Goal: Information Seeking & Learning: Learn about a topic

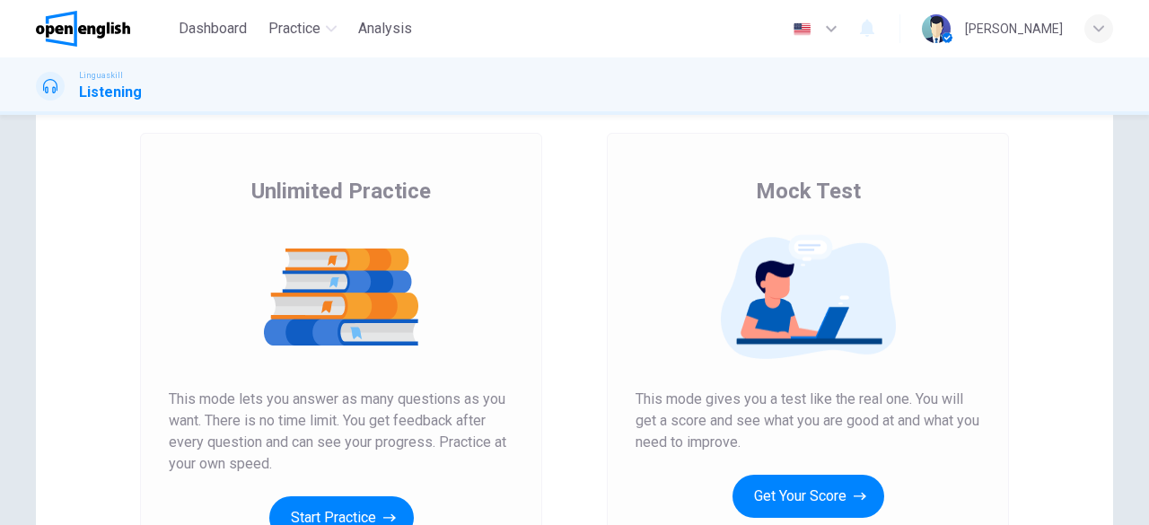
scroll to position [179, 0]
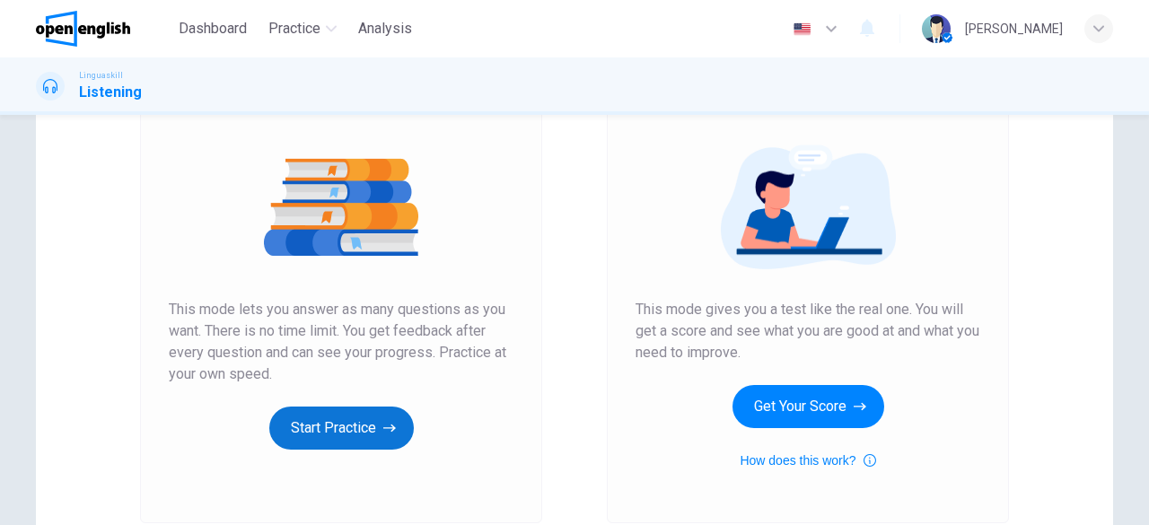
click at [332, 428] on button "Start Practice" at bounding box center [341, 428] width 144 height 43
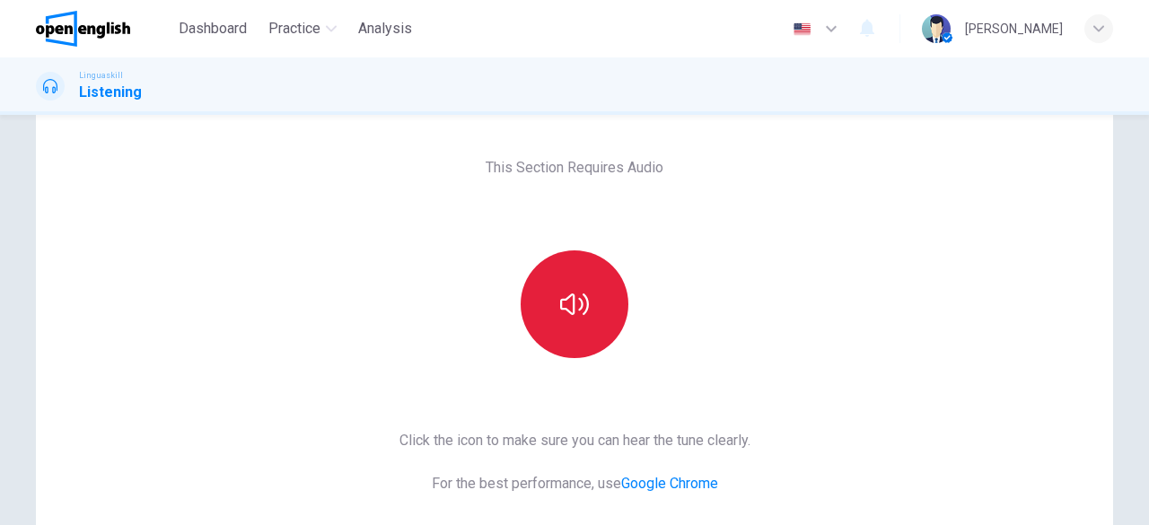
scroll to position [90, 0]
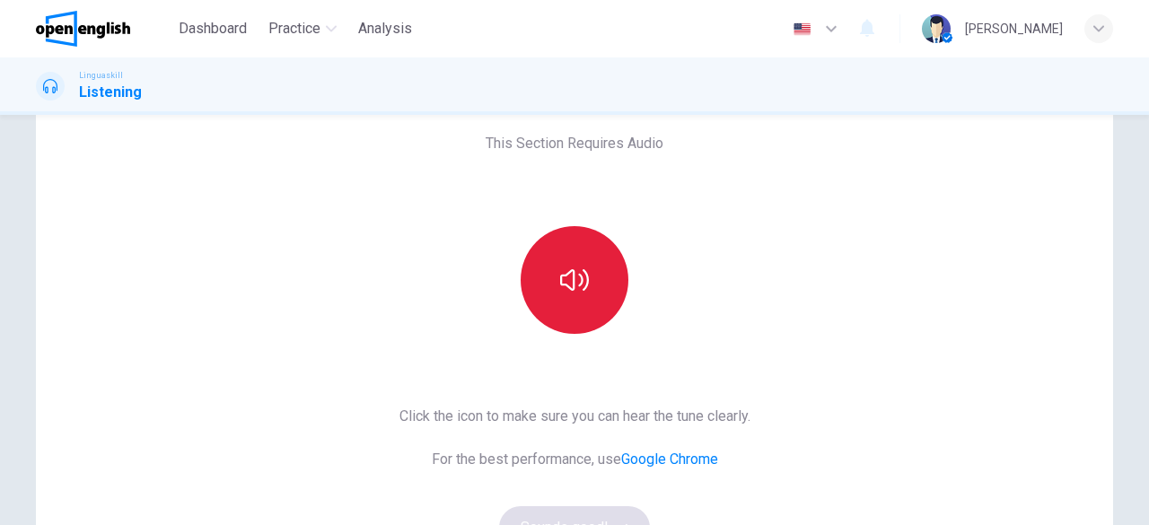
click at [571, 279] on icon "button" at bounding box center [574, 280] width 29 height 29
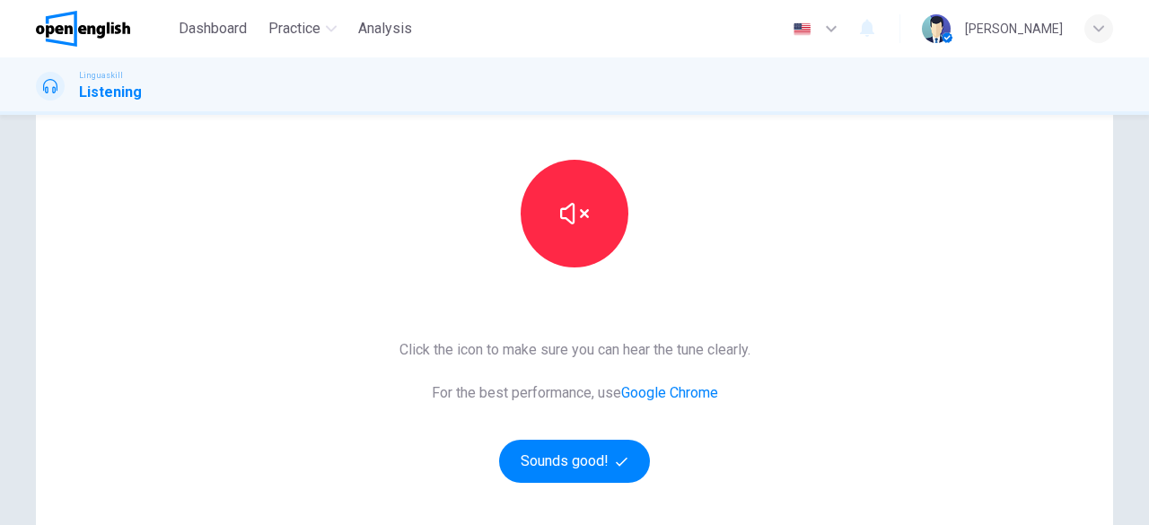
scroll to position [179, 0]
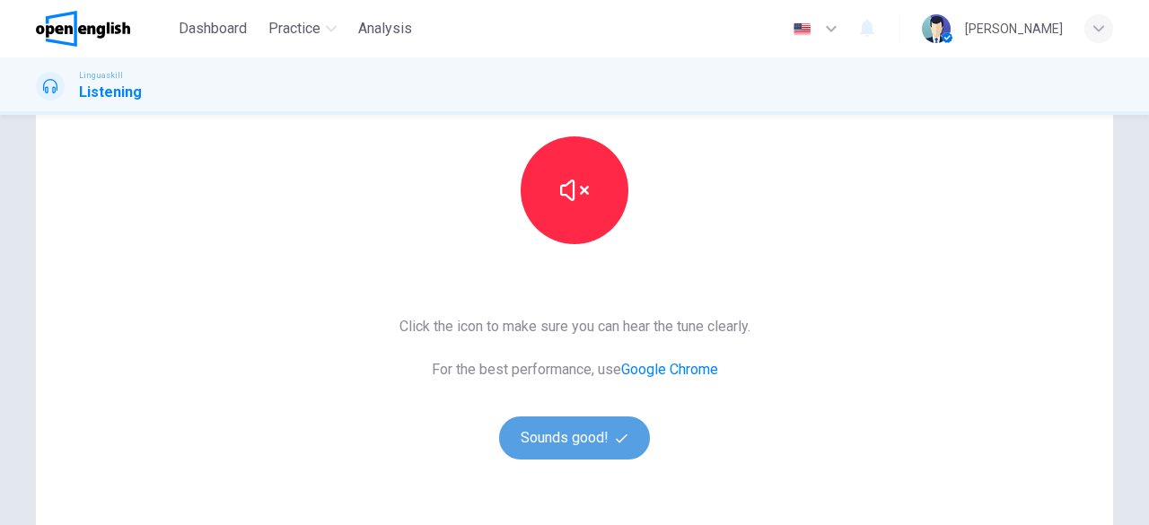
click at [610, 456] on button "Sounds good!" at bounding box center [574, 437] width 151 height 43
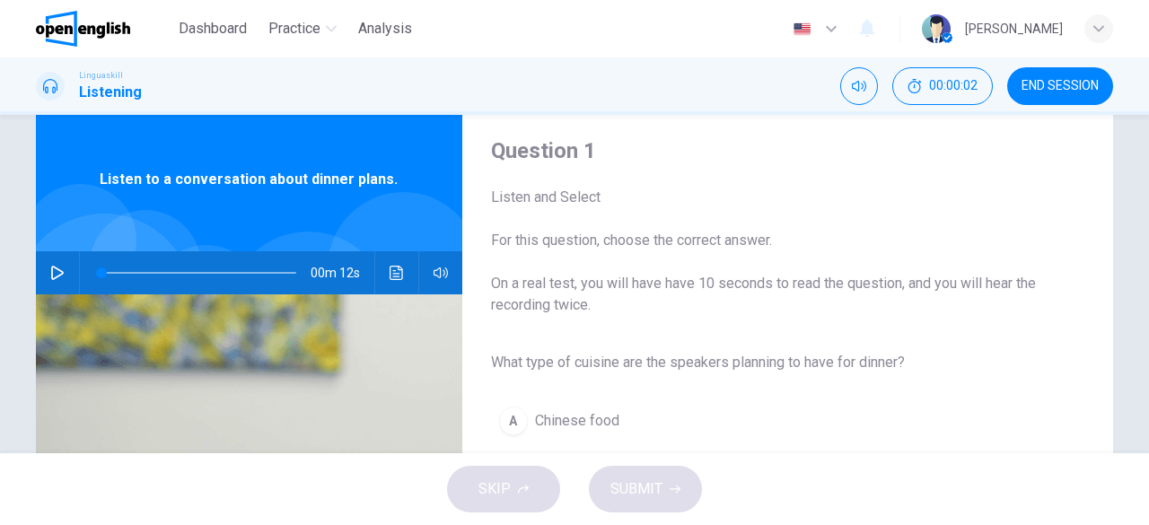
scroll to position [0, 0]
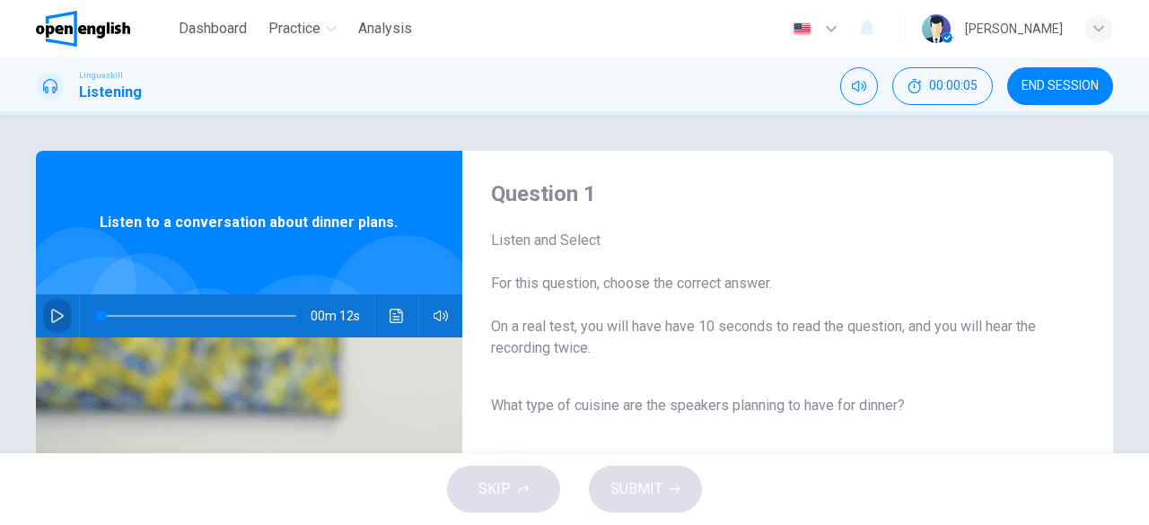
click at [59, 317] on icon "button" at bounding box center [57, 316] width 14 height 14
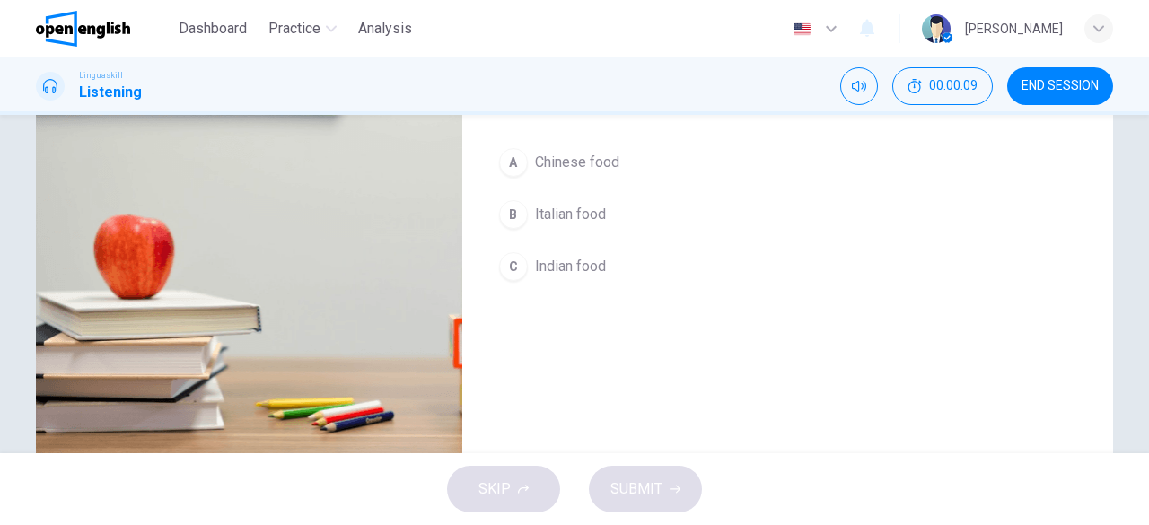
scroll to position [178, 0]
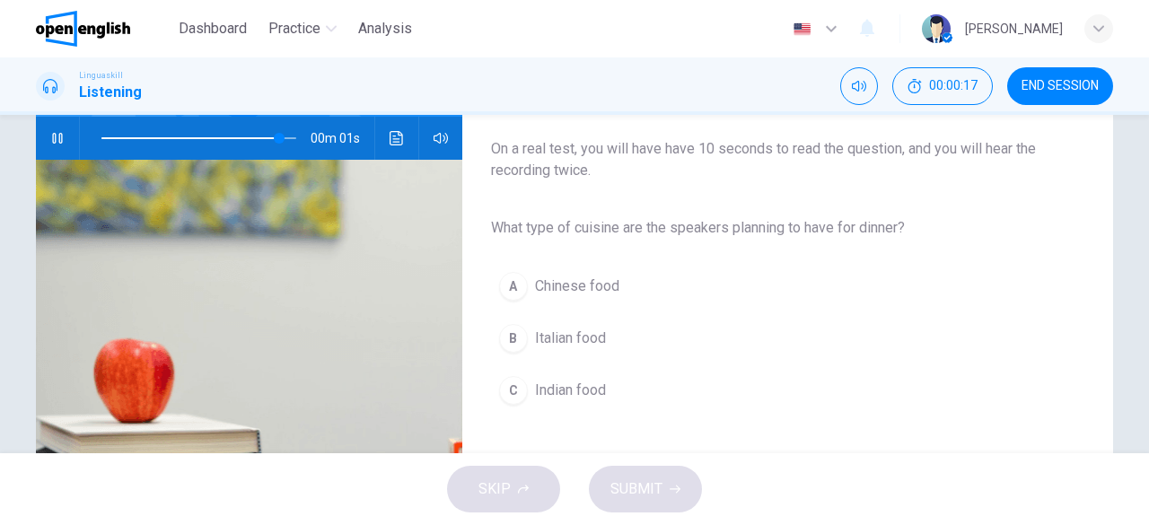
type input "*"
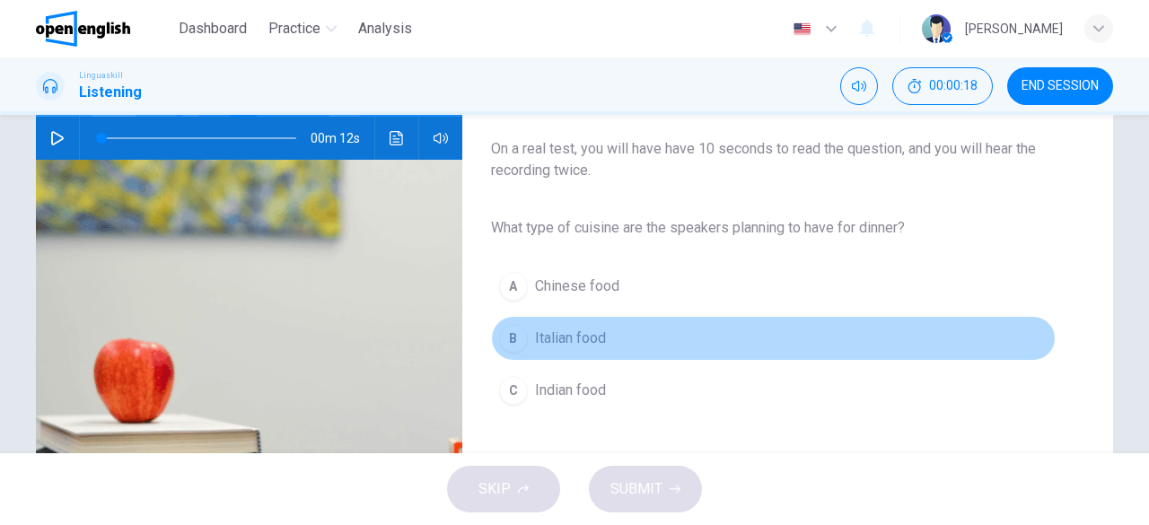
click at [578, 335] on span "Italian food" at bounding box center [570, 339] width 71 height 22
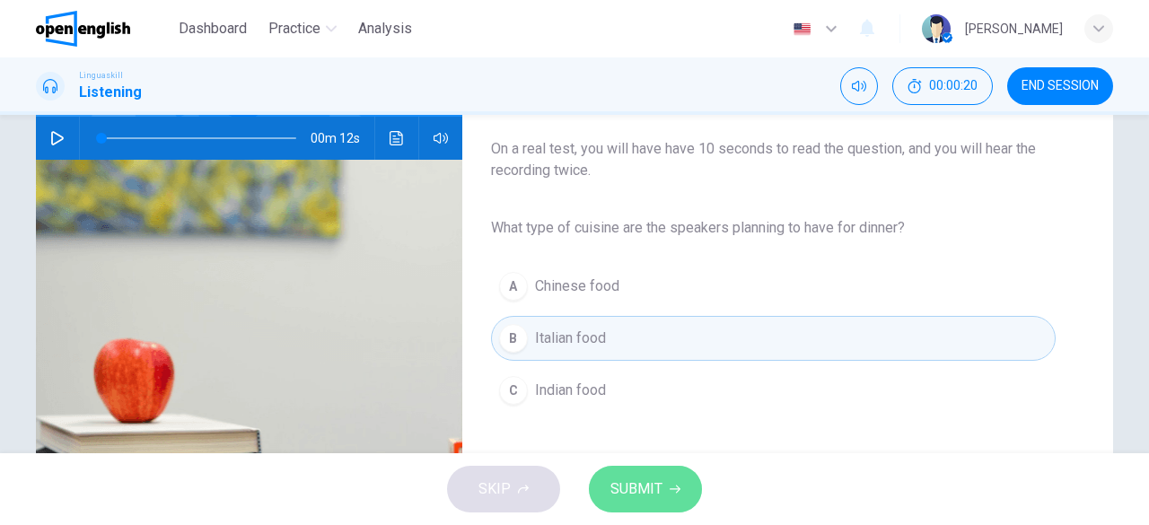
click at [652, 488] on span "SUBMIT" at bounding box center [636, 489] width 52 height 25
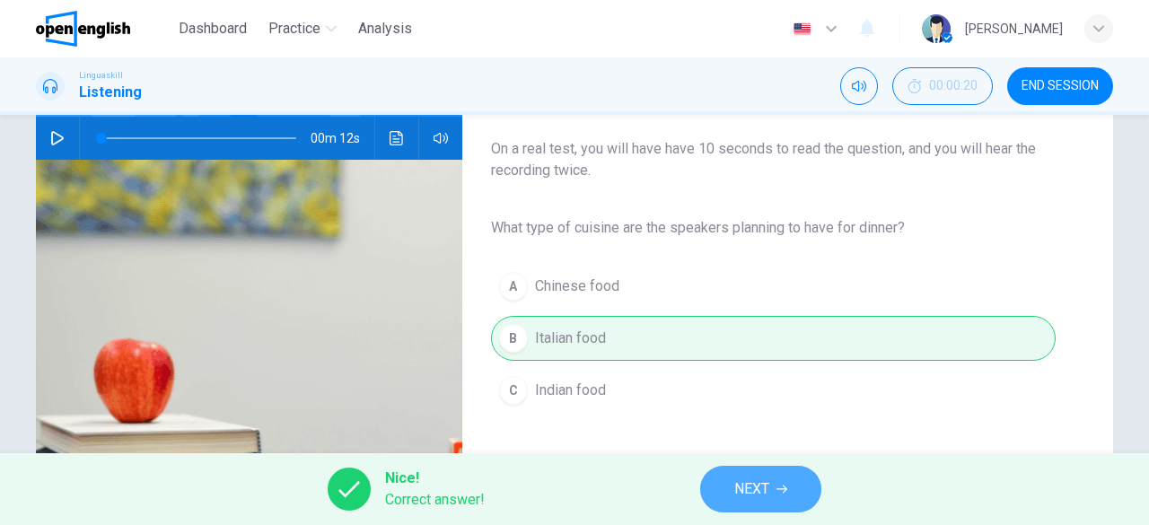
click at [748, 502] on span "NEXT" at bounding box center [751, 489] width 35 height 25
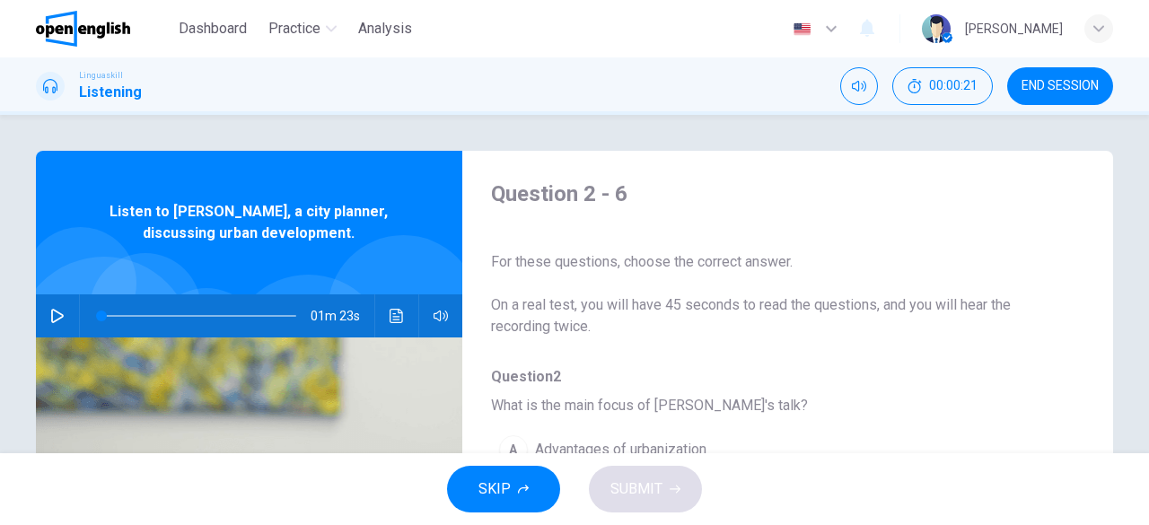
click at [55, 314] on icon "button" at bounding box center [57, 316] width 14 height 14
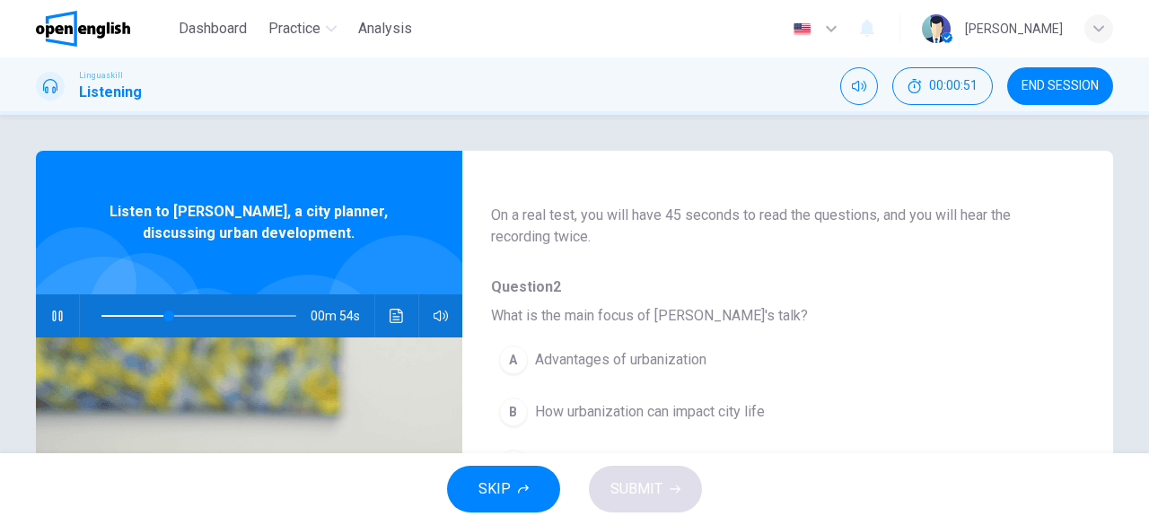
scroll to position [179, 0]
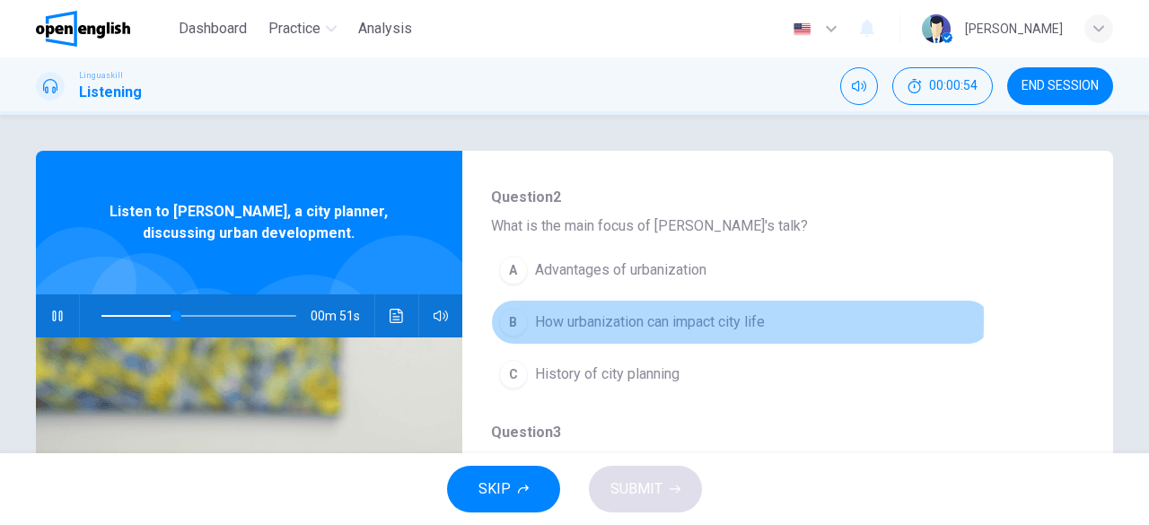
click at [508, 320] on div "B" at bounding box center [513, 322] width 29 height 29
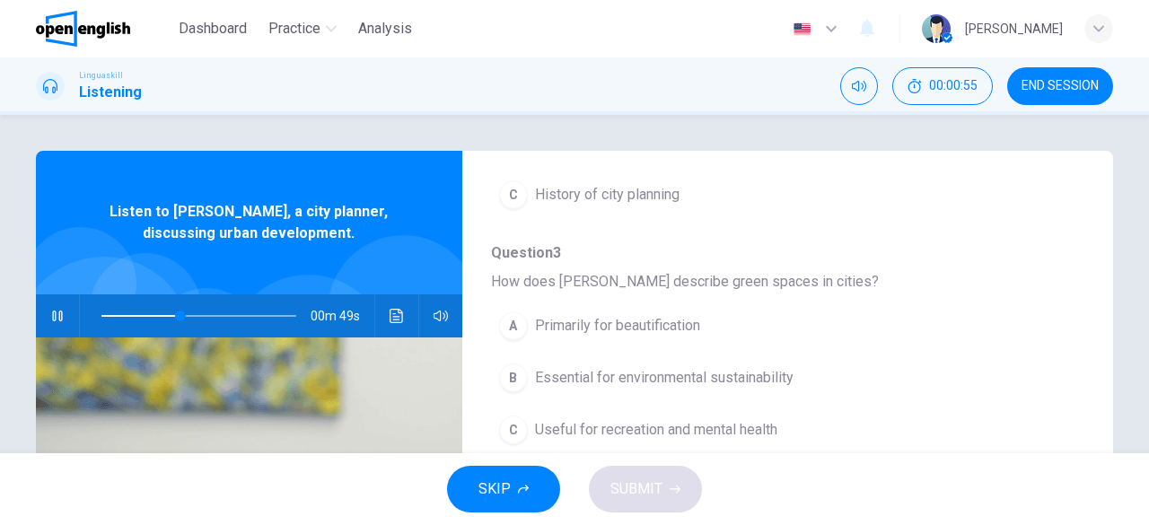
scroll to position [449, 0]
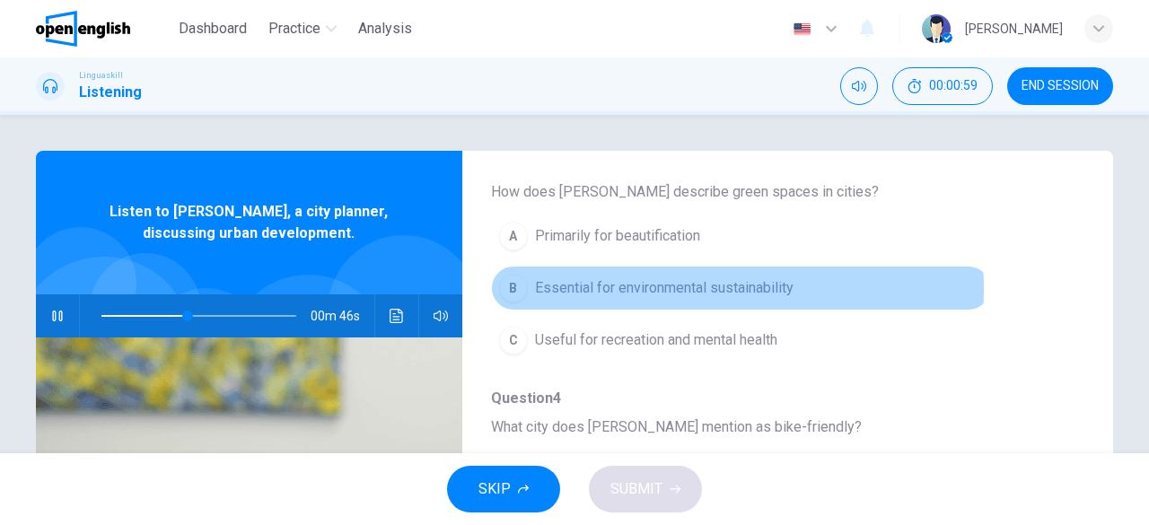
click at [603, 286] on span "Essential for environmental sustainability" at bounding box center [664, 288] width 258 height 22
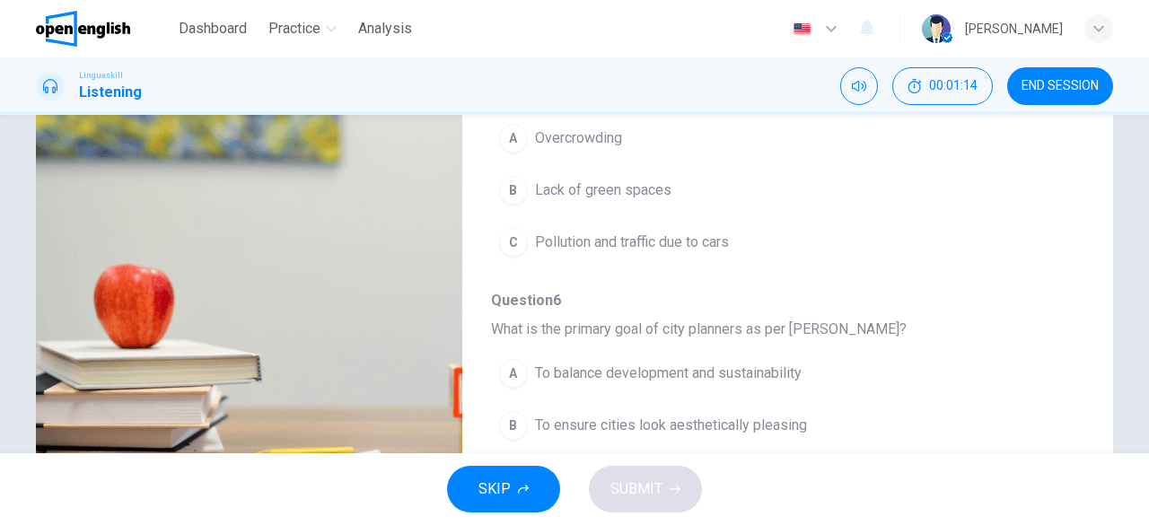
scroll to position [269, 0]
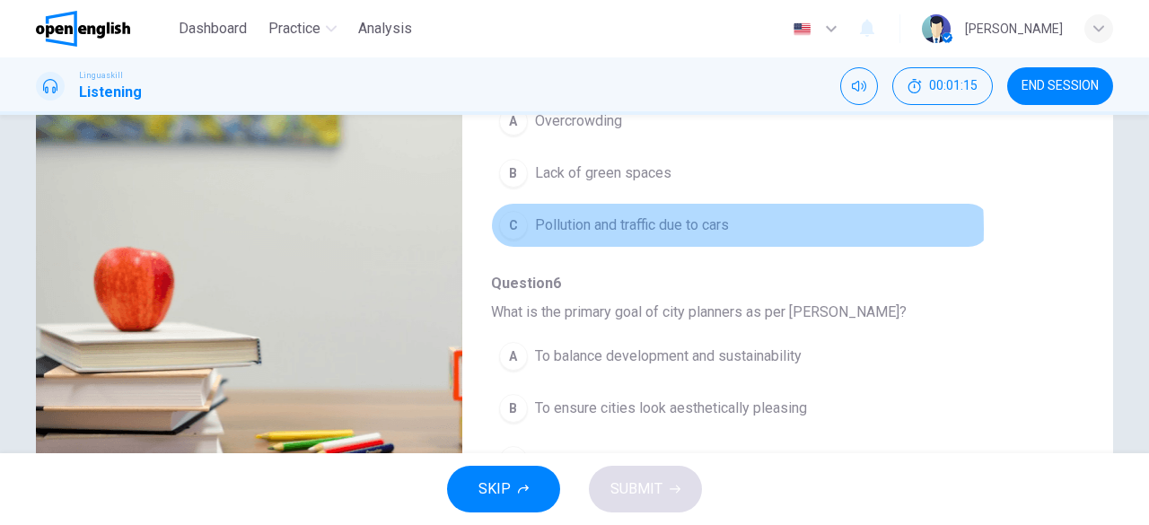
click at [620, 222] on span "Pollution and traffic due to cars" at bounding box center [632, 225] width 194 height 22
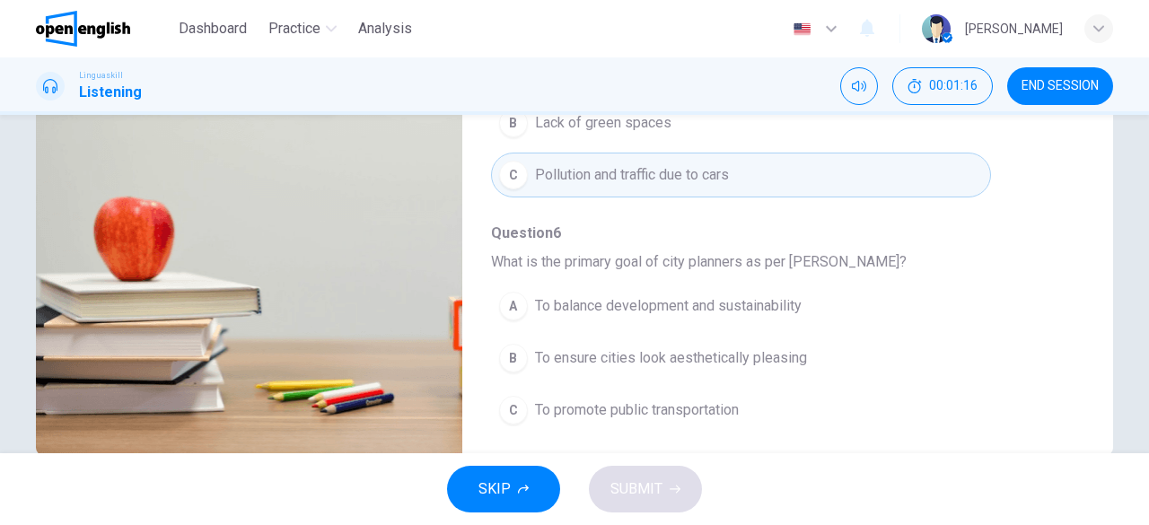
scroll to position [357, 0]
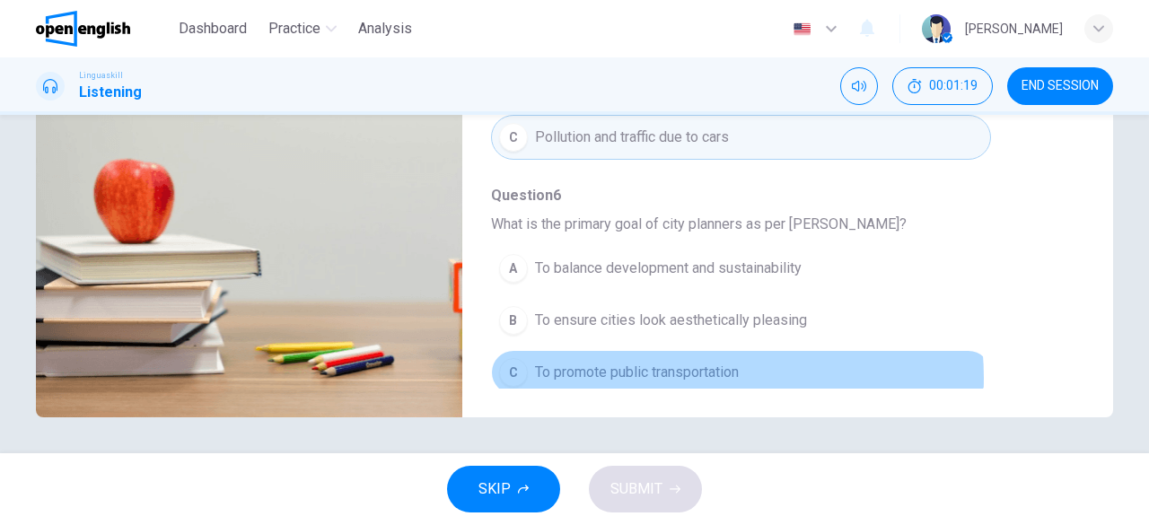
click at [675, 369] on span "To promote public transportation" at bounding box center [637, 373] width 204 height 22
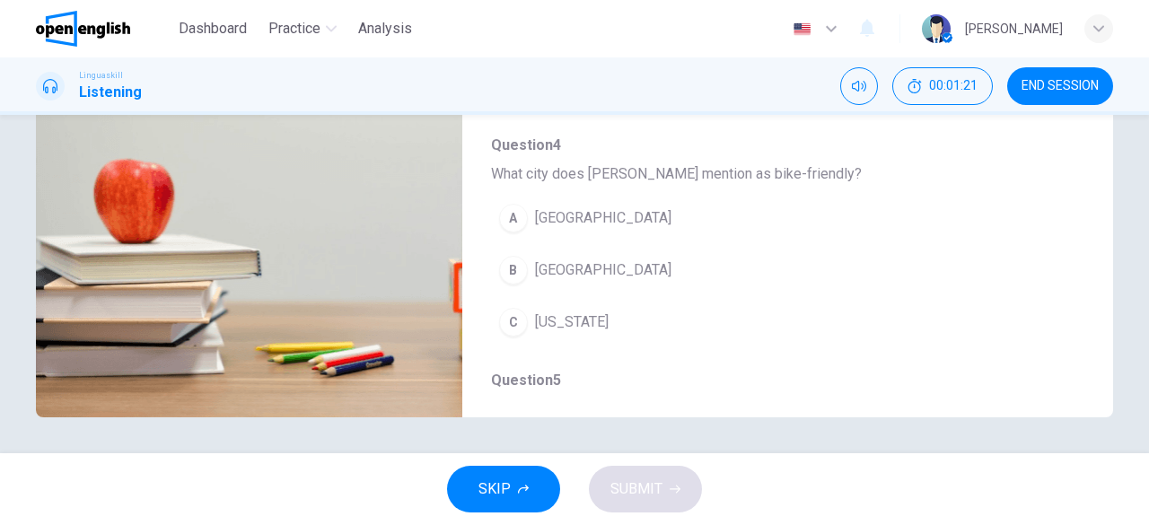
scroll to position [316, 0]
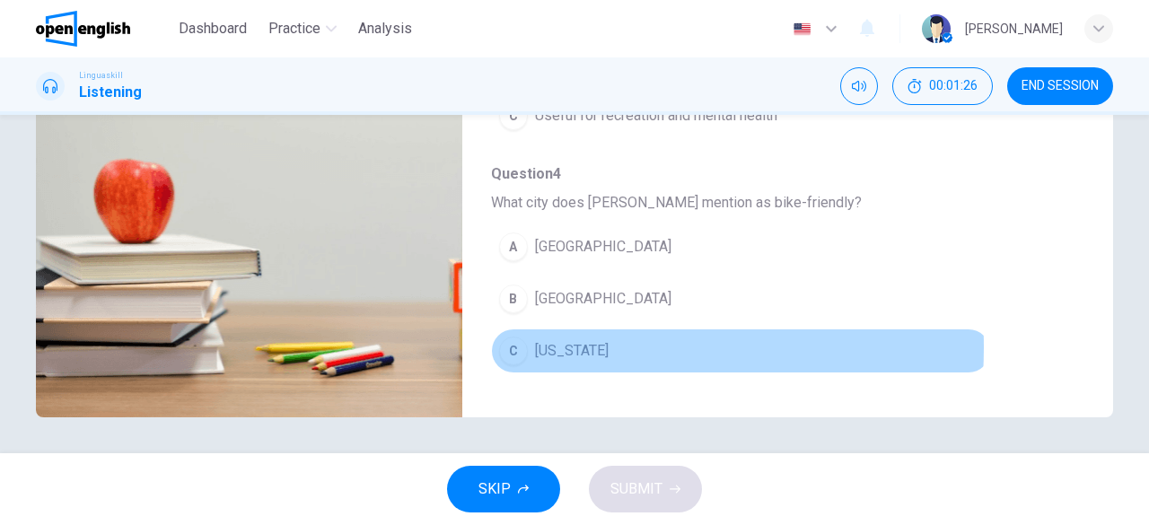
click at [524, 342] on button "C [US_STATE]" at bounding box center [741, 350] width 500 height 45
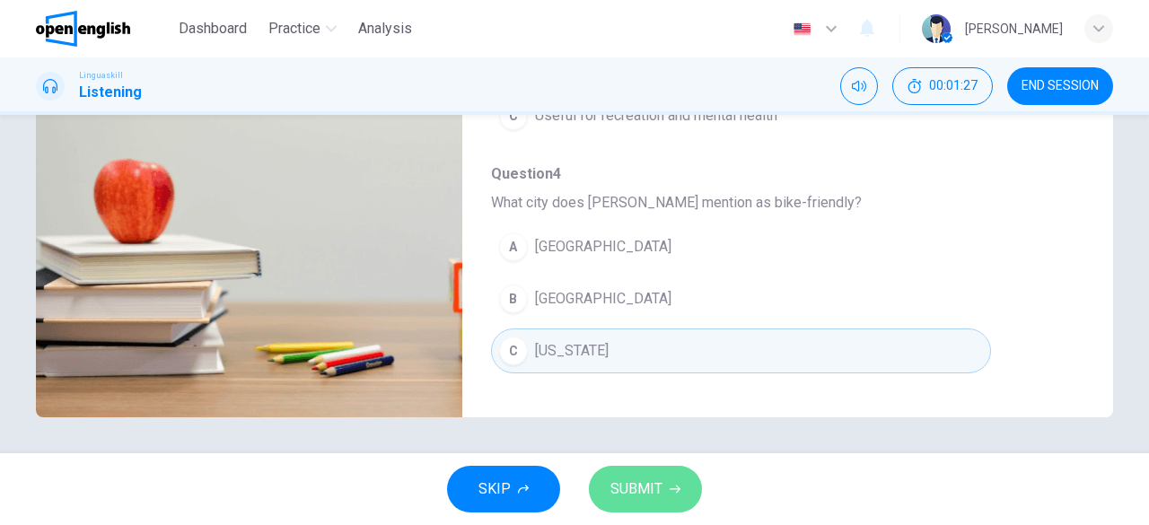
click at [662, 480] on button "SUBMIT" at bounding box center [645, 489] width 113 height 47
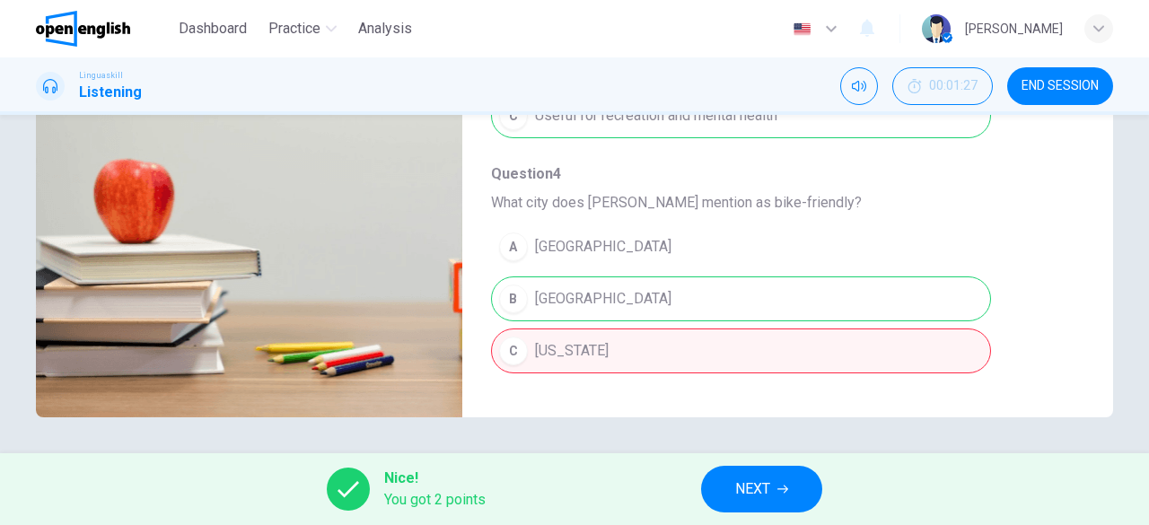
type input "**"
click at [748, 484] on span "NEXT" at bounding box center [752, 489] width 35 height 25
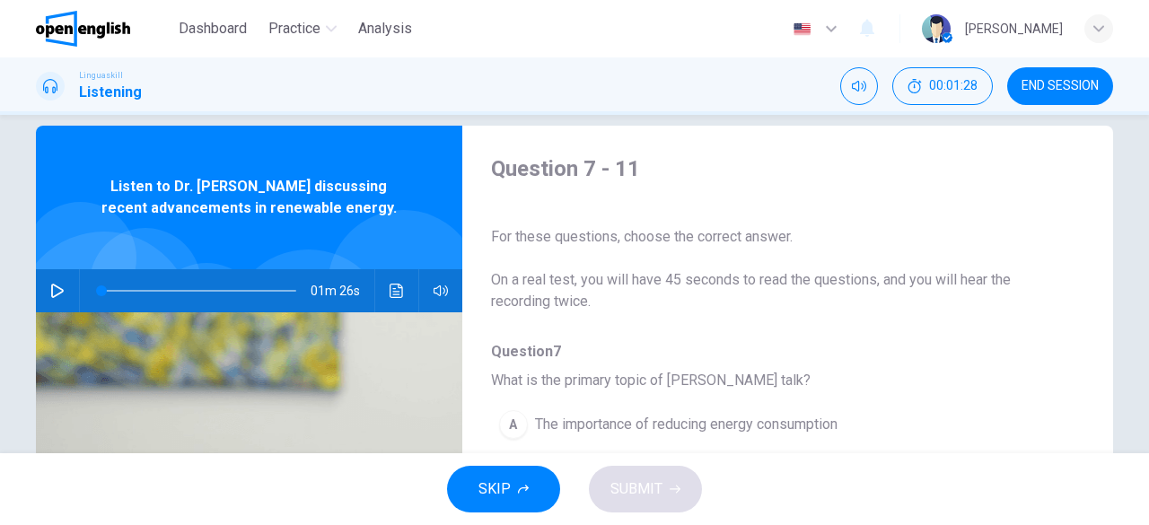
scroll to position [90, 0]
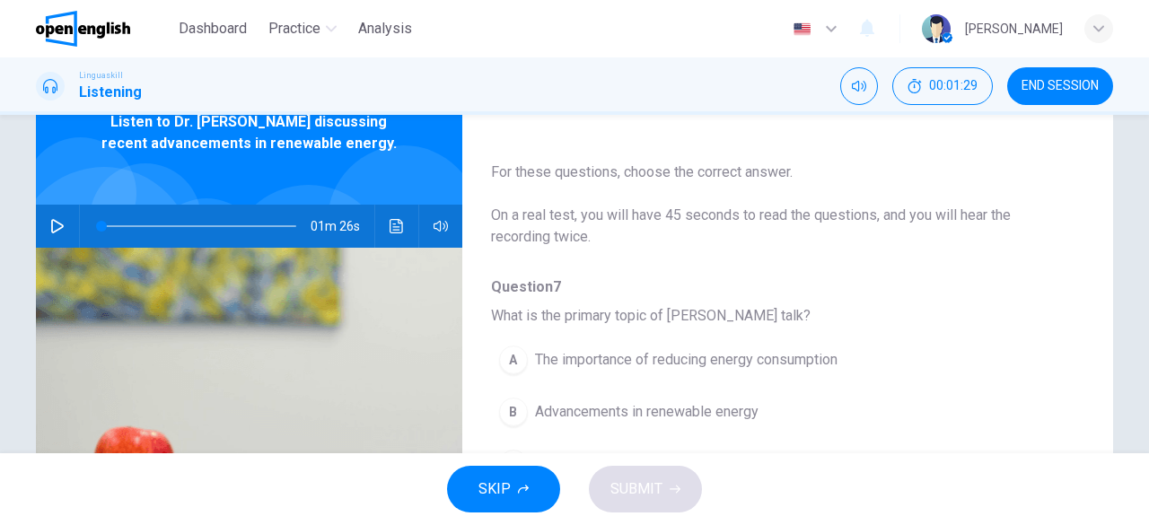
click at [50, 223] on icon "button" at bounding box center [57, 226] width 14 height 14
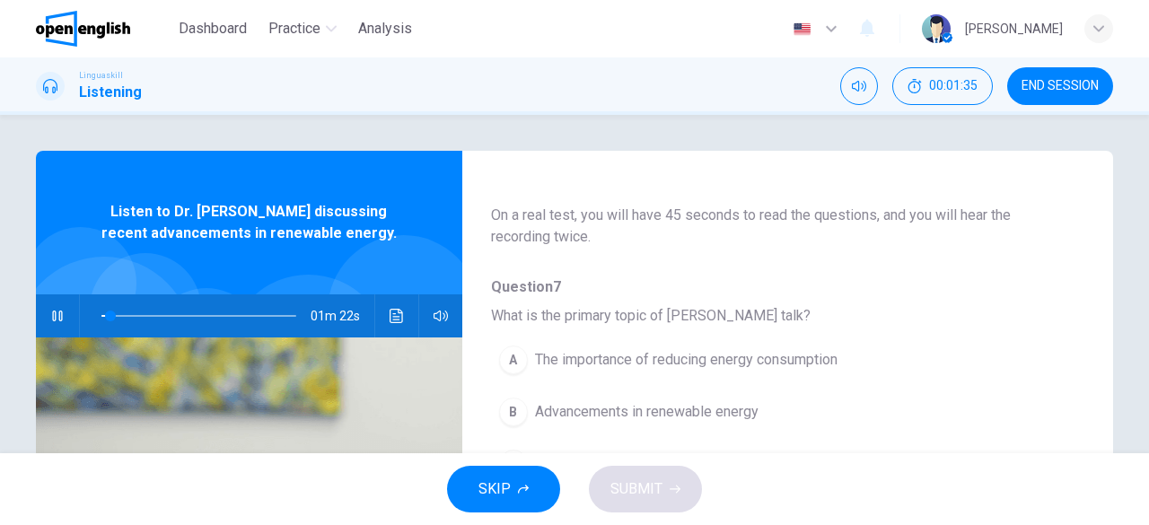
scroll to position [179, 0]
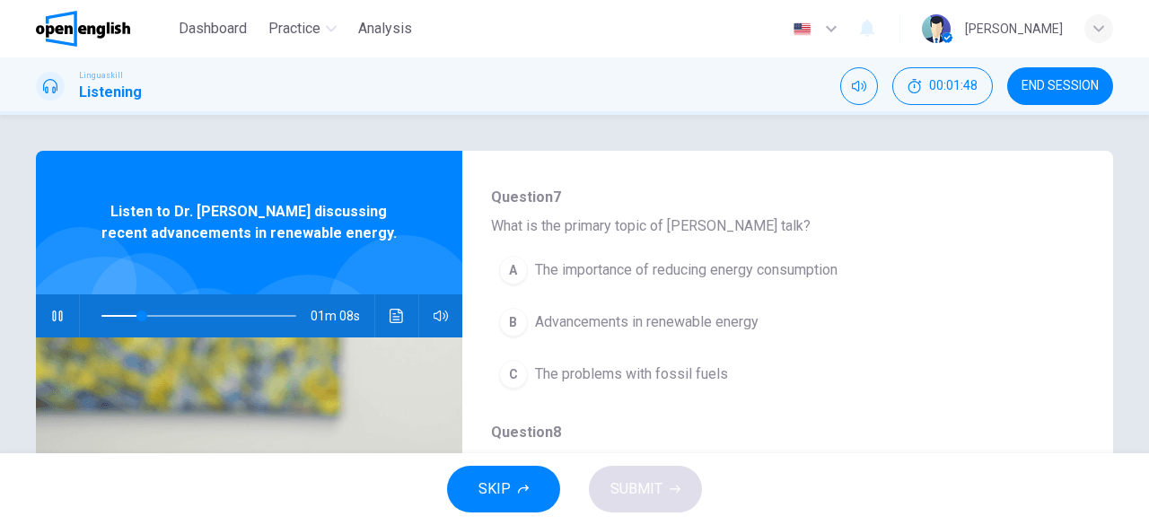
click at [732, 267] on span "The importance of reducing energy consumption" at bounding box center [686, 270] width 302 height 22
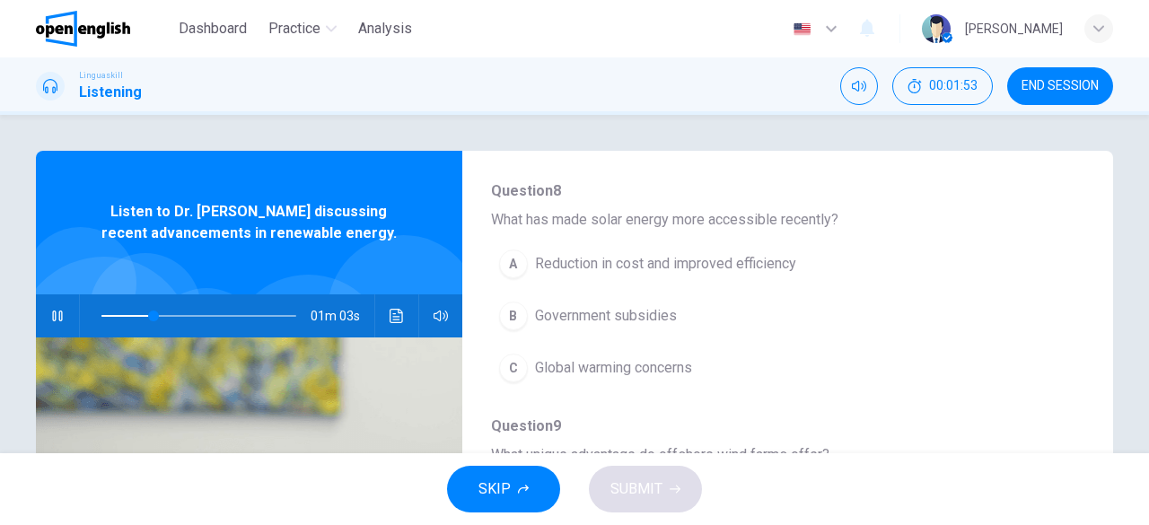
scroll to position [449, 0]
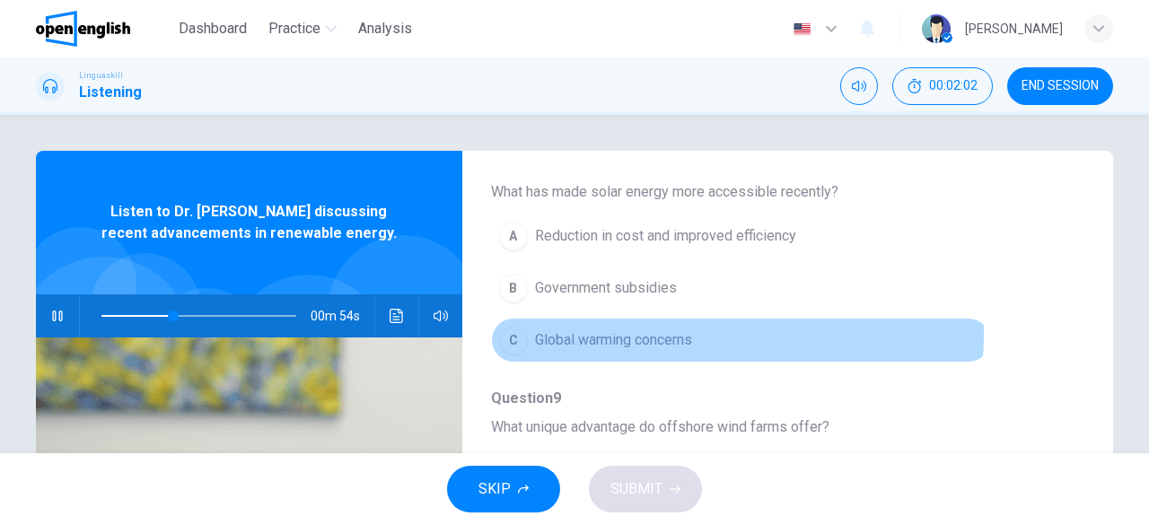
click at [612, 330] on span "Global warming concerns" at bounding box center [613, 340] width 157 height 22
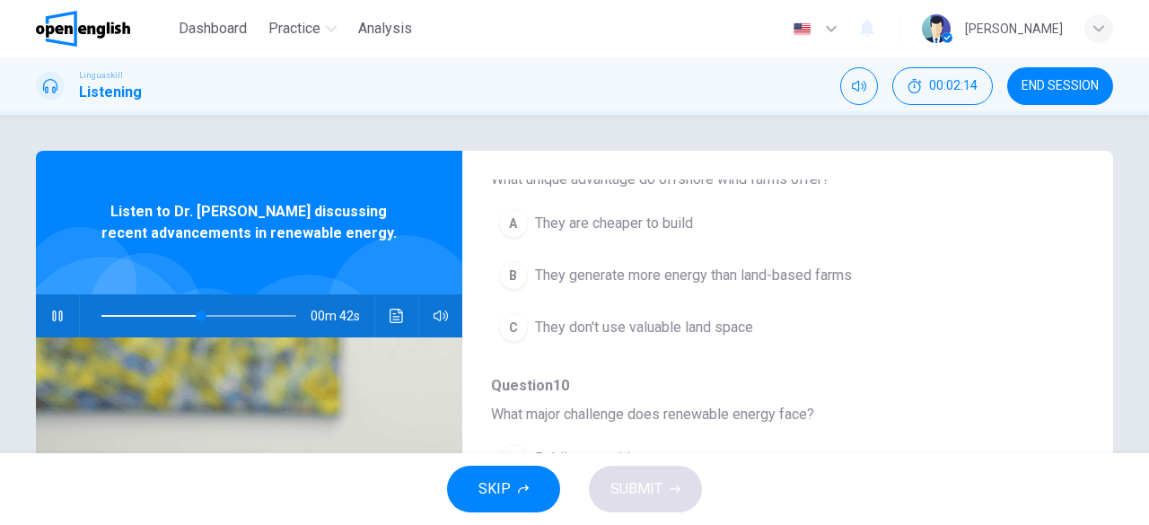
scroll to position [607, 0]
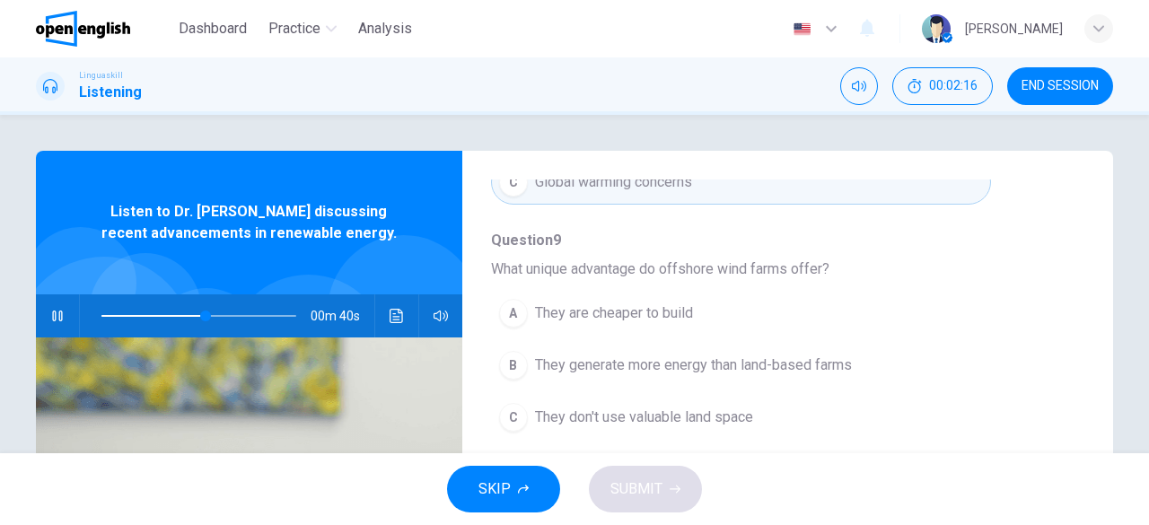
click at [663, 408] on span "They don't use valuable land space" at bounding box center [644, 418] width 218 height 22
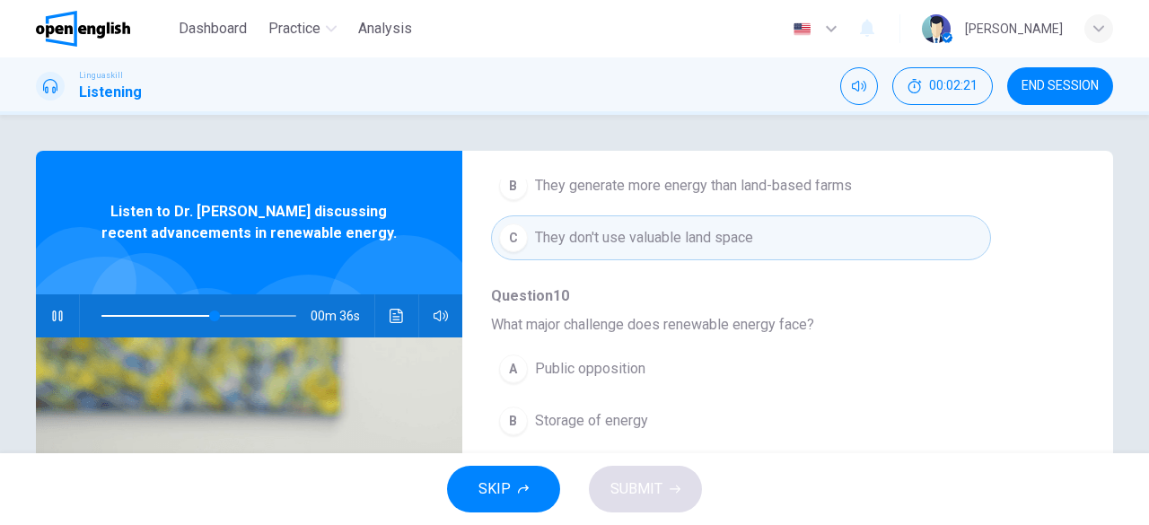
scroll to position [90, 0]
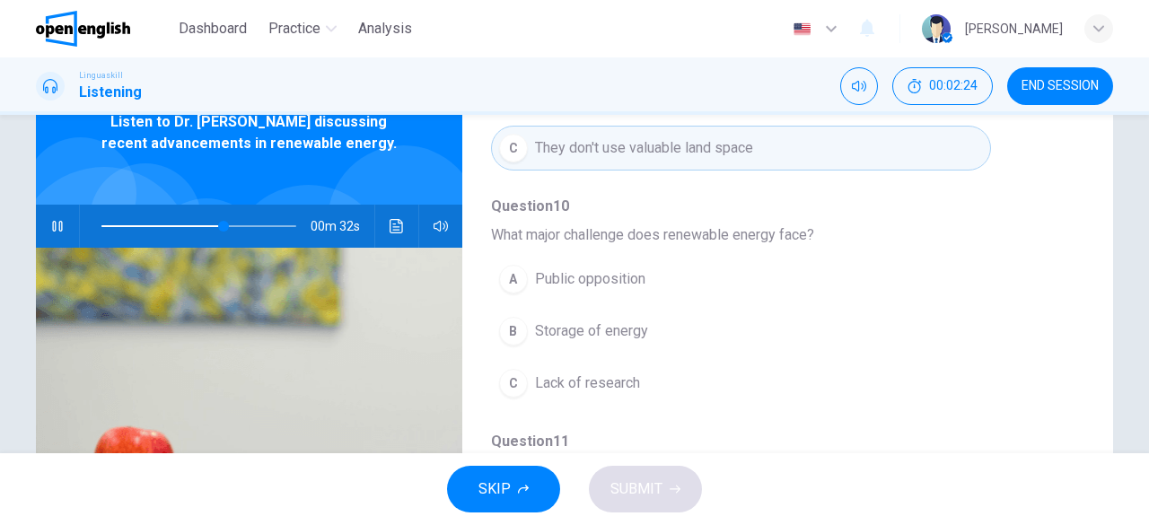
click at [590, 276] on span "Public opposition" at bounding box center [590, 279] width 110 height 22
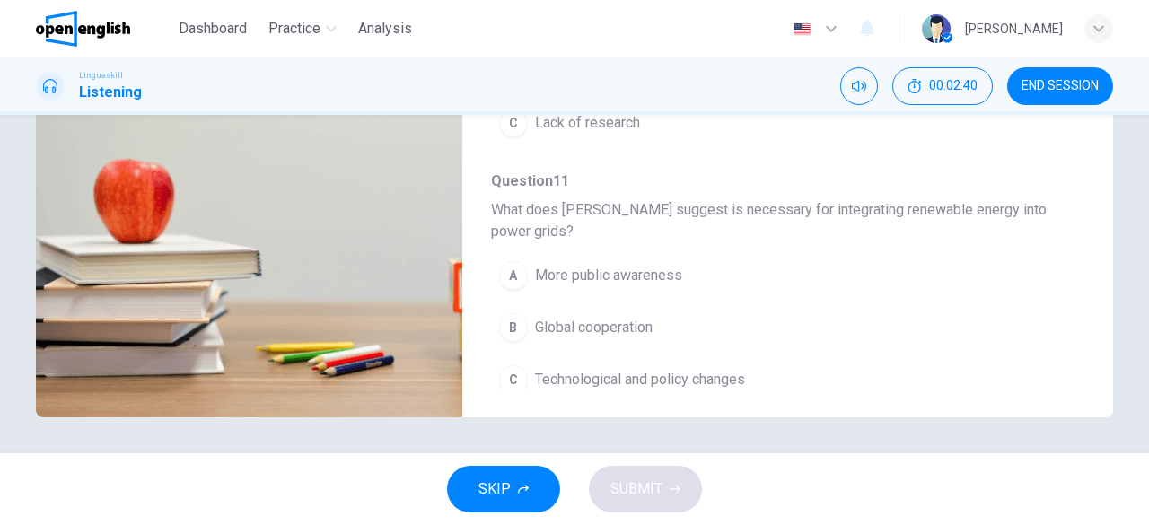
scroll to position [786, 0]
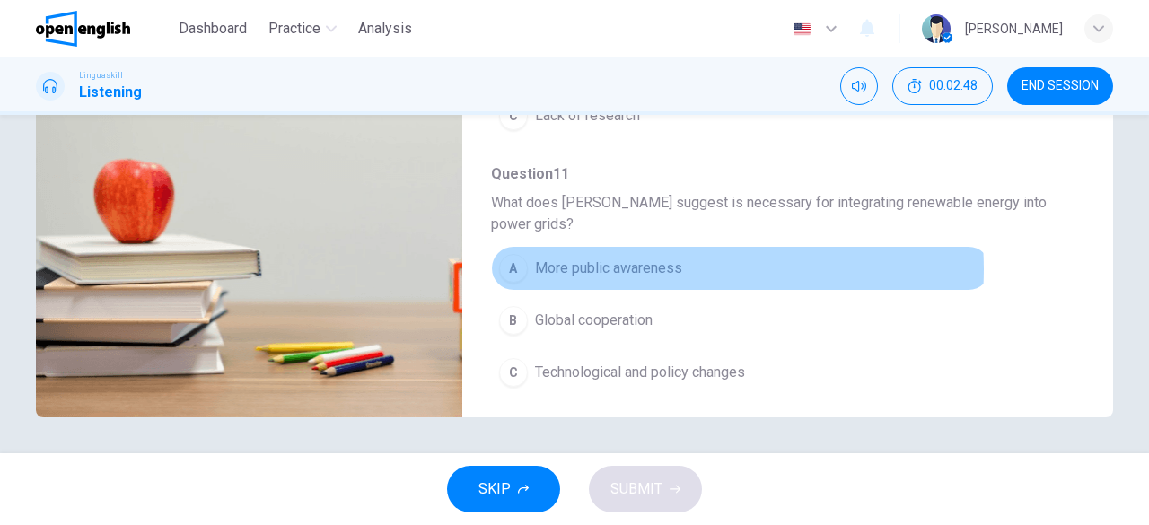
click at [659, 261] on span "More public awareness" at bounding box center [608, 269] width 147 height 22
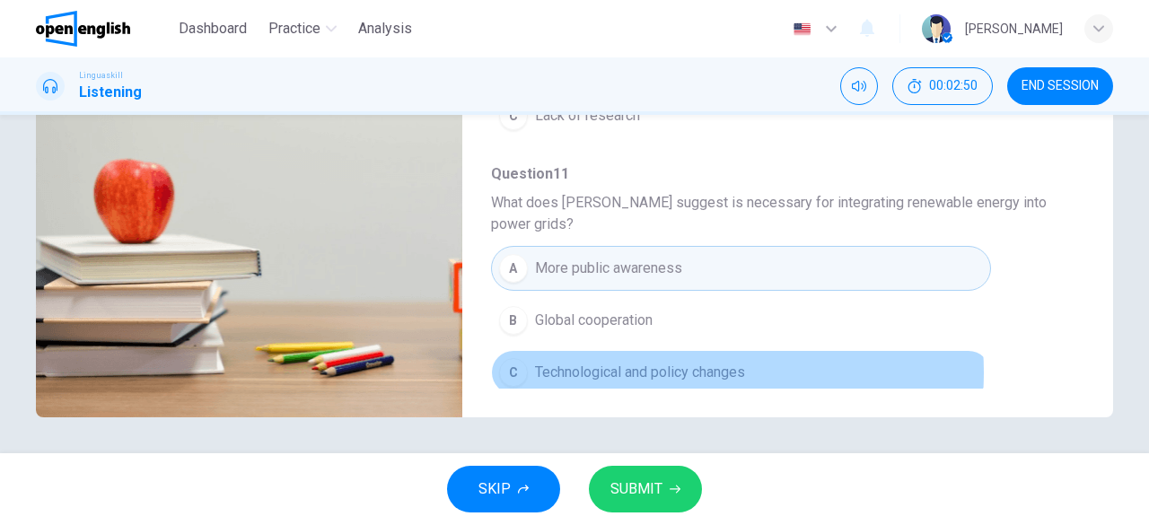
click at [674, 363] on span "Technological and policy changes" at bounding box center [640, 373] width 210 height 22
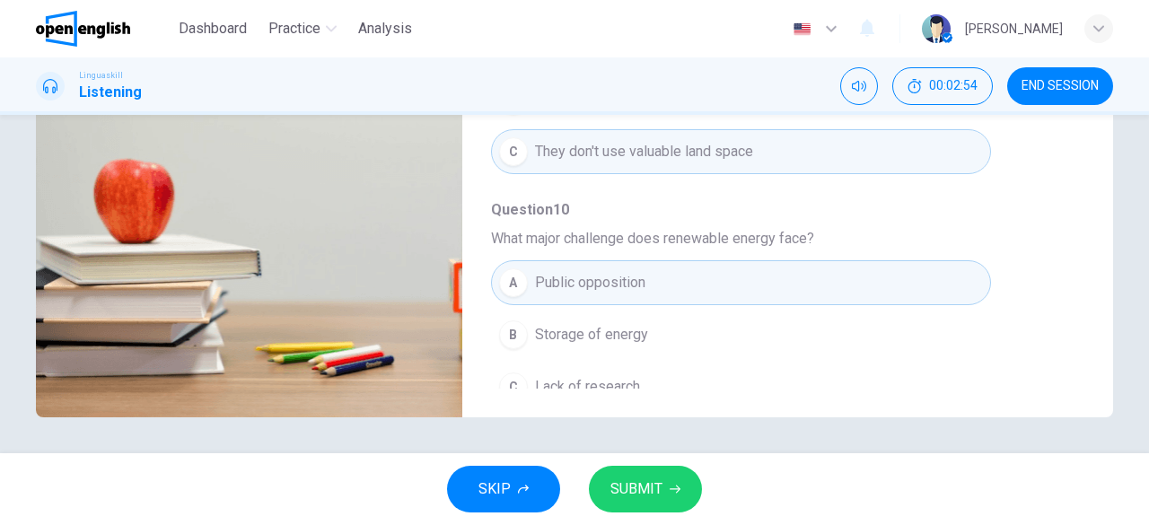
scroll to position [517, 0]
type input "*"
click at [640, 333] on span "Storage of energy" at bounding box center [591, 333] width 113 height 22
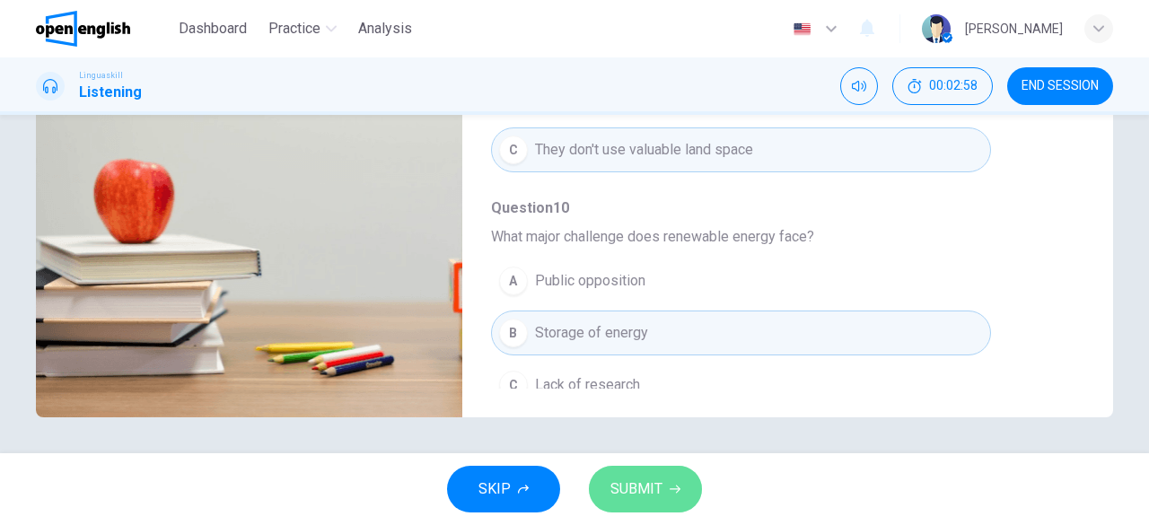
click at [653, 485] on span "SUBMIT" at bounding box center [636, 489] width 52 height 25
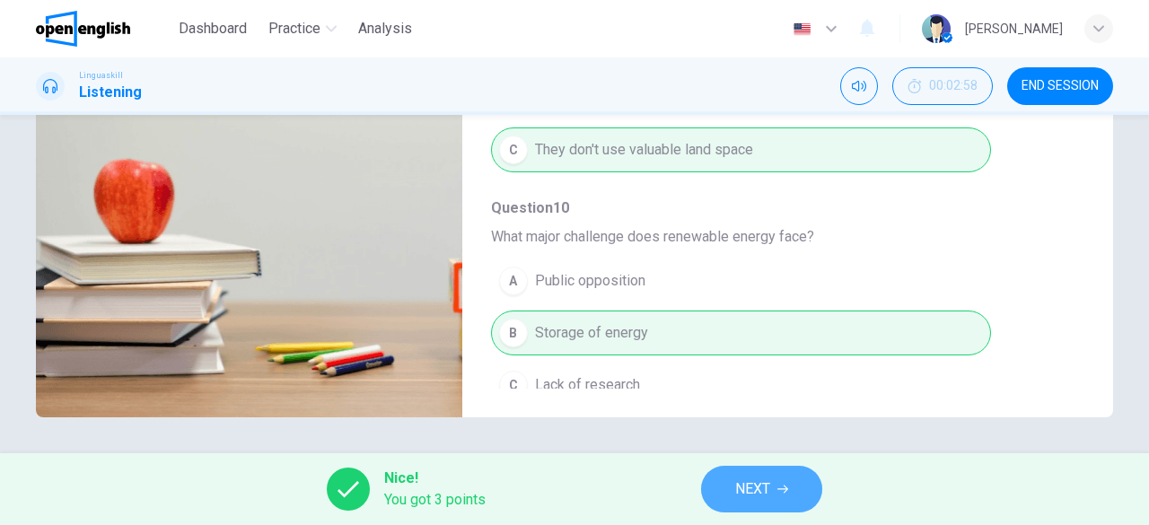
click at [779, 491] on icon "button" at bounding box center [782, 489] width 11 height 11
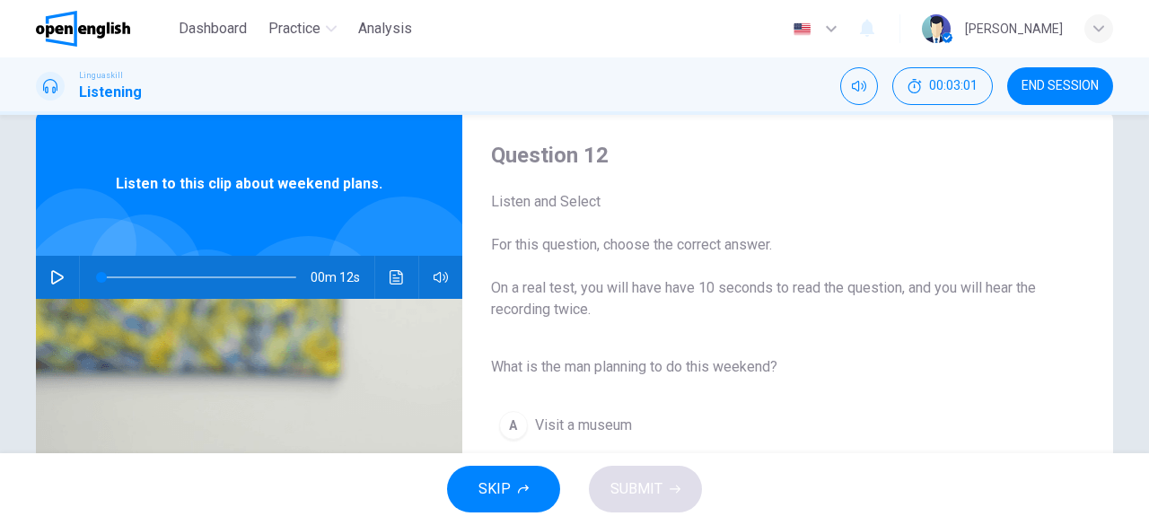
scroll to position [0, 0]
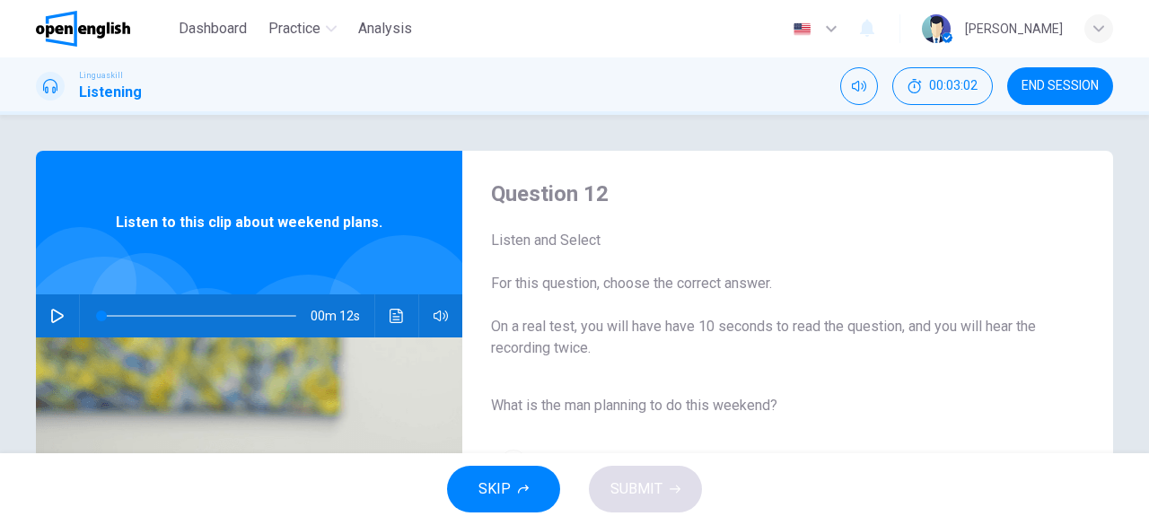
click at [48, 308] on button "button" at bounding box center [57, 315] width 29 height 43
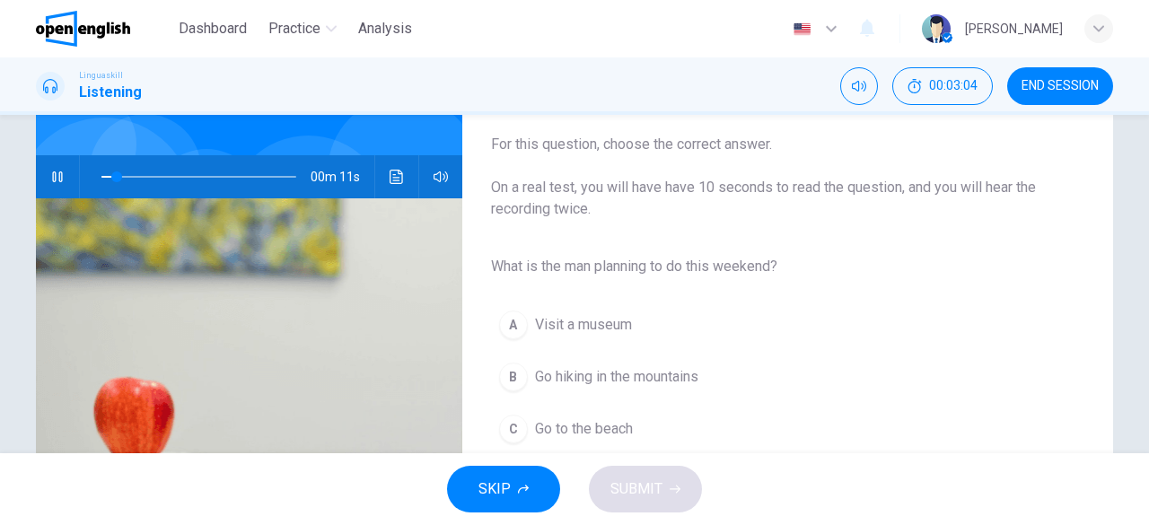
scroll to position [179, 0]
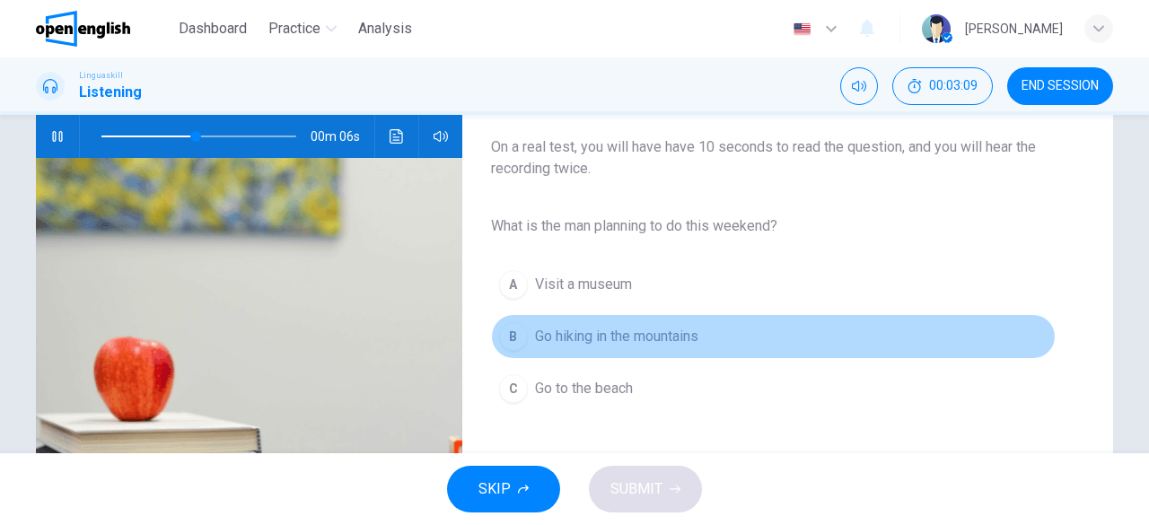
click at [661, 337] on span "Go hiking in the mountains" at bounding box center [616, 337] width 163 height 22
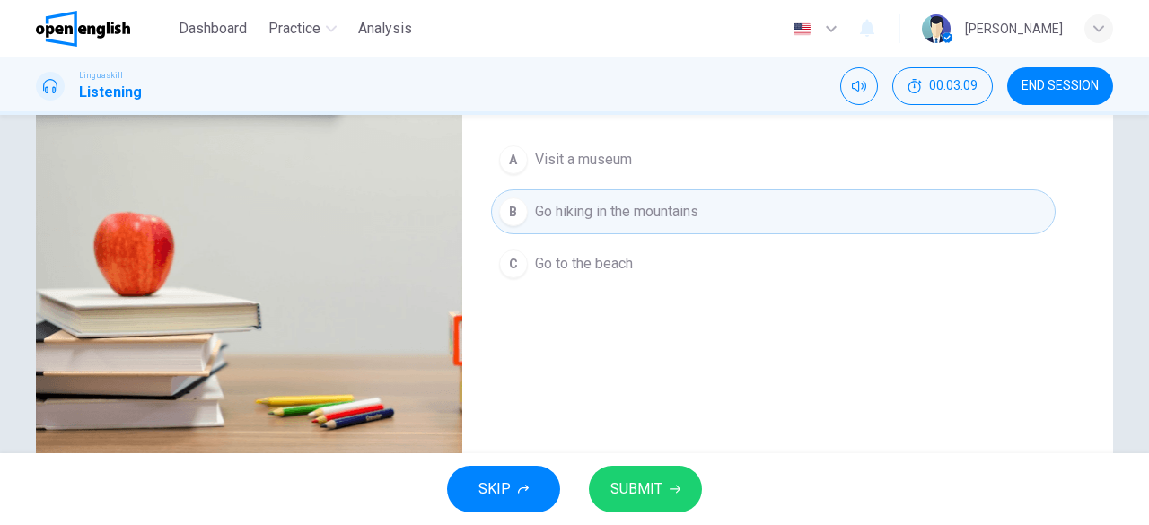
scroll to position [357, 0]
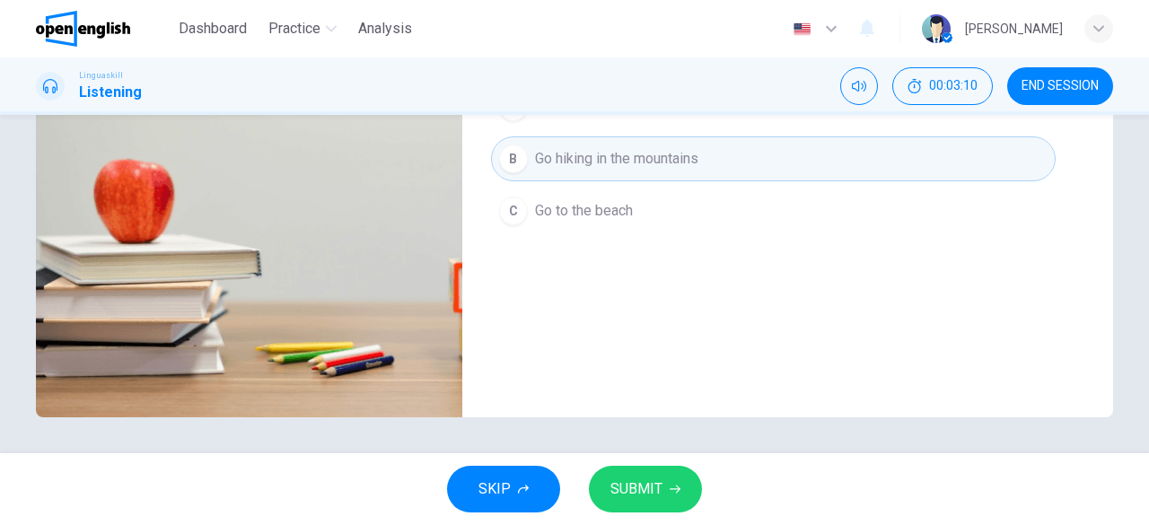
click at [657, 499] on span "SUBMIT" at bounding box center [636, 489] width 52 height 25
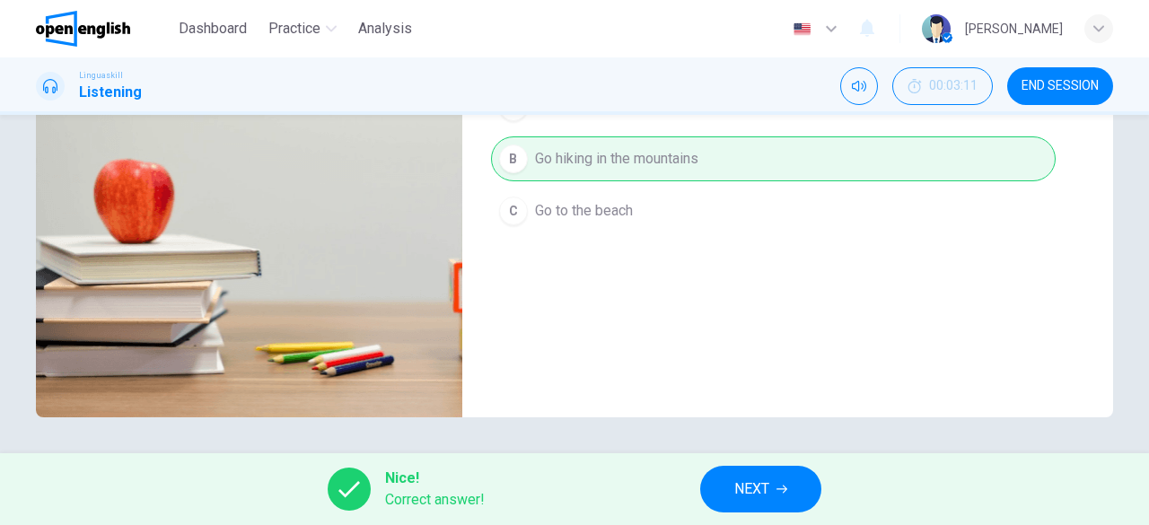
type input "**"
click at [776, 486] on button "NEXT" at bounding box center [760, 489] width 121 height 47
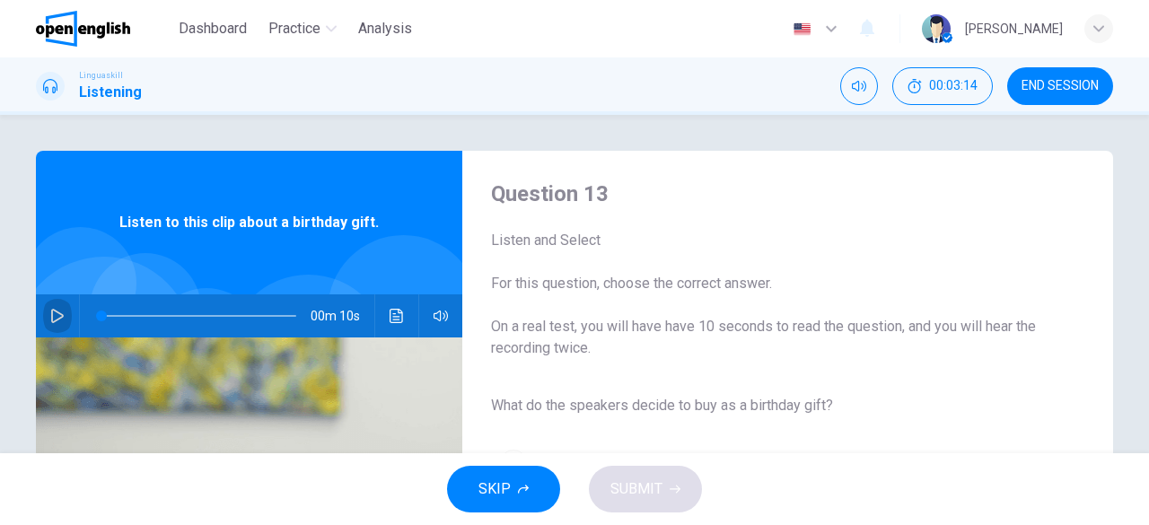
click at [54, 318] on icon "button" at bounding box center [57, 316] width 14 height 14
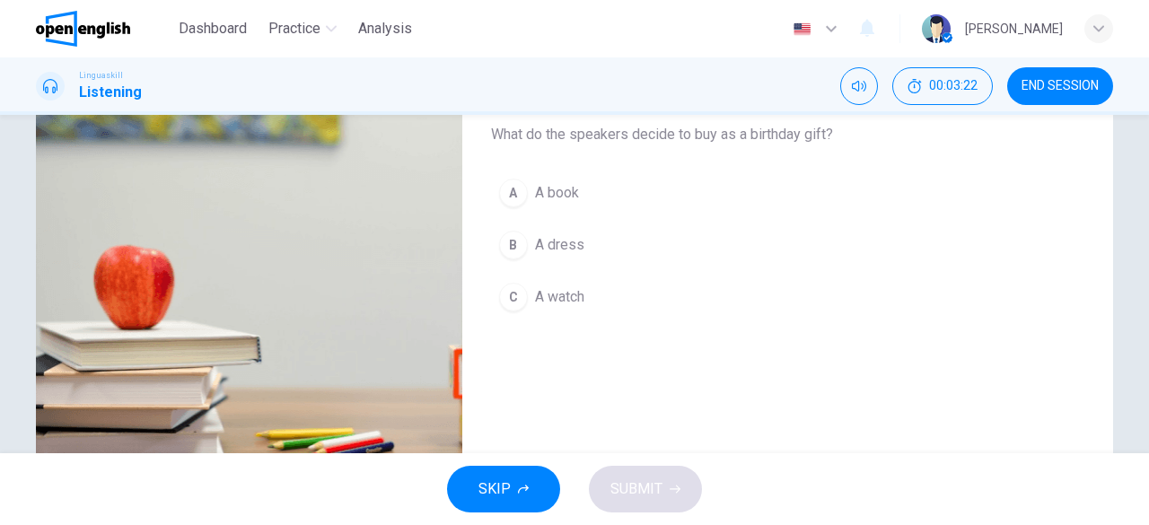
scroll to position [178, 0]
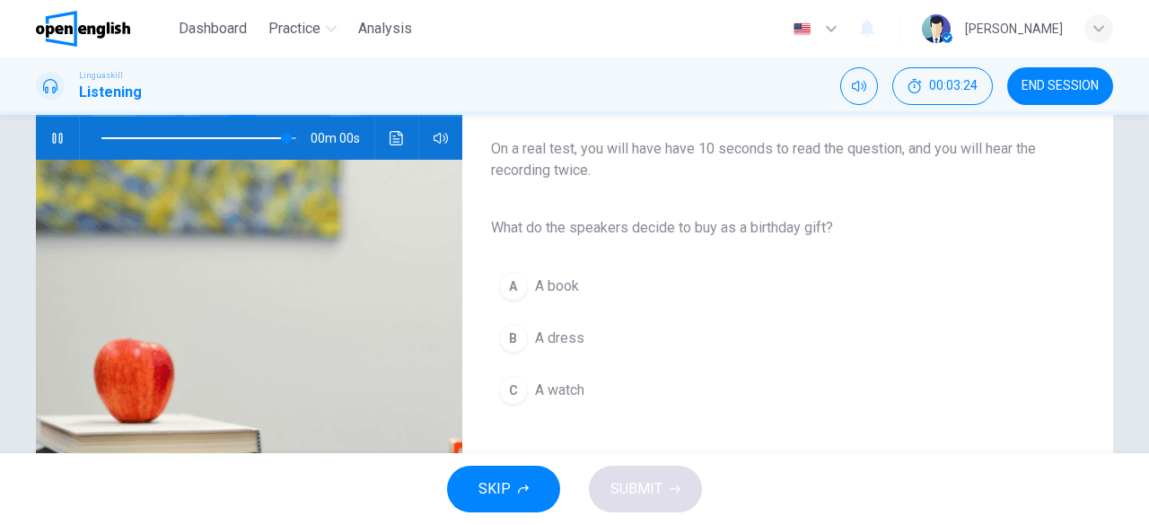
type input "*"
click at [537, 283] on span "A book" at bounding box center [557, 287] width 44 height 22
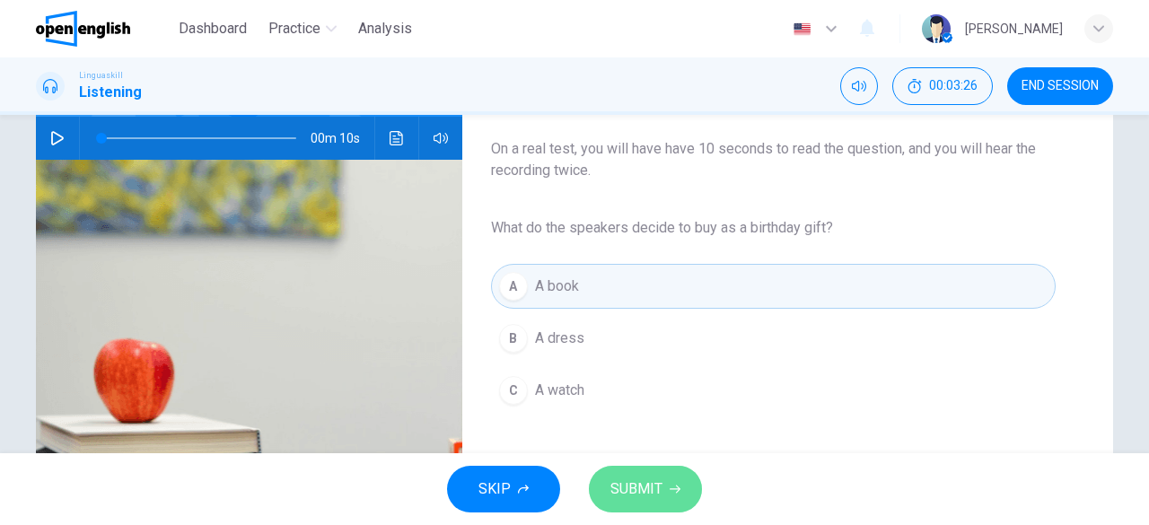
click at [615, 480] on span "SUBMIT" at bounding box center [636, 489] width 52 height 25
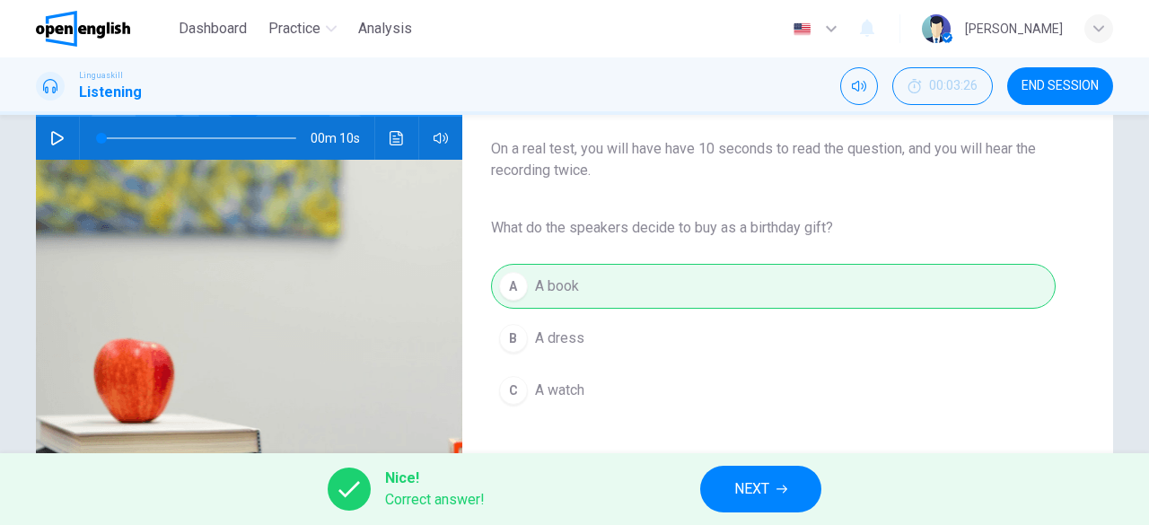
click at [761, 490] on span "NEXT" at bounding box center [751, 489] width 35 height 25
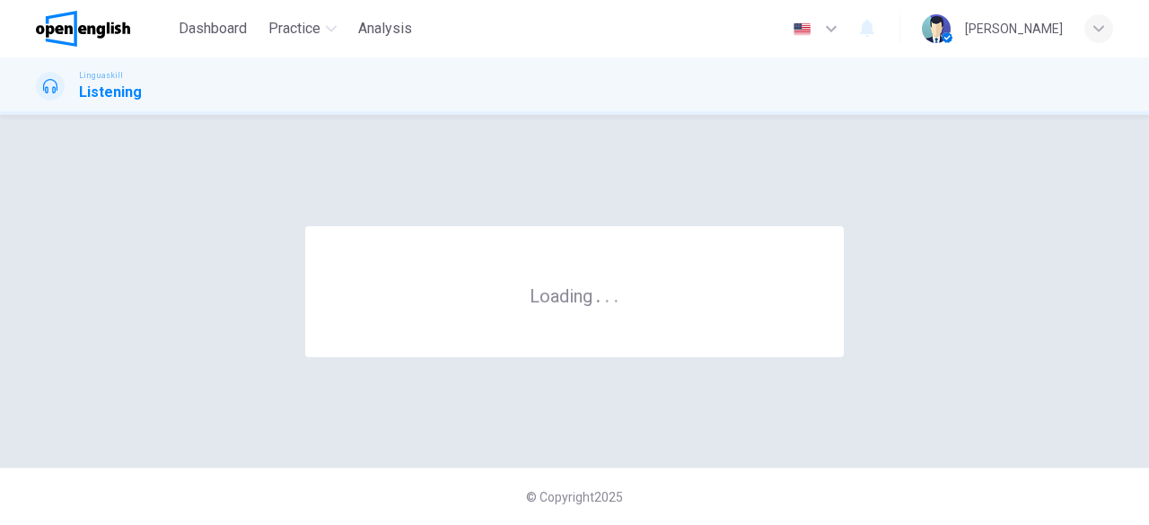
scroll to position [0, 0]
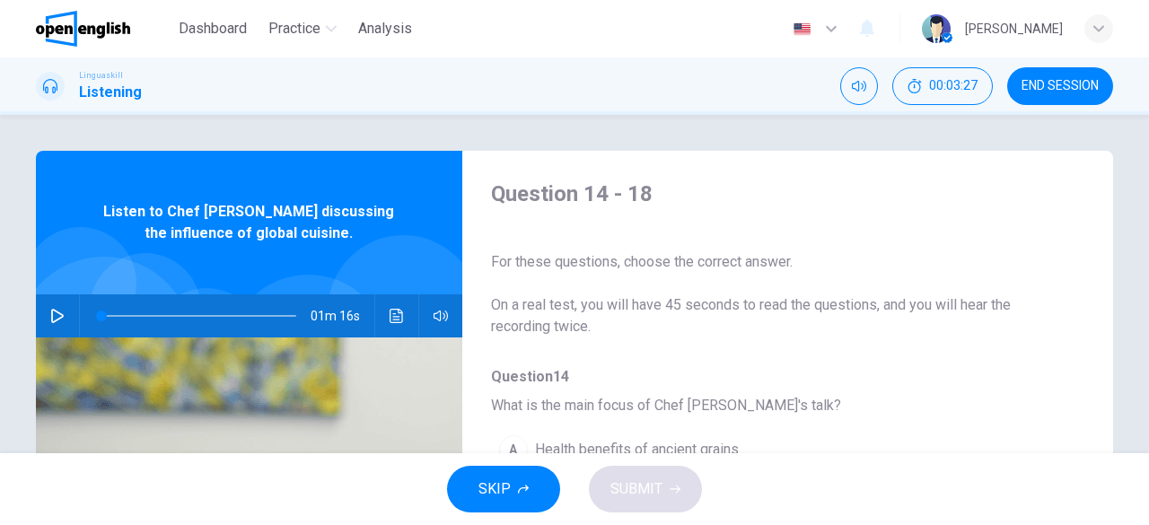
click at [56, 320] on icon "button" at bounding box center [57, 316] width 14 height 14
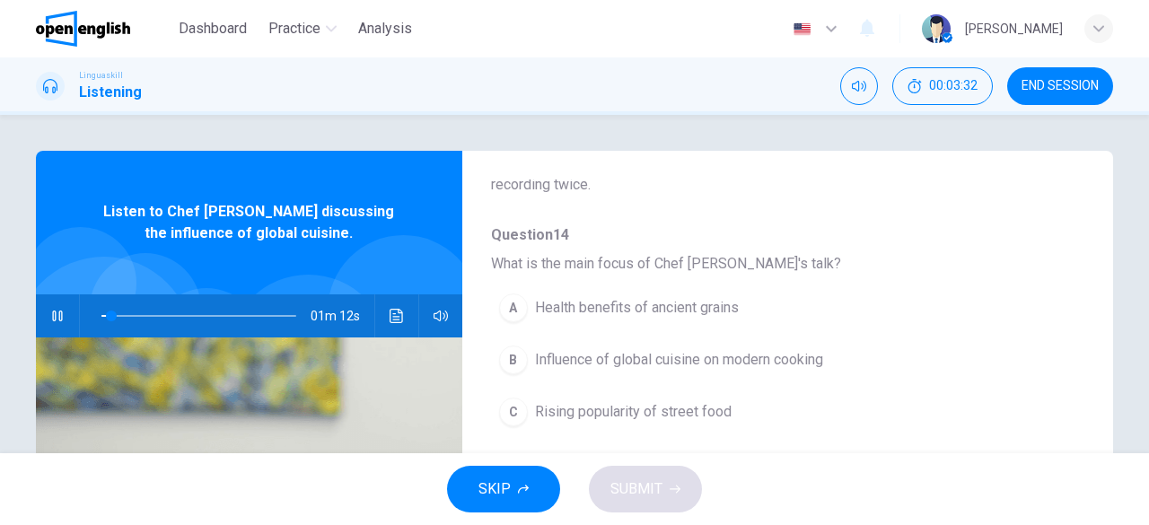
scroll to position [179, 0]
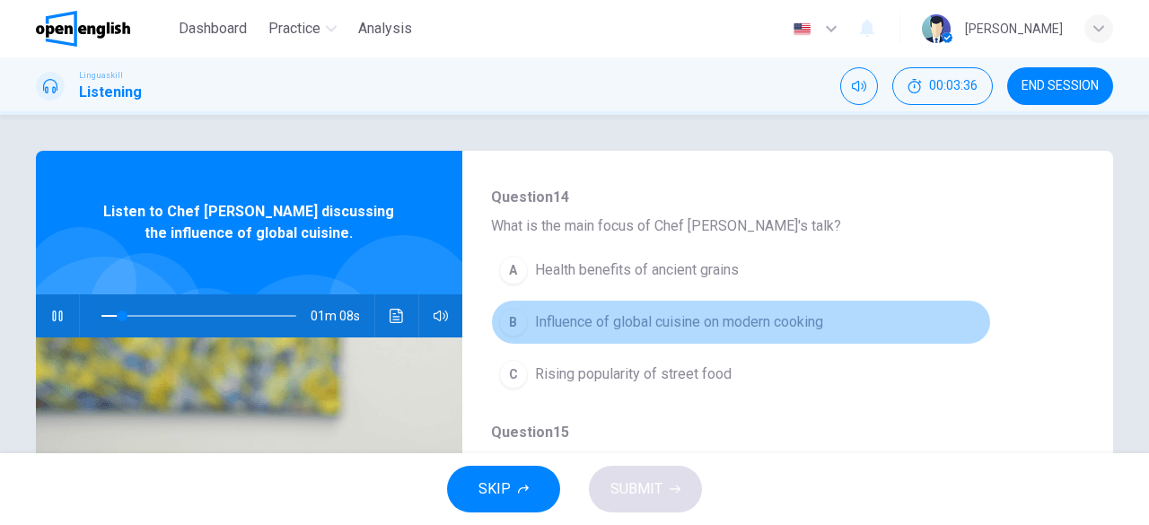
click at [752, 322] on span "Influence of global cuisine on modern cooking" at bounding box center [679, 322] width 288 height 22
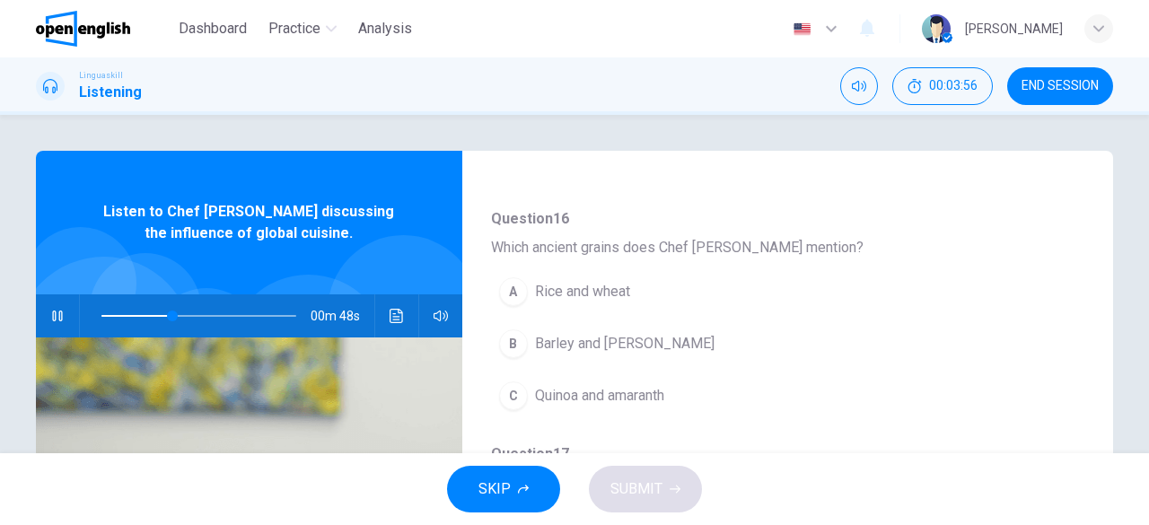
scroll to position [718, 0]
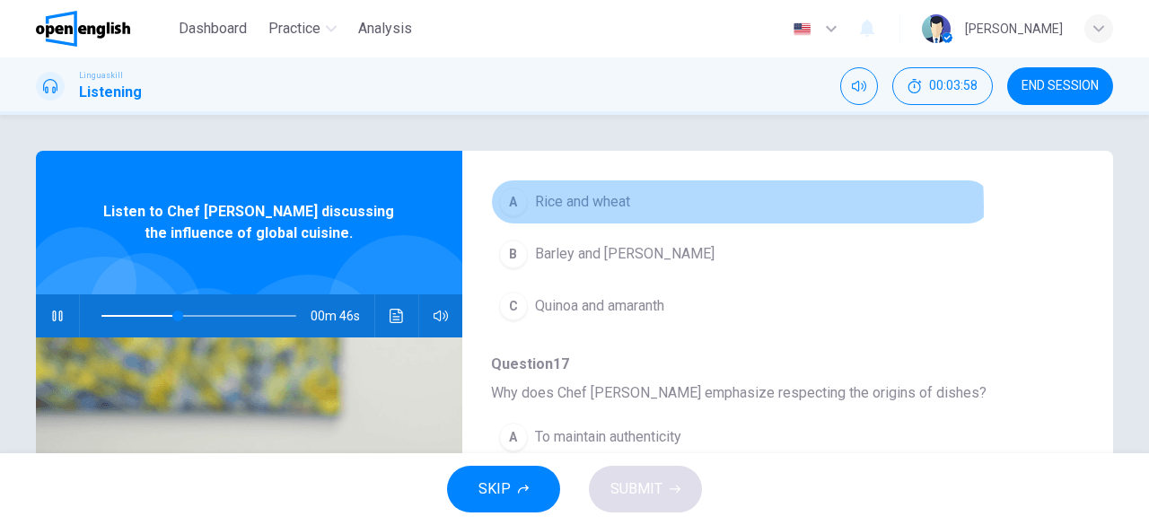
click at [603, 204] on span "Rice and wheat" at bounding box center [582, 202] width 95 height 22
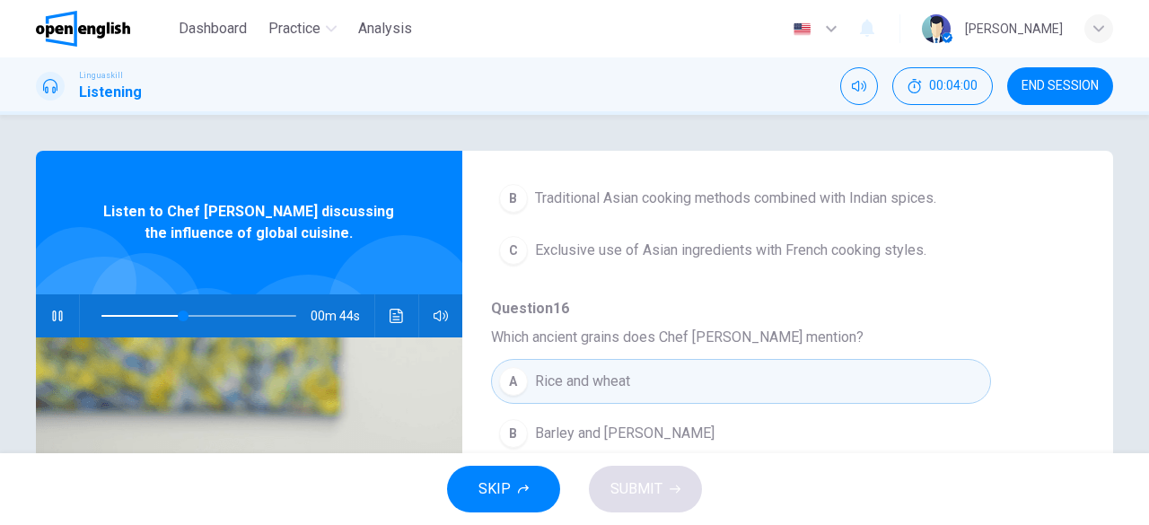
scroll to position [449, 0]
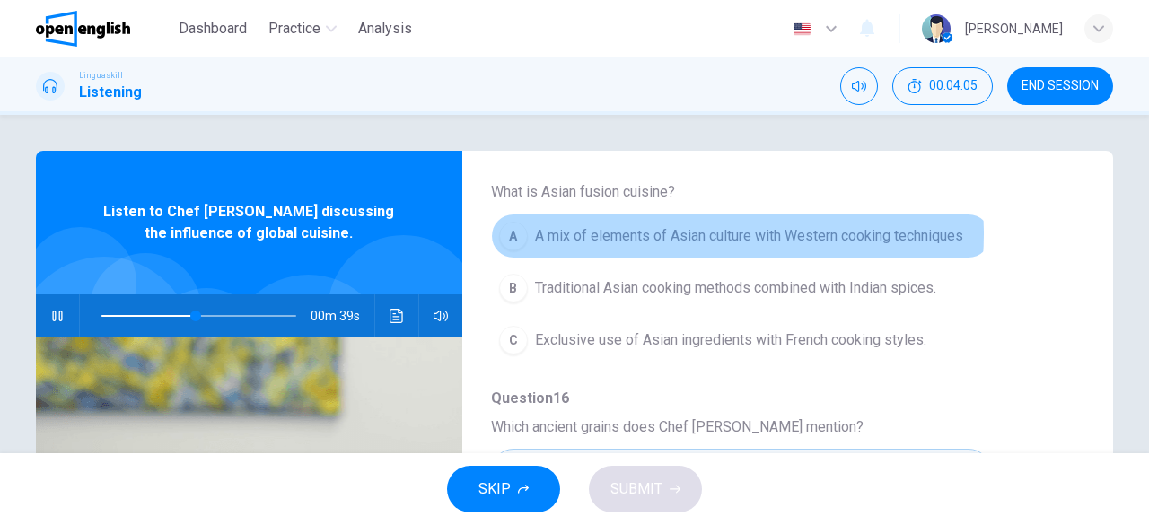
click at [689, 232] on span "A mix of elements of Asian culture with Western cooking techniques" at bounding box center [749, 236] width 428 height 22
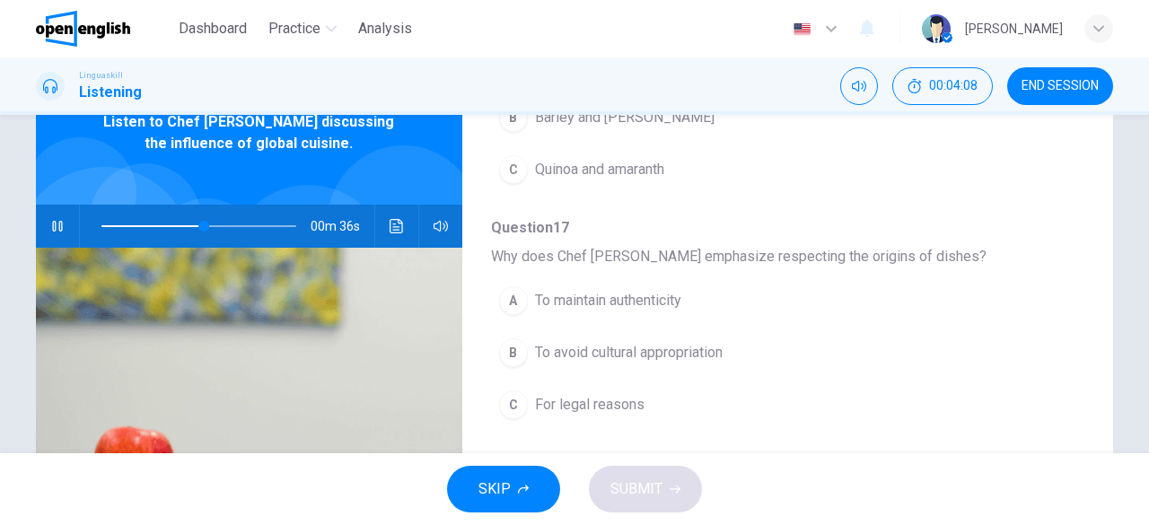
scroll to position [179, 0]
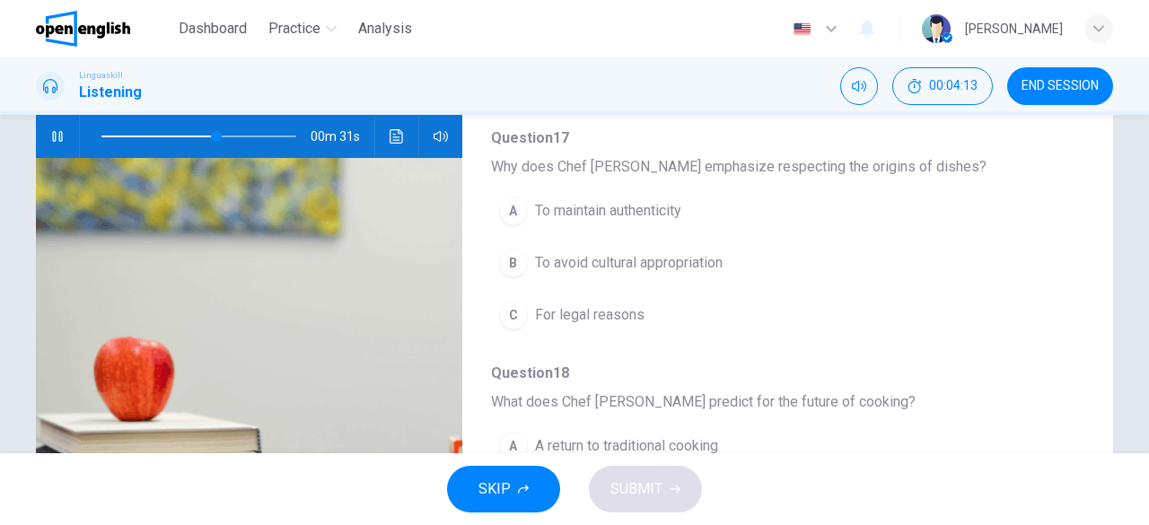
click at [569, 306] on span "For legal reasons" at bounding box center [589, 315] width 109 height 22
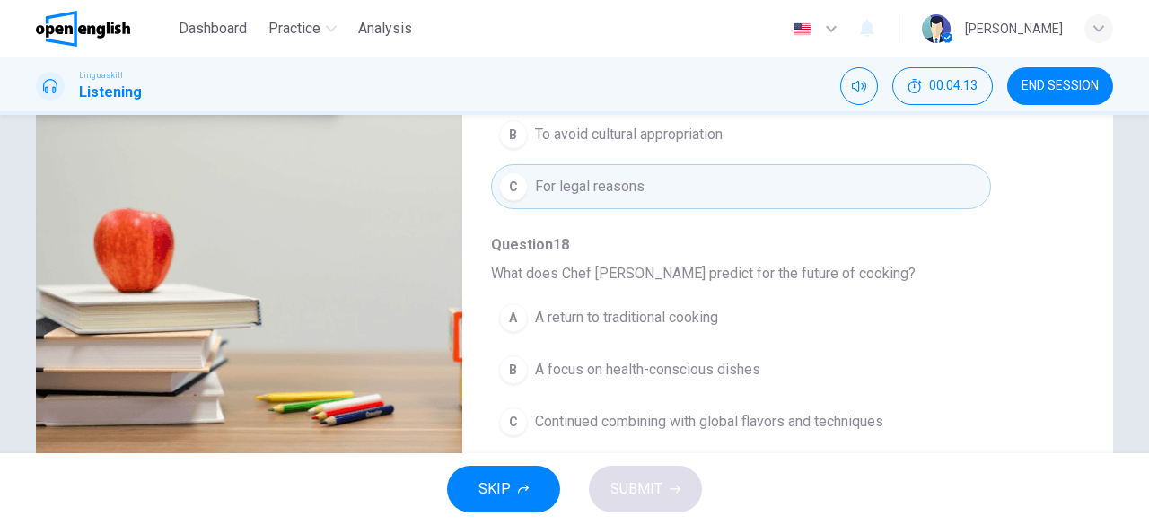
scroll to position [357, 0]
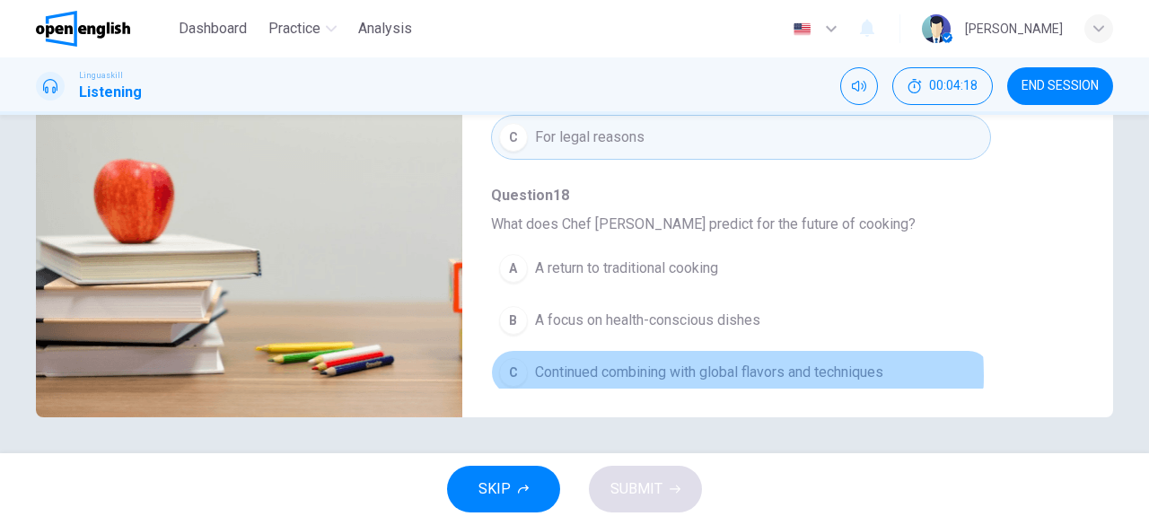
click at [686, 367] on span "Continued combining with global flavors and techniques" at bounding box center [709, 373] width 348 height 22
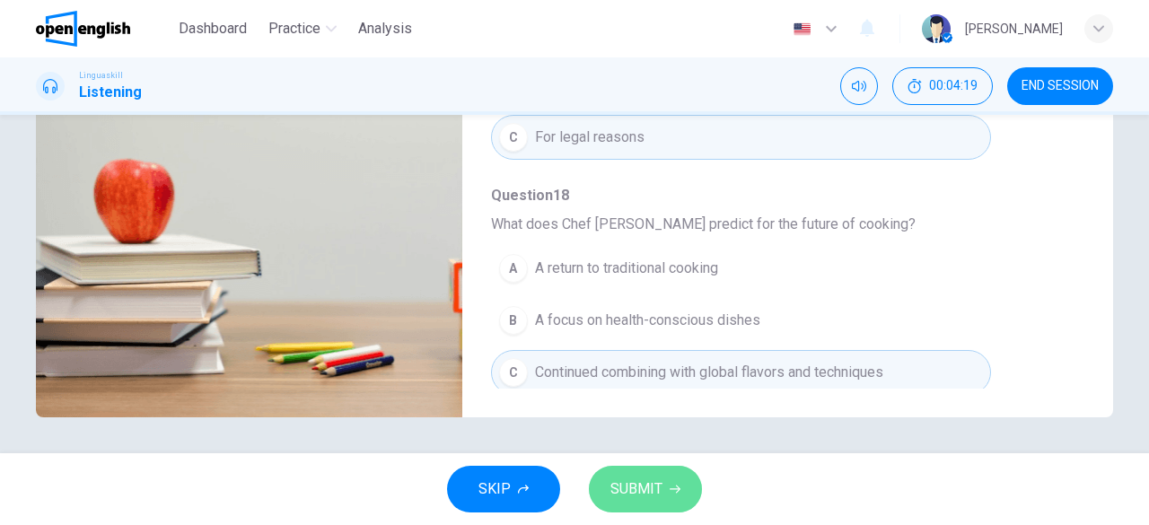
click at [660, 487] on span "SUBMIT" at bounding box center [636, 489] width 52 height 25
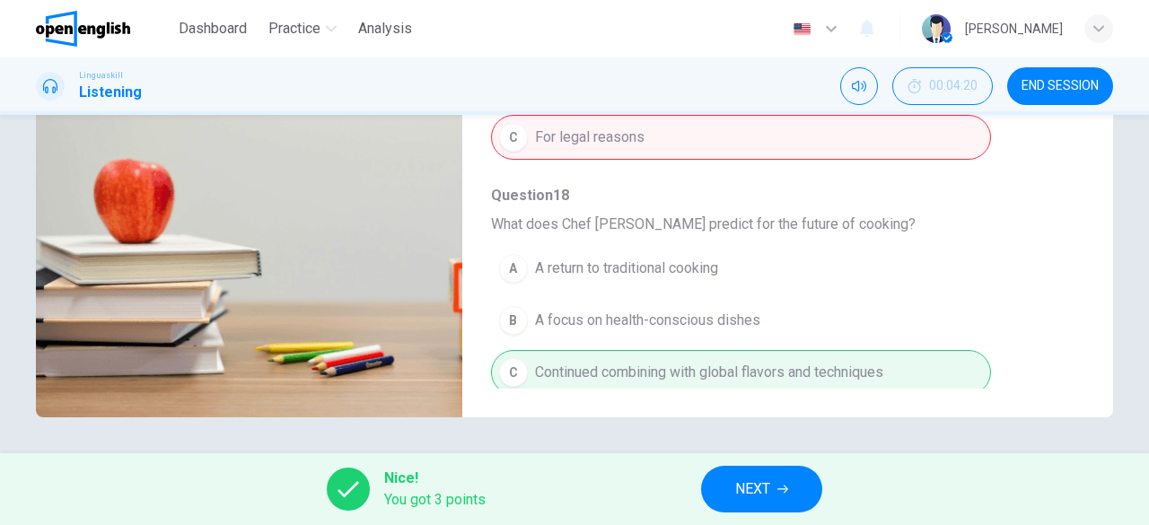
type input "**"
click at [770, 490] on span "NEXT" at bounding box center [752, 489] width 35 height 25
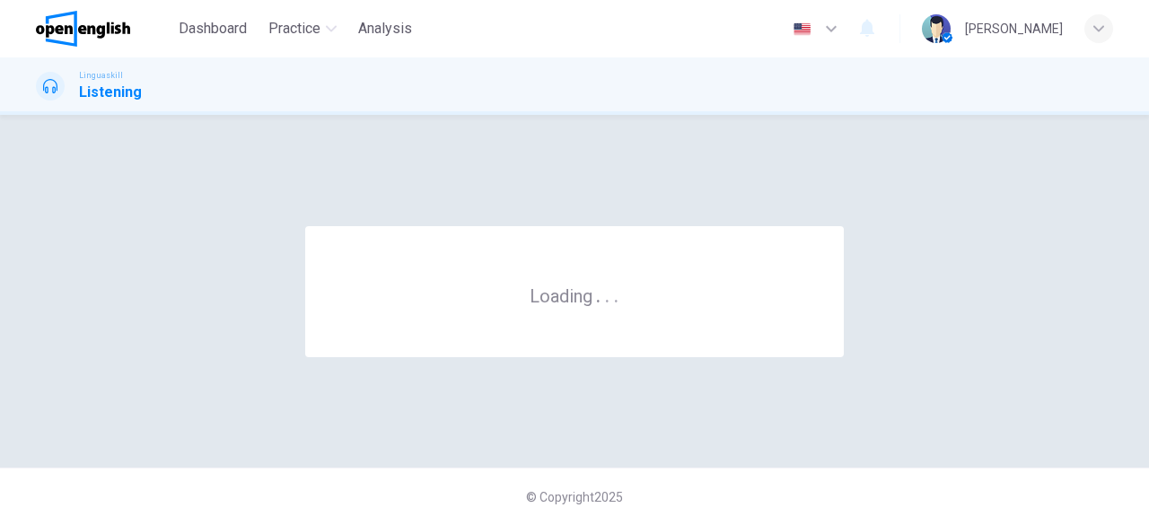
scroll to position [0, 0]
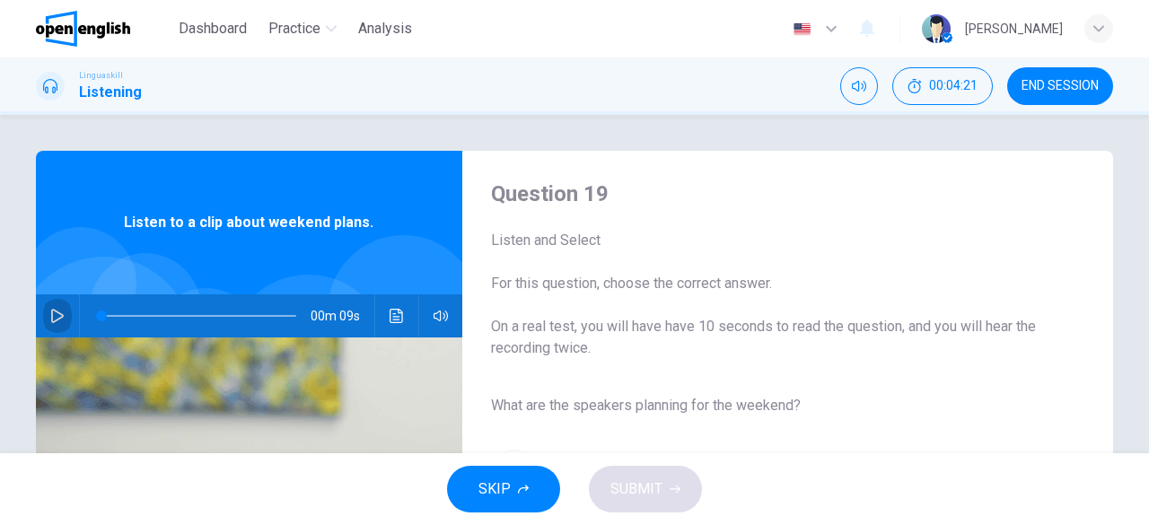
click at [50, 316] on icon "button" at bounding box center [57, 316] width 14 height 14
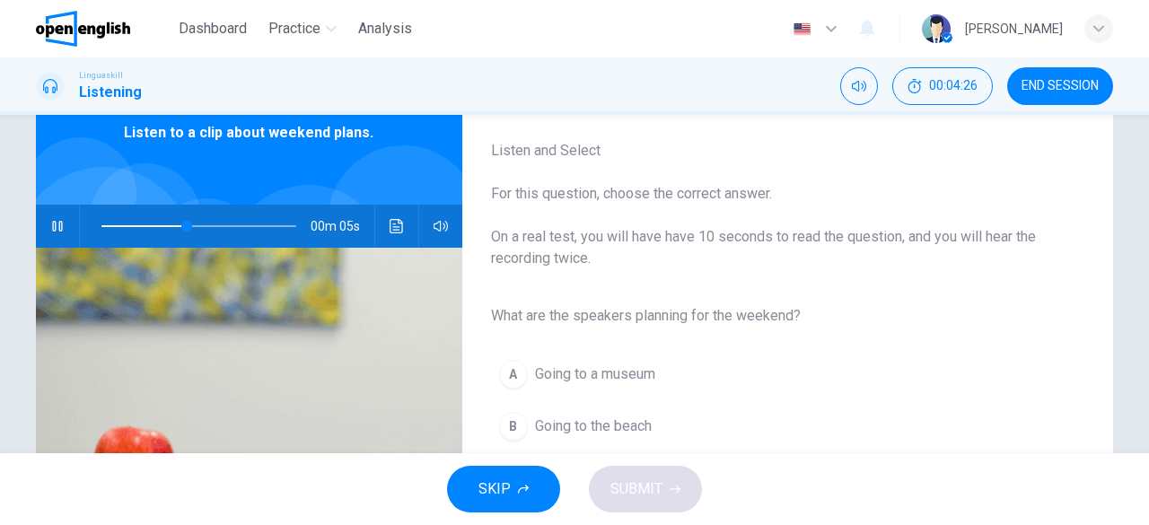
scroll to position [179, 0]
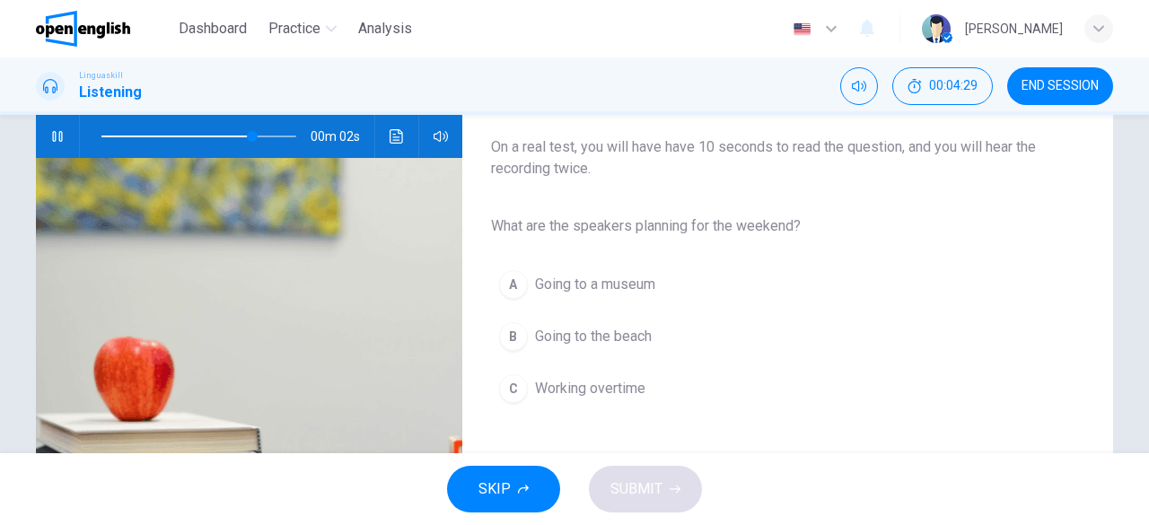
click at [621, 329] on span "Going to the beach" at bounding box center [593, 337] width 117 height 22
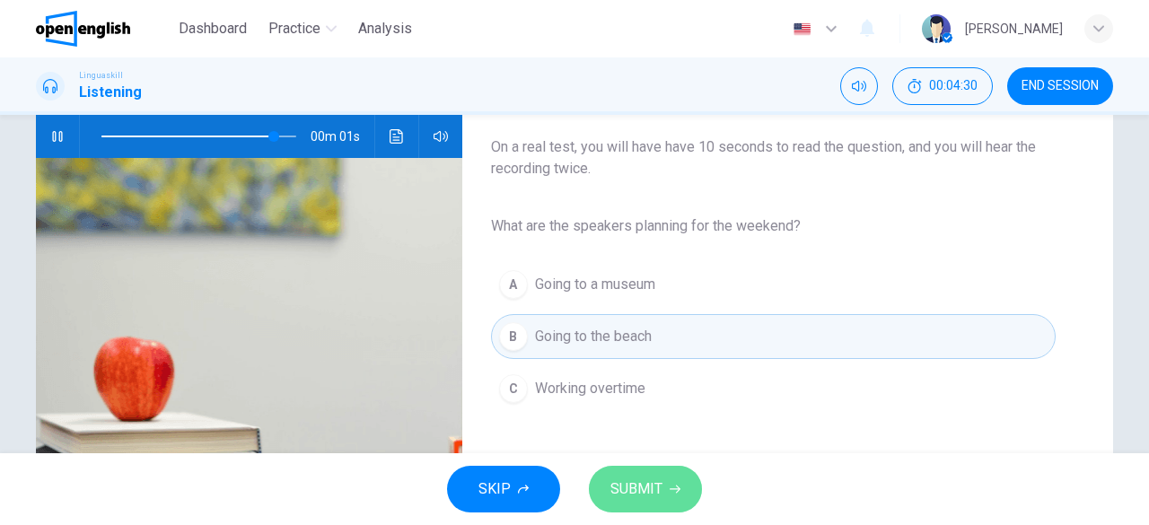
click at [640, 489] on span "SUBMIT" at bounding box center [636, 489] width 52 height 25
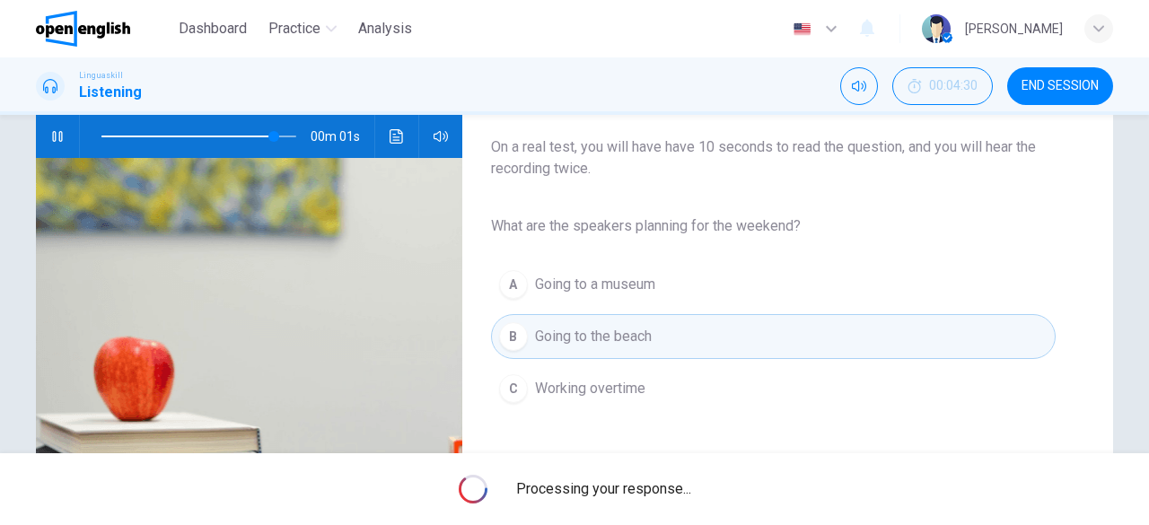
type input "*"
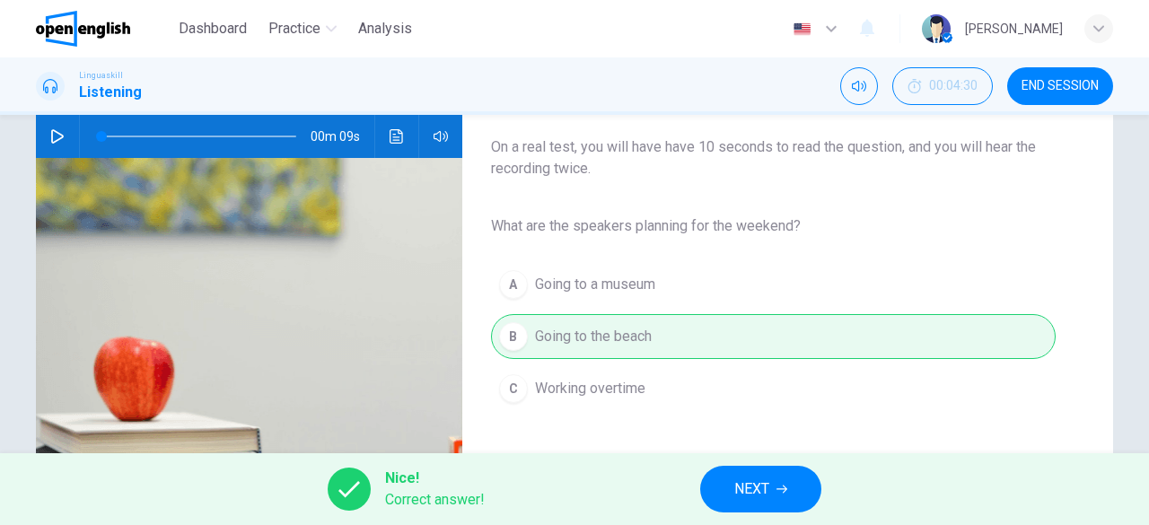
click at [757, 499] on span "NEXT" at bounding box center [751, 489] width 35 height 25
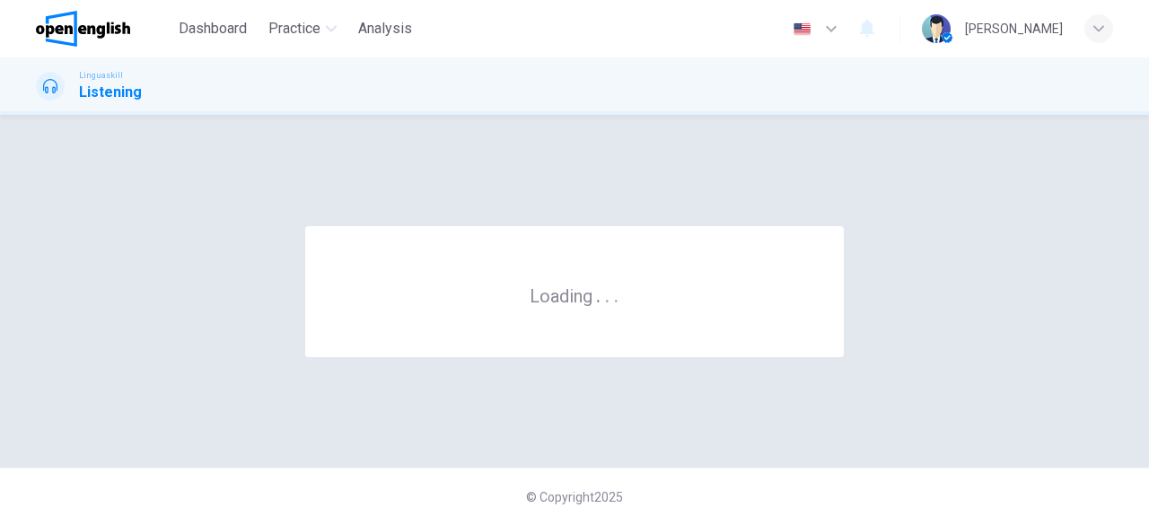
scroll to position [0, 0]
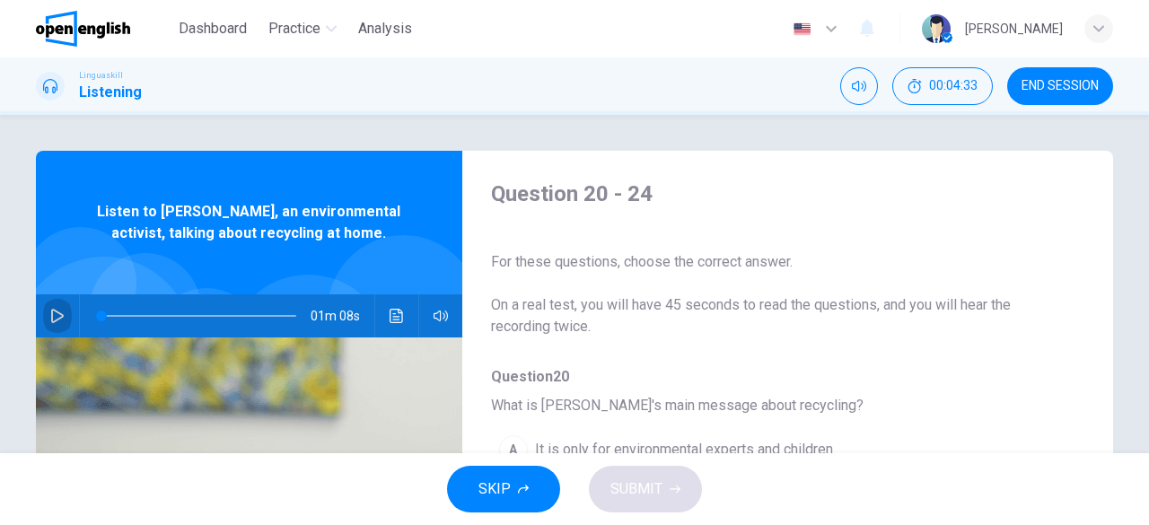
click at [57, 312] on icon "button" at bounding box center [57, 316] width 14 height 14
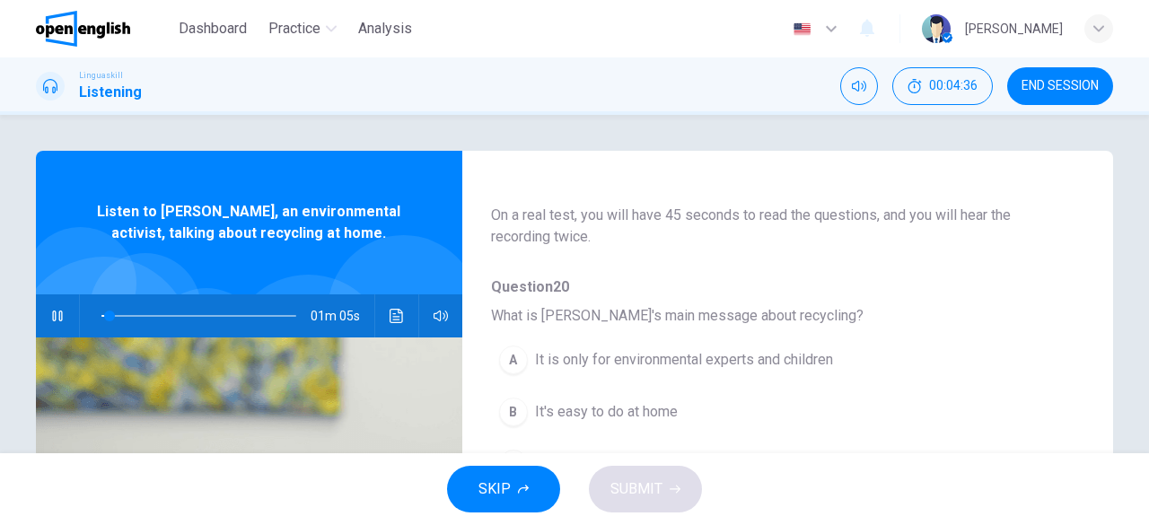
scroll to position [179, 0]
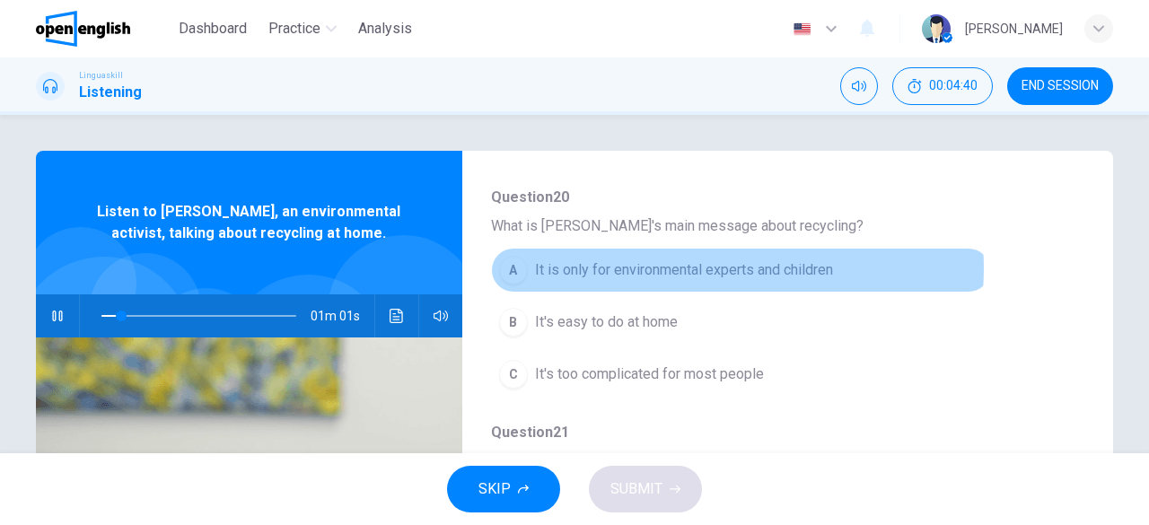
click at [694, 268] on span "It is only for environmental experts and children" at bounding box center [684, 270] width 298 height 22
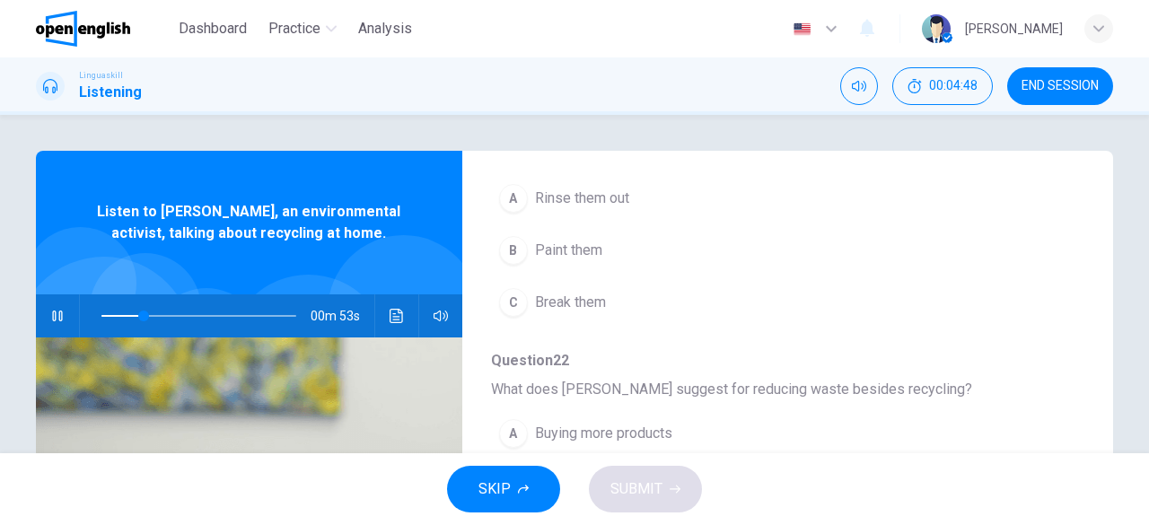
scroll to position [449, 0]
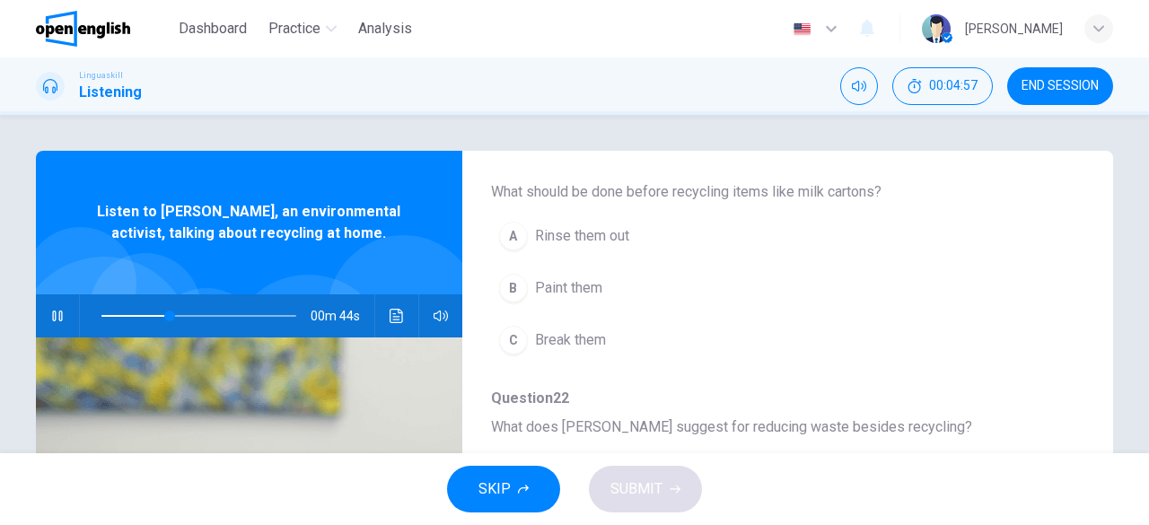
click at [600, 231] on span "Rinse them out" at bounding box center [582, 236] width 94 height 22
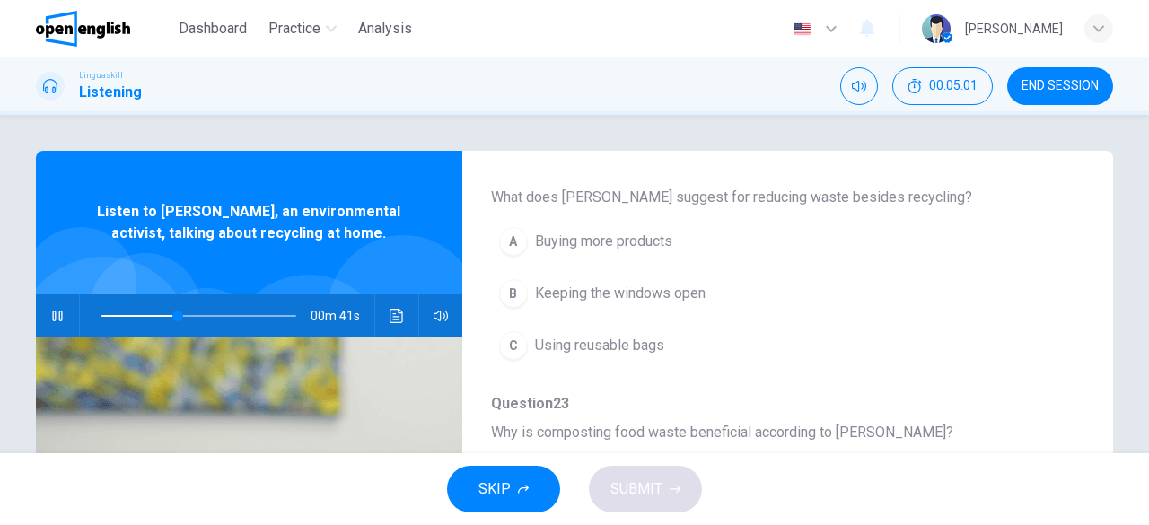
scroll to position [718, 0]
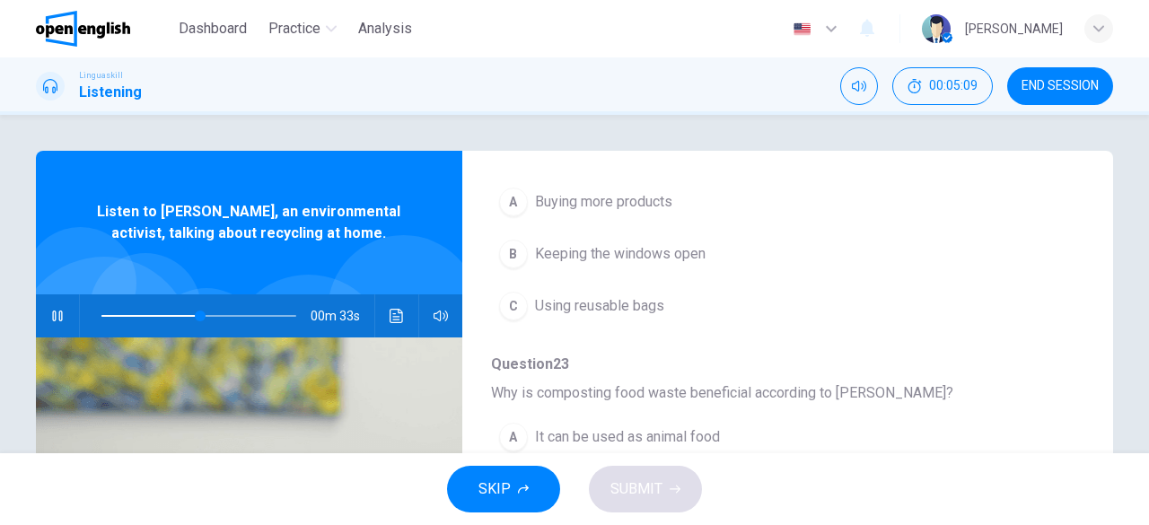
click at [621, 303] on span "Using reusable bags" at bounding box center [599, 306] width 129 height 22
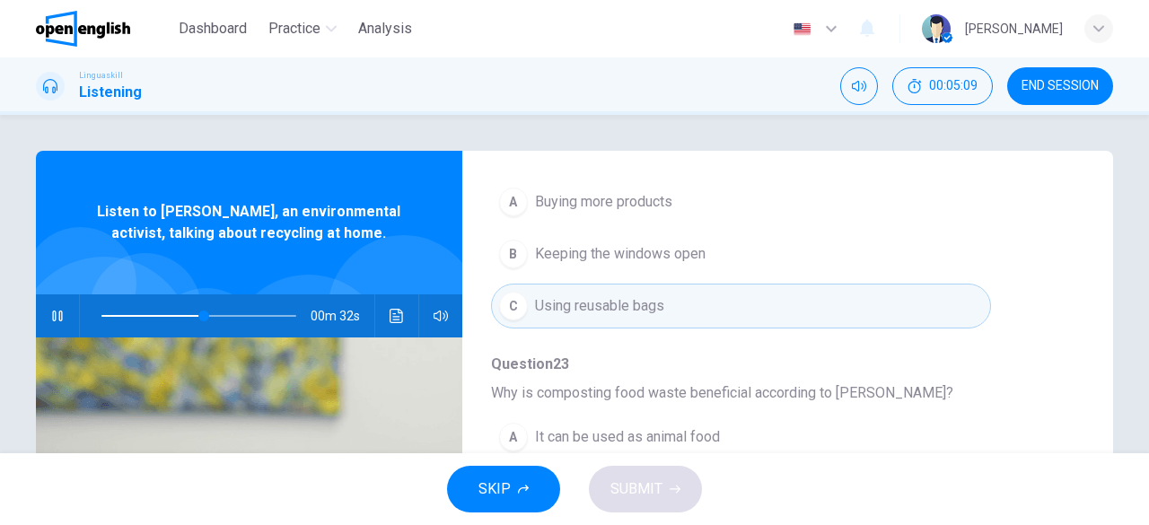
scroll to position [765, 0]
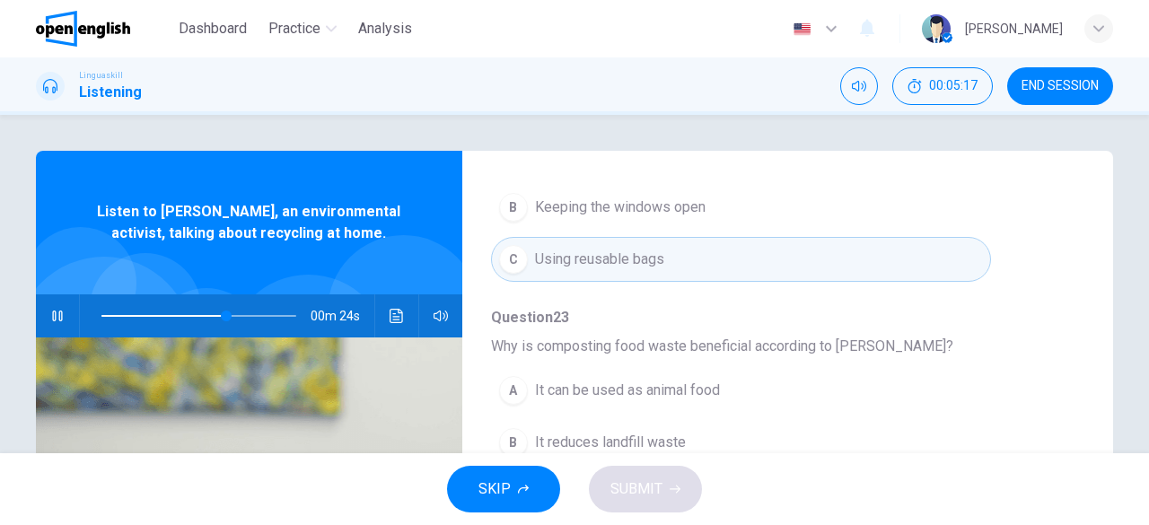
click at [602, 435] on span "It reduces landfill waste" at bounding box center [610, 443] width 151 height 22
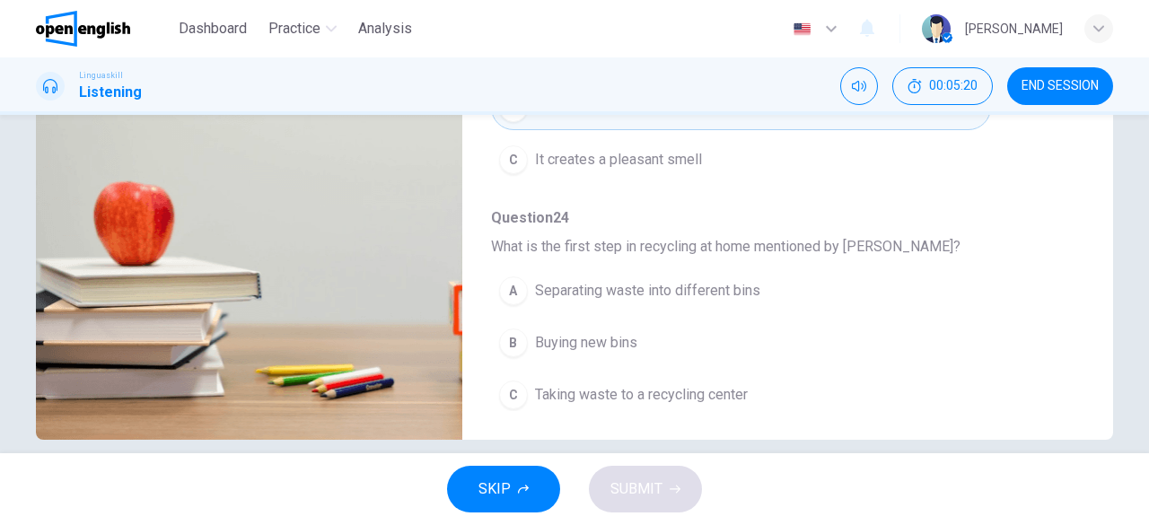
scroll to position [357, 0]
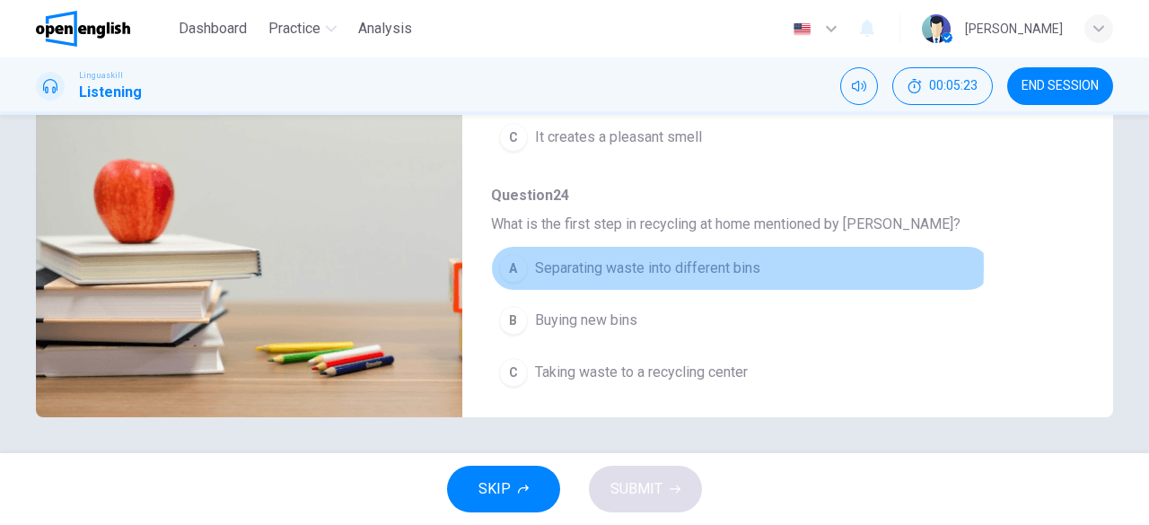
click at [640, 258] on span "Separating waste into different bins" at bounding box center [647, 269] width 225 height 22
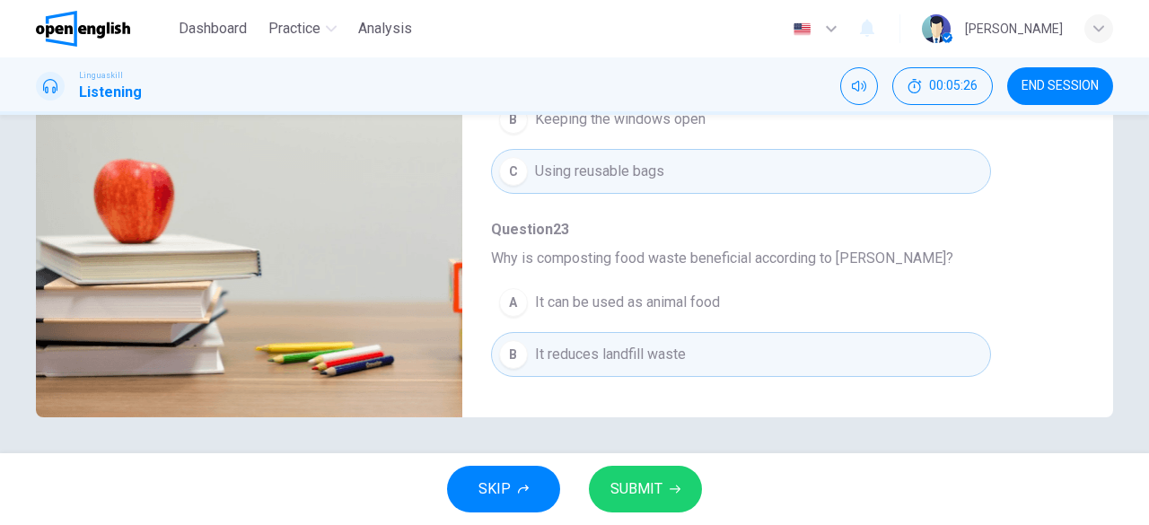
scroll to position [765, 0]
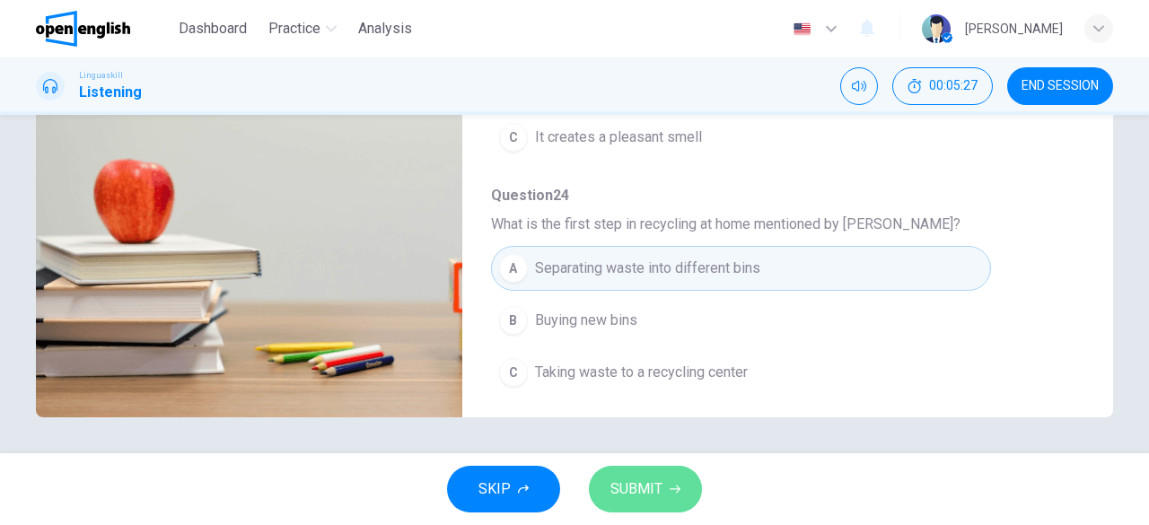
click at [655, 500] on span "SUBMIT" at bounding box center [636, 489] width 52 height 25
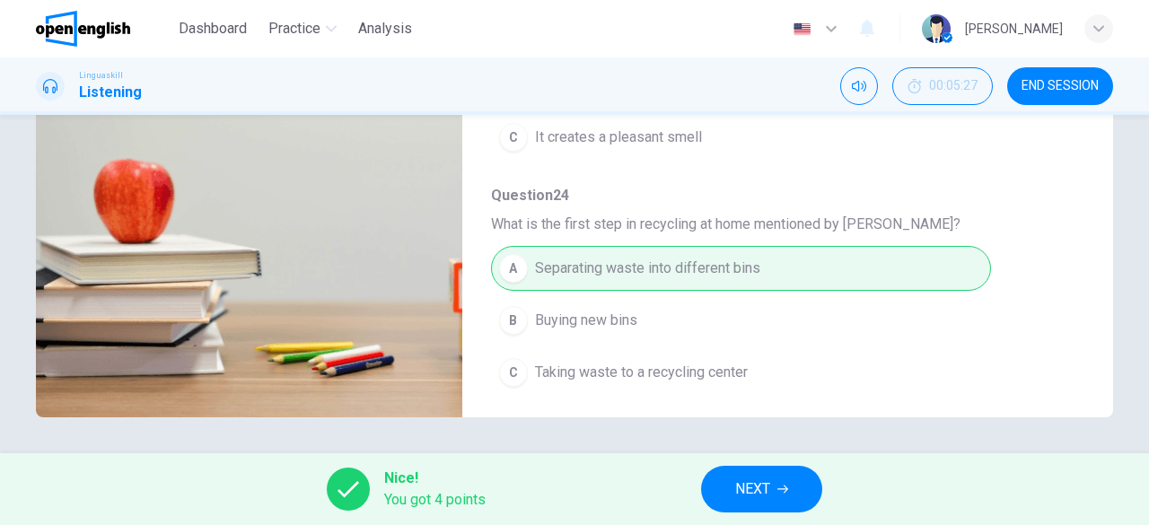
type input "**"
click at [772, 487] on button "NEXT" at bounding box center [761, 489] width 121 height 47
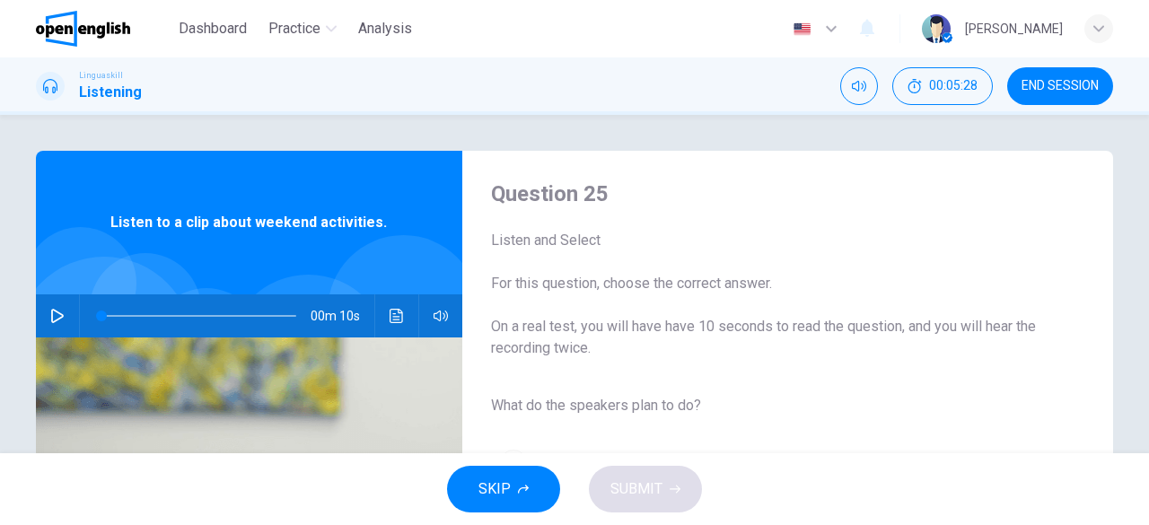
click at [56, 314] on icon "button" at bounding box center [57, 316] width 13 height 14
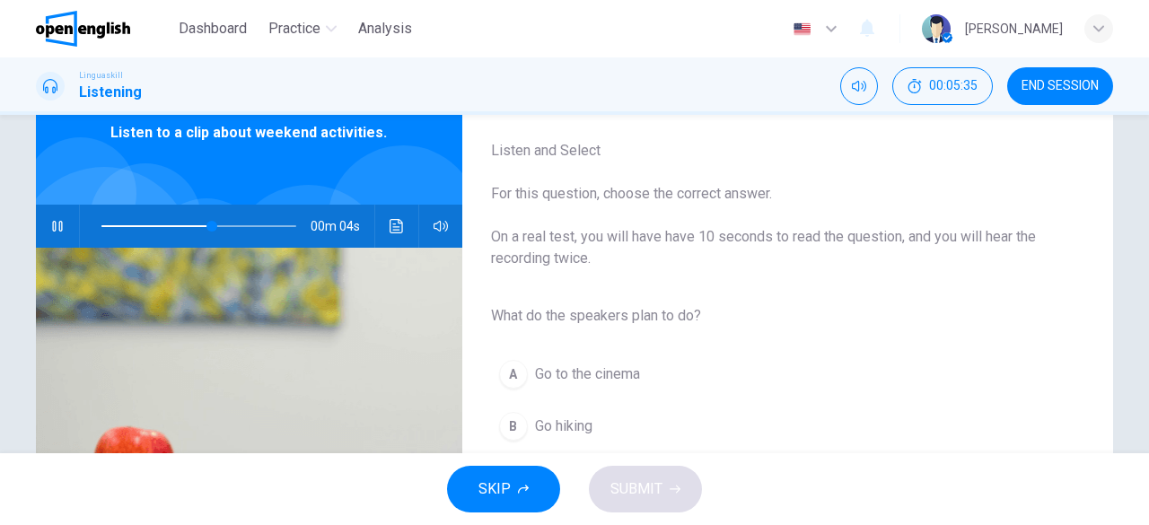
scroll to position [179, 0]
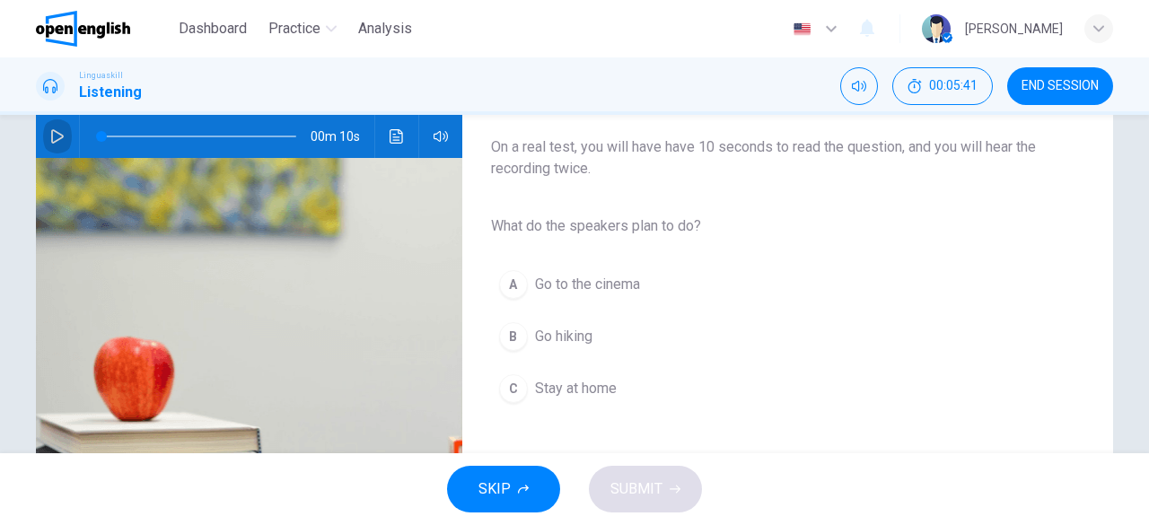
click at [49, 123] on button "button" at bounding box center [57, 136] width 29 height 43
click at [556, 337] on span "Go hiking" at bounding box center [563, 337] width 57 height 22
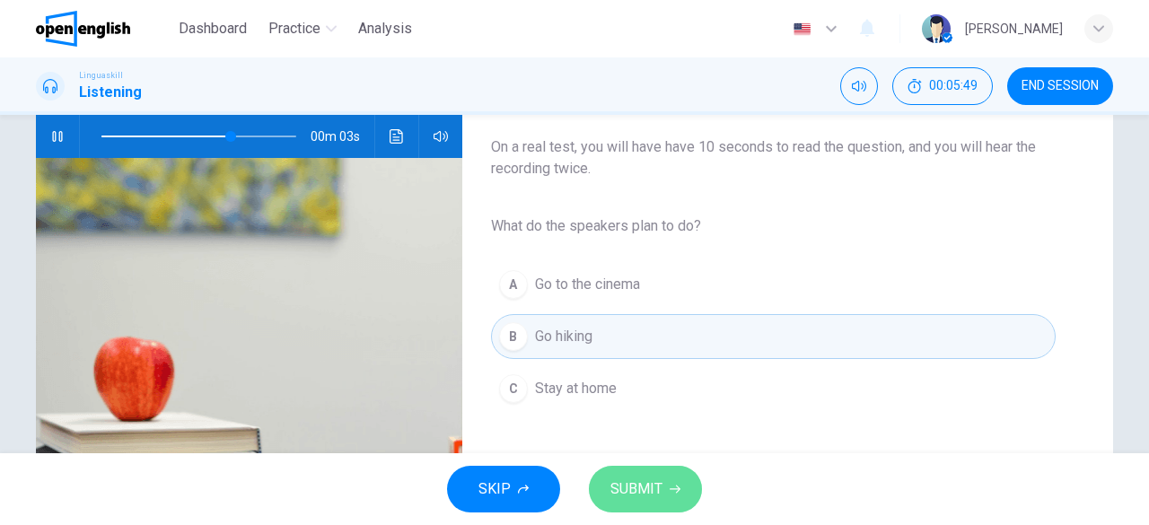
click at [637, 491] on span "SUBMIT" at bounding box center [636, 489] width 52 height 25
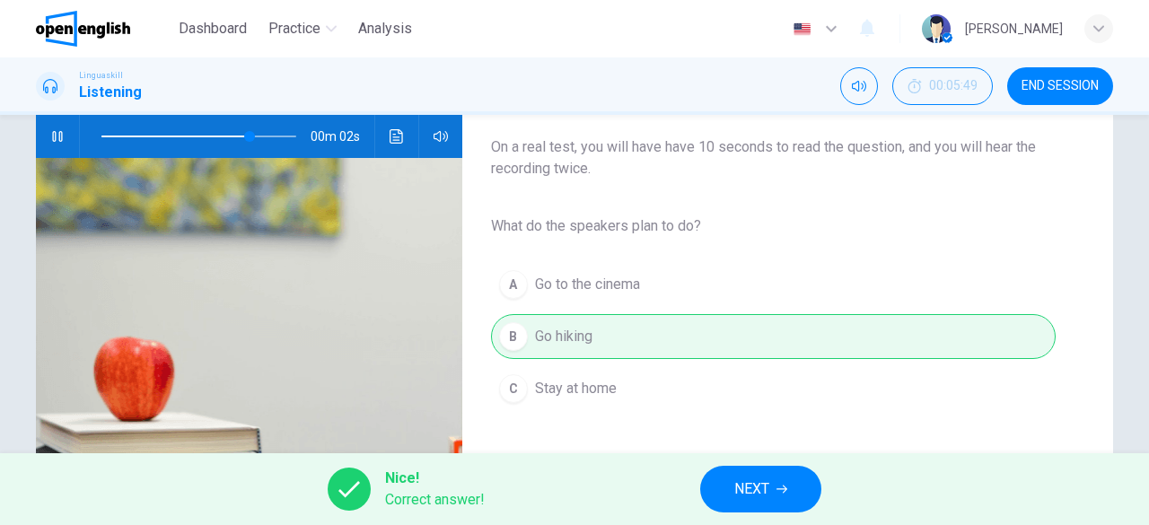
type input "**"
click at [786, 494] on icon "button" at bounding box center [781, 489] width 11 height 11
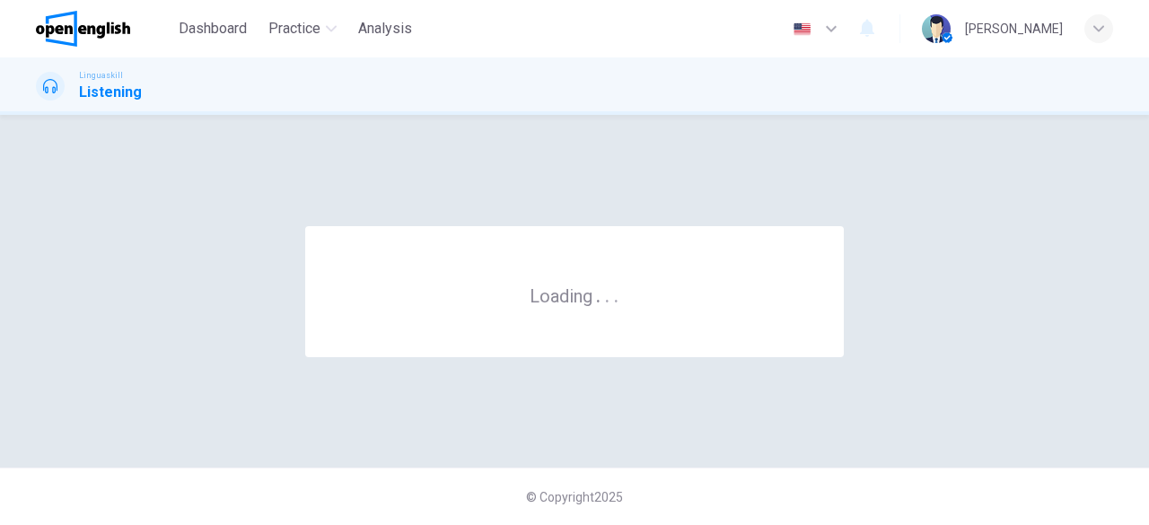
scroll to position [0, 0]
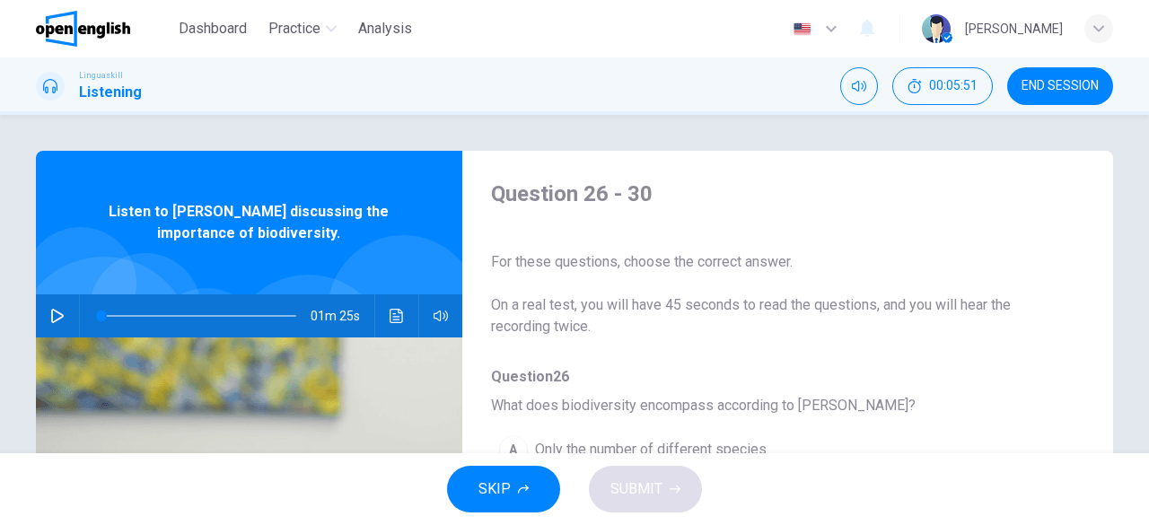
click at [50, 313] on icon "button" at bounding box center [57, 316] width 14 height 14
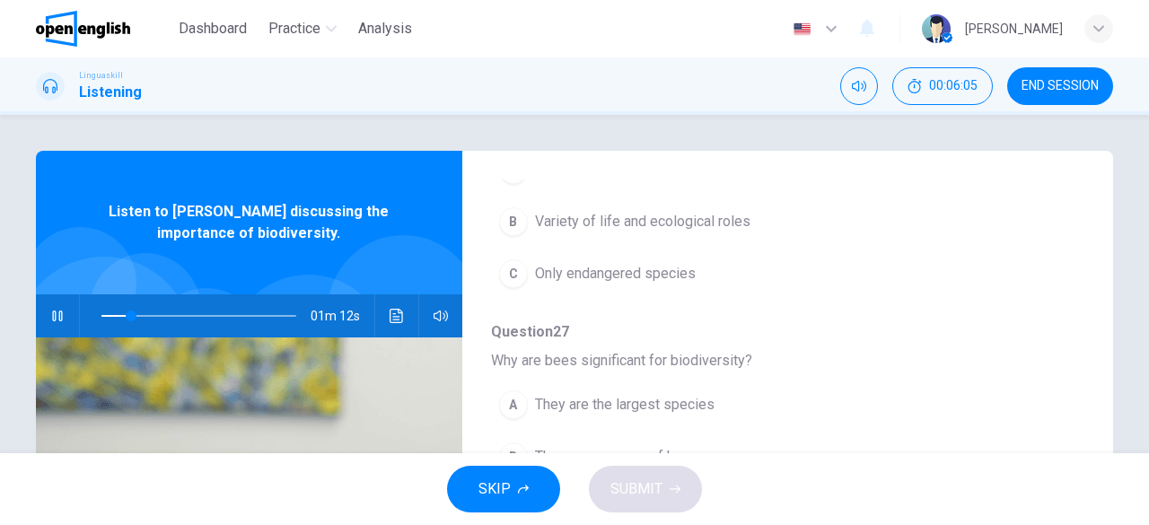
scroll to position [179, 0]
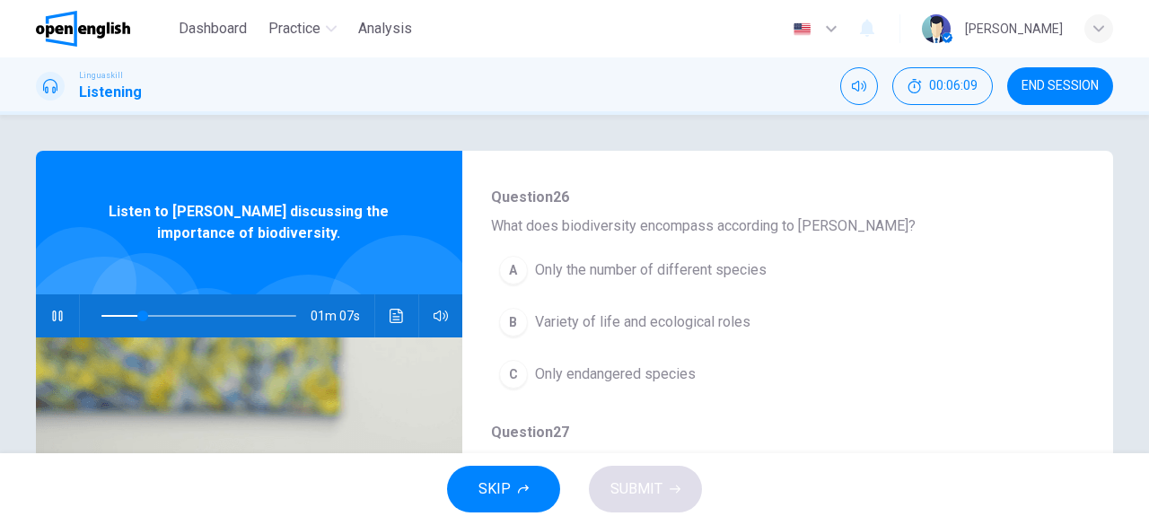
click at [634, 259] on span "Only the number of different species" at bounding box center [651, 270] width 232 height 22
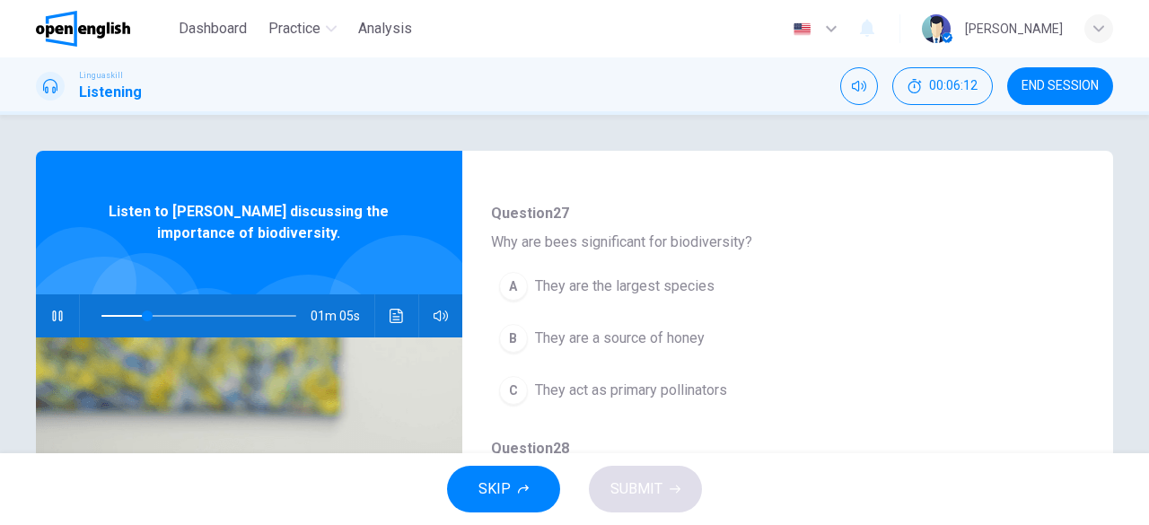
scroll to position [449, 0]
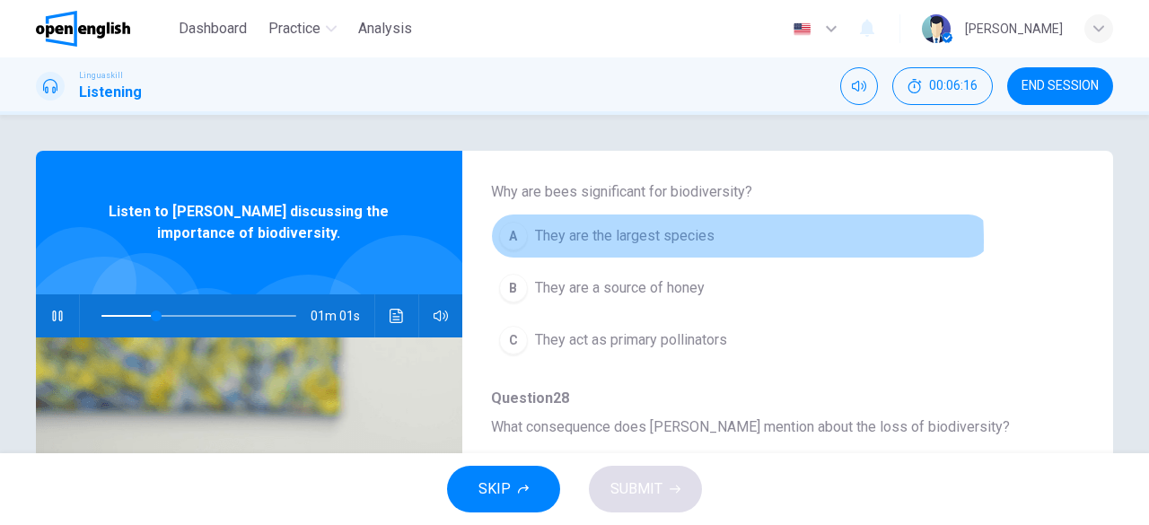
click at [606, 240] on span "They are the largest species" at bounding box center [624, 236] width 179 height 22
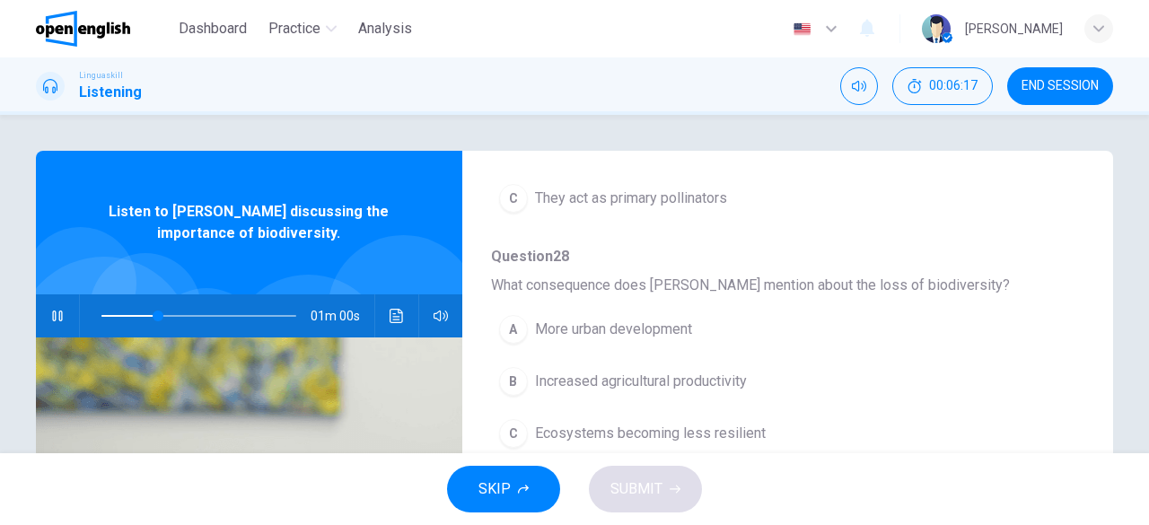
scroll to position [628, 0]
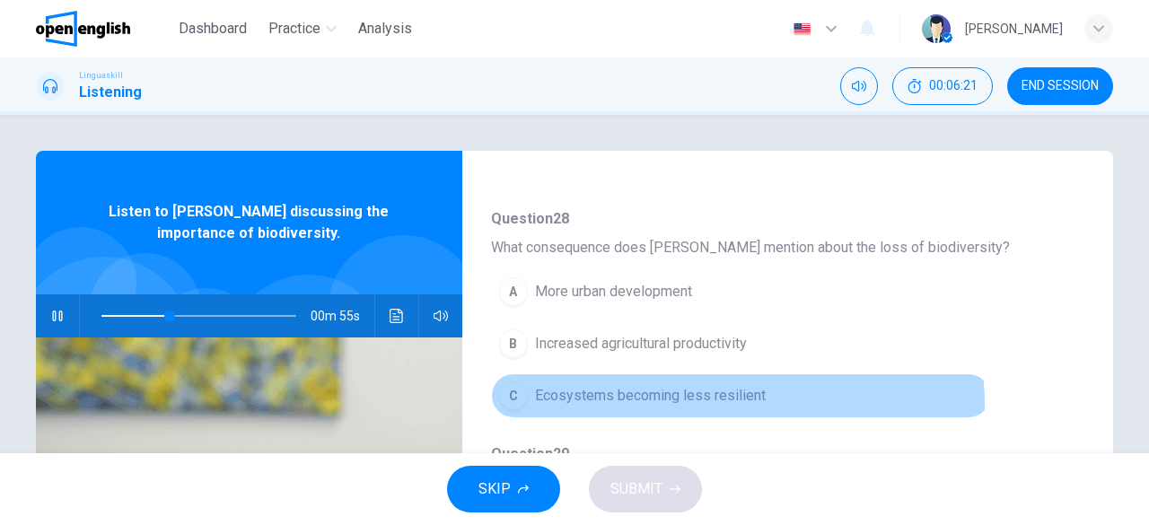
click at [732, 399] on span "Ecosystems becoming less resilient" at bounding box center [650, 396] width 231 height 22
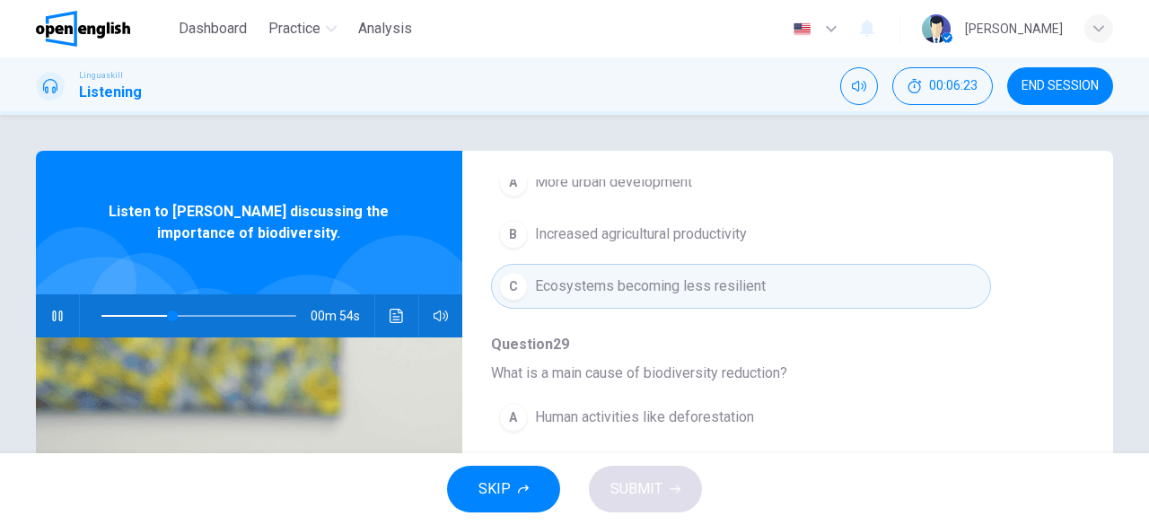
scroll to position [765, 0]
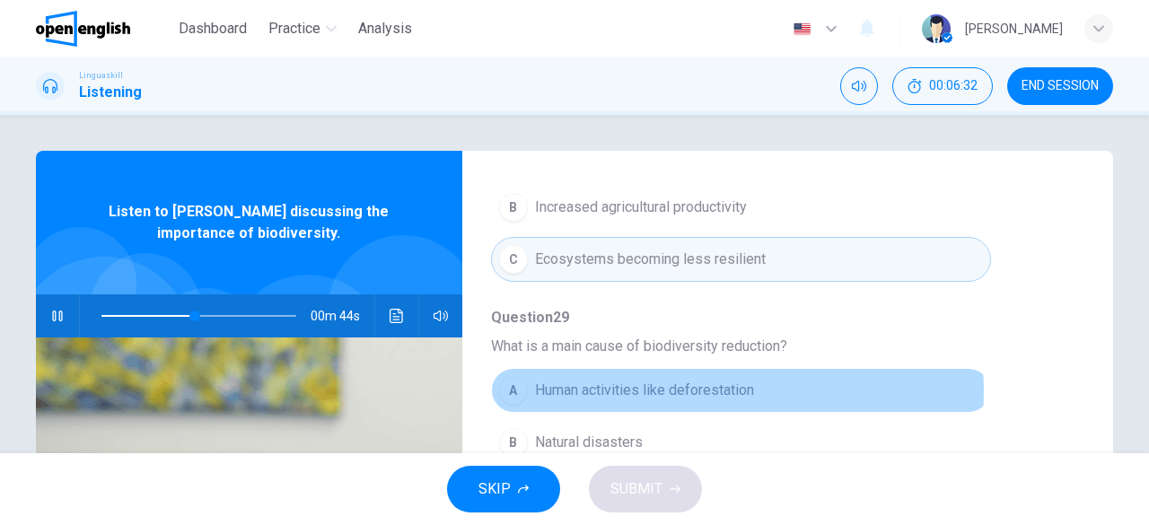
click at [670, 385] on span "Human activities like deforestation" at bounding box center [644, 391] width 219 height 22
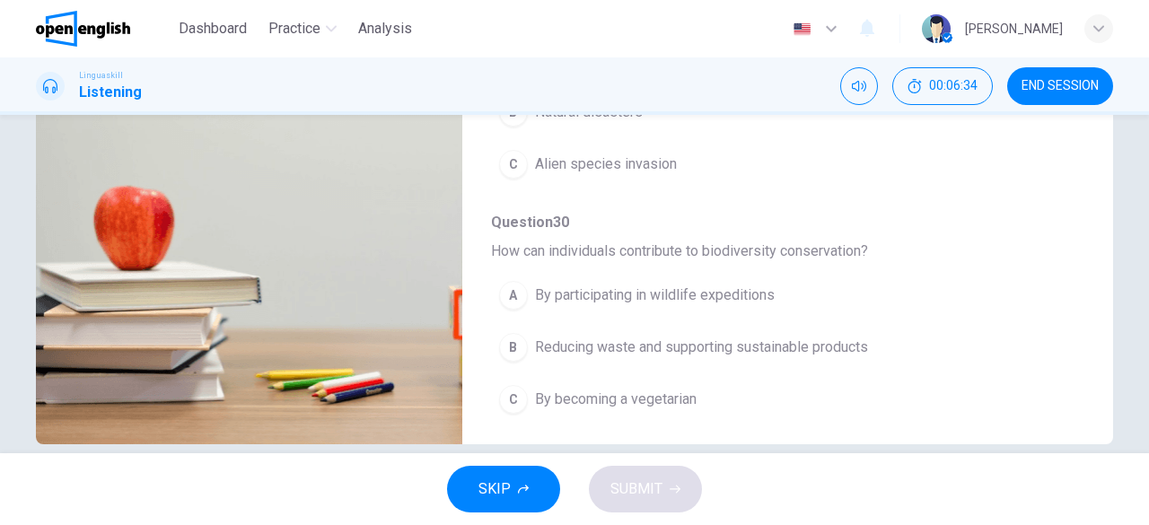
scroll to position [357, 0]
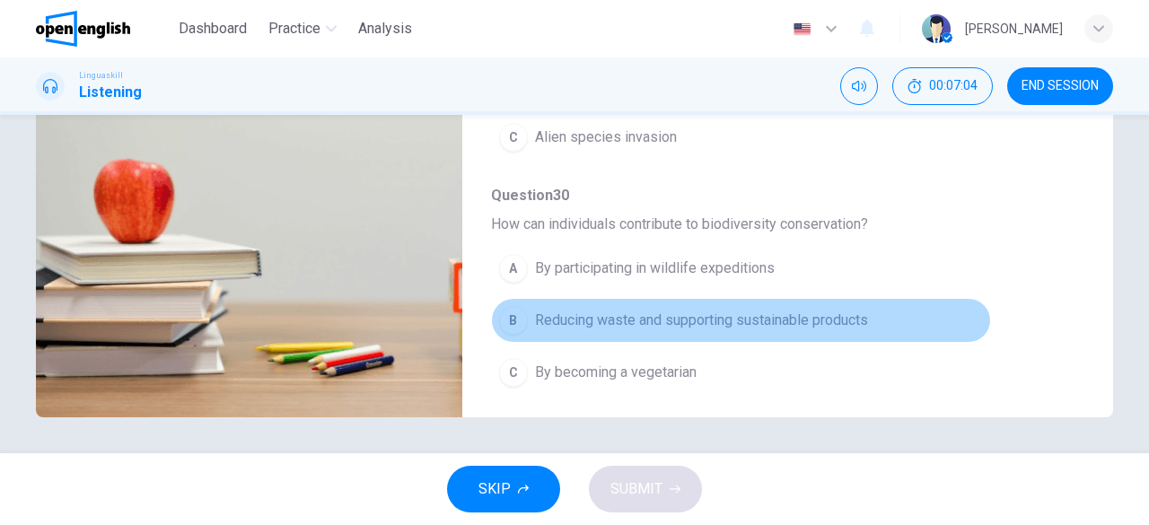
click at [748, 321] on span "Reducing waste and supporting sustainable products" at bounding box center [701, 321] width 333 height 22
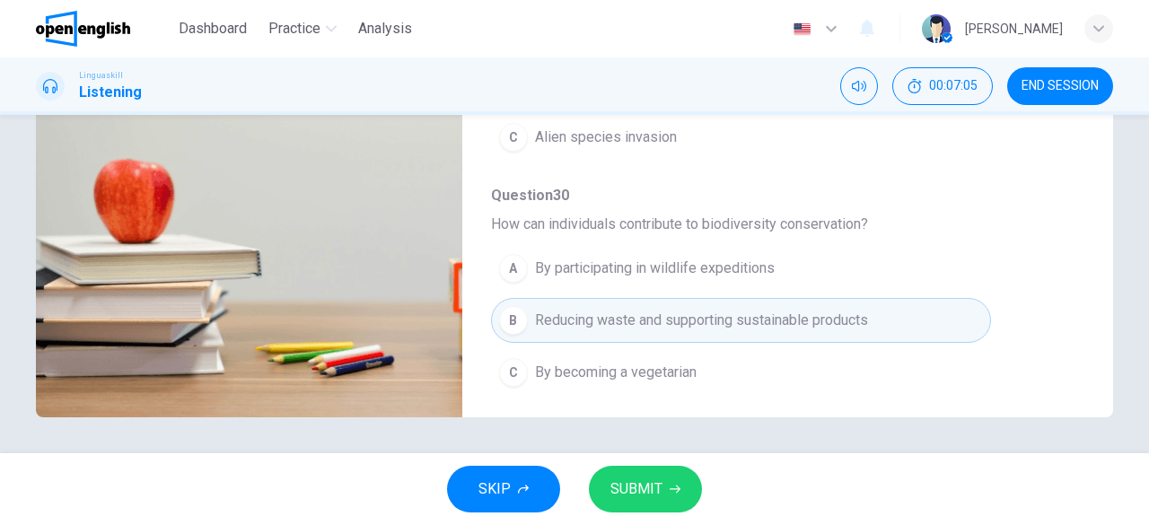
click at [667, 498] on button "SUBMIT" at bounding box center [645, 489] width 113 height 47
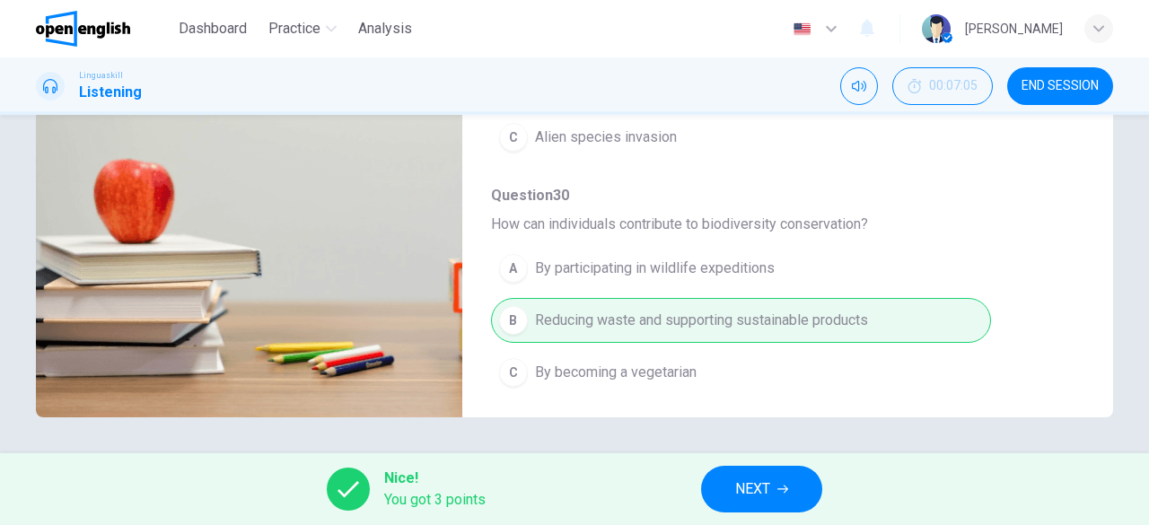
type input "**"
click at [772, 486] on button "NEXT" at bounding box center [761, 489] width 121 height 47
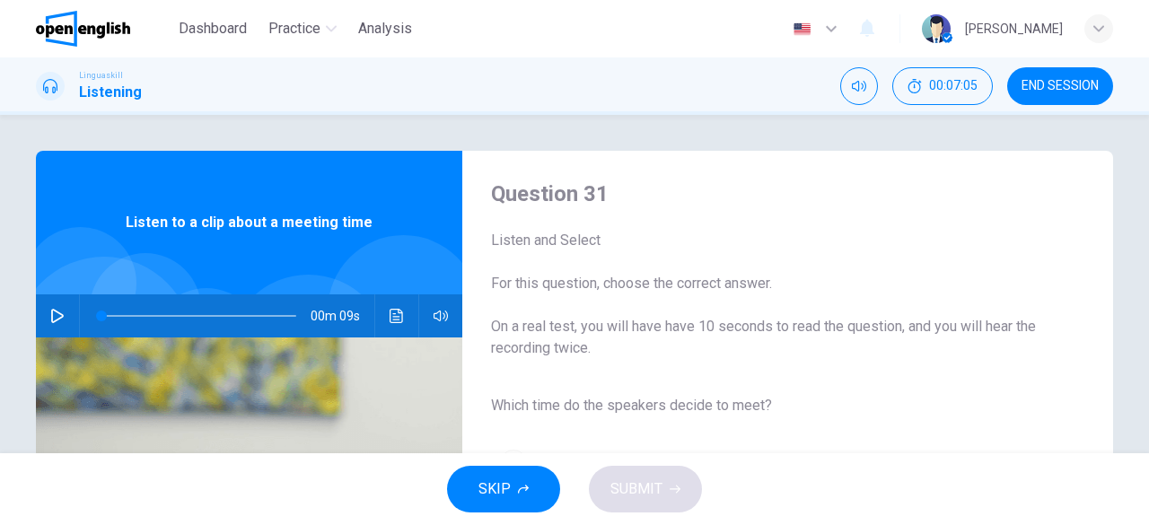
scroll to position [90, 0]
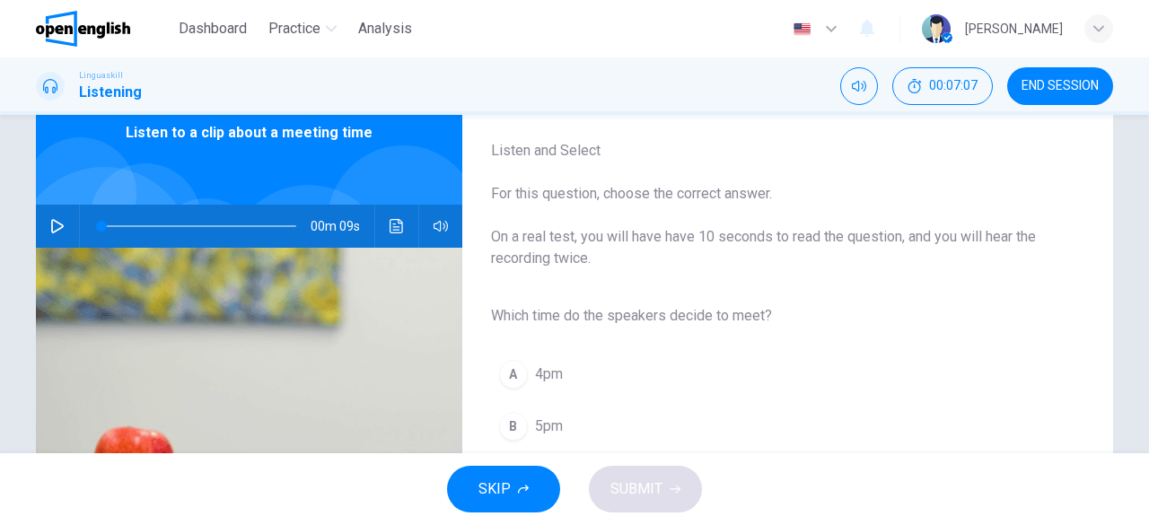
click at [53, 222] on icon "button" at bounding box center [57, 226] width 14 height 14
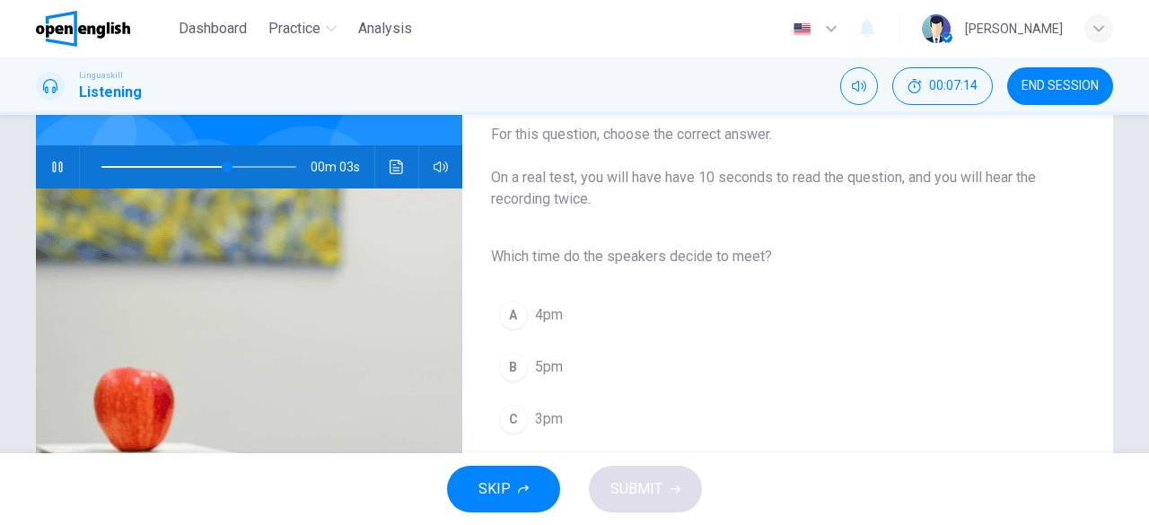
scroll to position [178, 0]
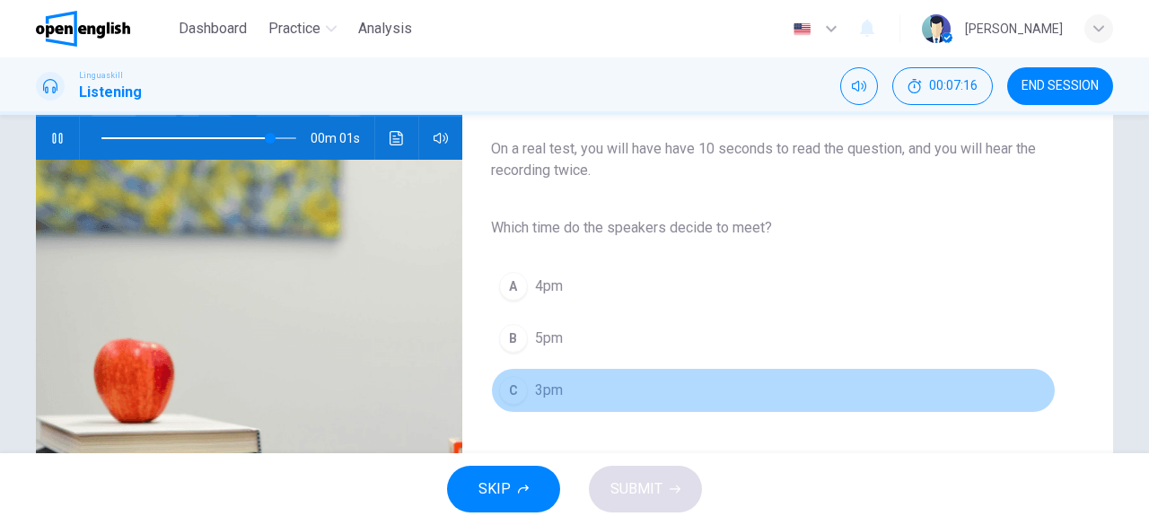
click at [542, 387] on span "3pm" at bounding box center [549, 391] width 28 height 22
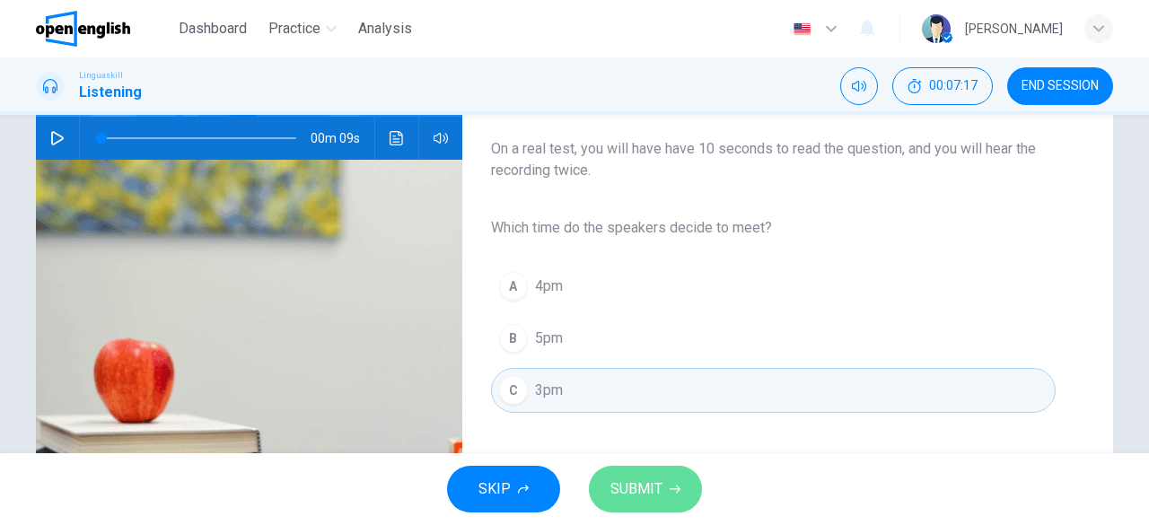
click at [627, 485] on span "SUBMIT" at bounding box center [636, 489] width 52 height 25
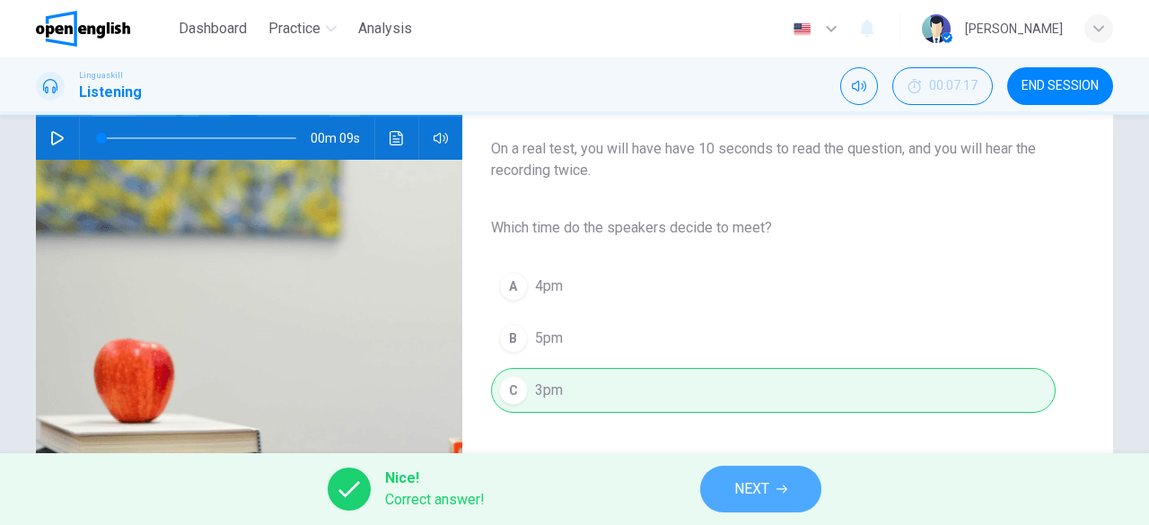
click at [784, 486] on icon "button" at bounding box center [781, 490] width 11 height 8
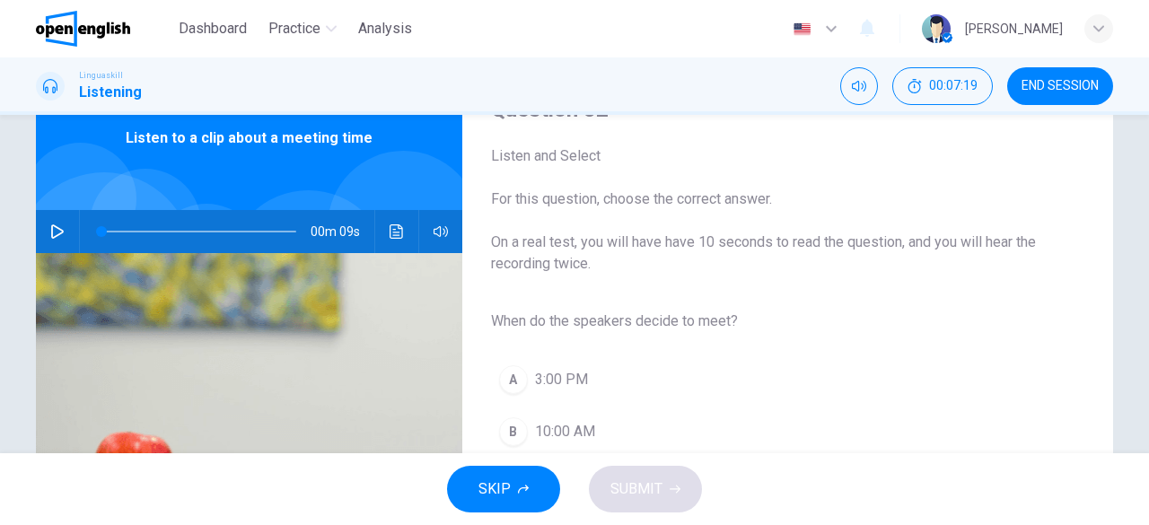
scroll to position [179, 0]
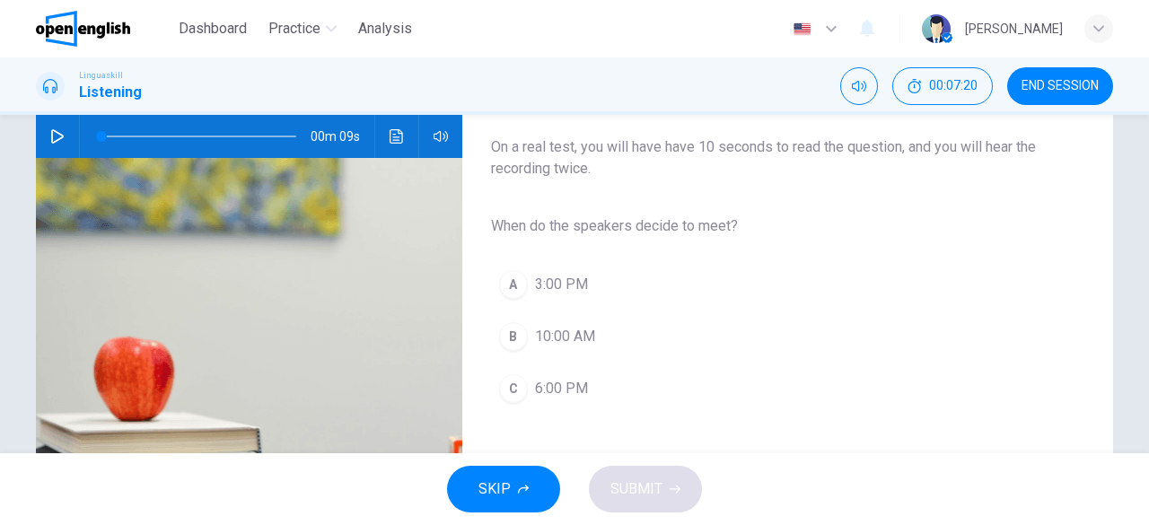
click at [57, 136] on icon "button" at bounding box center [57, 136] width 13 height 14
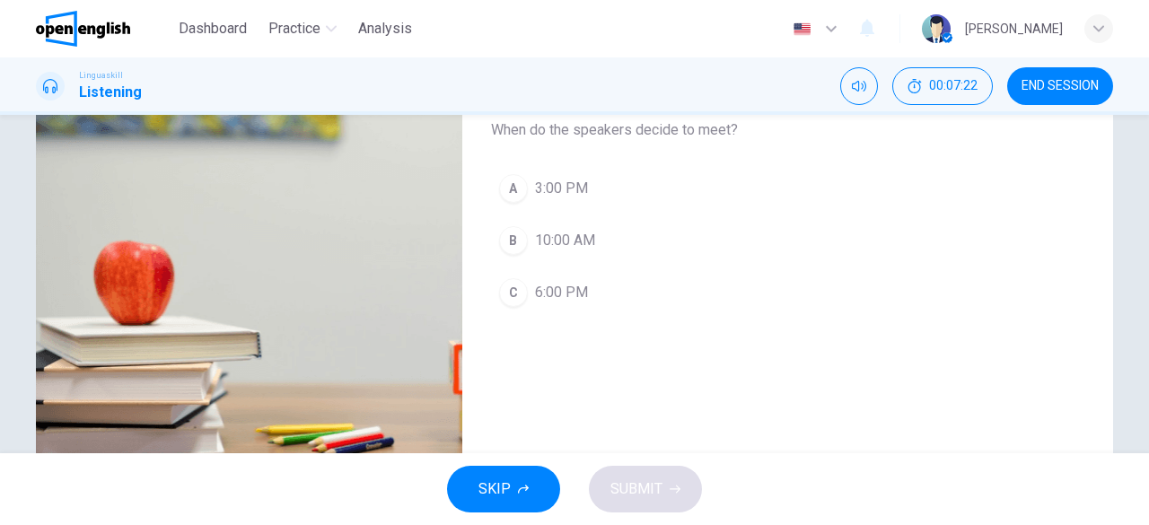
scroll to position [178, 0]
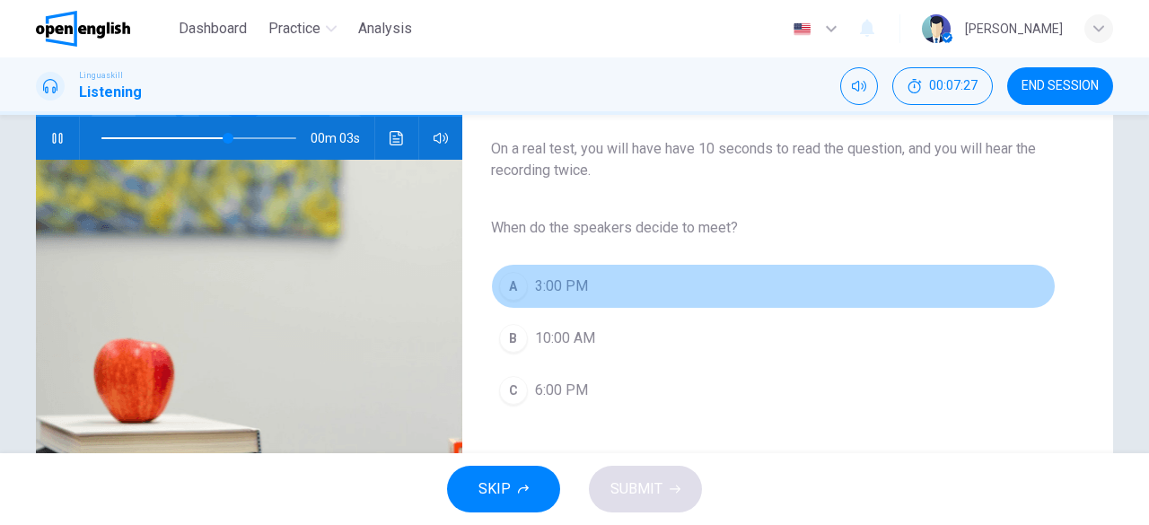
click at [574, 283] on span "3:00 PM" at bounding box center [561, 287] width 53 height 22
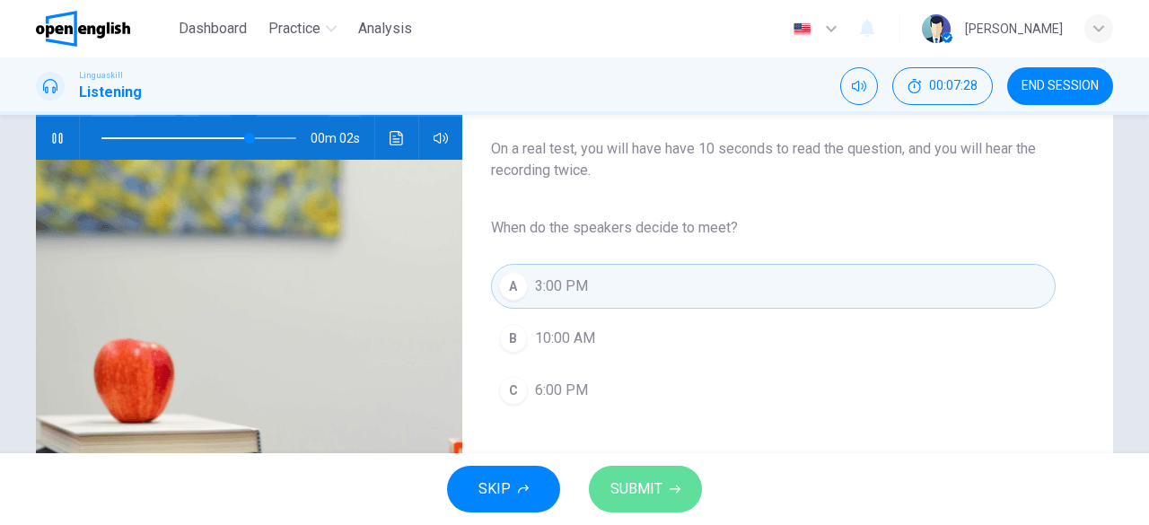
click at [643, 478] on span "SUBMIT" at bounding box center [636, 489] width 52 height 25
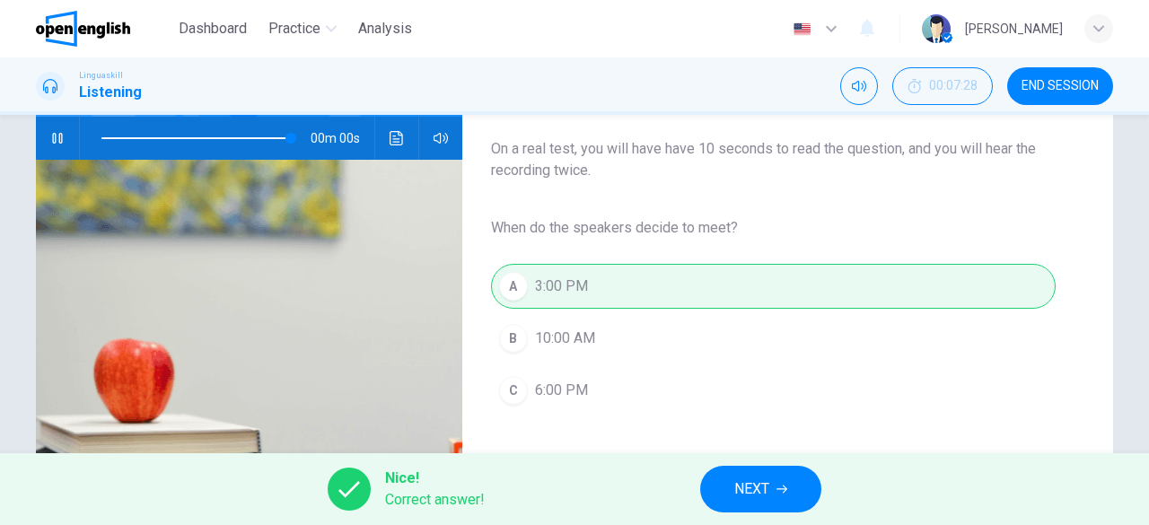
type input "*"
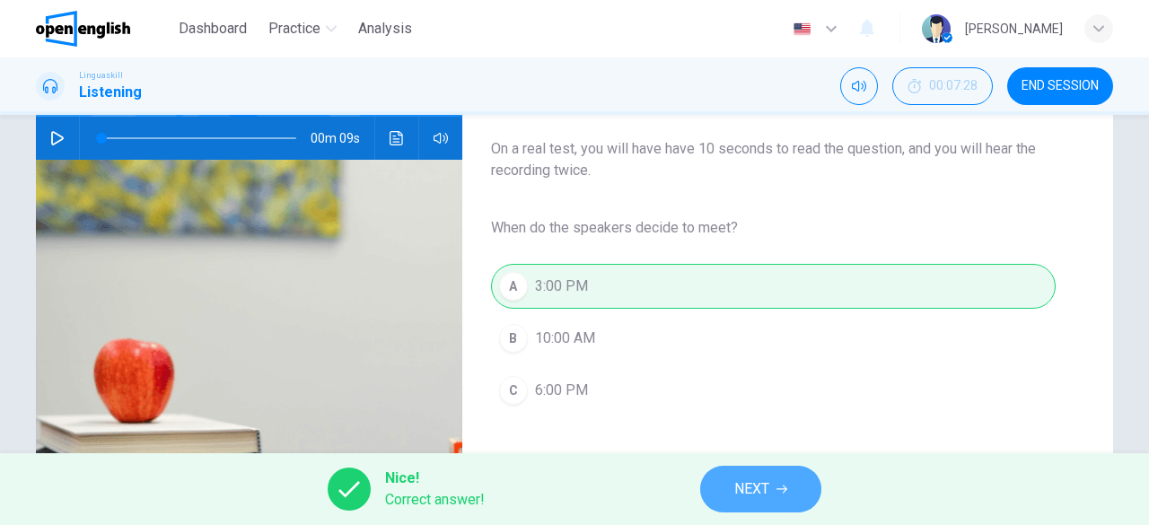
click at [771, 488] on button "NEXT" at bounding box center [760, 489] width 121 height 47
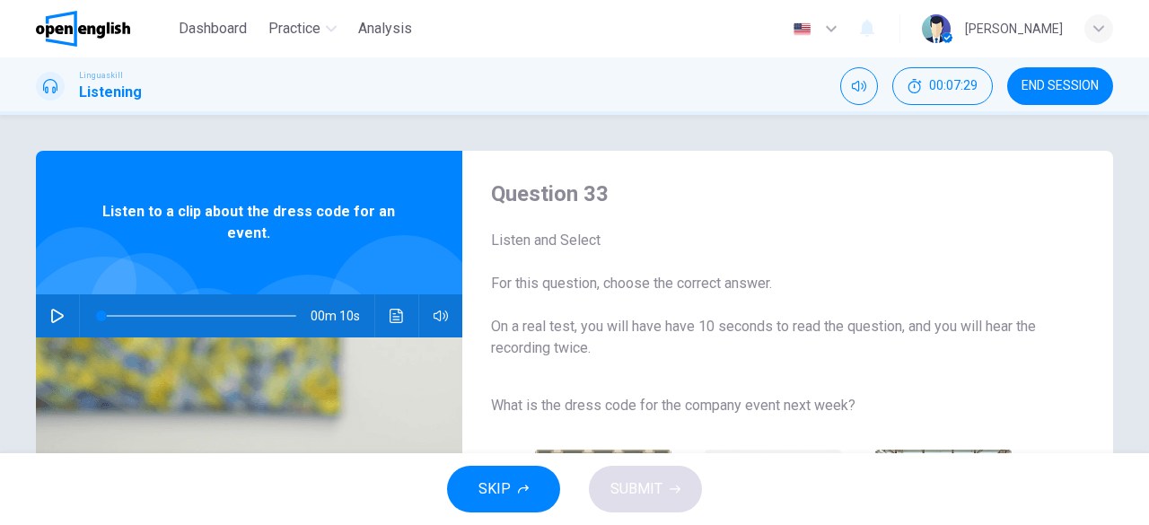
click at [54, 308] on button "button" at bounding box center [57, 315] width 29 height 43
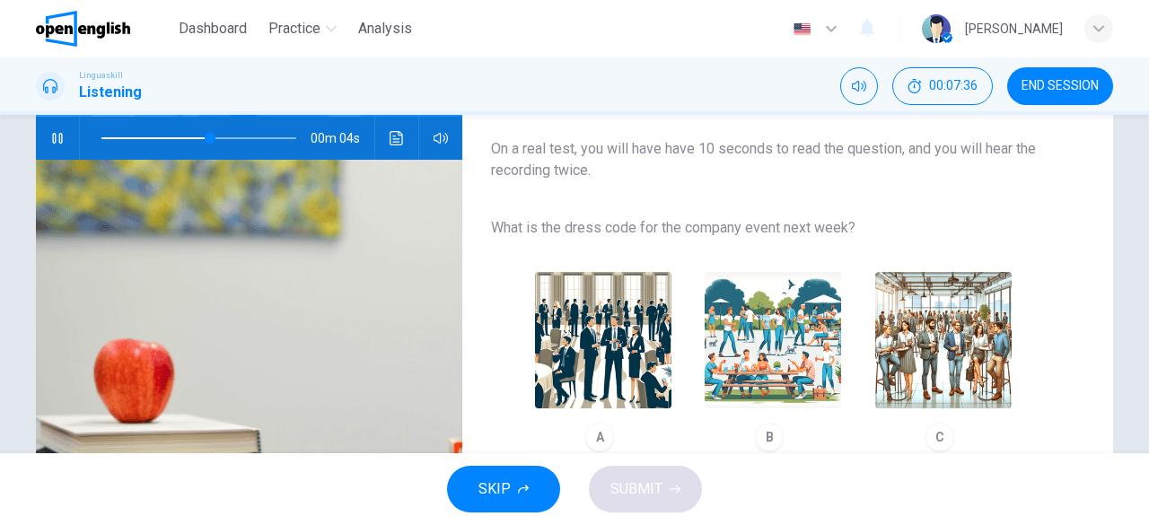
scroll to position [267, 0]
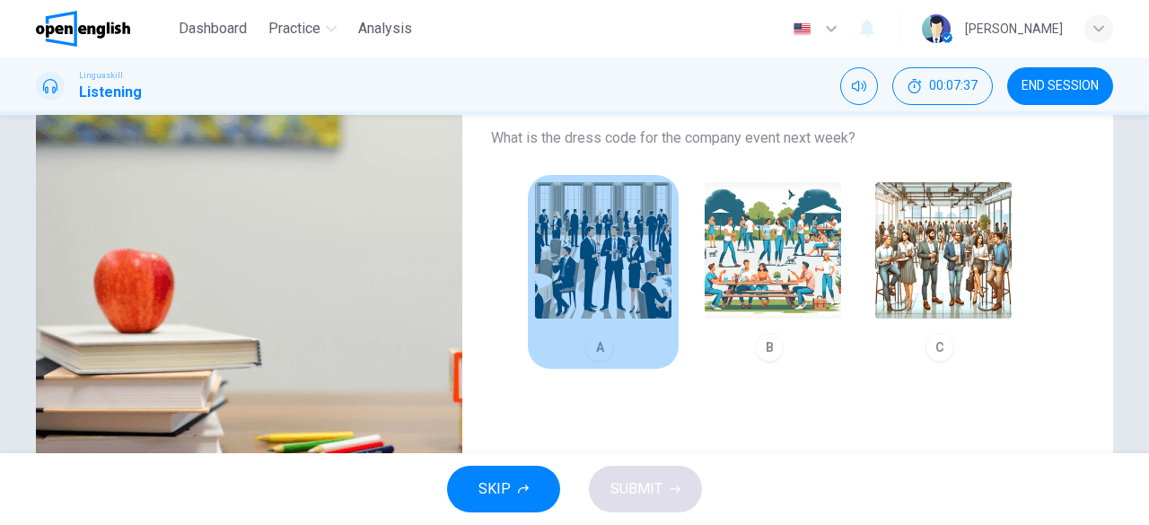
click at [562, 234] on img "button" at bounding box center [603, 250] width 136 height 136
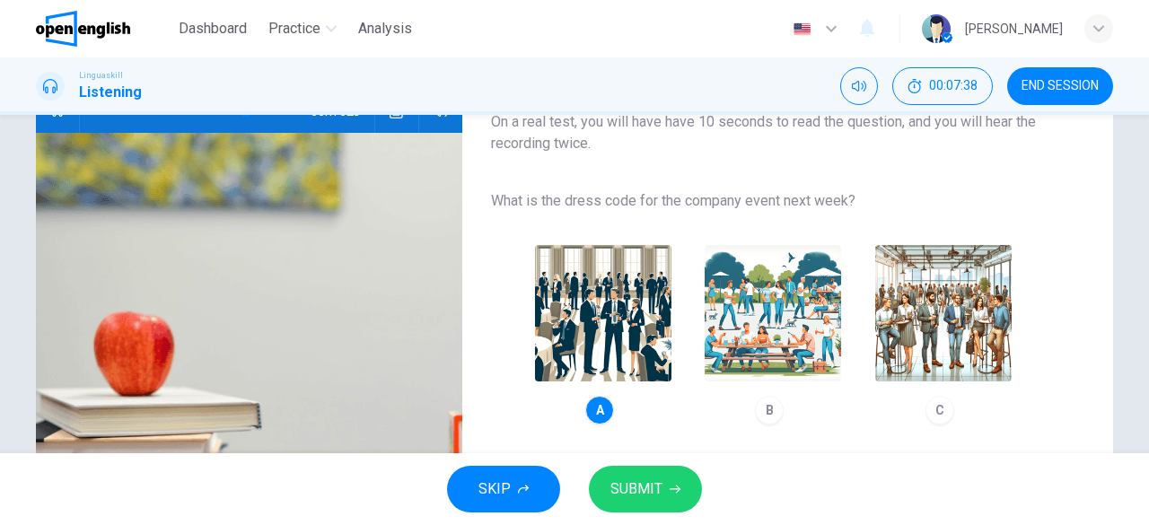
scroll to position [178, 0]
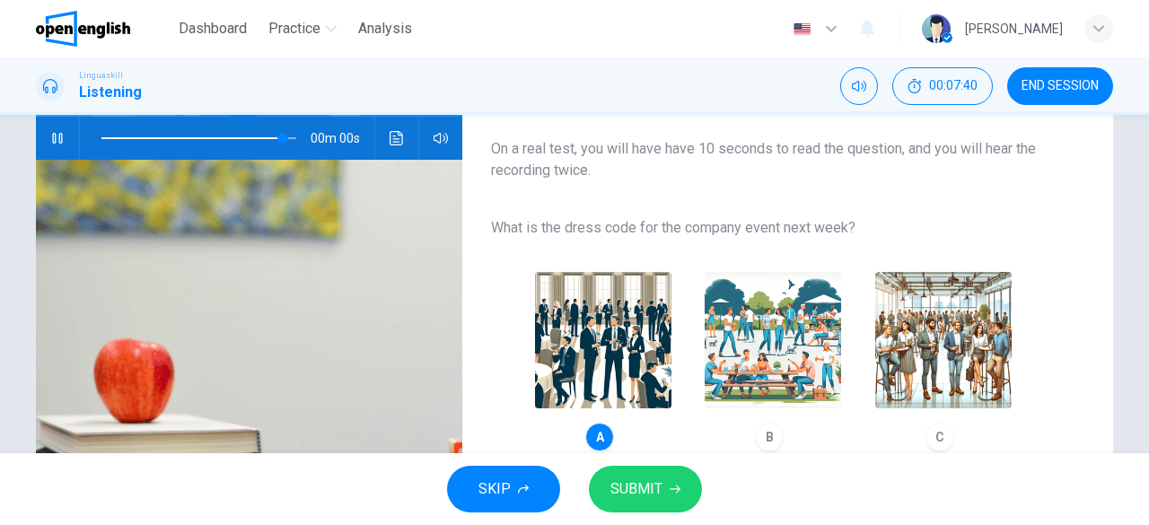
click at [952, 355] on img "button" at bounding box center [943, 340] width 136 height 136
click at [61, 141] on button "button" at bounding box center [57, 138] width 29 height 43
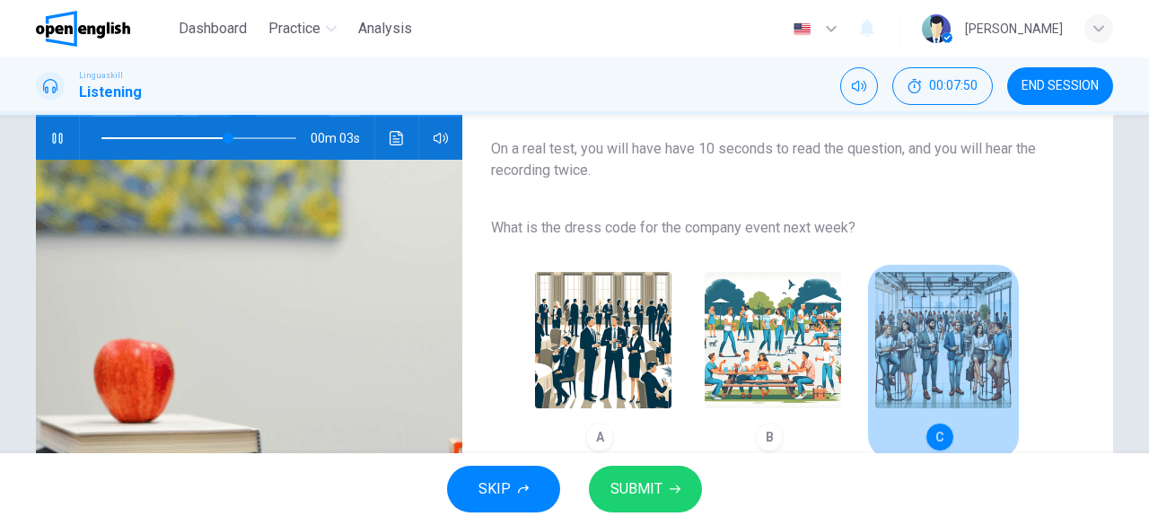
click at [933, 355] on img "button" at bounding box center [943, 340] width 136 height 136
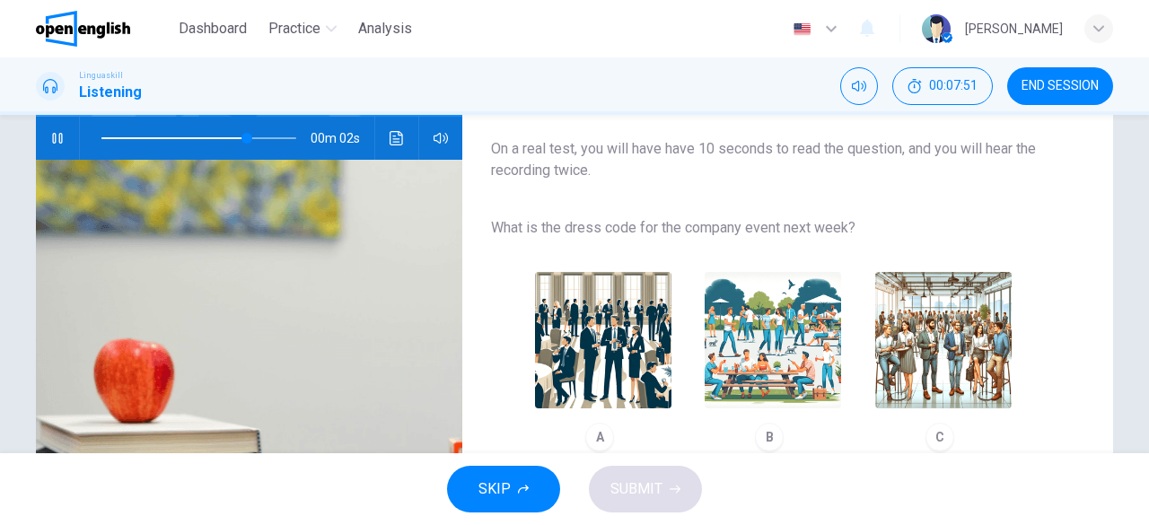
click at [938, 331] on img "button" at bounding box center [943, 340] width 136 height 136
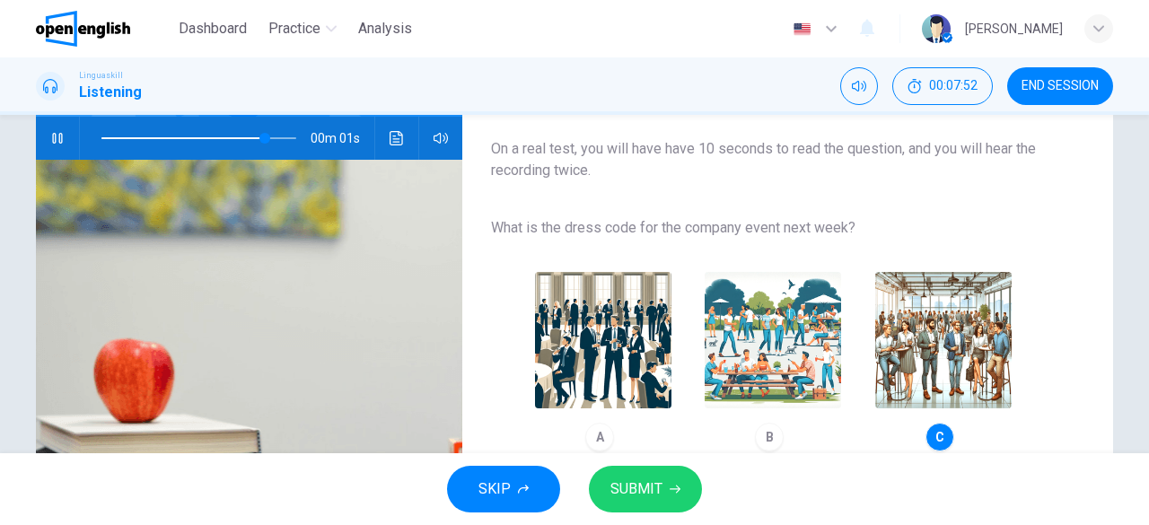
click at [661, 478] on span "SUBMIT" at bounding box center [636, 489] width 52 height 25
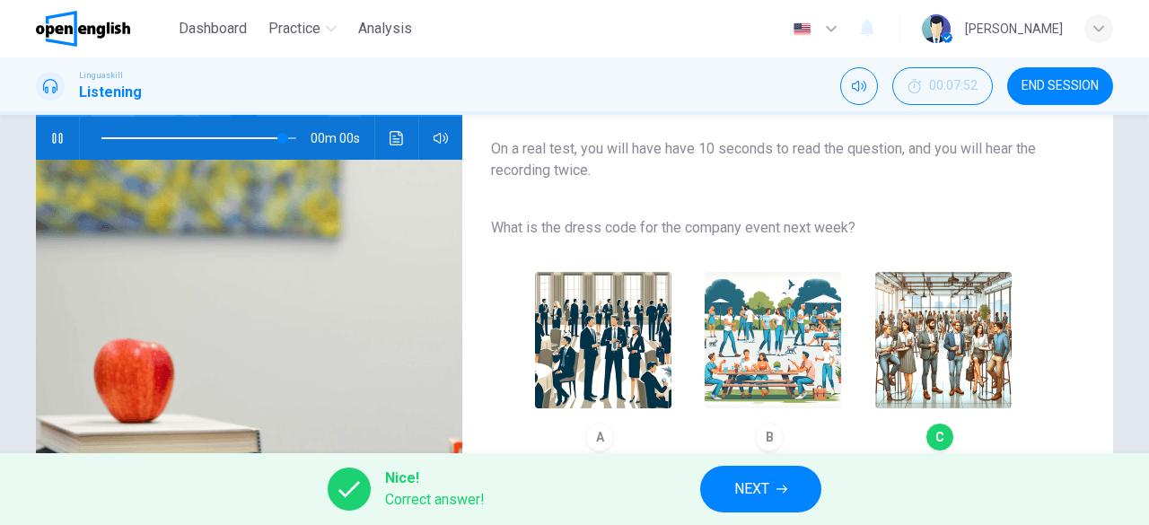
type input "*"
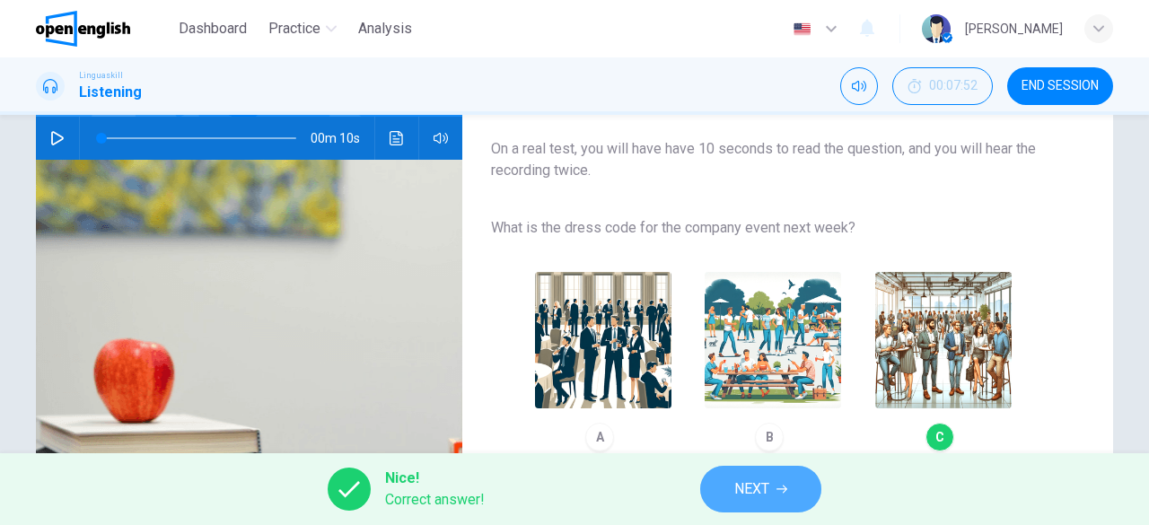
click at [759, 486] on span "NEXT" at bounding box center [751, 489] width 35 height 25
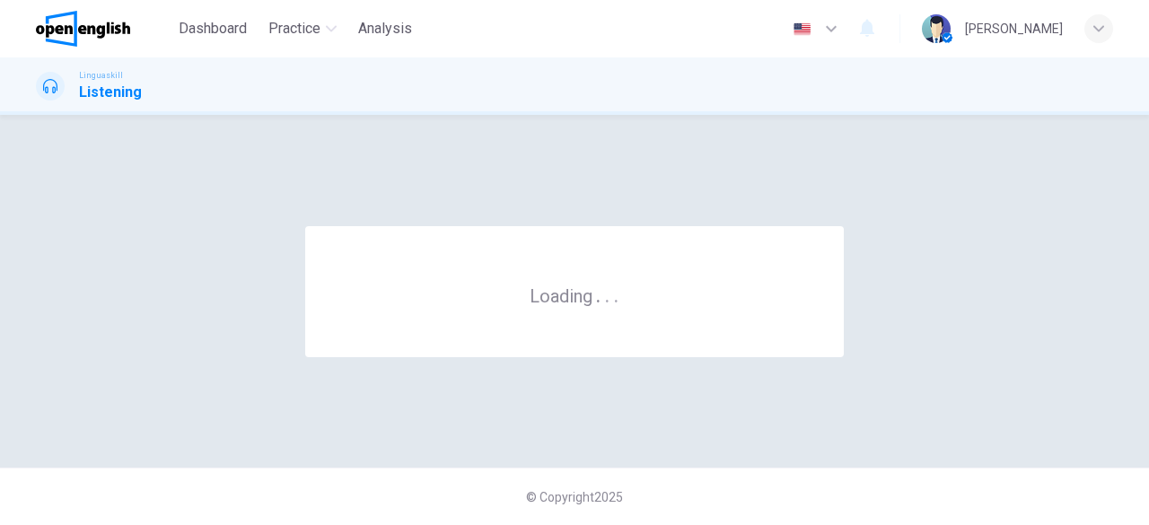
scroll to position [0, 0]
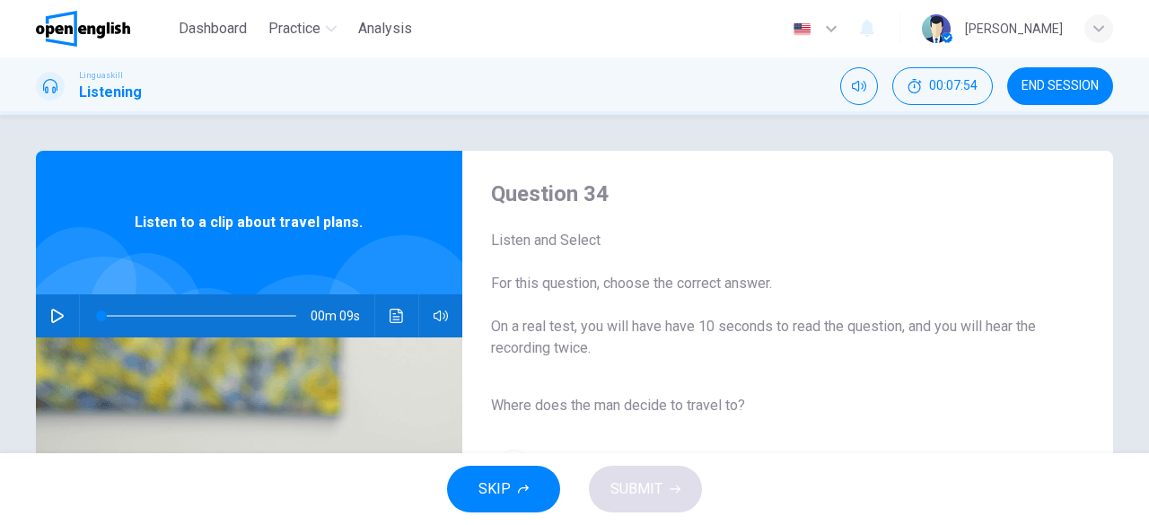
click at [57, 309] on icon "button" at bounding box center [57, 316] width 14 height 14
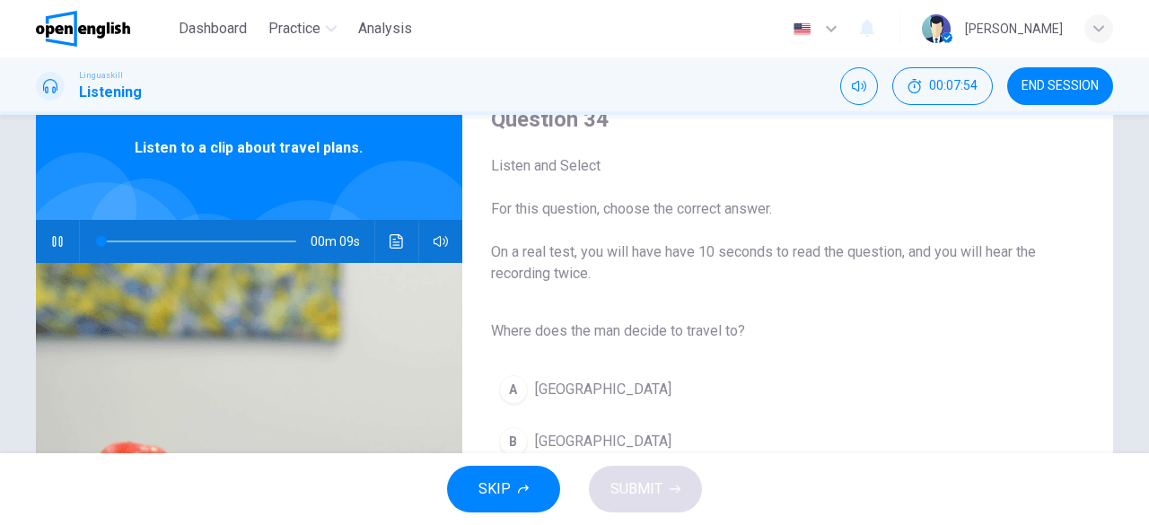
scroll to position [179, 0]
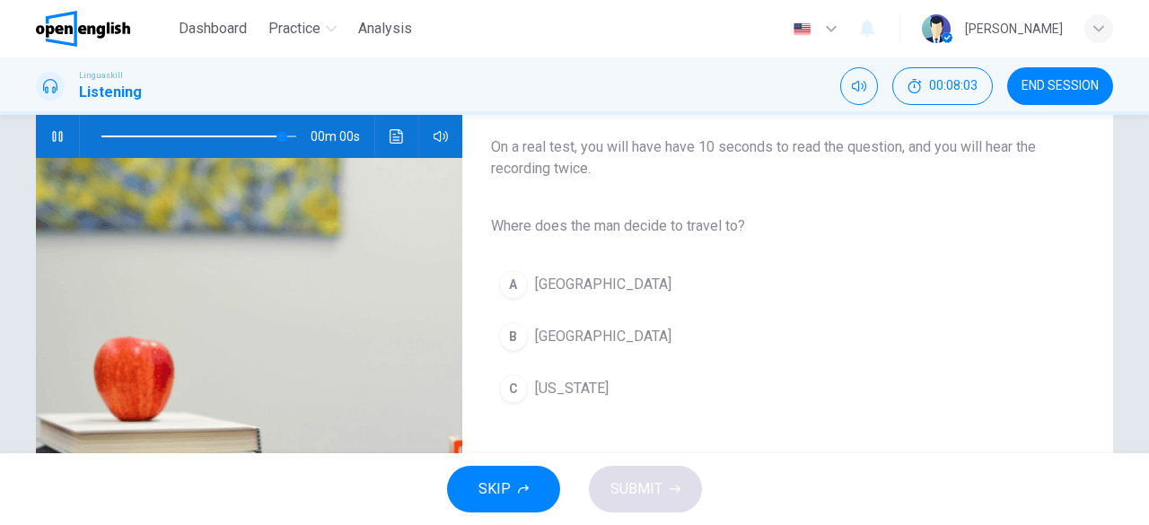
type input "*"
click at [537, 283] on span "[GEOGRAPHIC_DATA]" at bounding box center [603, 285] width 136 height 22
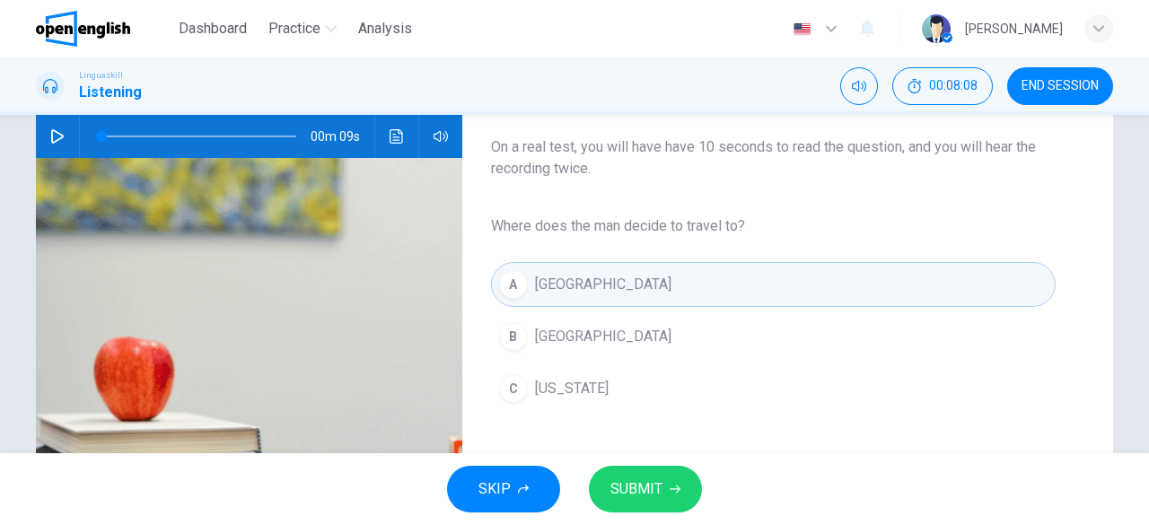
click at [649, 466] on div "SKIP SUBMIT" at bounding box center [574, 489] width 1149 height 72
click at [642, 486] on span "SUBMIT" at bounding box center [636, 489] width 52 height 25
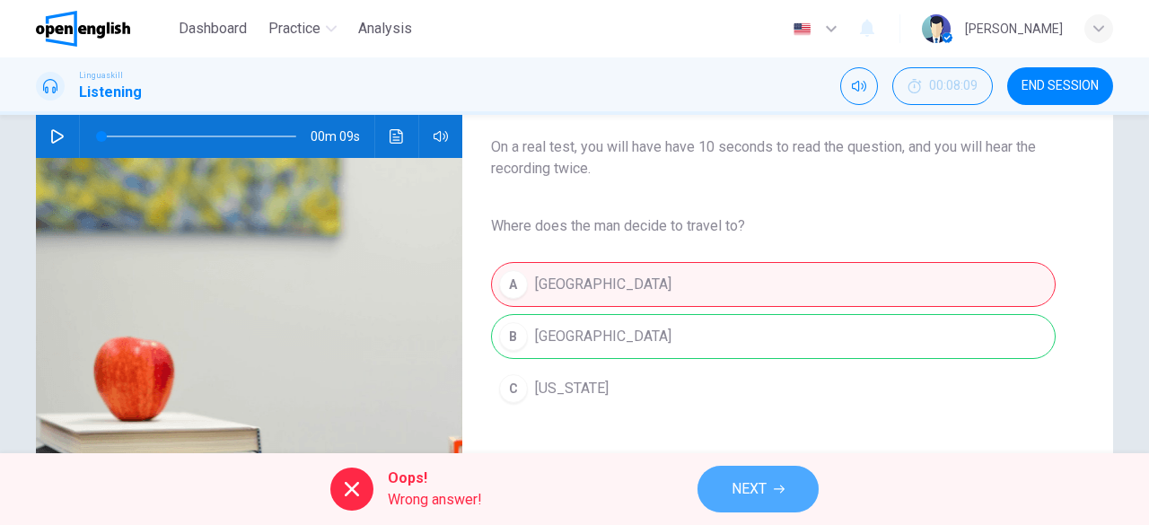
click at [769, 480] on button "NEXT" at bounding box center [757, 489] width 121 height 47
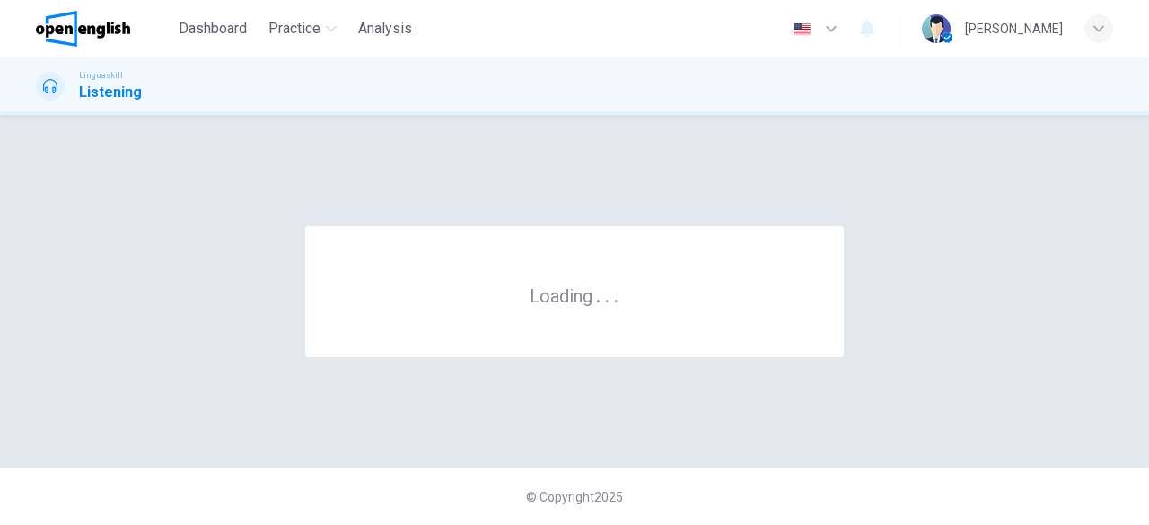
scroll to position [0, 0]
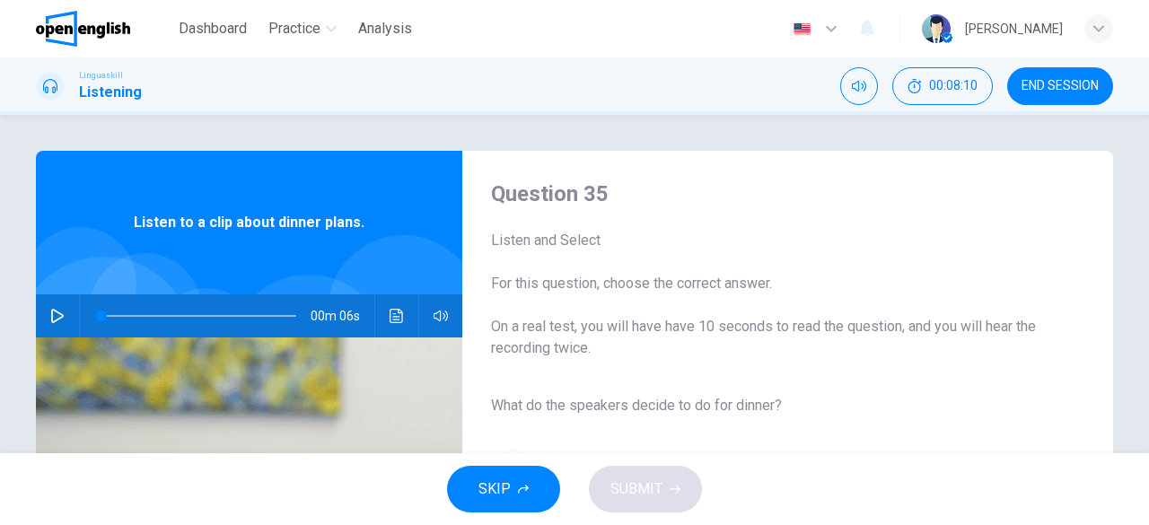
click at [50, 314] on icon "button" at bounding box center [57, 316] width 14 height 14
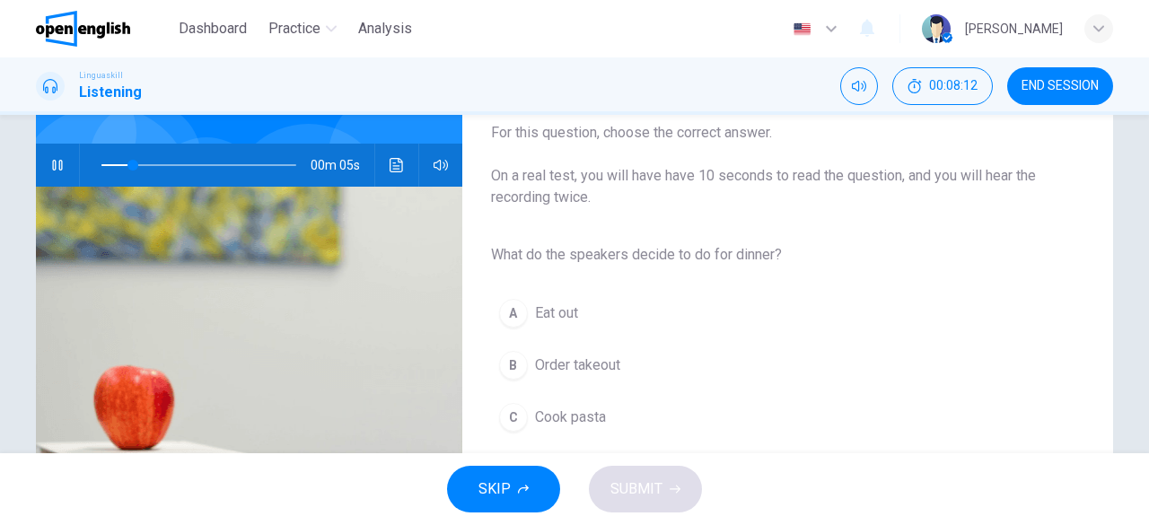
scroll to position [179, 0]
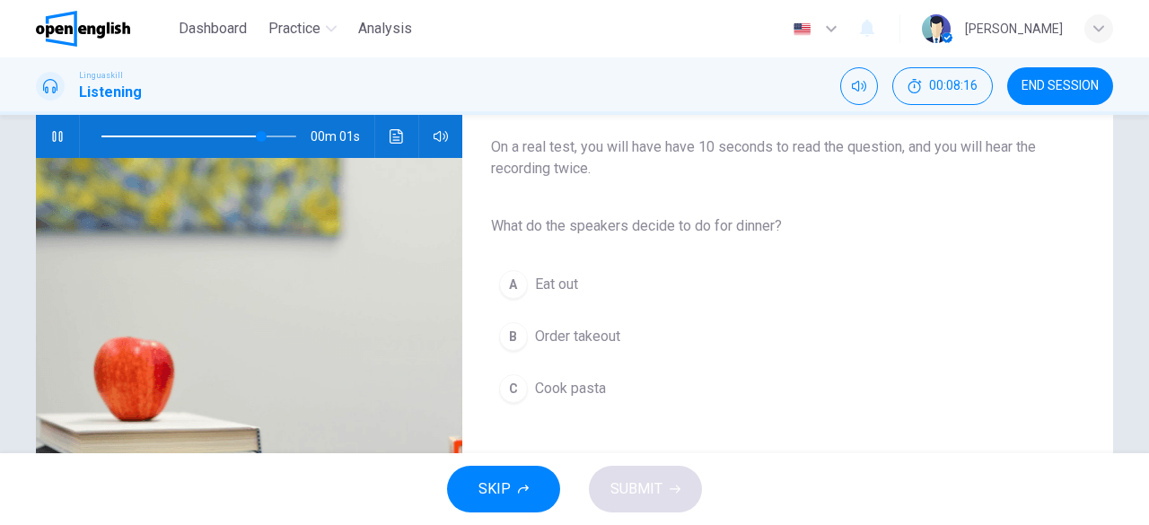
click at [581, 394] on span "Cook pasta" at bounding box center [570, 389] width 71 height 22
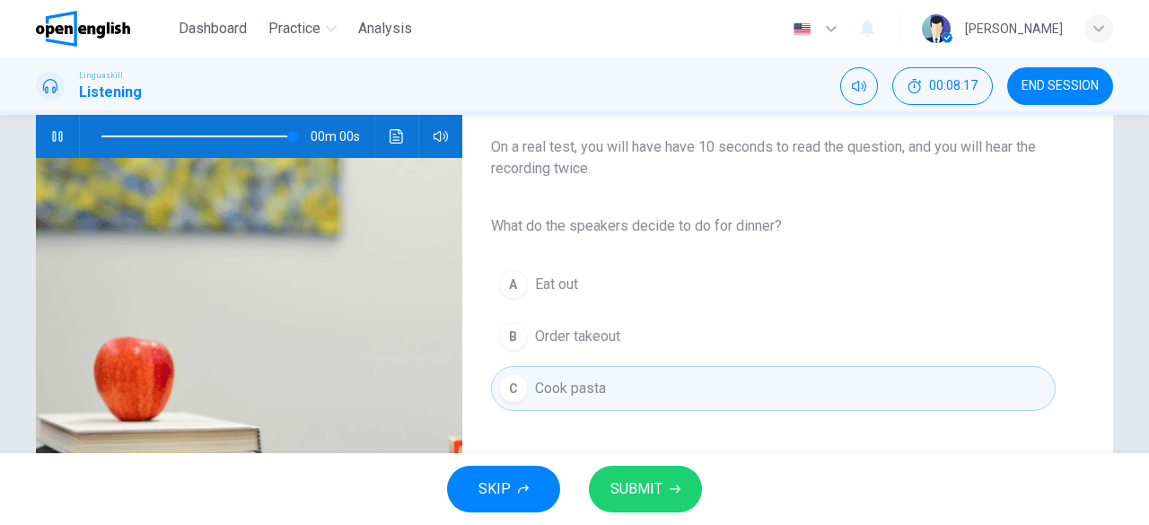
type input "*"
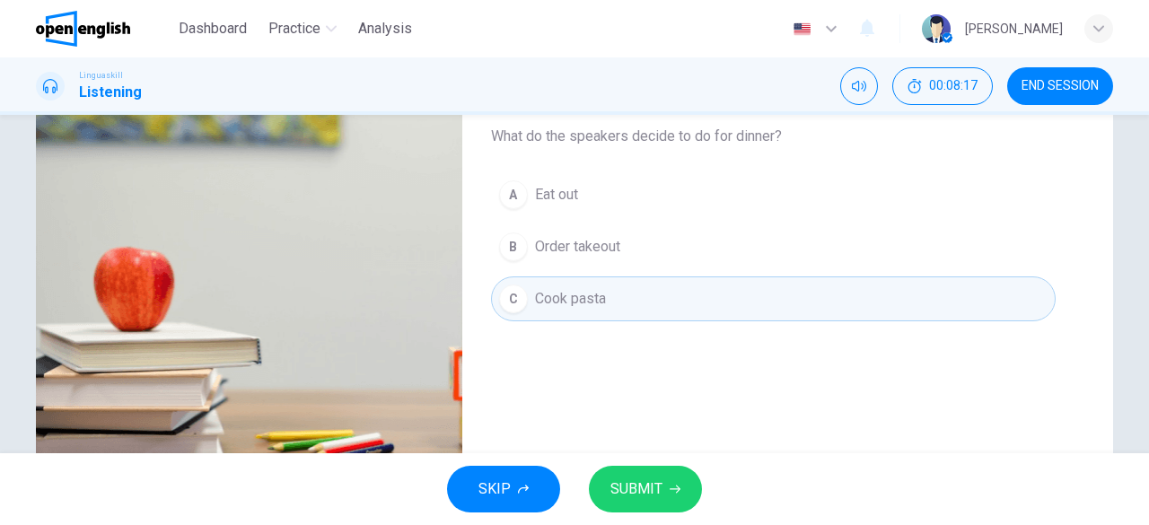
scroll to position [357, 0]
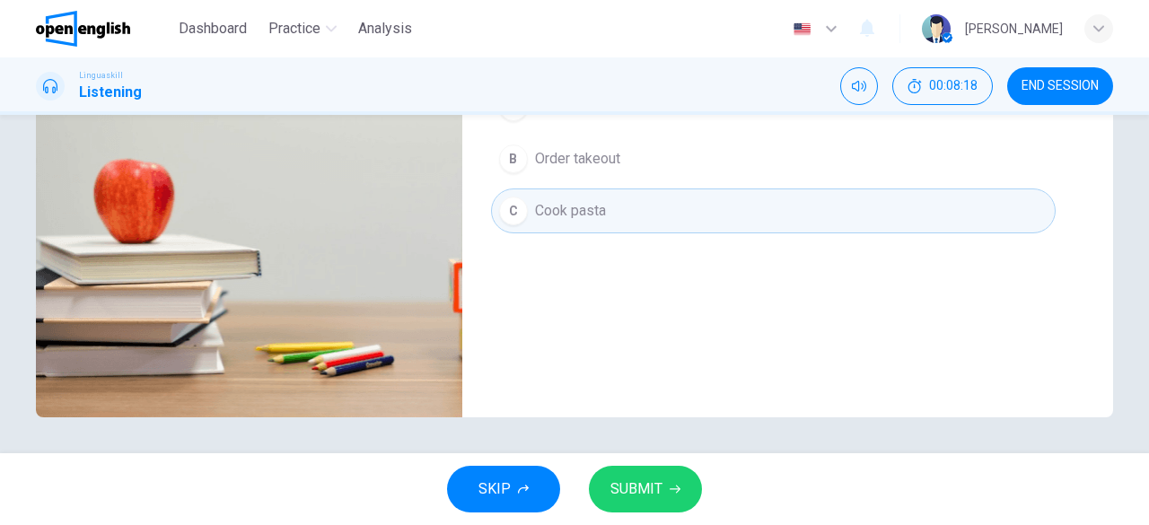
click at [626, 486] on span "SUBMIT" at bounding box center [636, 489] width 52 height 25
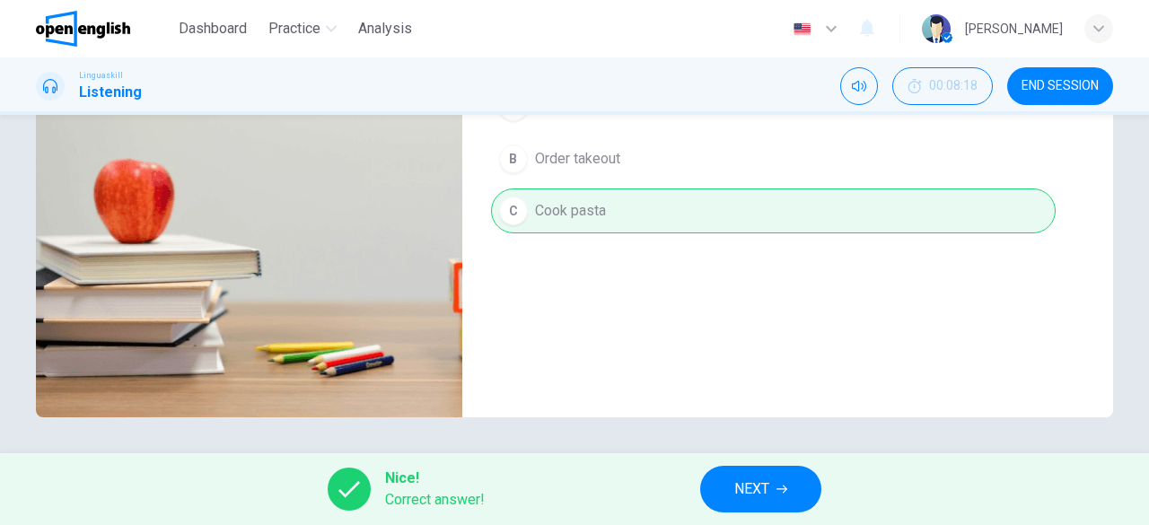
click at [755, 484] on span "NEXT" at bounding box center [751, 489] width 35 height 25
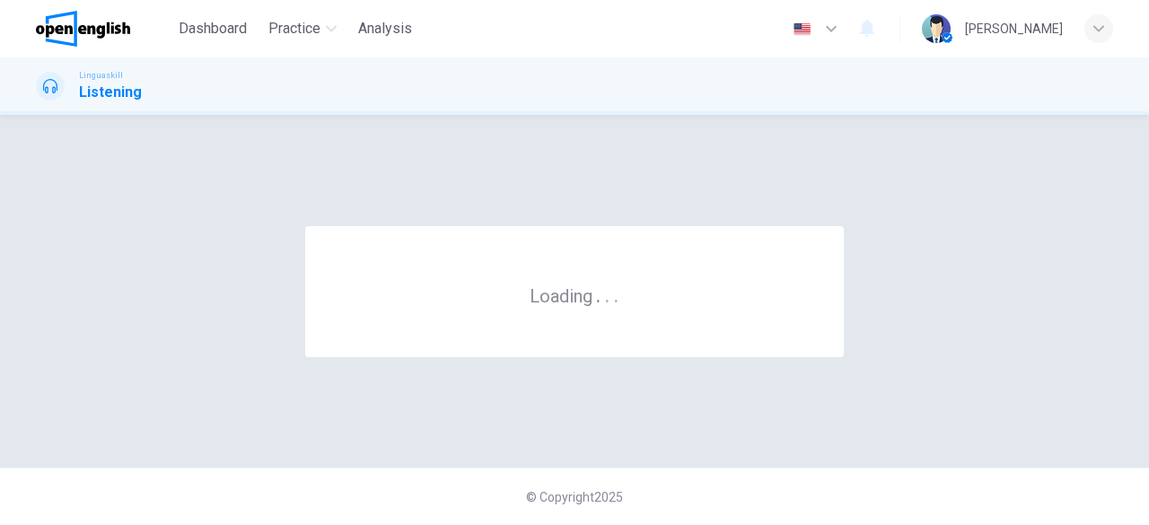
scroll to position [0, 0]
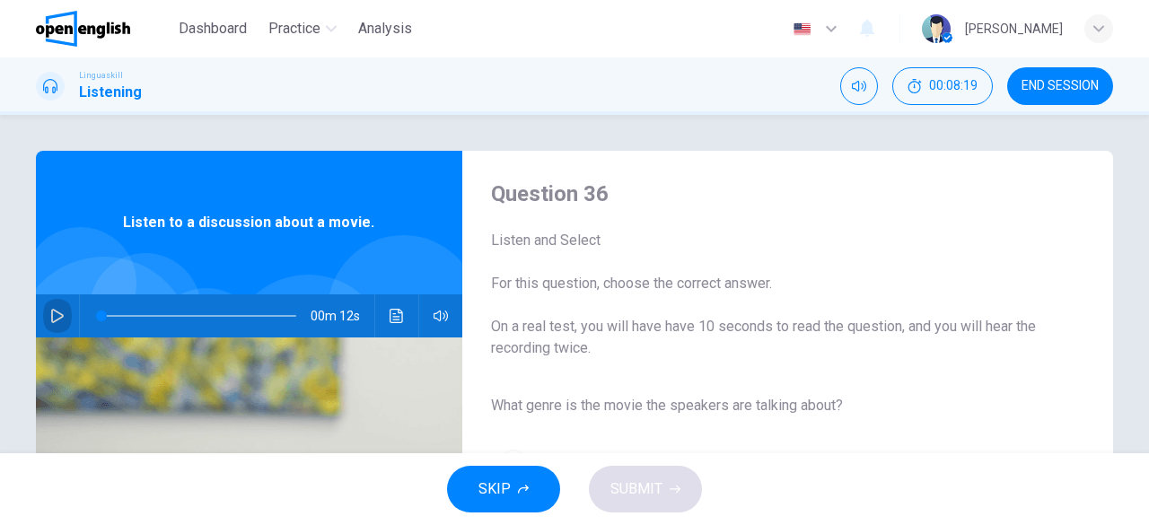
click at [51, 314] on icon "button" at bounding box center [57, 316] width 13 height 14
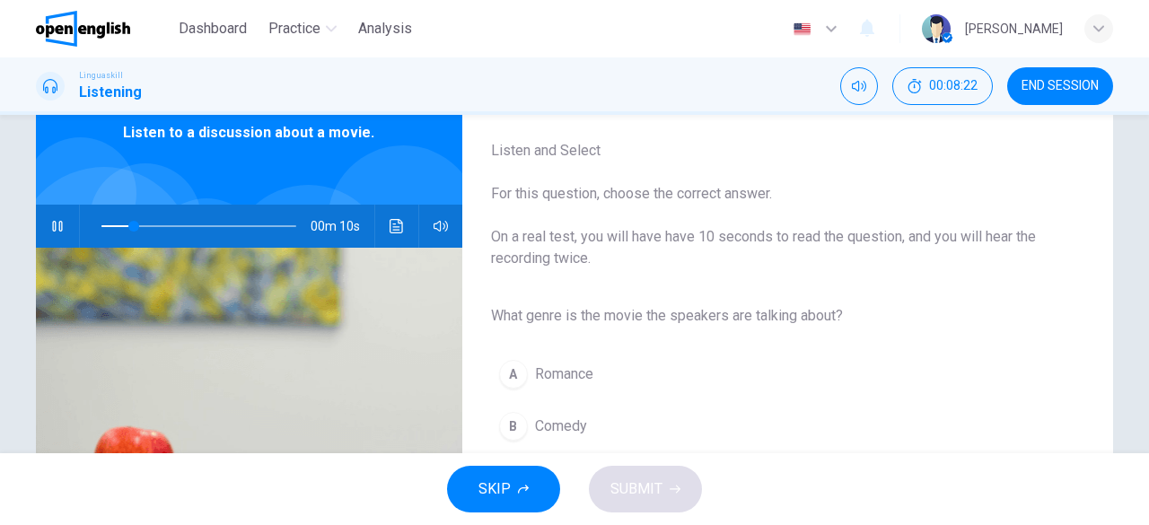
scroll to position [179, 0]
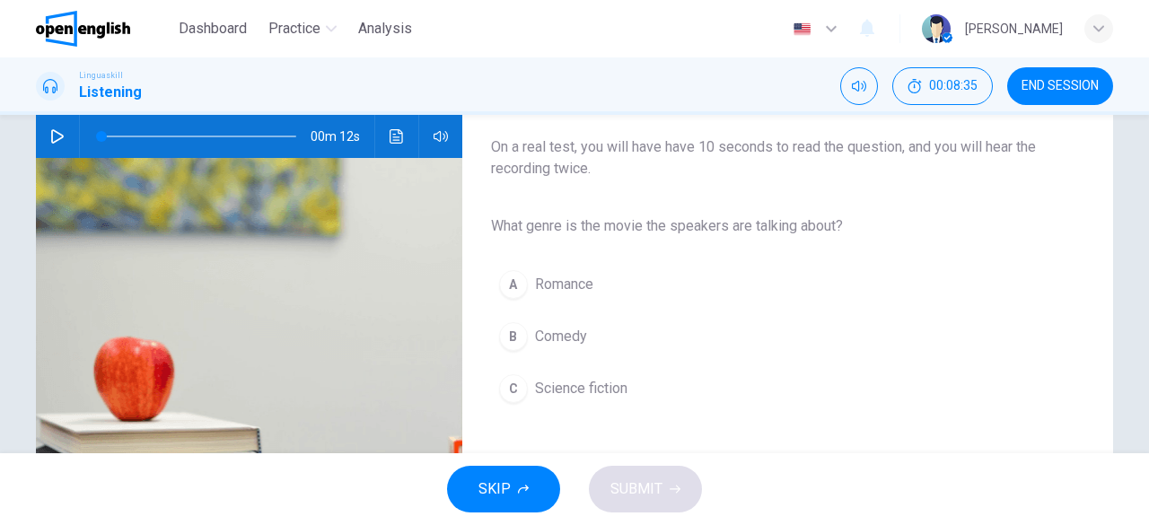
click at [59, 137] on icon "button" at bounding box center [57, 136] width 14 height 14
click at [608, 387] on span "Science fiction" at bounding box center [581, 389] width 92 height 22
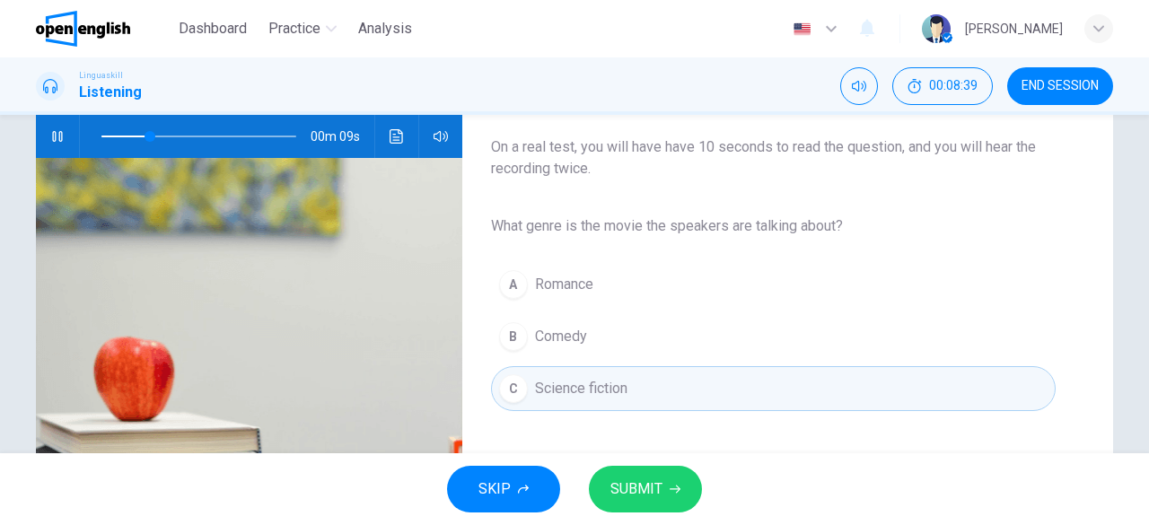
drag, startPoint x: 648, startPoint y: 514, endPoint x: 648, endPoint y: 500, distance: 14.4
click at [647, 510] on div "SKIP SUBMIT" at bounding box center [574, 489] width 1149 height 72
click at [649, 484] on span "SUBMIT" at bounding box center [636, 489] width 52 height 25
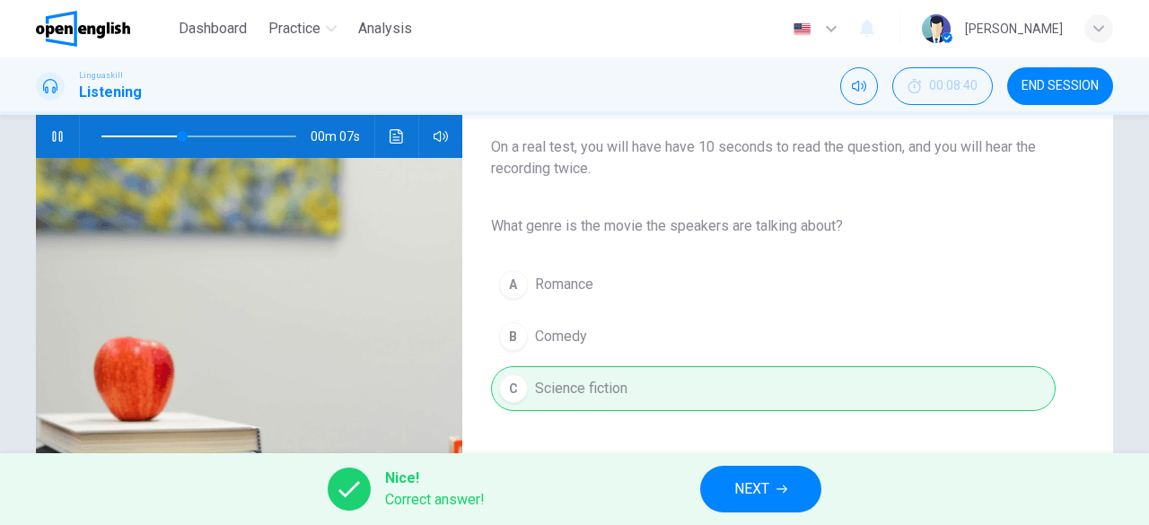
type input "**"
click at [760, 479] on span "NEXT" at bounding box center [751, 489] width 35 height 25
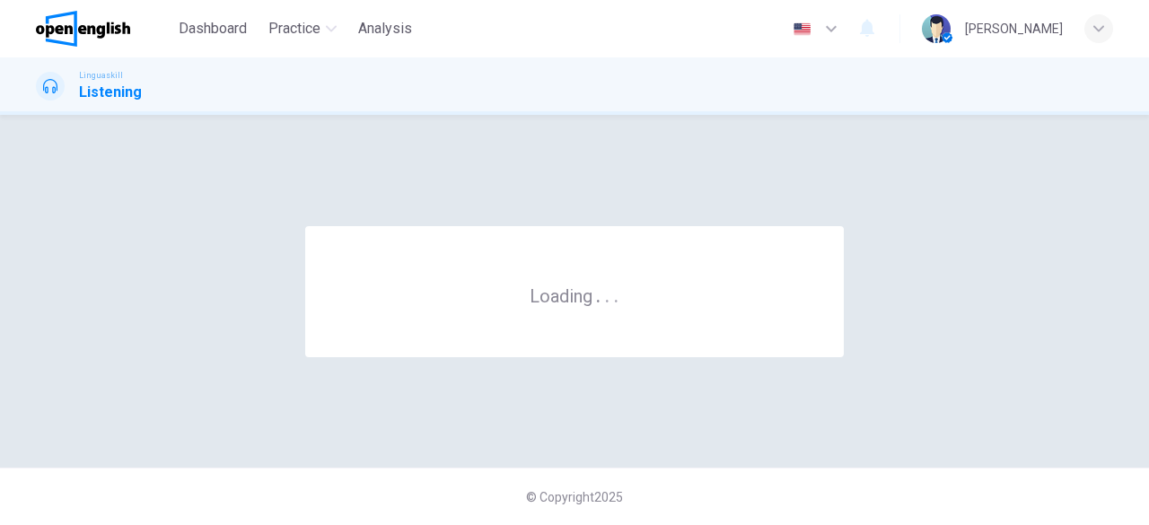
scroll to position [0, 0]
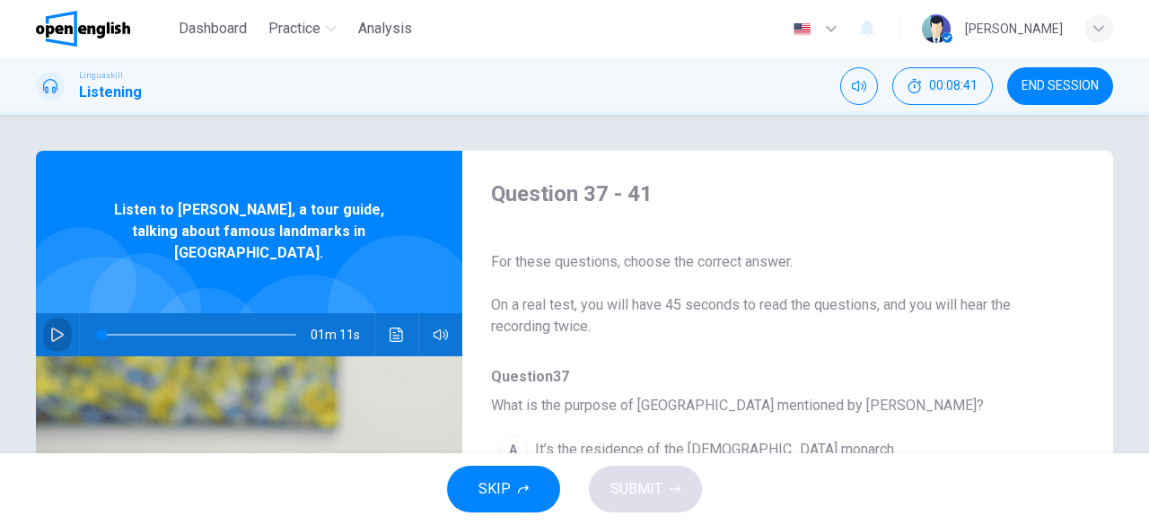
click at [54, 328] on icon "button" at bounding box center [57, 335] width 14 height 14
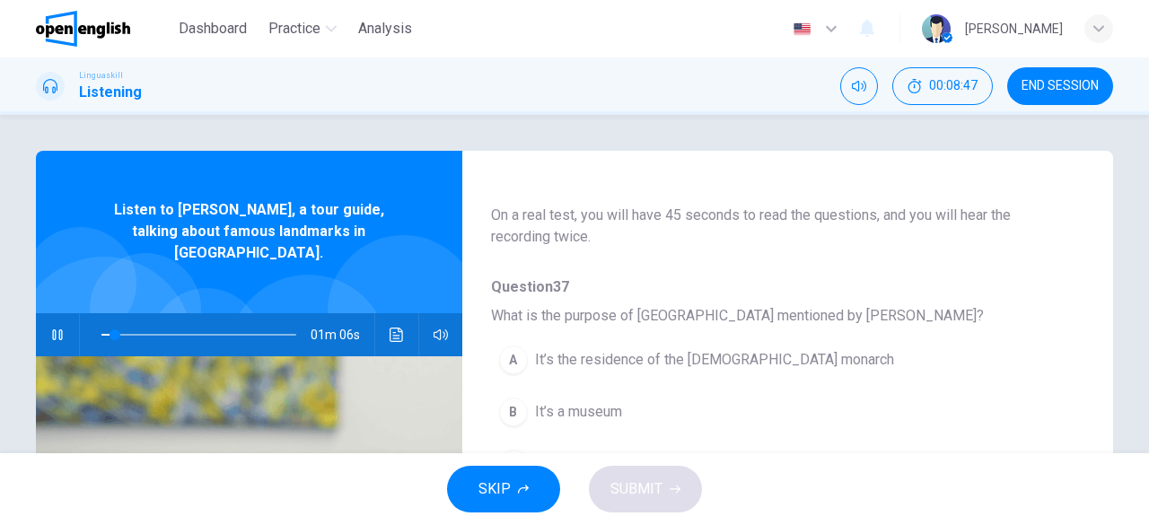
scroll to position [179, 0]
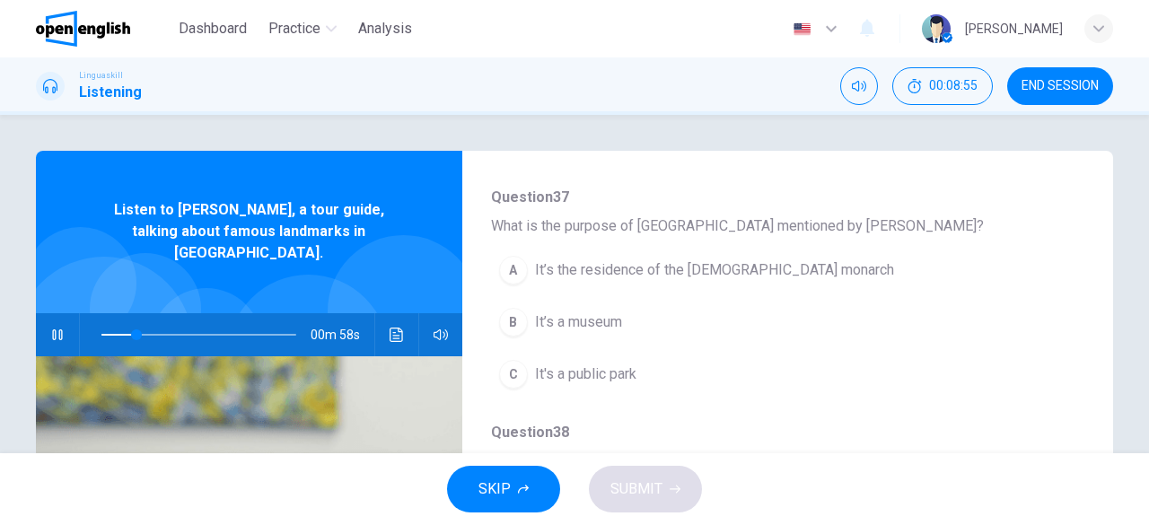
click at [607, 376] on span "It's a public park" at bounding box center [585, 374] width 101 height 22
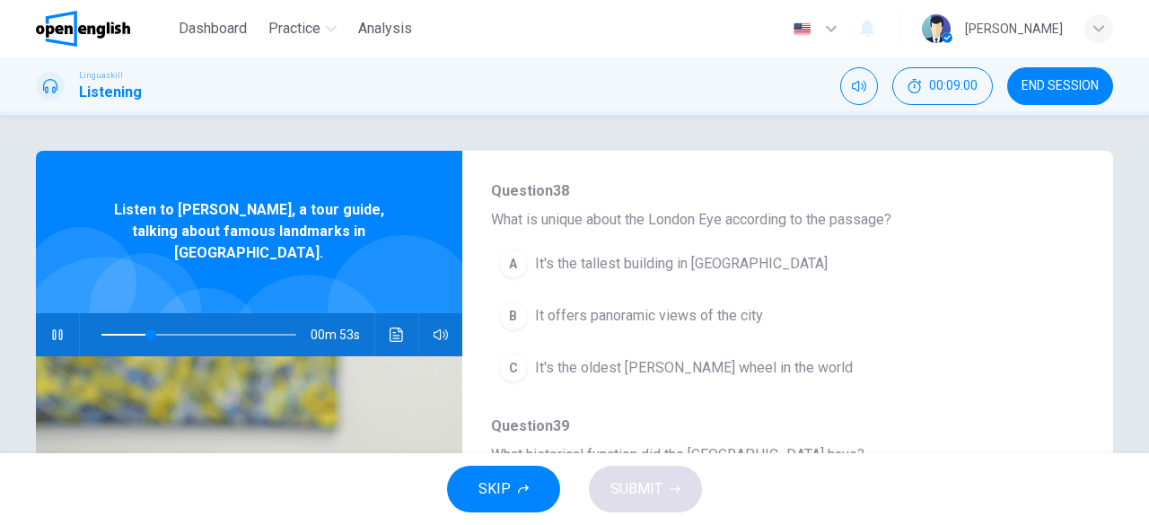
scroll to position [449, 0]
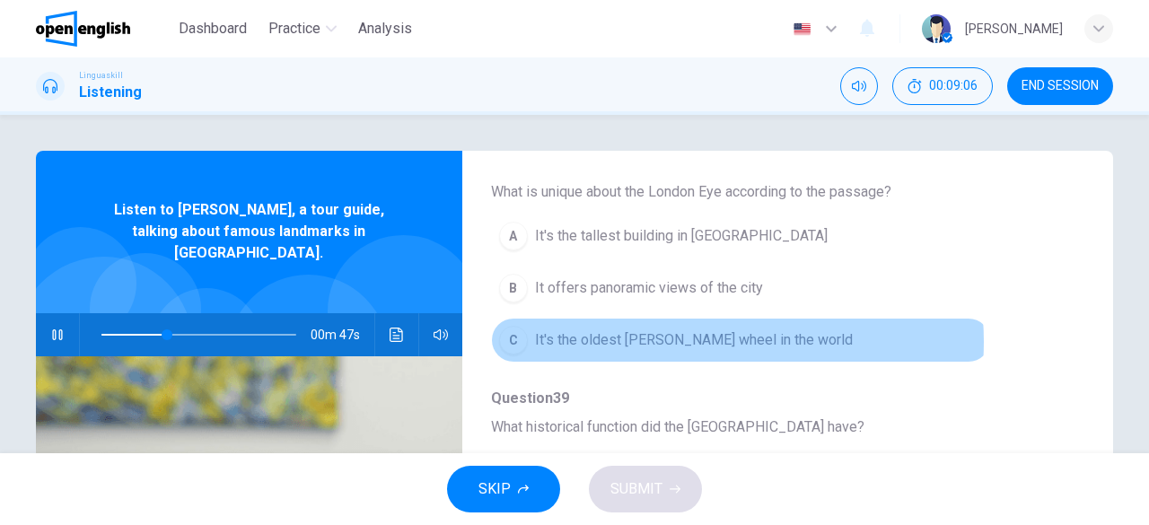
click at [686, 339] on span "It's the oldest [PERSON_NAME] wheel in the world" at bounding box center [694, 340] width 318 height 22
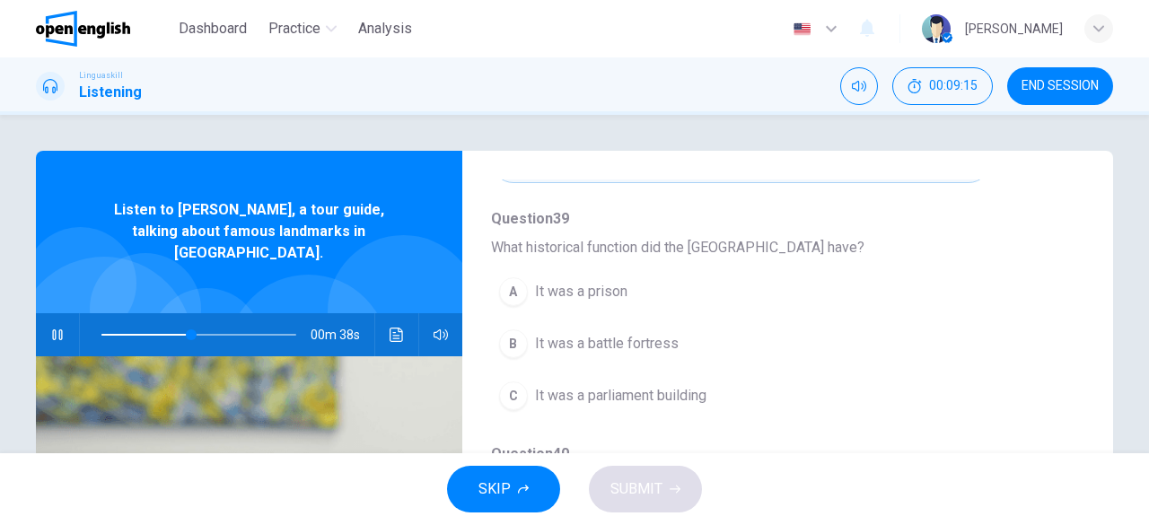
scroll to position [718, 0]
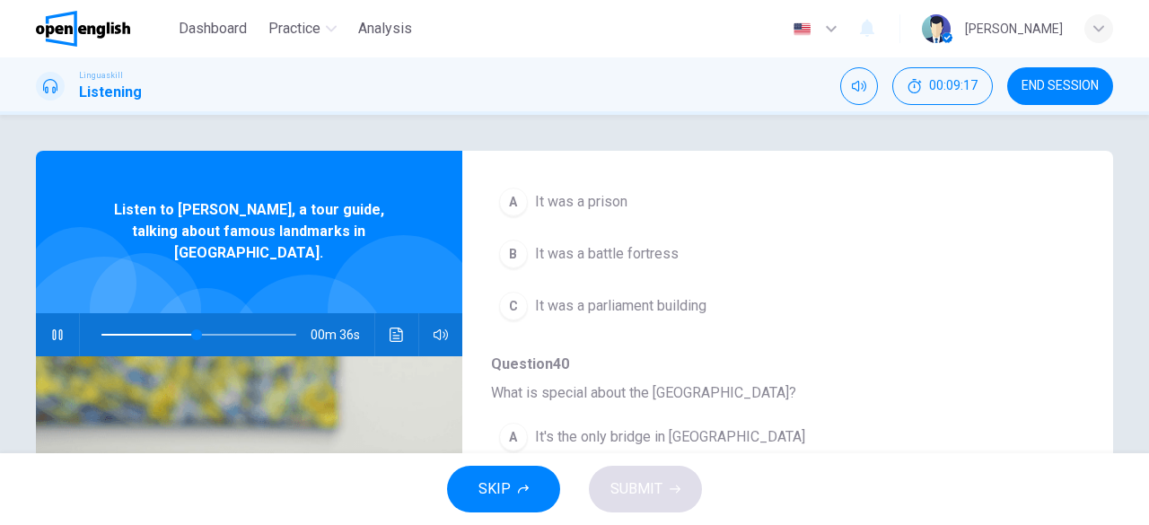
click at [652, 304] on span "It was a parliament building" at bounding box center [620, 306] width 171 height 22
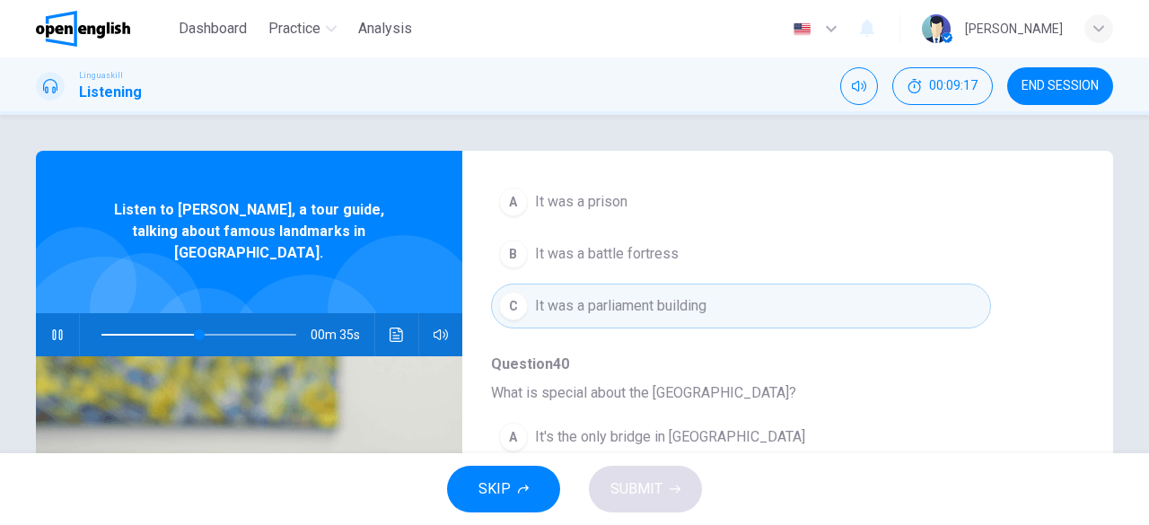
scroll to position [765, 0]
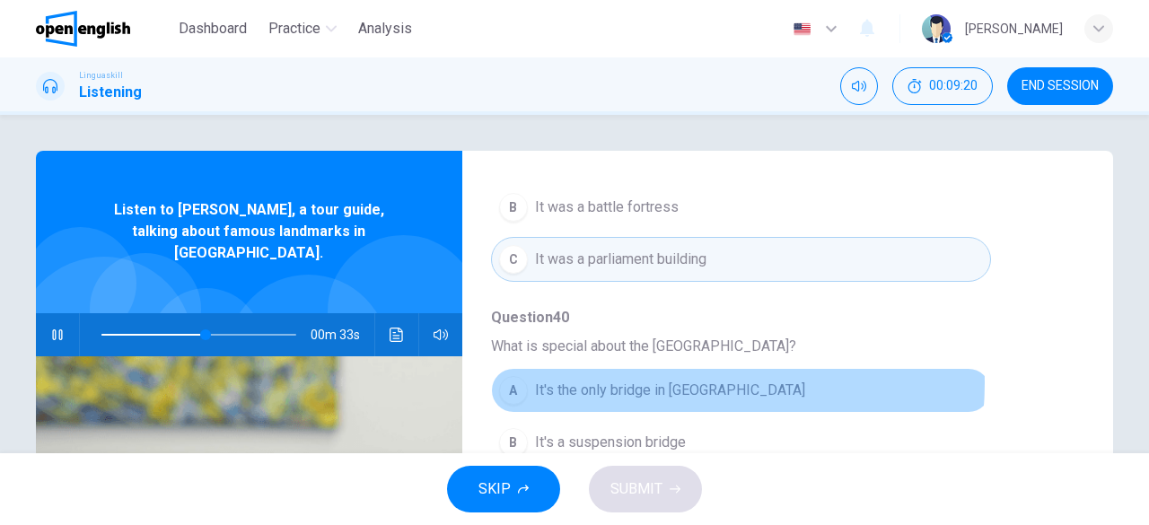
click at [671, 380] on span "It's the only bridge in [GEOGRAPHIC_DATA]" at bounding box center [670, 391] width 270 height 22
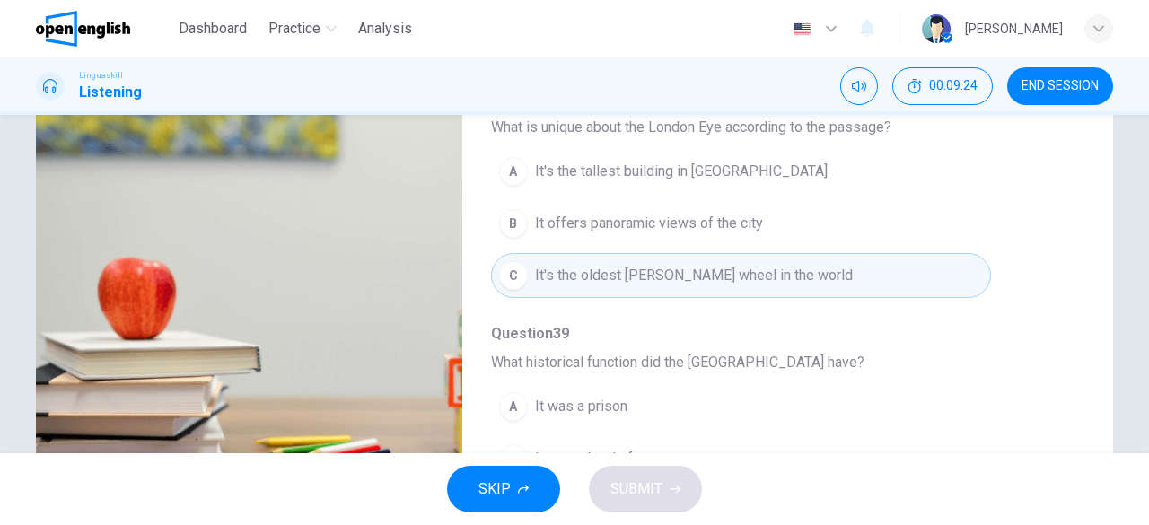
scroll to position [136, 0]
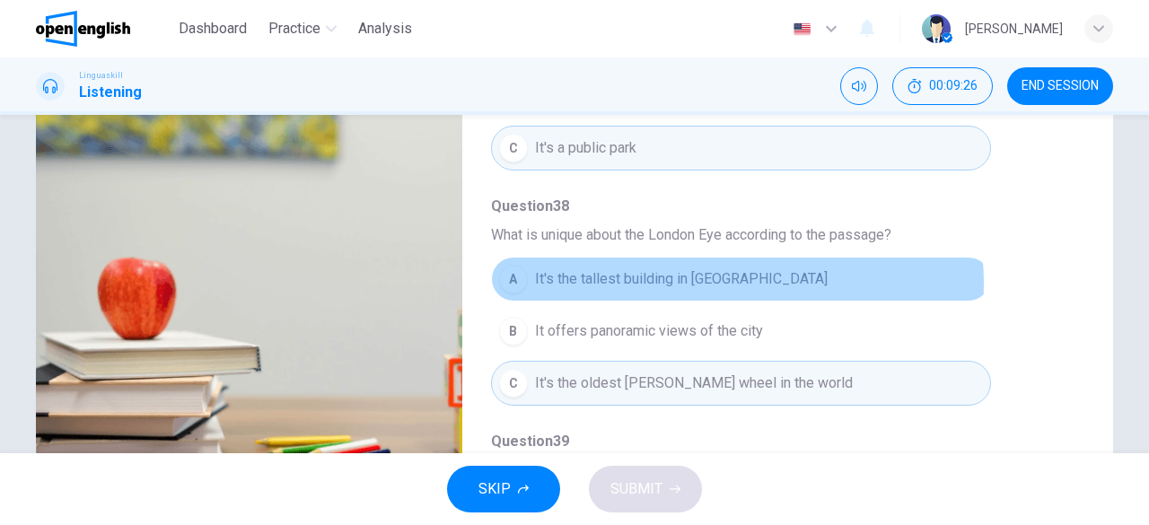
click at [705, 281] on span "It's the tallest building in [GEOGRAPHIC_DATA]" at bounding box center [681, 279] width 293 height 22
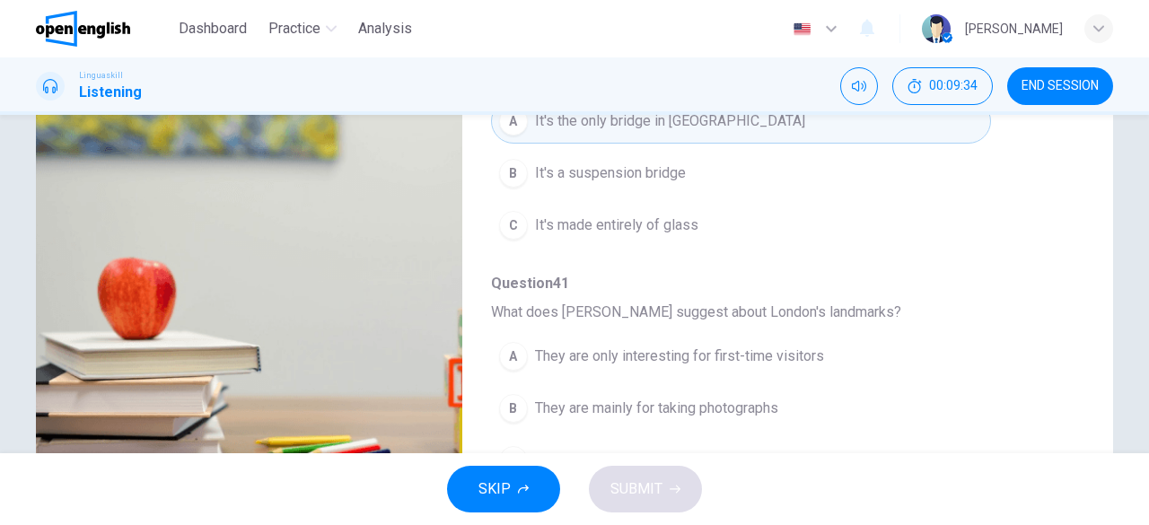
scroll to position [357, 0]
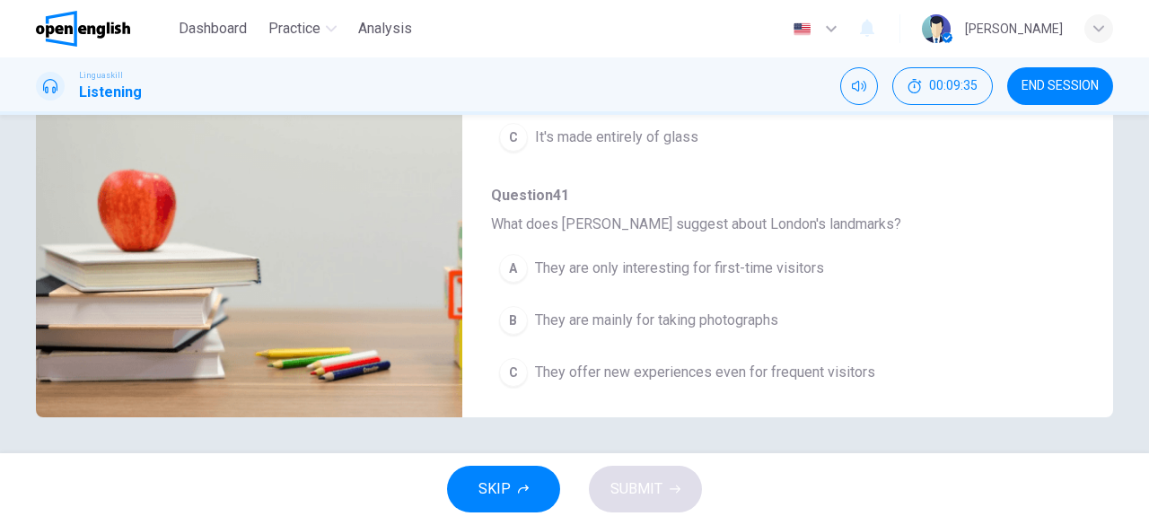
click at [696, 261] on span "They are only interesting for first-time visitors" at bounding box center [679, 269] width 289 height 22
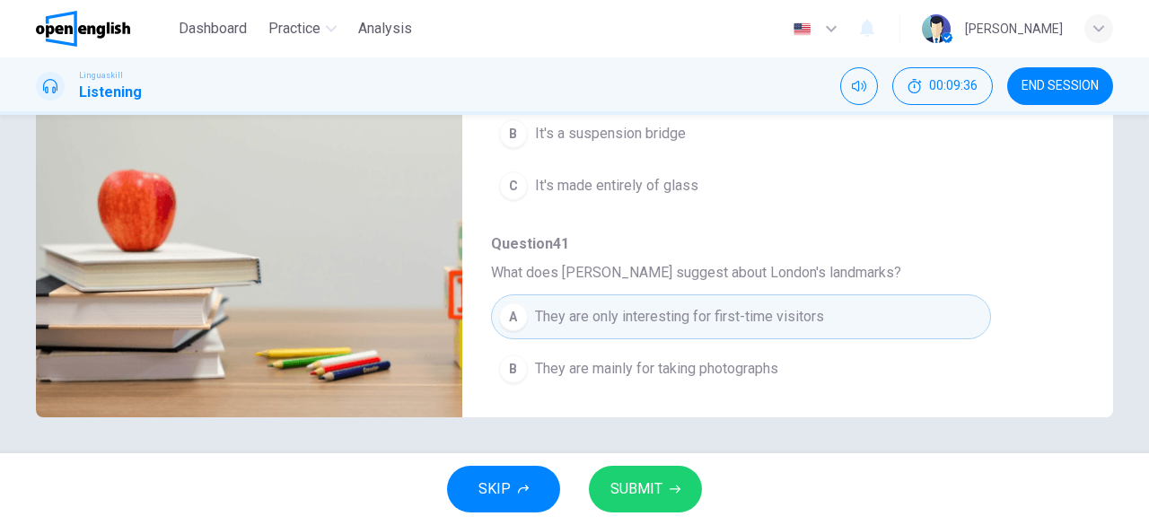
scroll to position [675, 0]
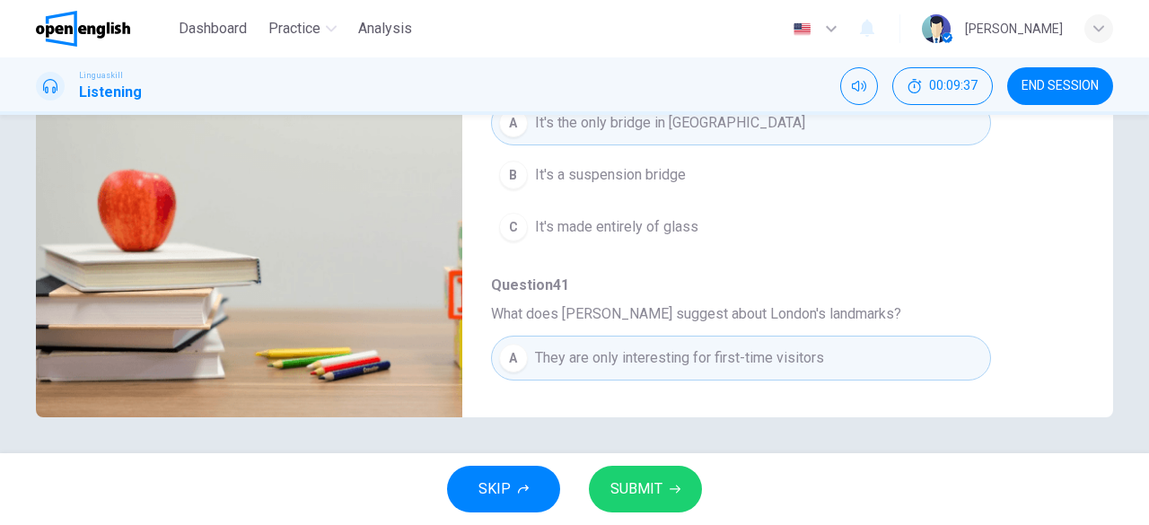
click at [659, 489] on span "SUBMIT" at bounding box center [636, 489] width 52 height 25
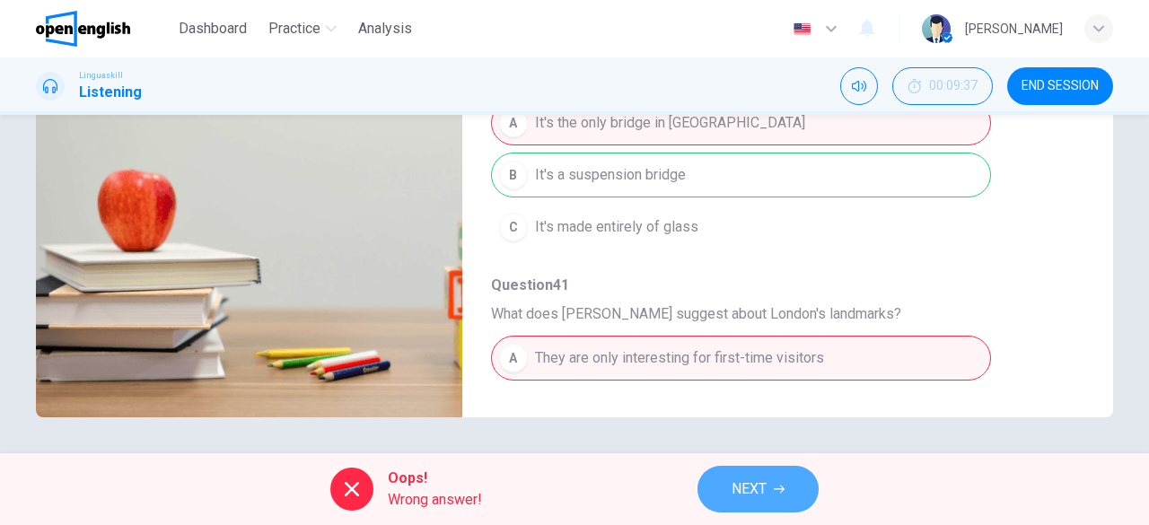
type input "**"
click at [786, 491] on button "NEXT" at bounding box center [757, 489] width 121 height 47
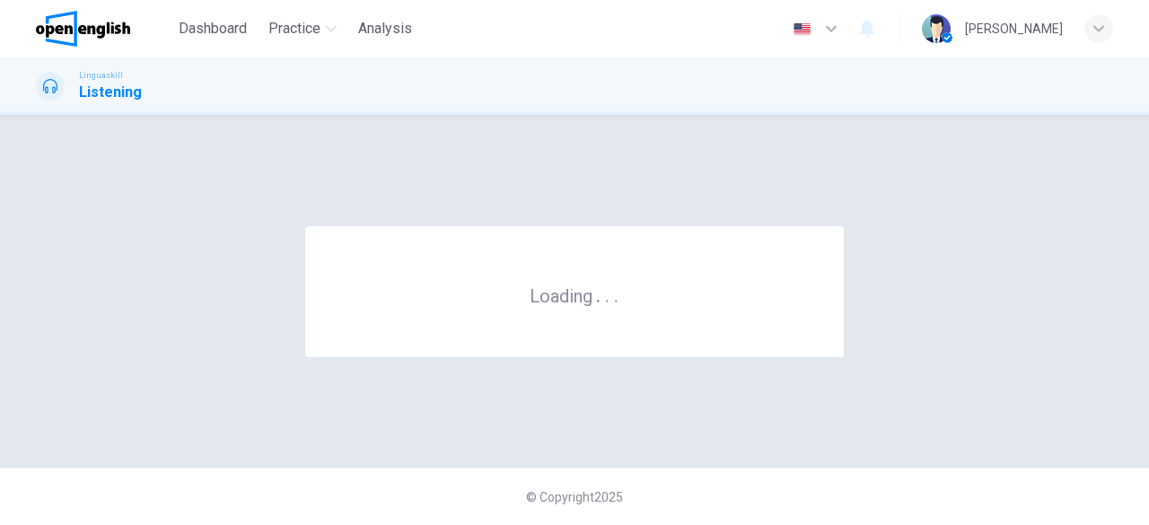
scroll to position [0, 0]
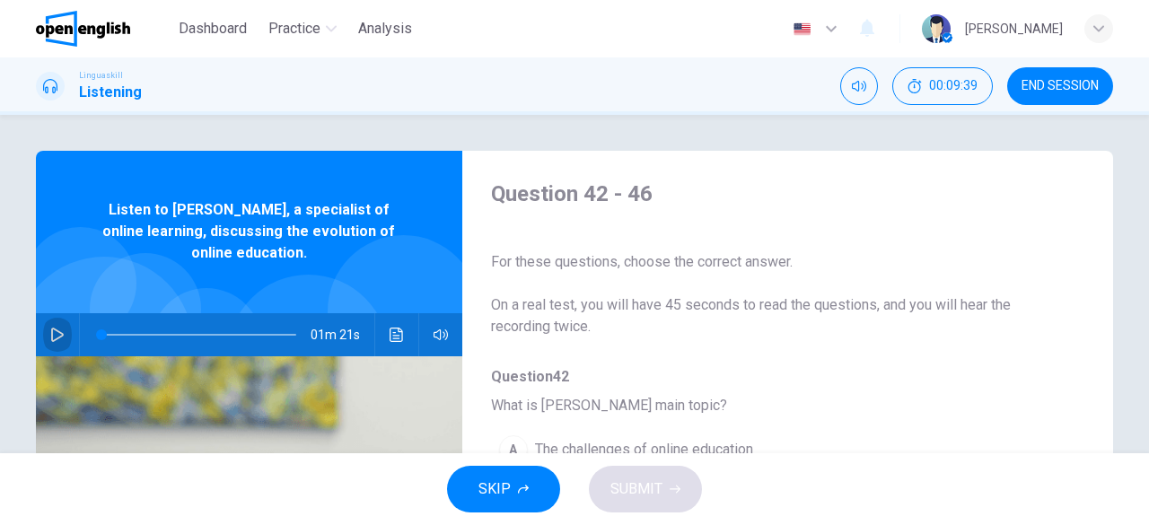
click at [53, 325] on button "button" at bounding box center [57, 334] width 29 height 43
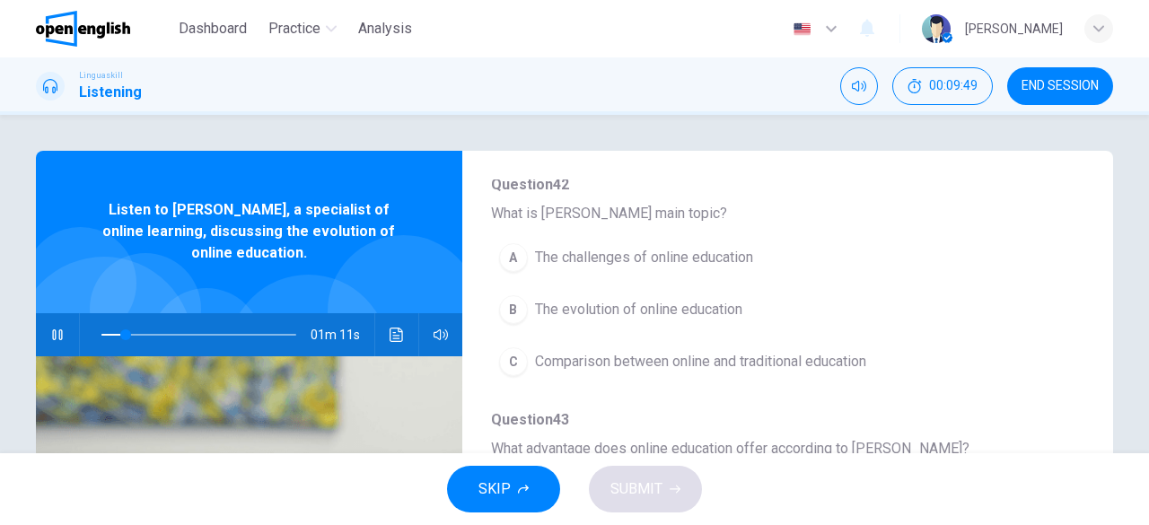
scroll to position [179, 0]
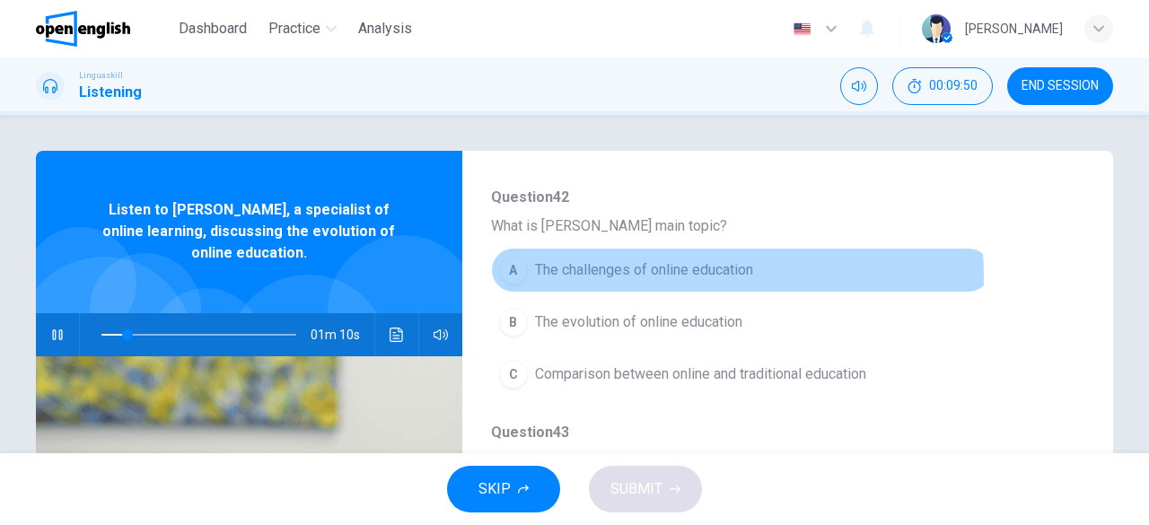
click at [705, 275] on span "The challenges of online education" at bounding box center [644, 270] width 218 height 22
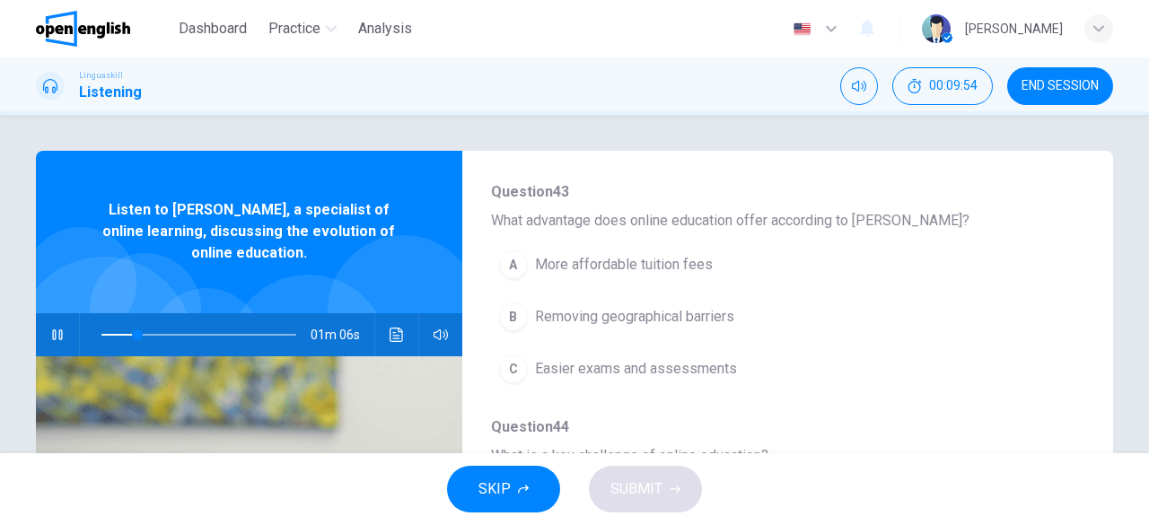
scroll to position [449, 0]
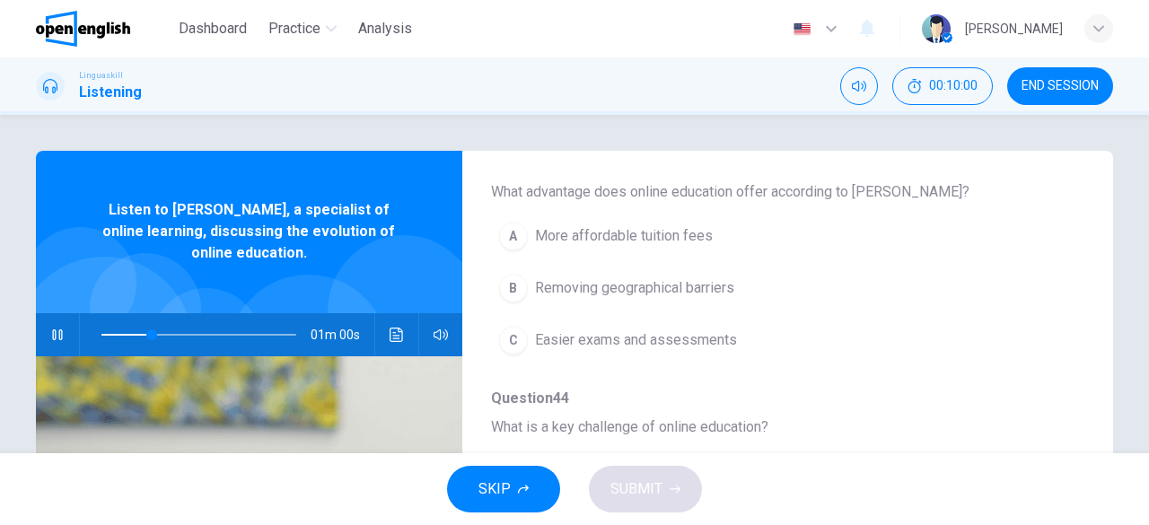
click at [652, 238] on span "More affordable tuition fees" at bounding box center [624, 236] width 178 height 22
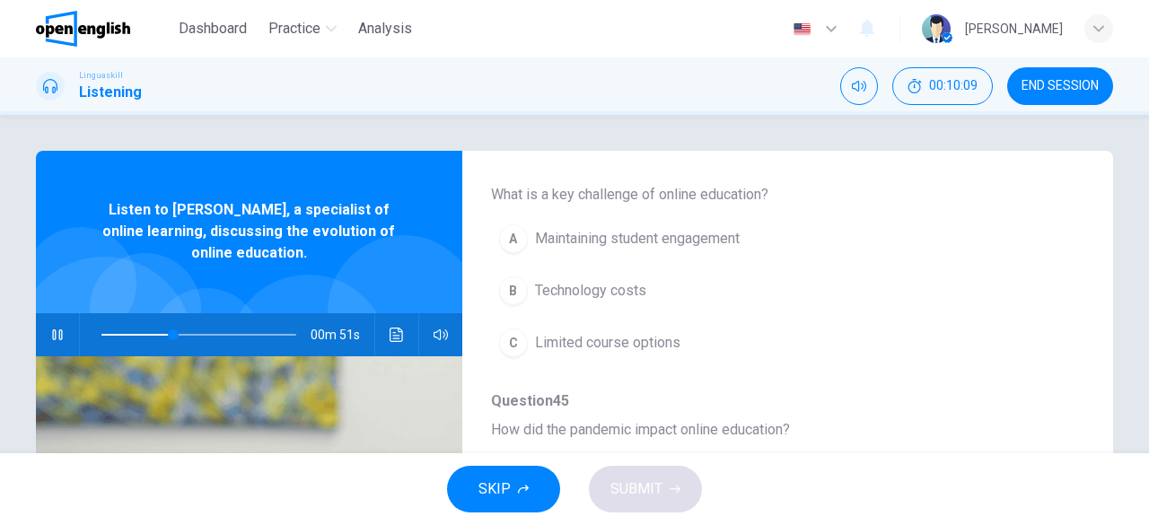
scroll to position [718, 0]
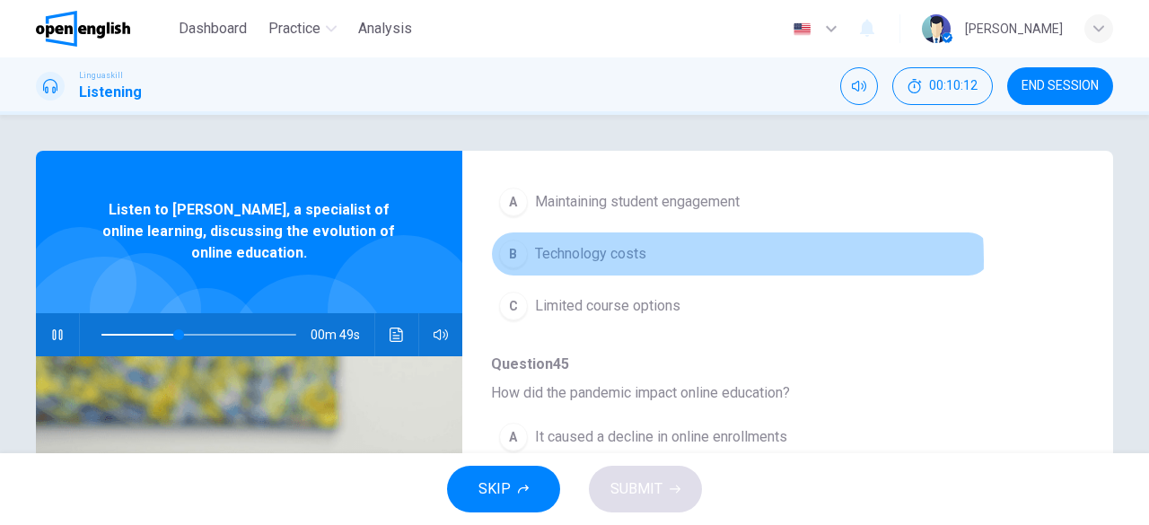
click at [622, 256] on span "Technology costs" at bounding box center [590, 254] width 111 height 22
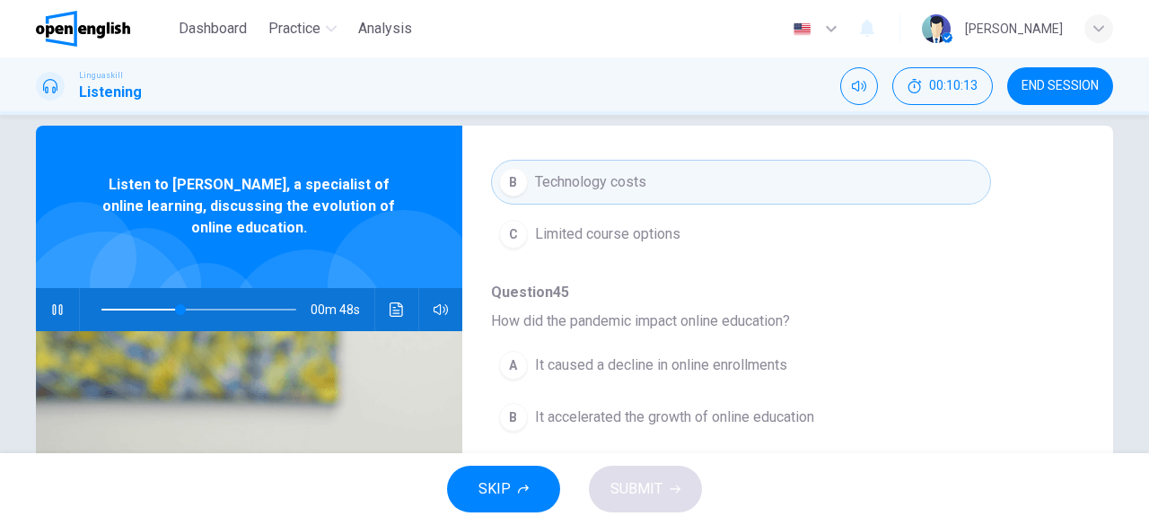
scroll to position [90, 0]
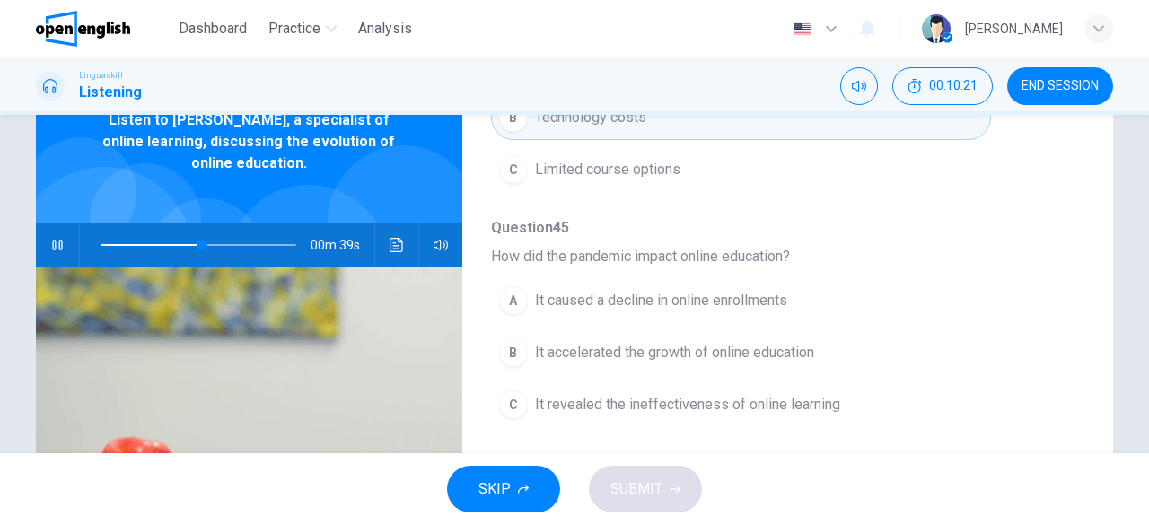
click at [687, 405] on span "It revealed the ineffectiveness of online learning" at bounding box center [687, 405] width 305 height 22
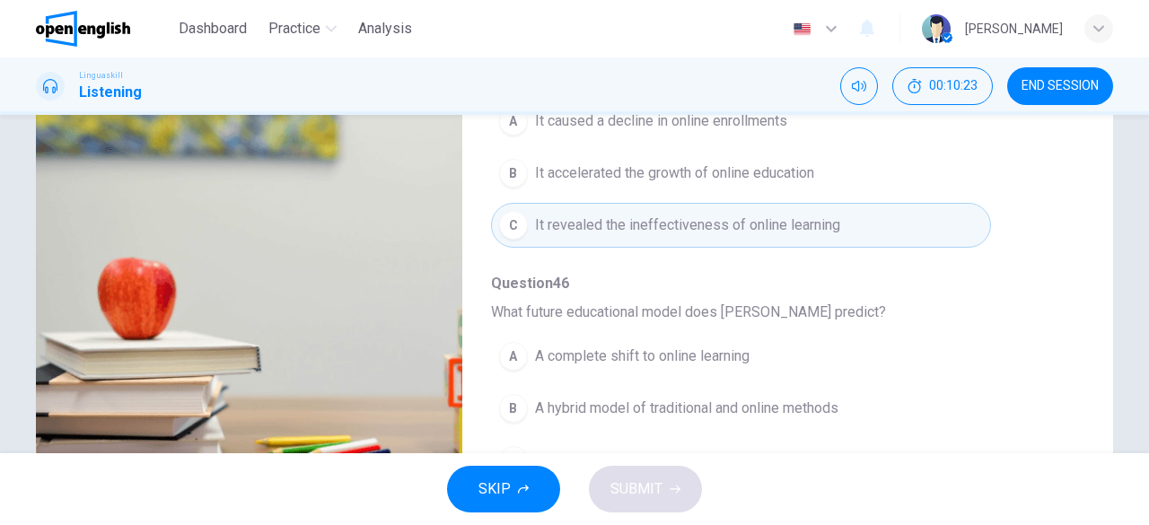
scroll to position [357, 0]
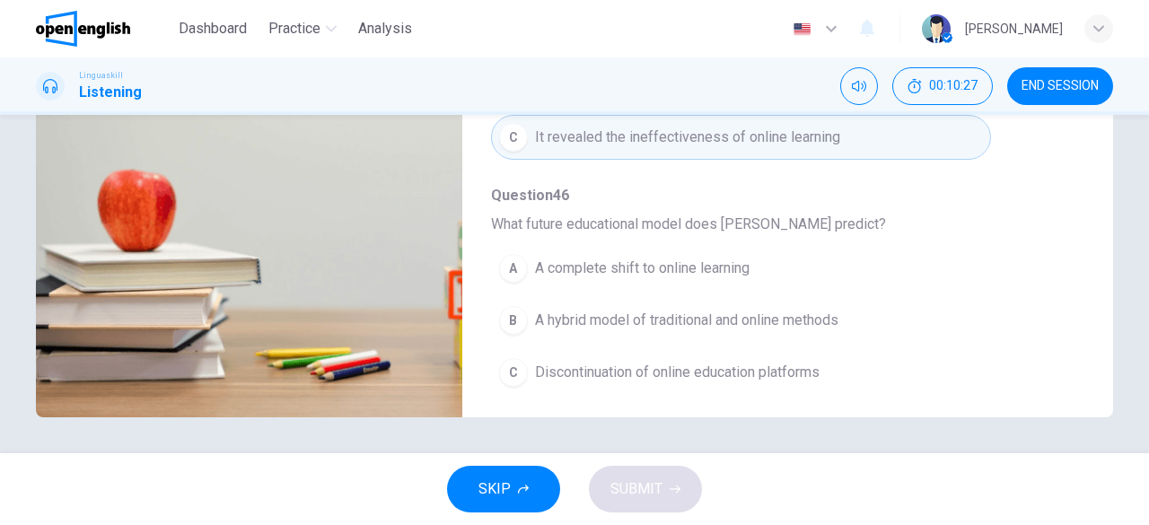
click at [726, 313] on span "A hybrid model of traditional and online methods" at bounding box center [686, 321] width 303 height 22
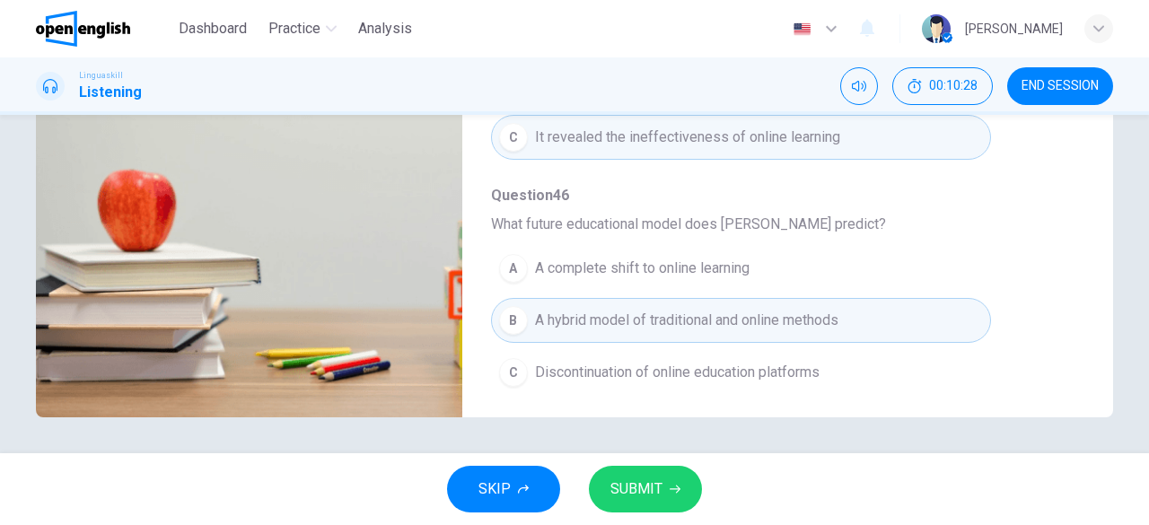
drag, startPoint x: 652, startPoint y: 510, endPoint x: 653, endPoint y: 500, distance: 10.0
click at [652, 507] on button "SUBMIT" at bounding box center [645, 489] width 113 height 47
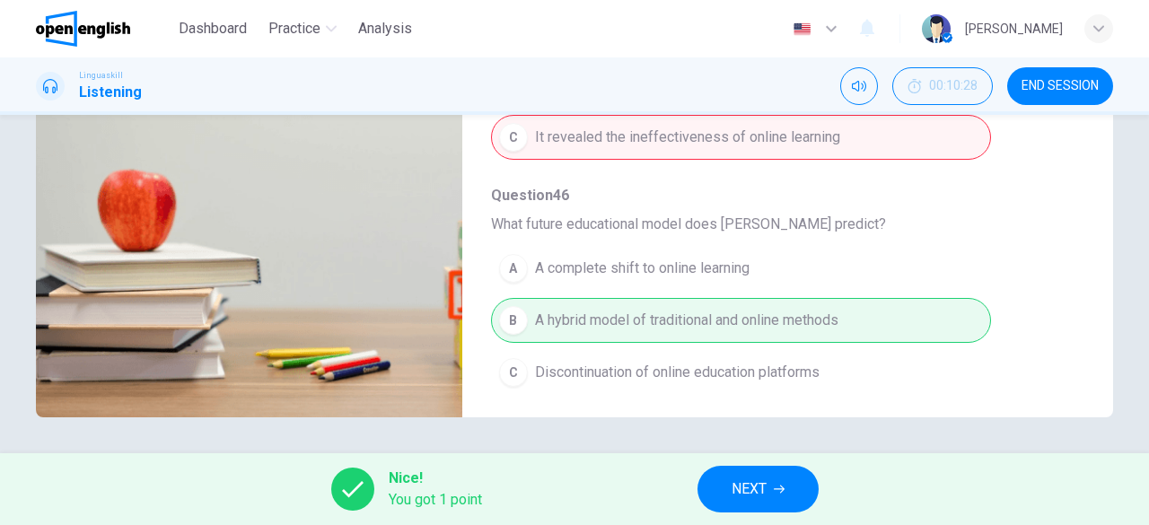
type input "**"
click at [747, 486] on span "NEXT" at bounding box center [748, 489] width 35 height 25
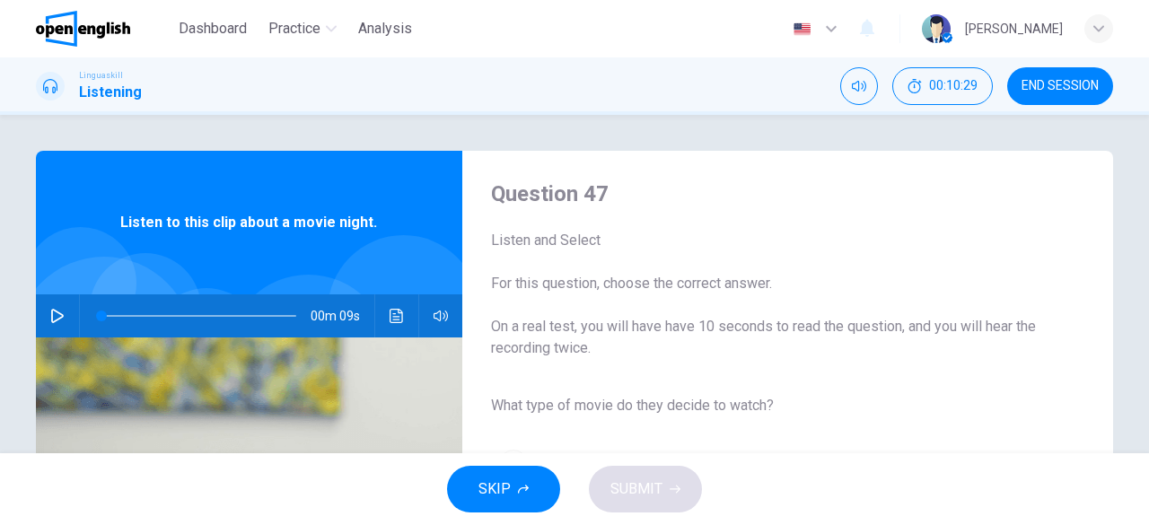
click at [58, 319] on icon "button" at bounding box center [57, 316] width 14 height 14
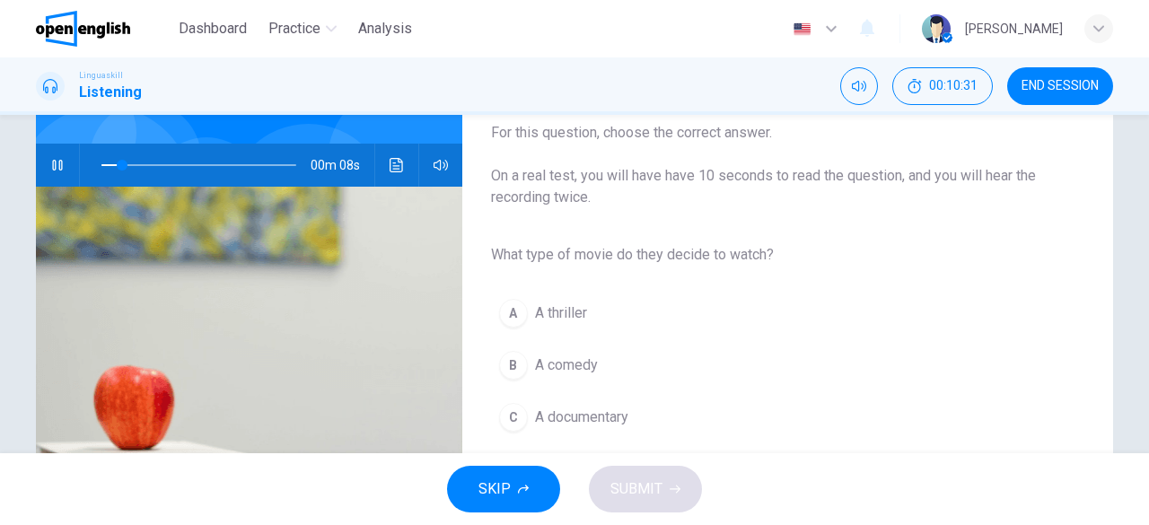
scroll to position [179, 0]
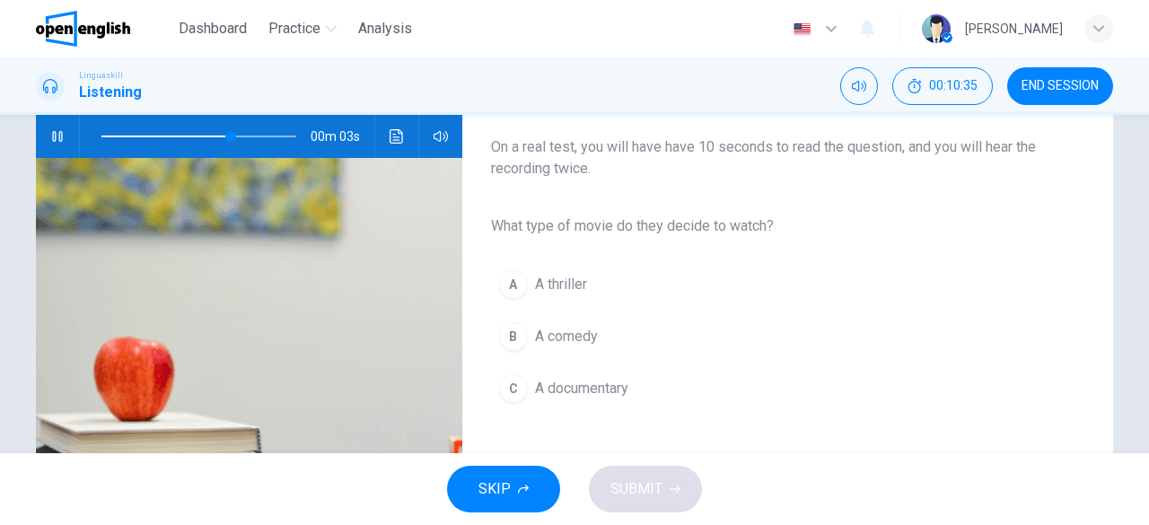
click at [586, 338] on span "A comedy" at bounding box center [566, 337] width 63 height 22
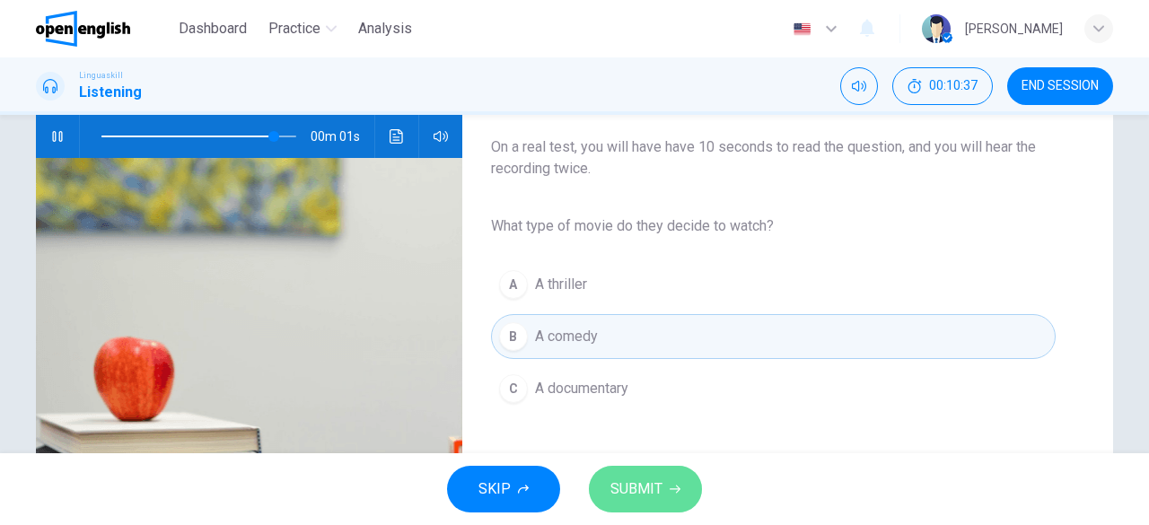
click at [652, 492] on span "SUBMIT" at bounding box center [636, 489] width 52 height 25
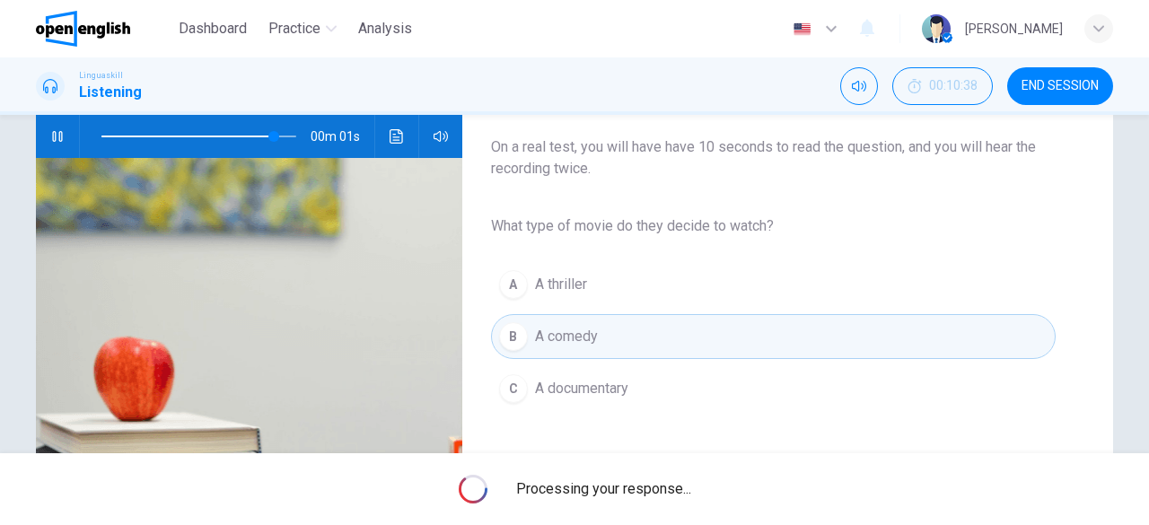
type input "*"
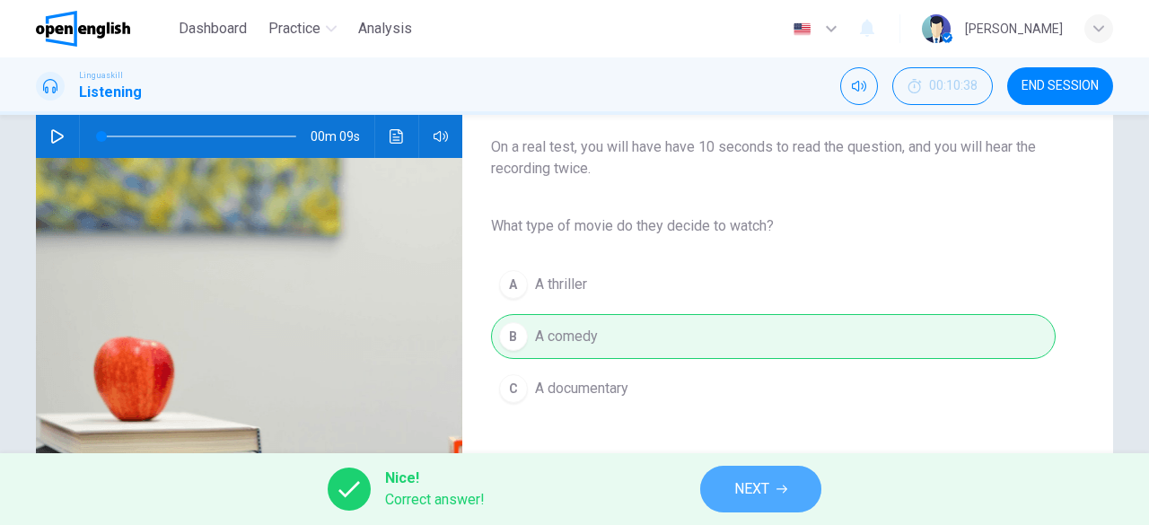
click at [759, 495] on span "NEXT" at bounding box center [751, 489] width 35 height 25
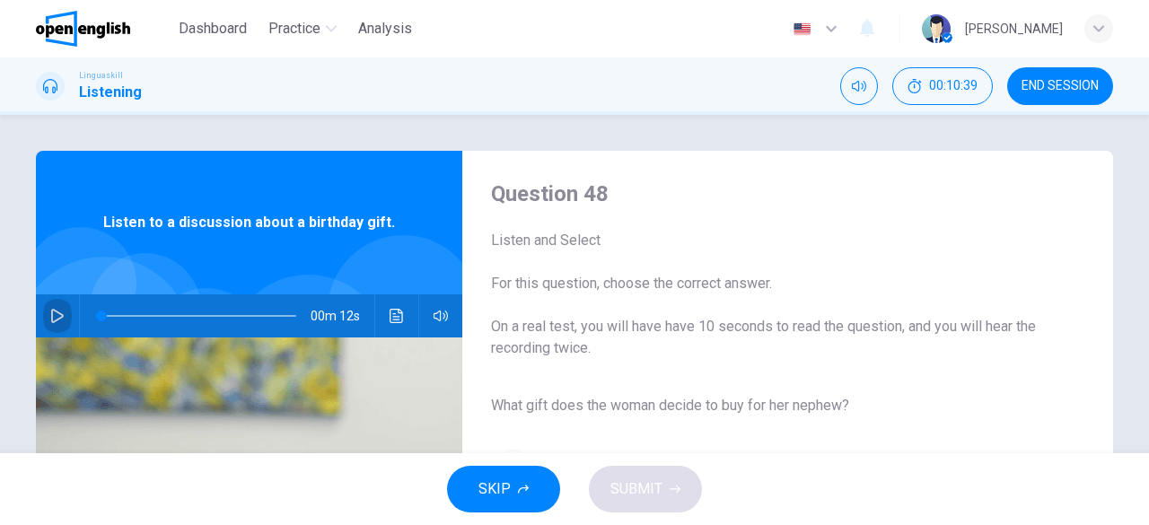
click at [65, 314] on button "button" at bounding box center [57, 315] width 29 height 43
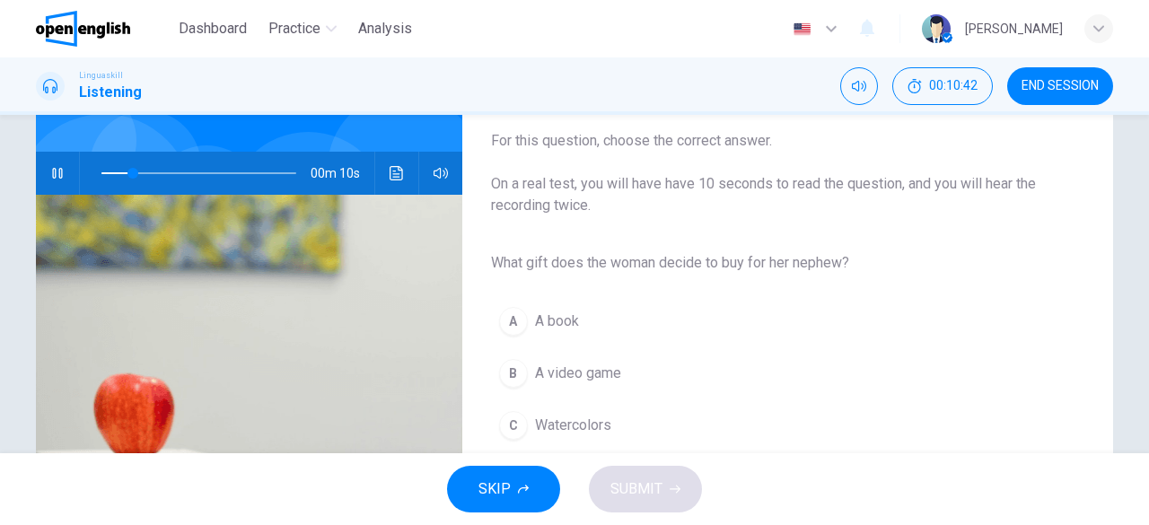
scroll to position [179, 0]
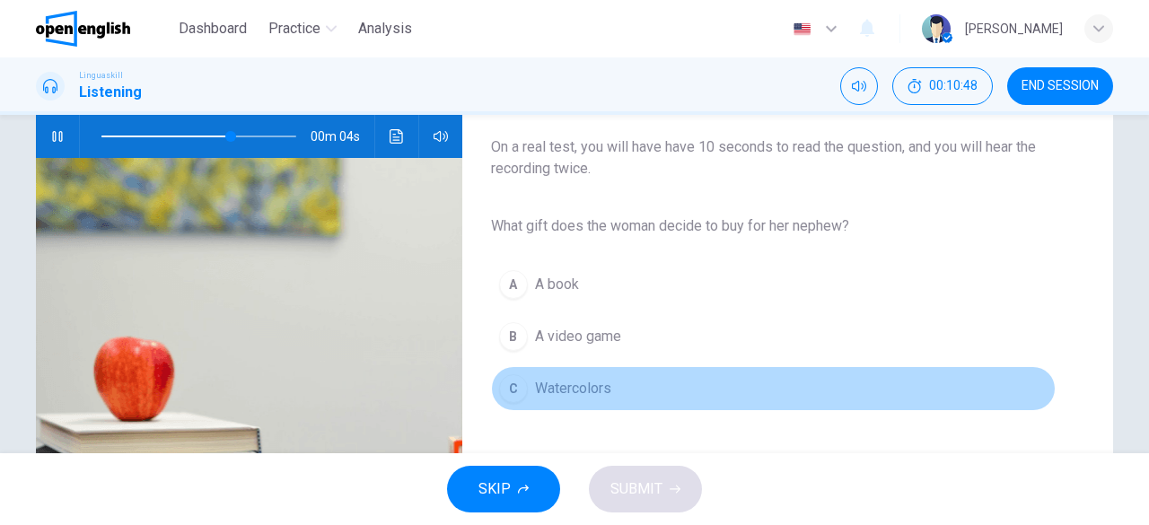
click at [592, 390] on span "Watercolors" at bounding box center [573, 389] width 76 height 22
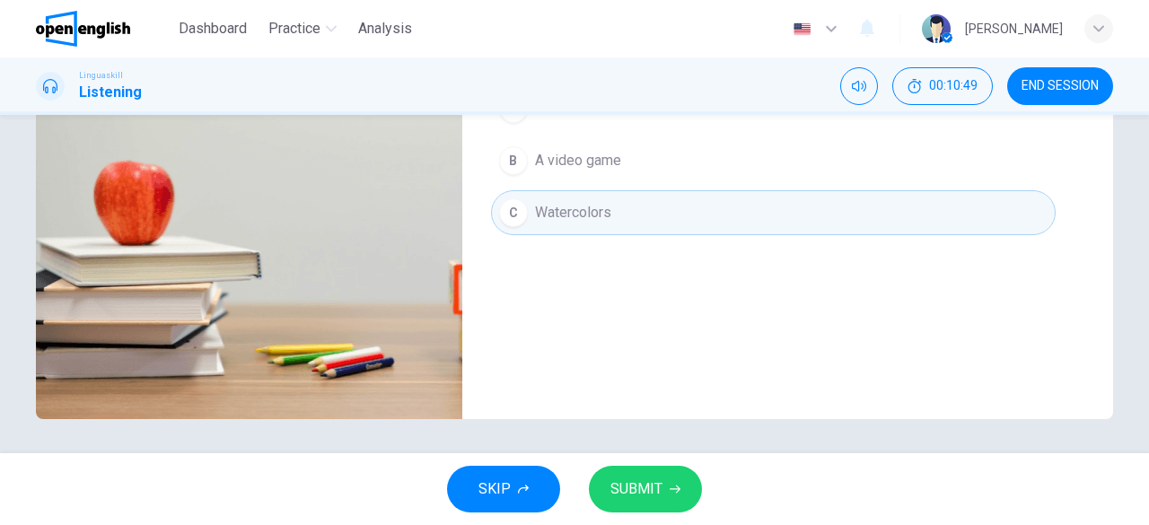
scroll to position [357, 0]
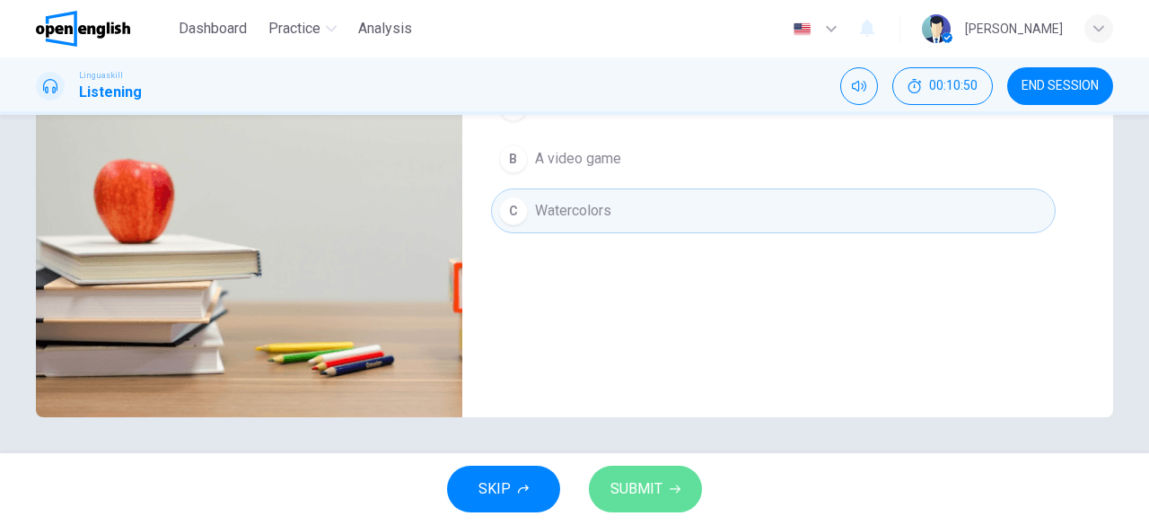
click at [652, 491] on span "SUBMIT" at bounding box center [636, 489] width 52 height 25
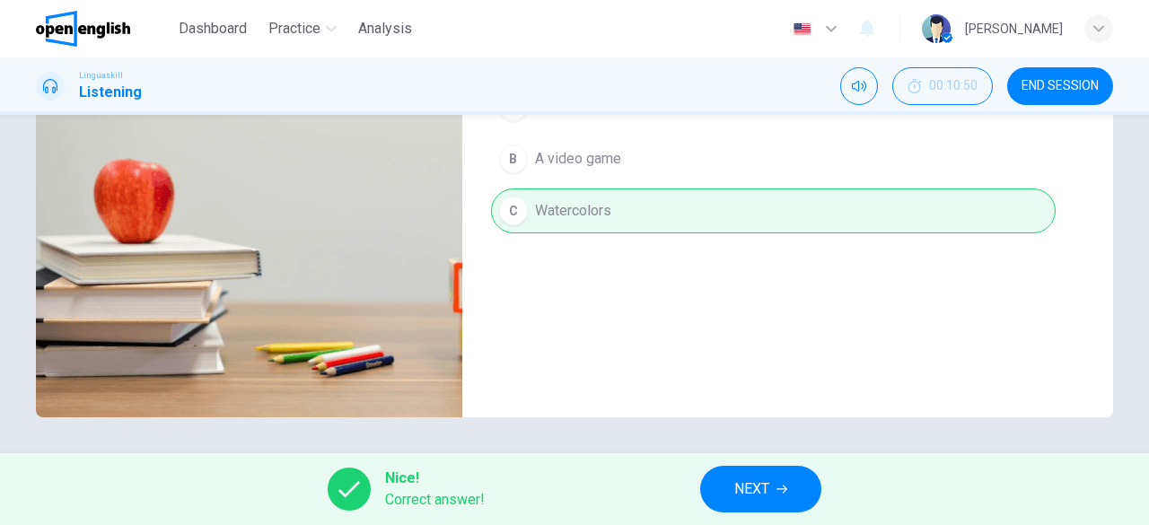
type input "*"
click at [750, 477] on span "NEXT" at bounding box center [751, 489] width 35 height 25
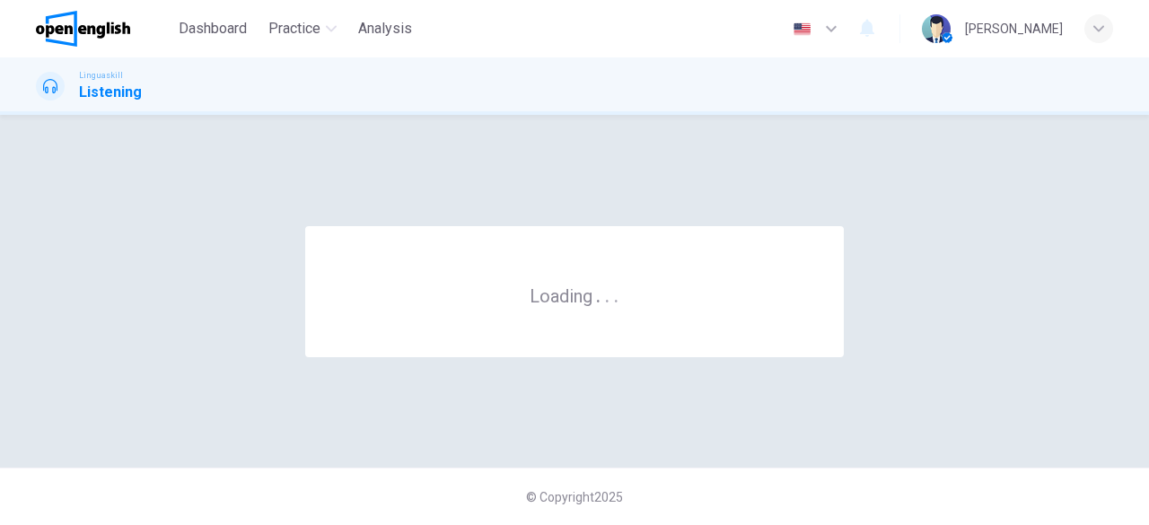
scroll to position [0, 0]
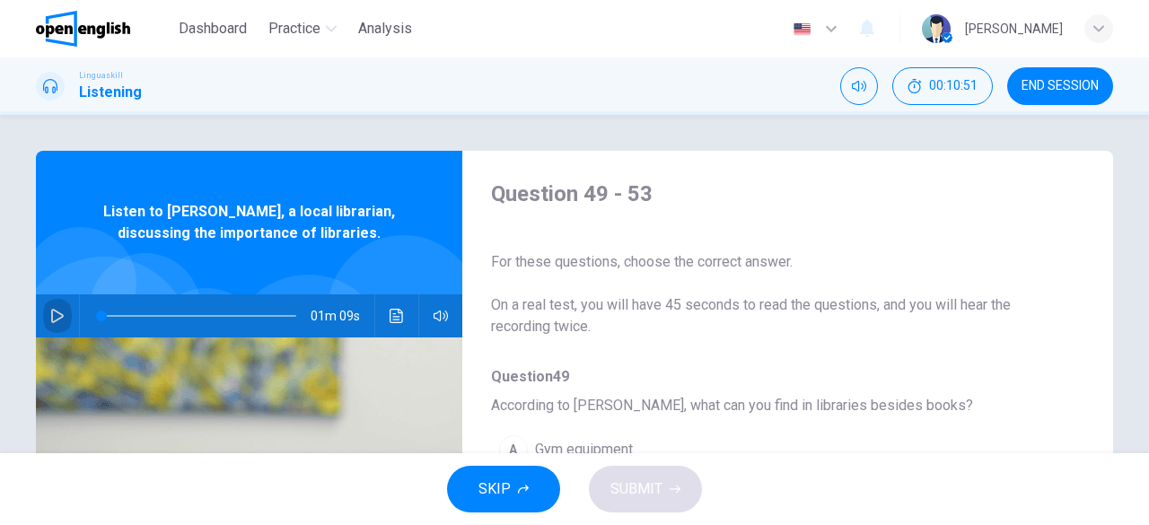
click at [50, 319] on icon "button" at bounding box center [57, 316] width 14 height 14
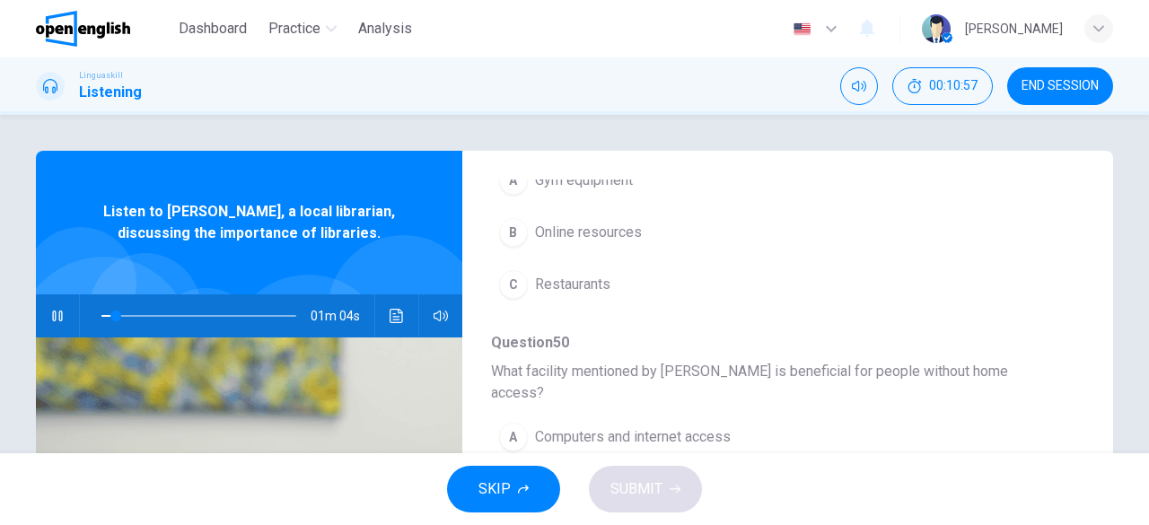
scroll to position [179, 0]
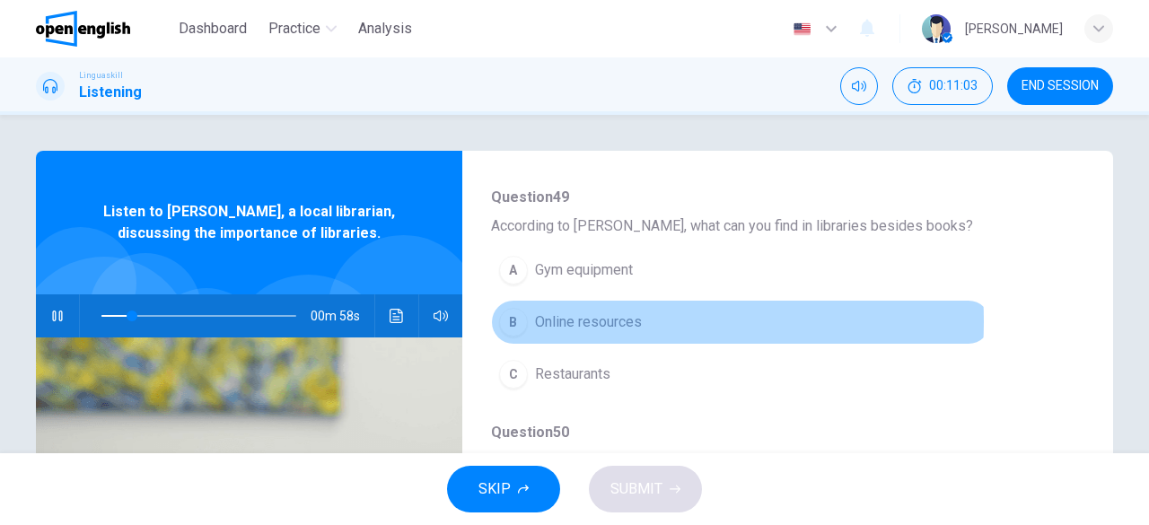
click at [592, 320] on span "Online resources" at bounding box center [588, 322] width 107 height 22
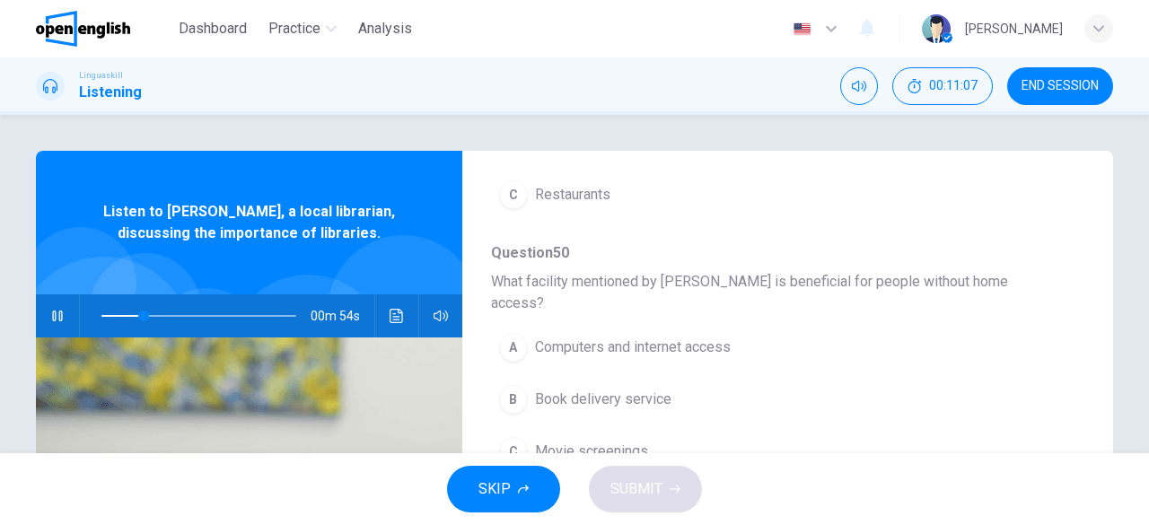
scroll to position [449, 0]
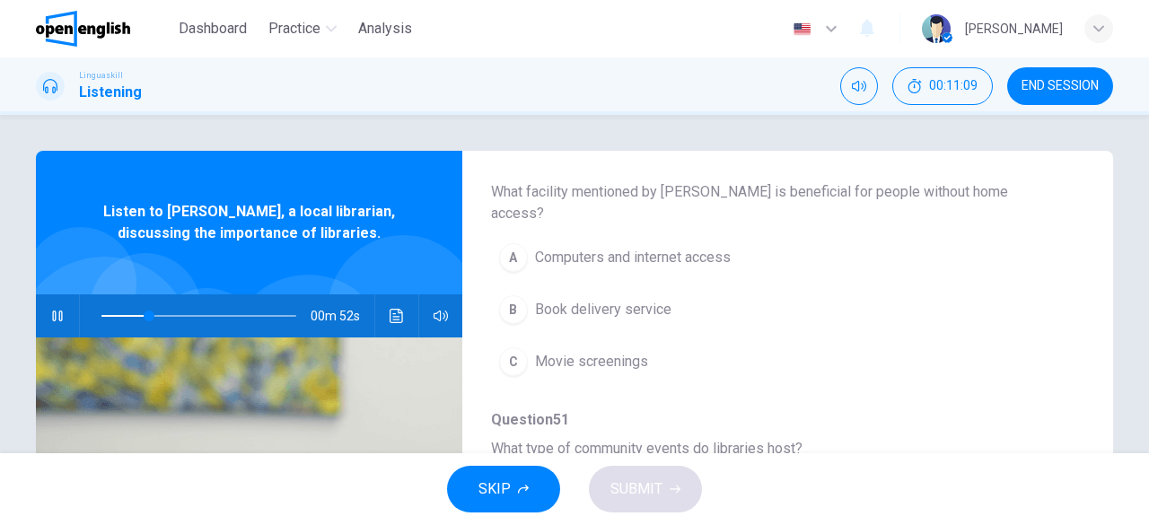
click at [656, 299] on span "Book delivery service" at bounding box center [603, 310] width 136 height 22
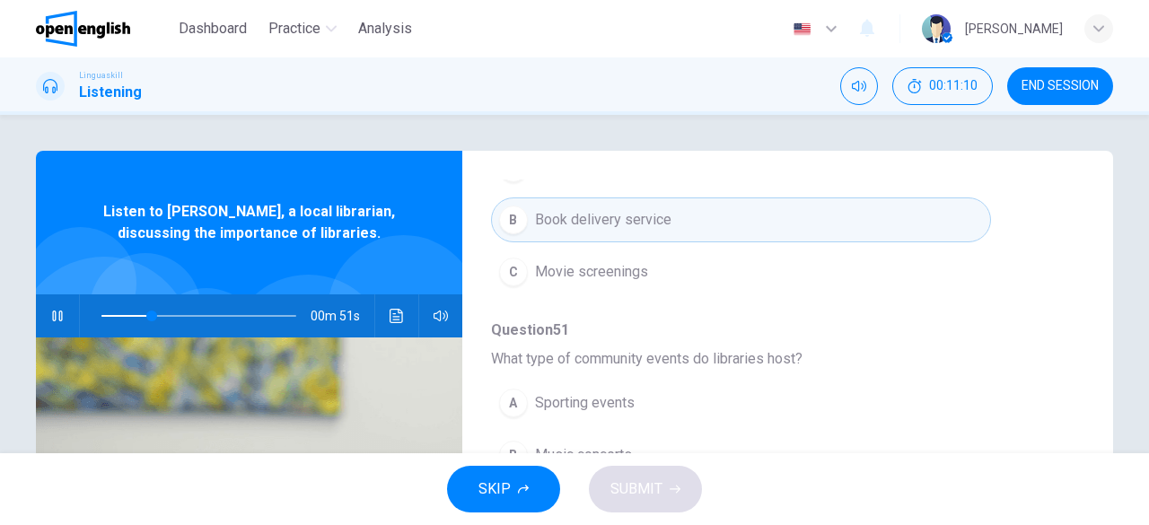
scroll to position [628, 0]
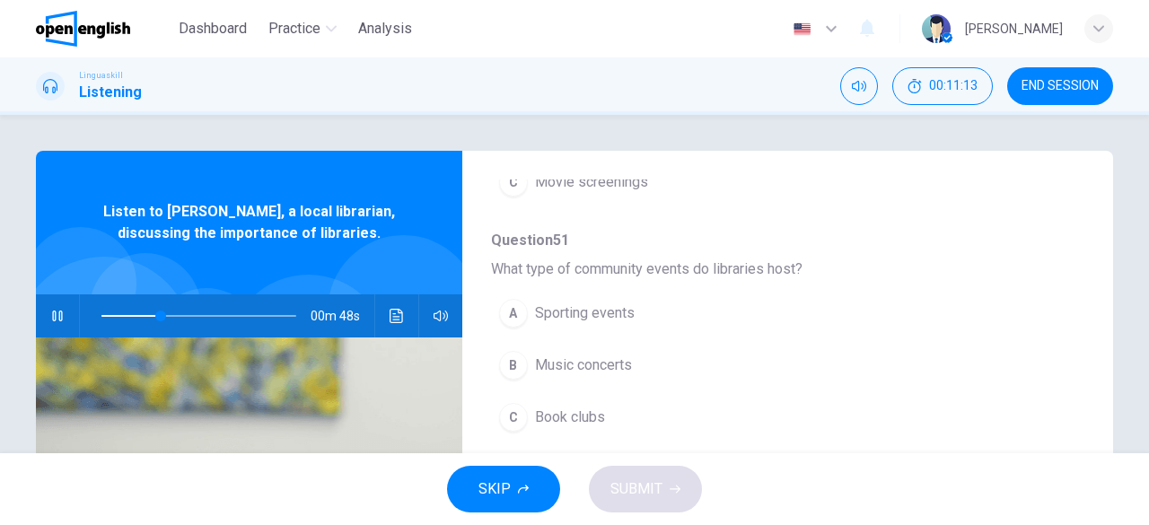
click at [565, 407] on span "Book clubs" at bounding box center [570, 418] width 70 height 22
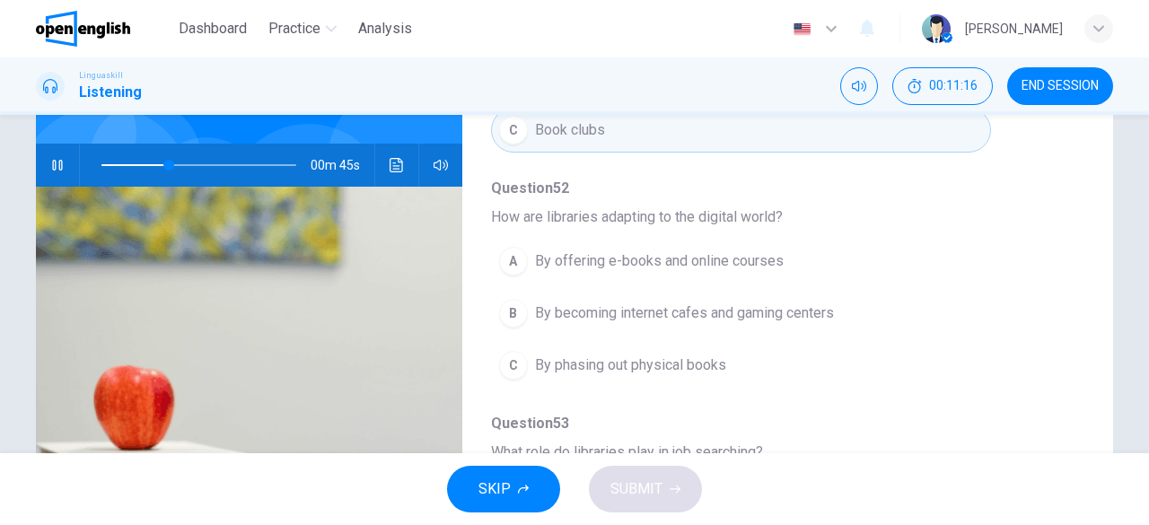
scroll to position [179, 0]
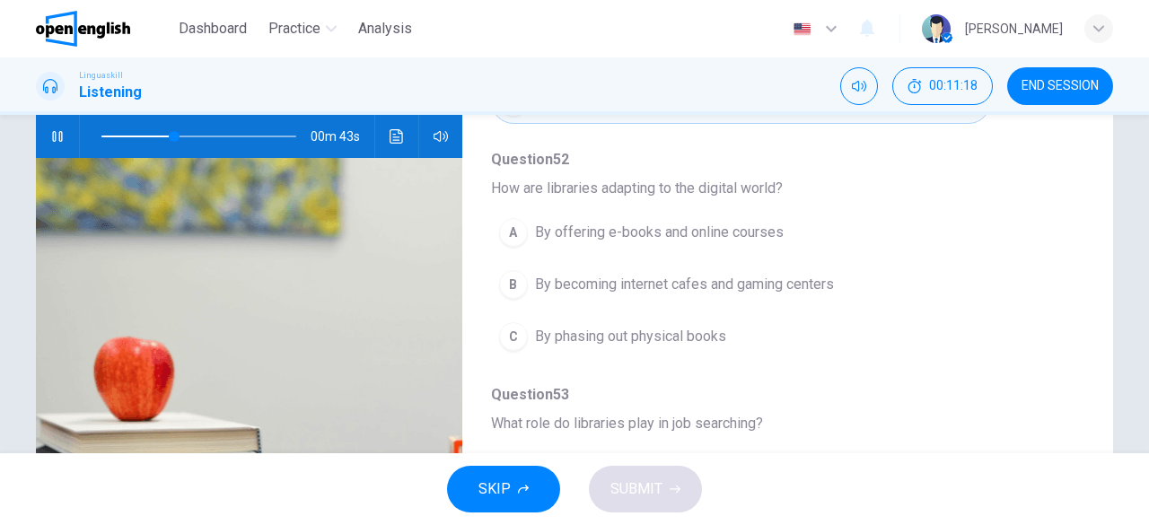
click at [731, 222] on span "By offering e-books and online courses" at bounding box center [659, 233] width 249 height 22
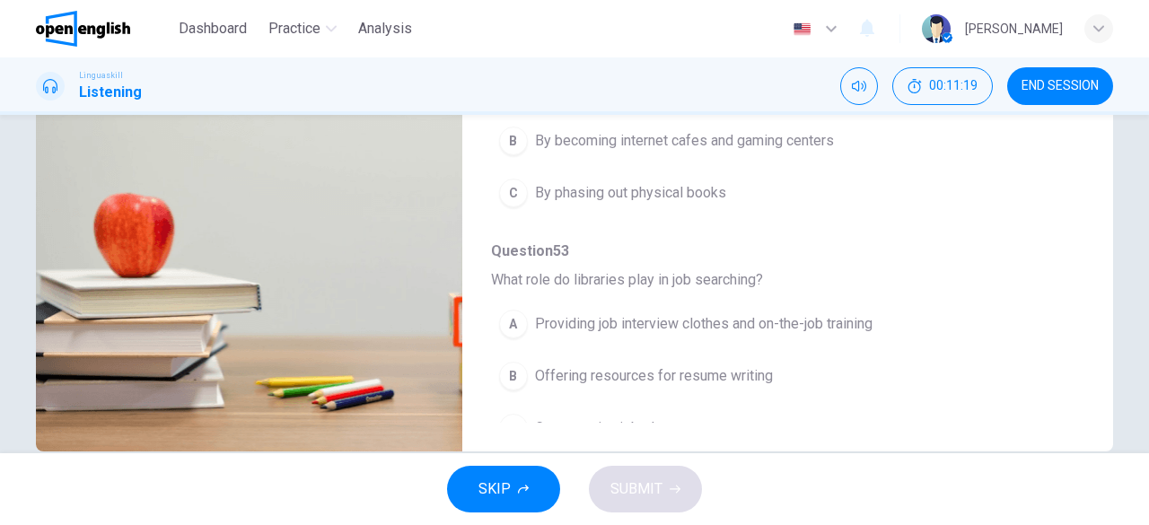
scroll to position [357, 0]
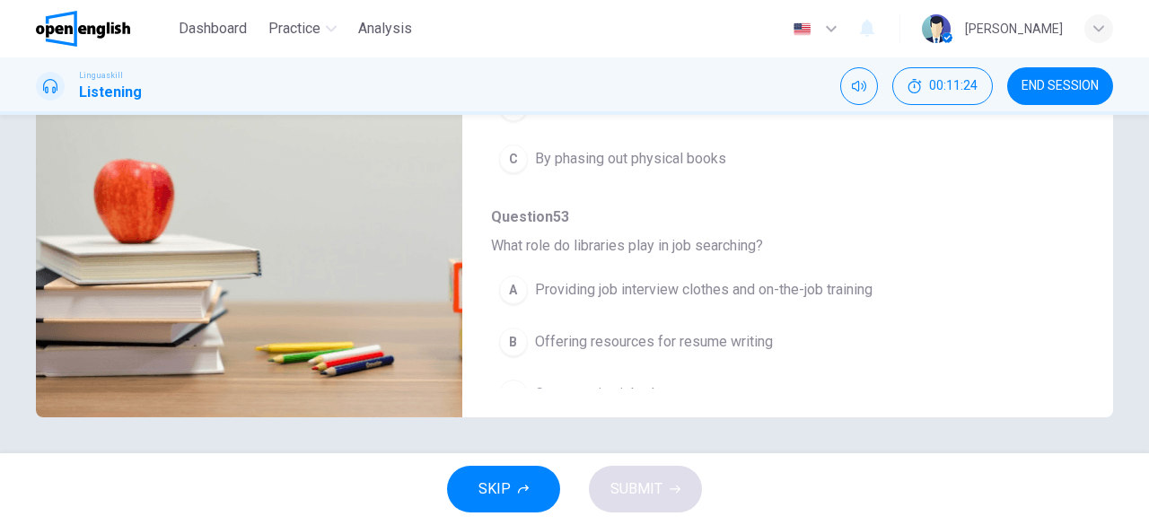
click at [732, 331] on span "Offering resources for resume writing" at bounding box center [654, 342] width 238 height 22
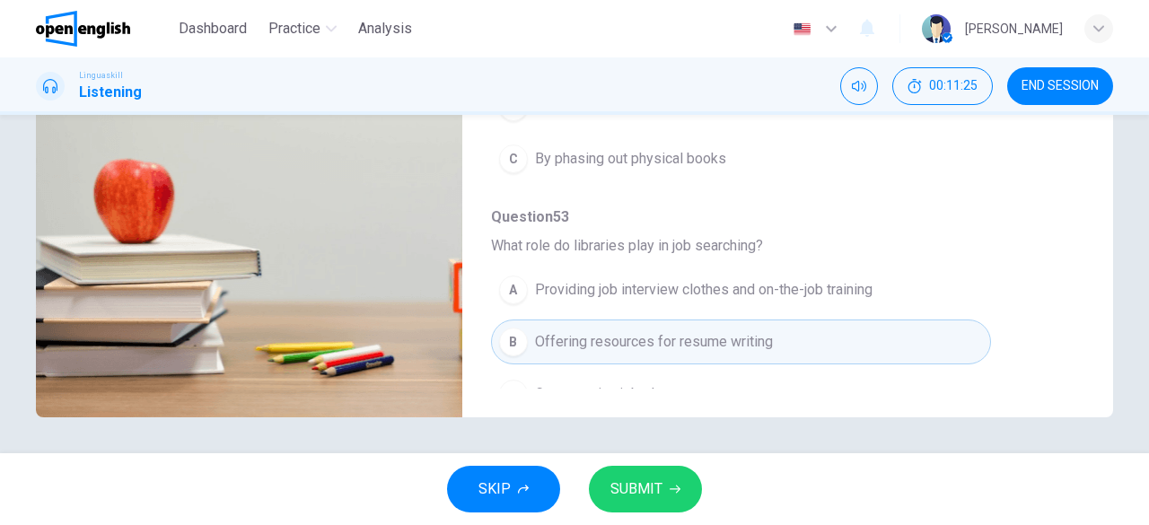
click at [679, 426] on div "Question 49 - 53 For these questions, choose the correct answer. On a real test…" at bounding box center [574, 284] width 1149 height 338
click at [652, 489] on span "SUBMIT" at bounding box center [636, 489] width 52 height 25
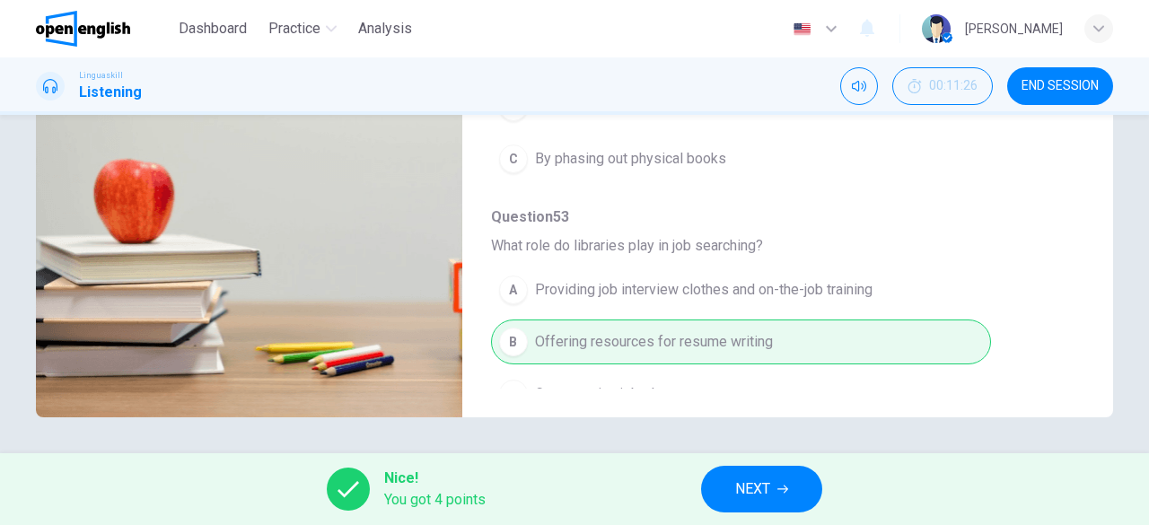
type input "**"
click at [793, 478] on button "NEXT" at bounding box center [761, 489] width 121 height 47
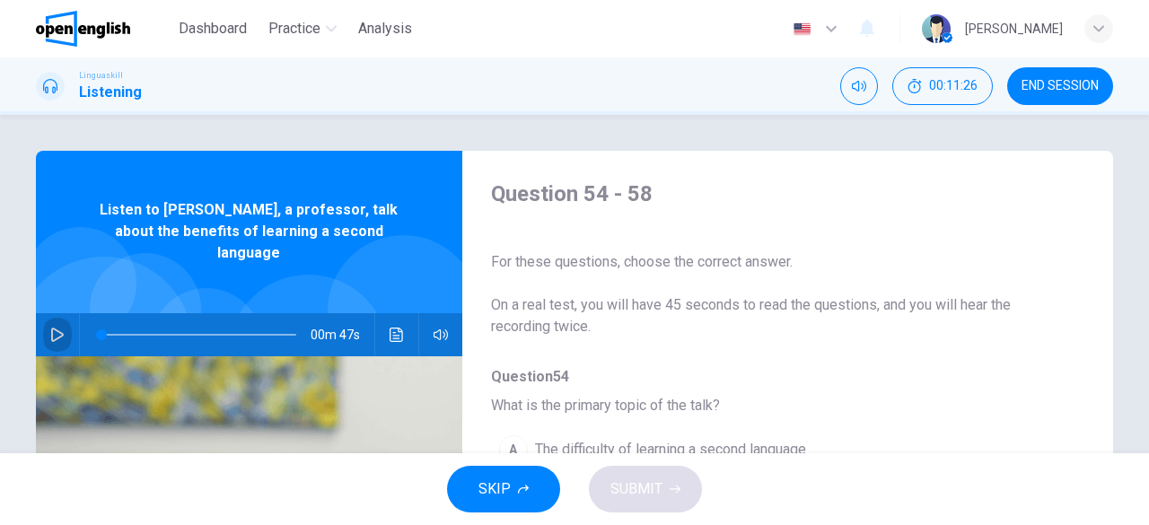
click at [52, 328] on icon "button" at bounding box center [57, 335] width 14 height 14
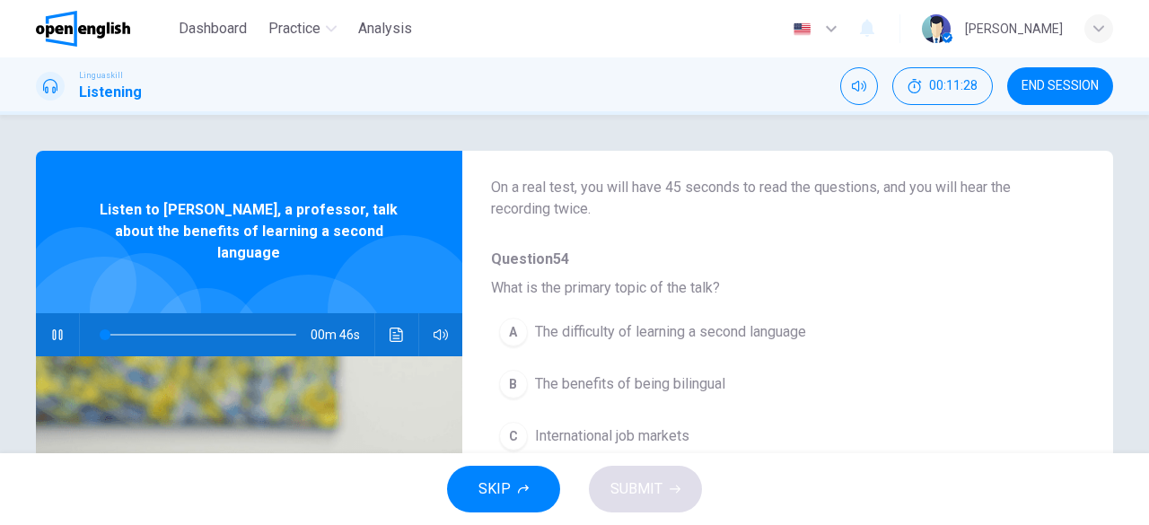
scroll to position [90, 0]
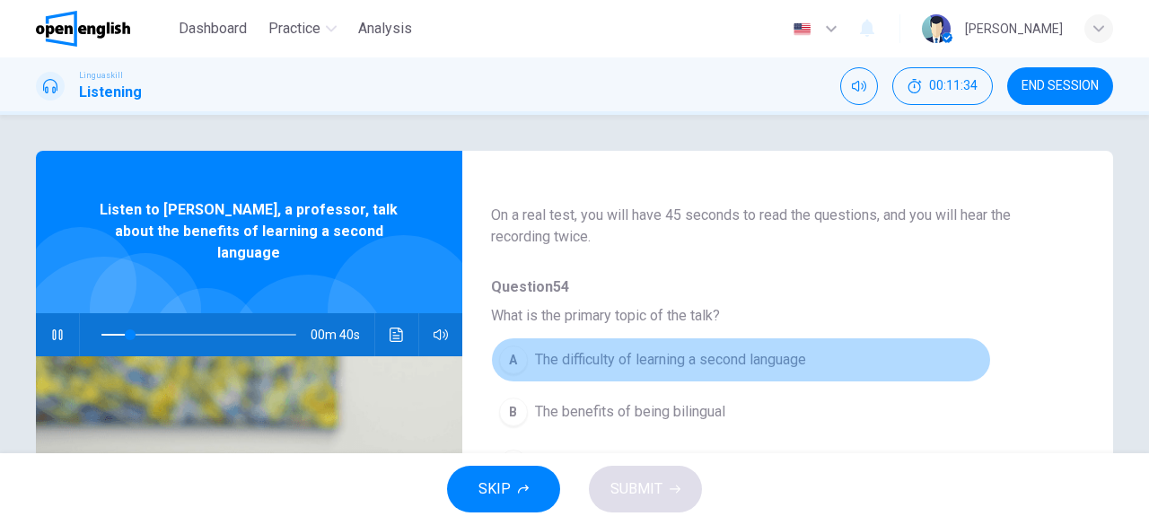
click at [738, 361] on span "The difficulty of learning a second language" at bounding box center [670, 360] width 271 height 22
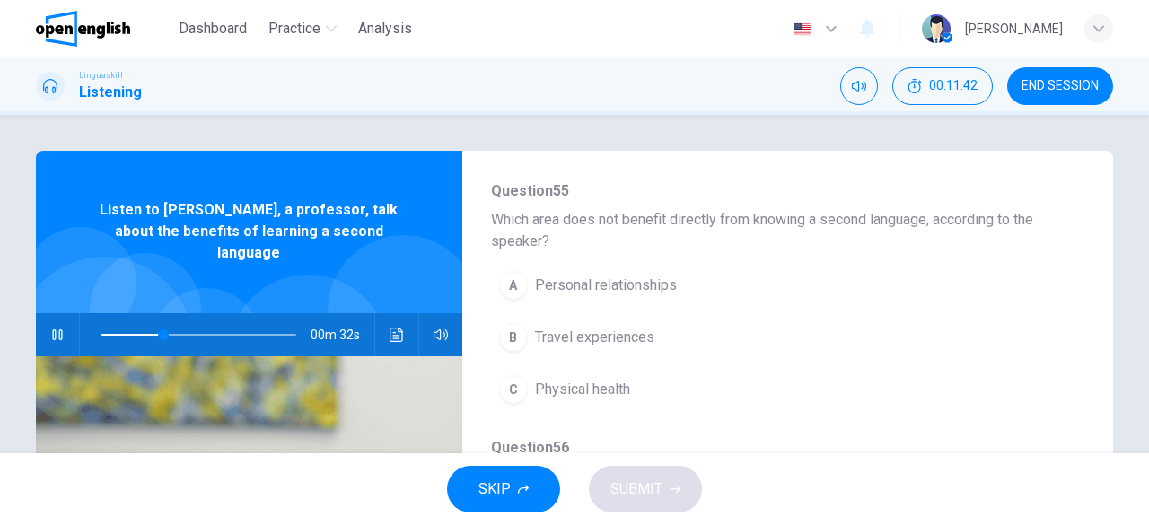
scroll to position [449, 0]
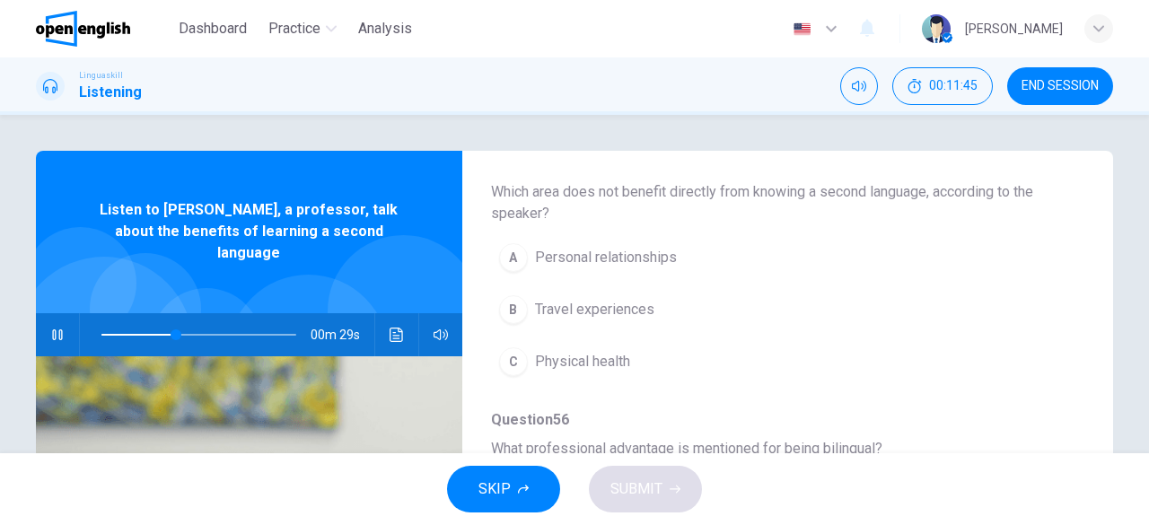
click at [600, 307] on span "Travel experiences" at bounding box center [594, 310] width 119 height 22
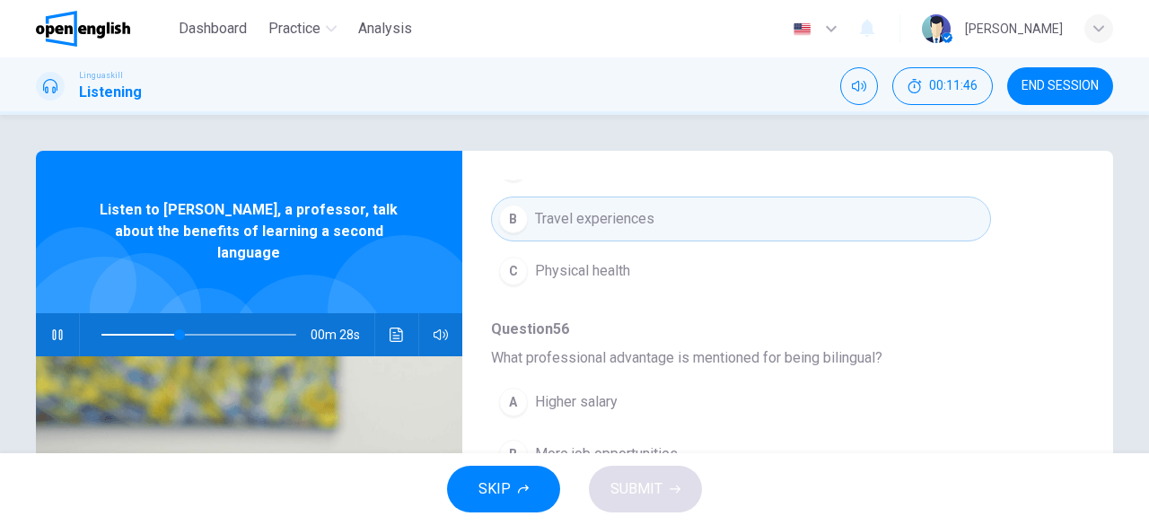
scroll to position [628, 0]
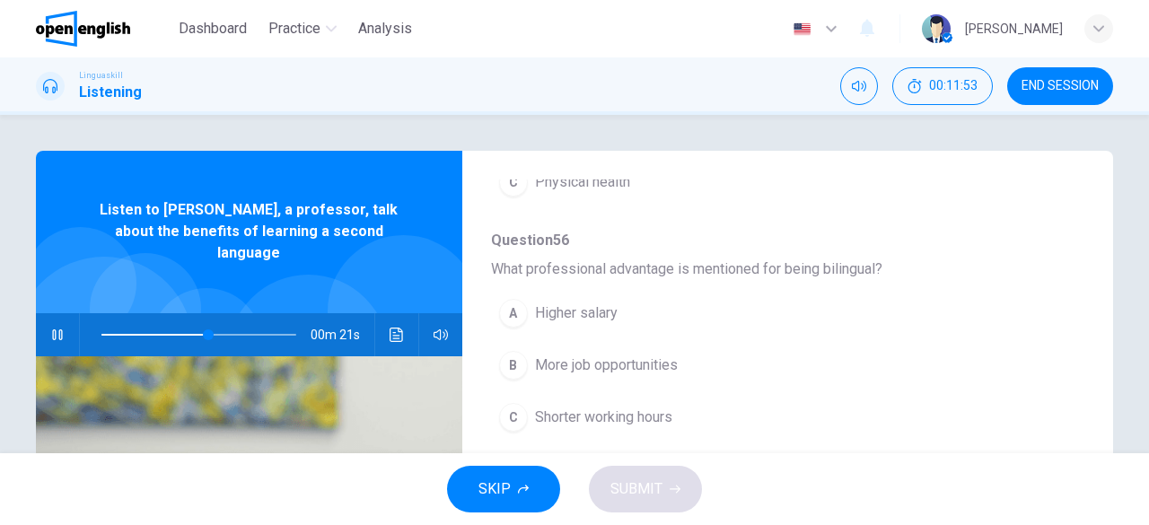
click at [646, 358] on span "More job opportunities" at bounding box center [606, 366] width 143 height 22
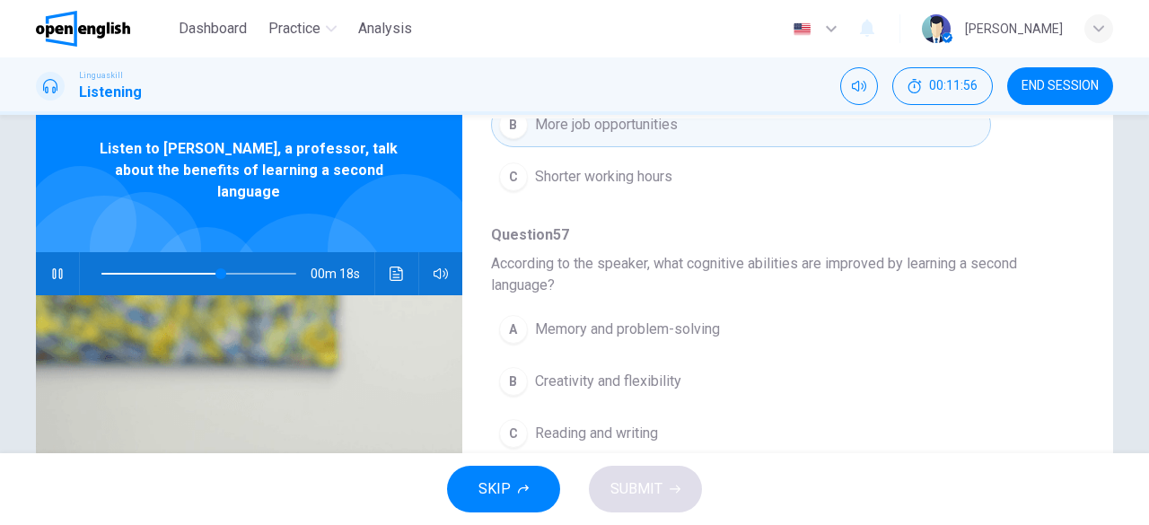
scroll to position [90, 0]
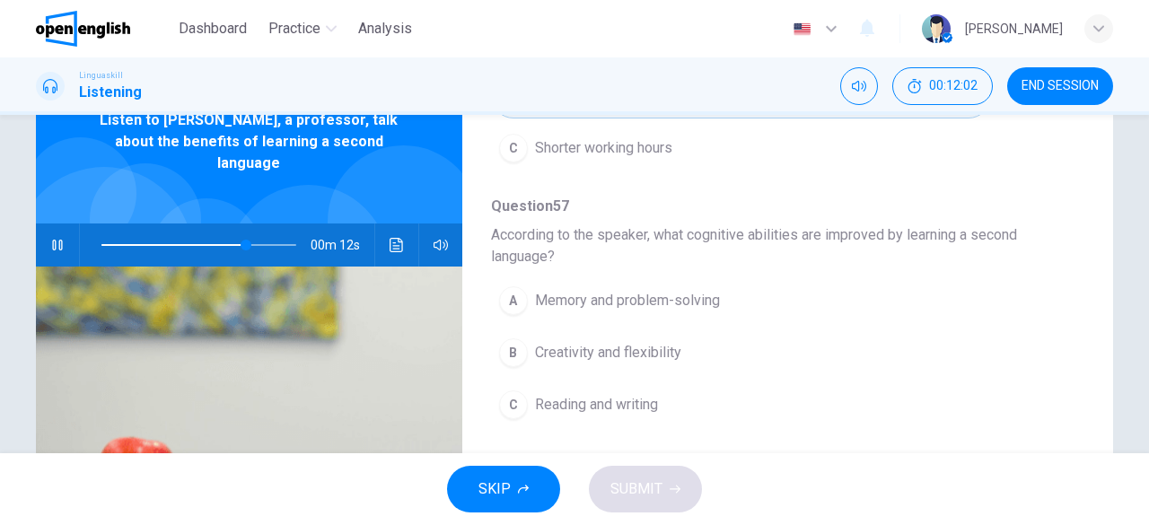
click at [655, 342] on span "Creativity and flexibility" at bounding box center [608, 353] width 146 height 22
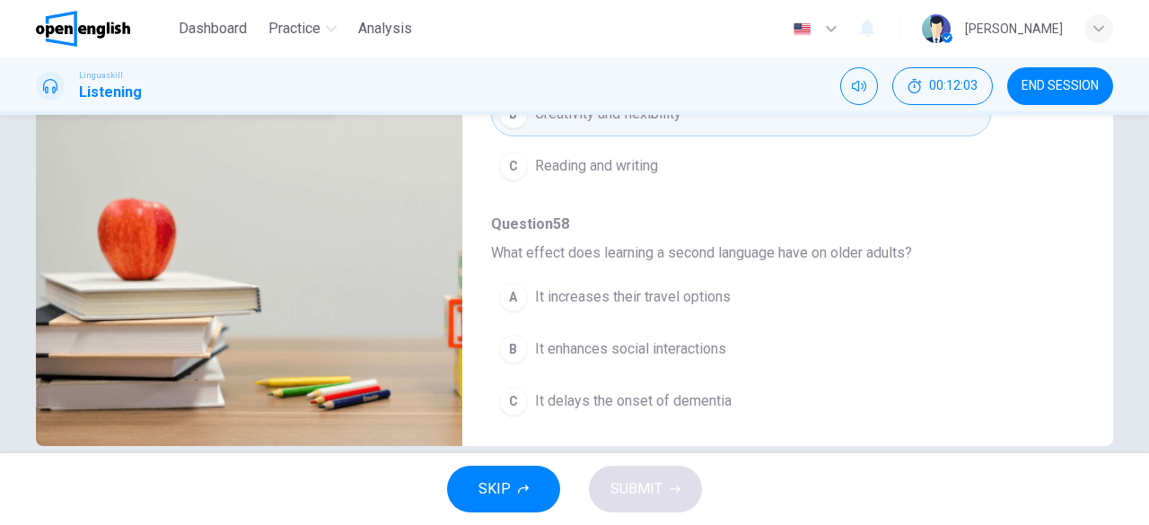
scroll to position [357, 0]
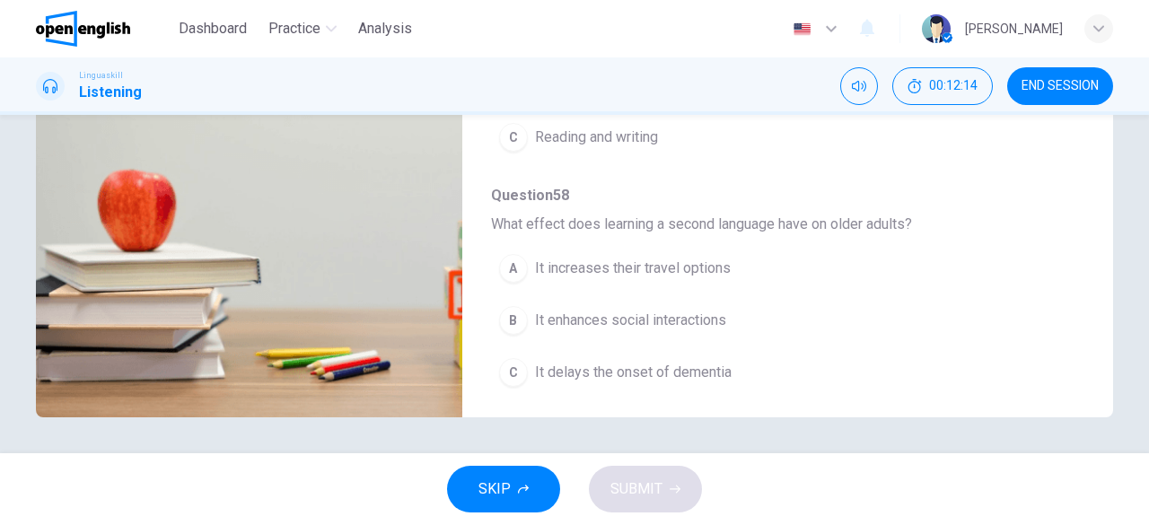
type input "*"
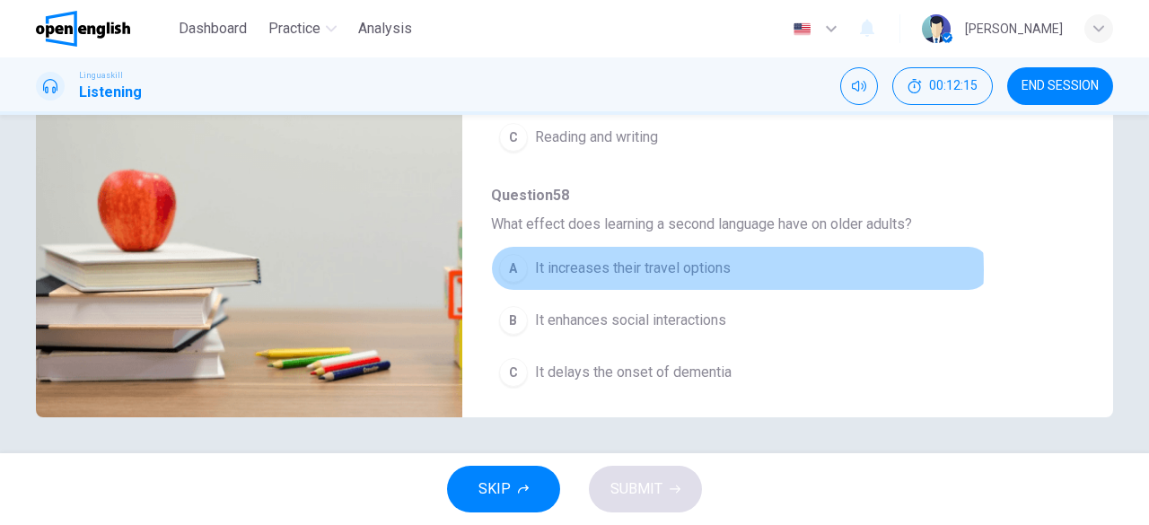
click at [700, 262] on span "It increases their travel options" at bounding box center [633, 269] width 196 height 22
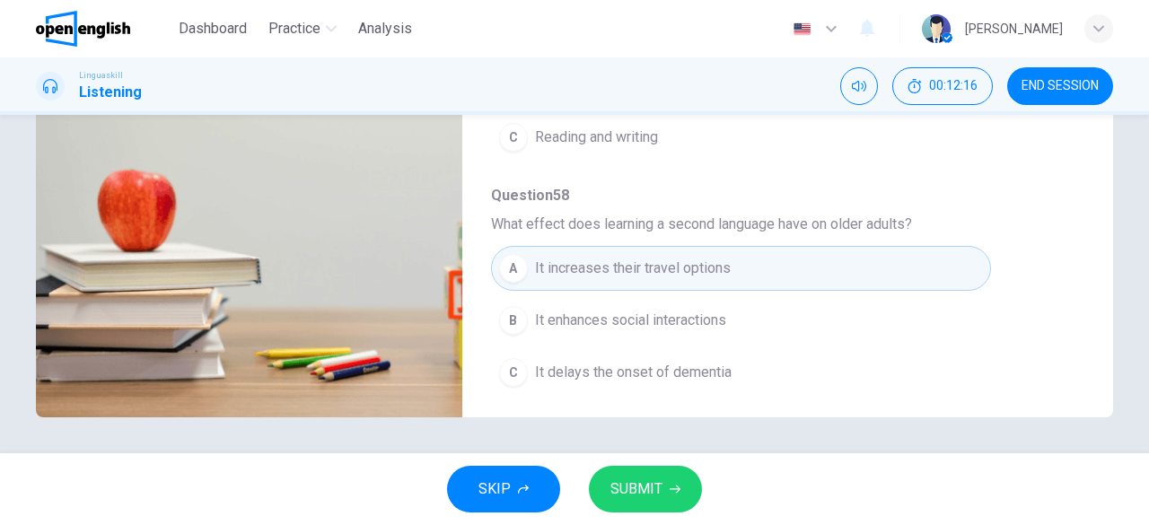
click at [664, 482] on button "SUBMIT" at bounding box center [645, 489] width 113 height 47
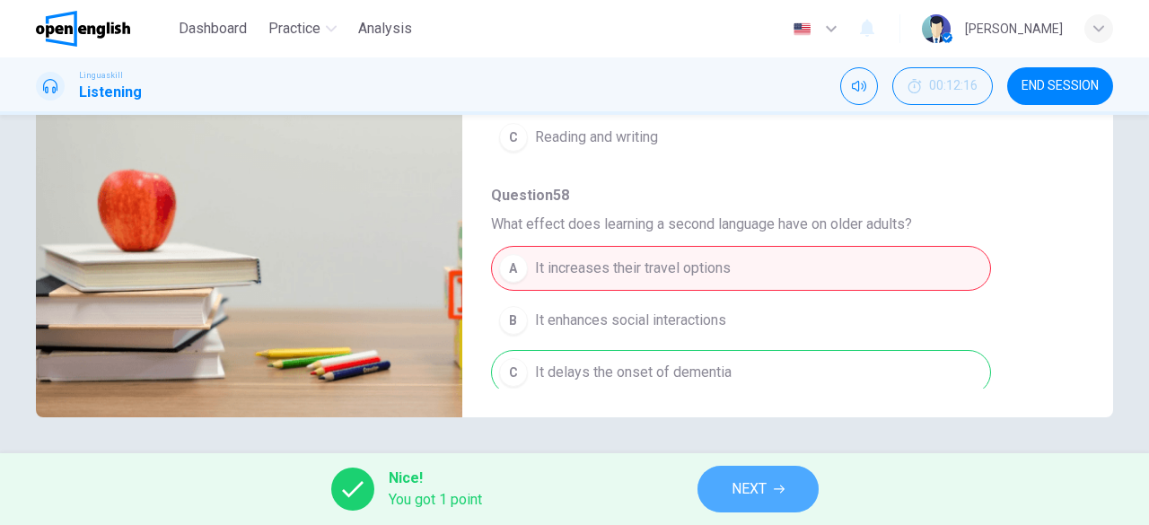
click at [748, 485] on span "NEXT" at bounding box center [748, 489] width 35 height 25
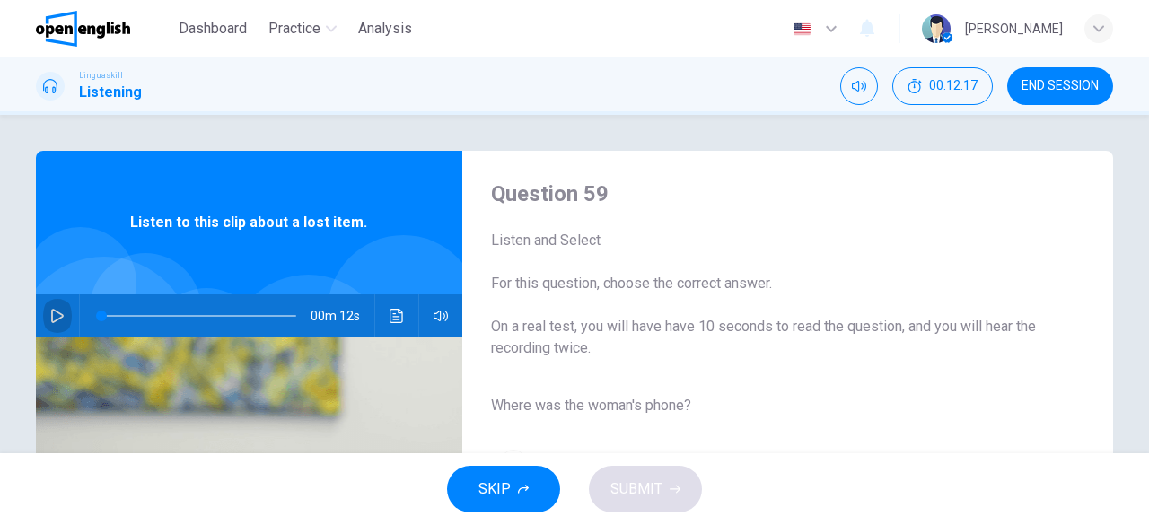
click at [57, 311] on icon "button" at bounding box center [57, 316] width 14 height 14
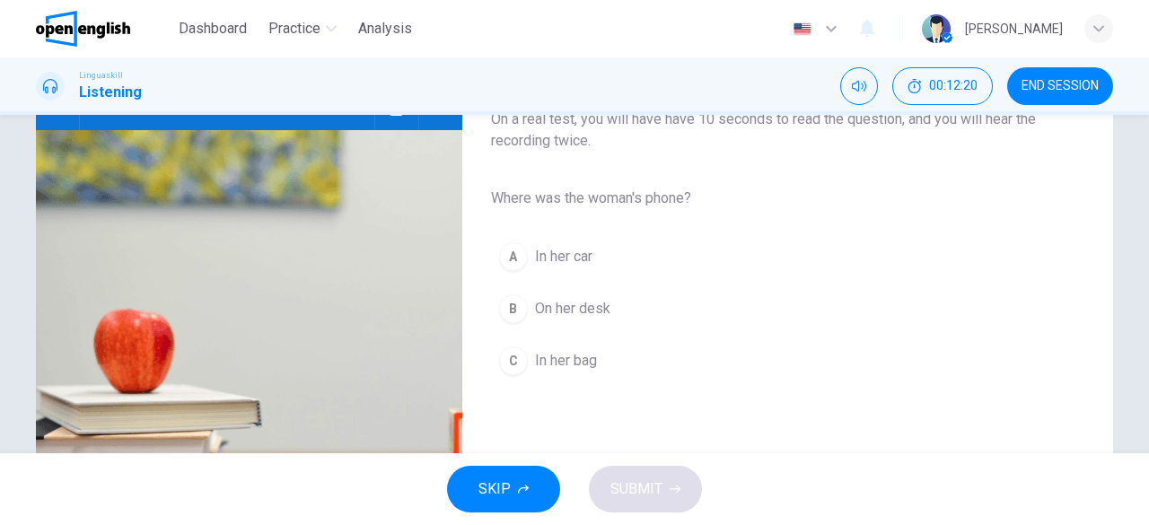
scroll to position [179, 0]
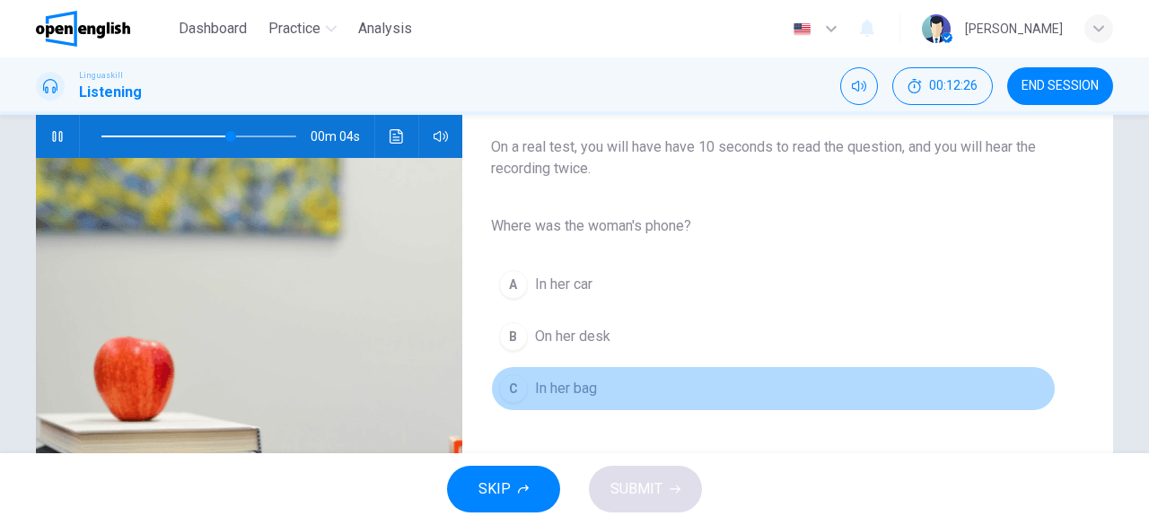
click at [559, 386] on span "In her bag" at bounding box center [566, 389] width 62 height 22
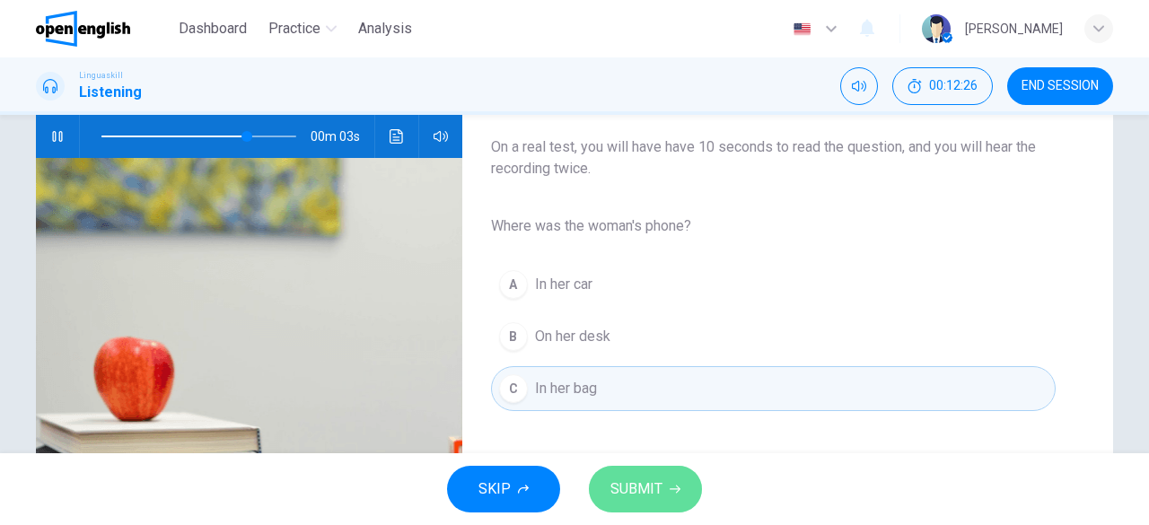
click at [632, 480] on span "SUBMIT" at bounding box center [636, 489] width 52 height 25
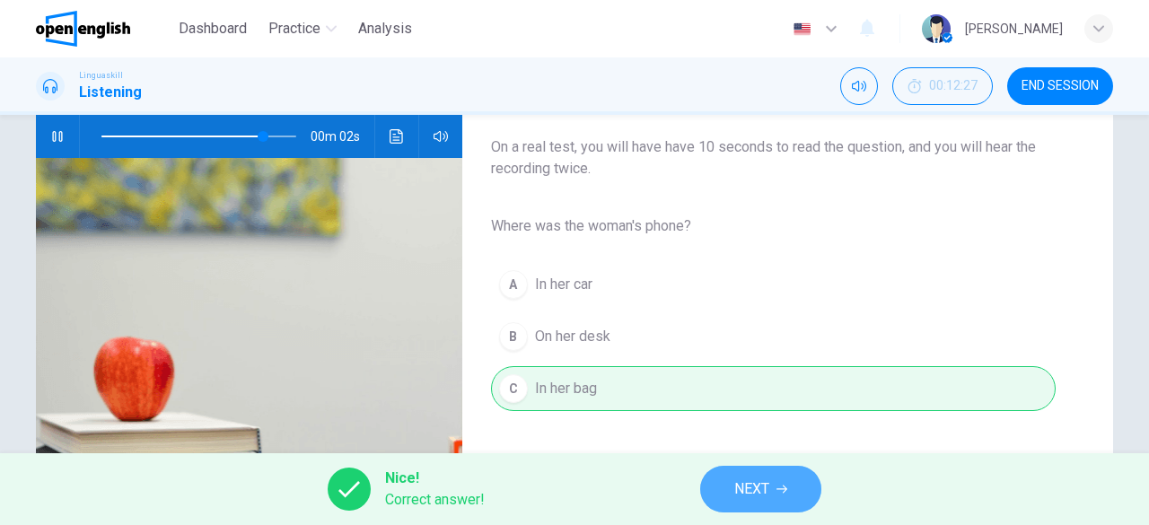
type input "**"
click at [768, 468] on button "NEXT" at bounding box center [760, 489] width 121 height 47
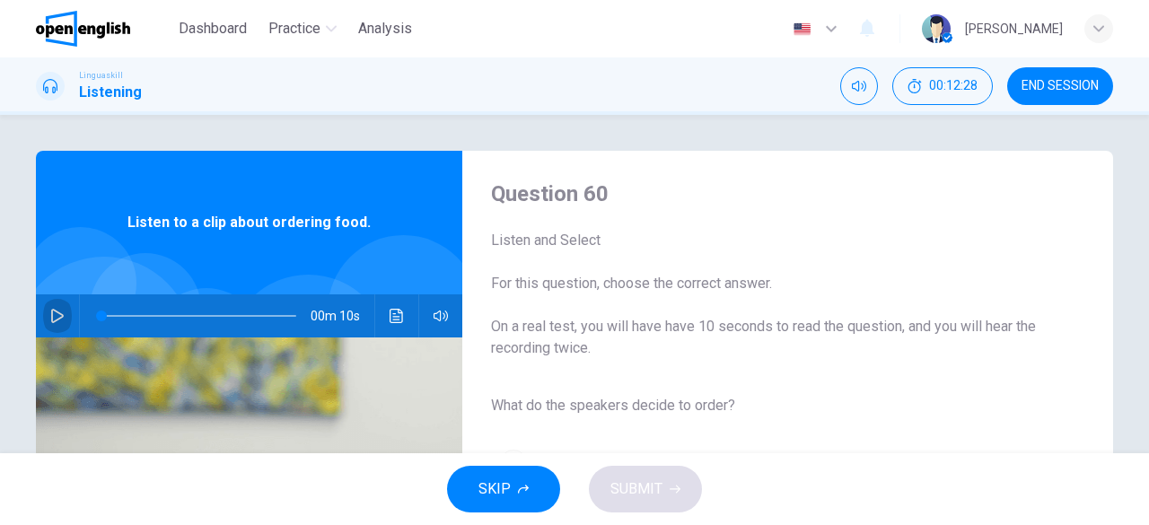
click at [57, 312] on icon "button" at bounding box center [57, 316] width 14 height 14
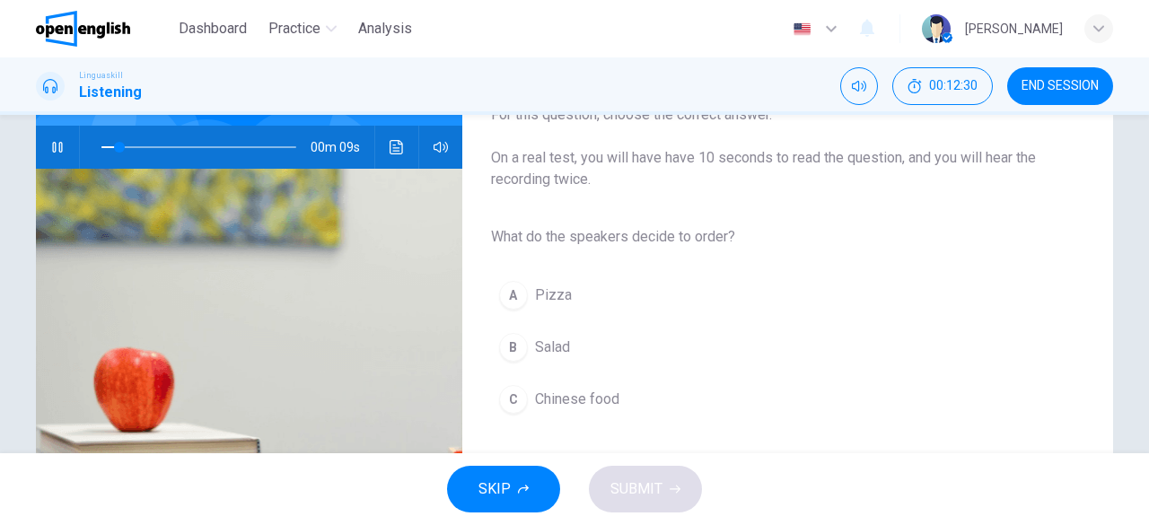
scroll to position [179, 0]
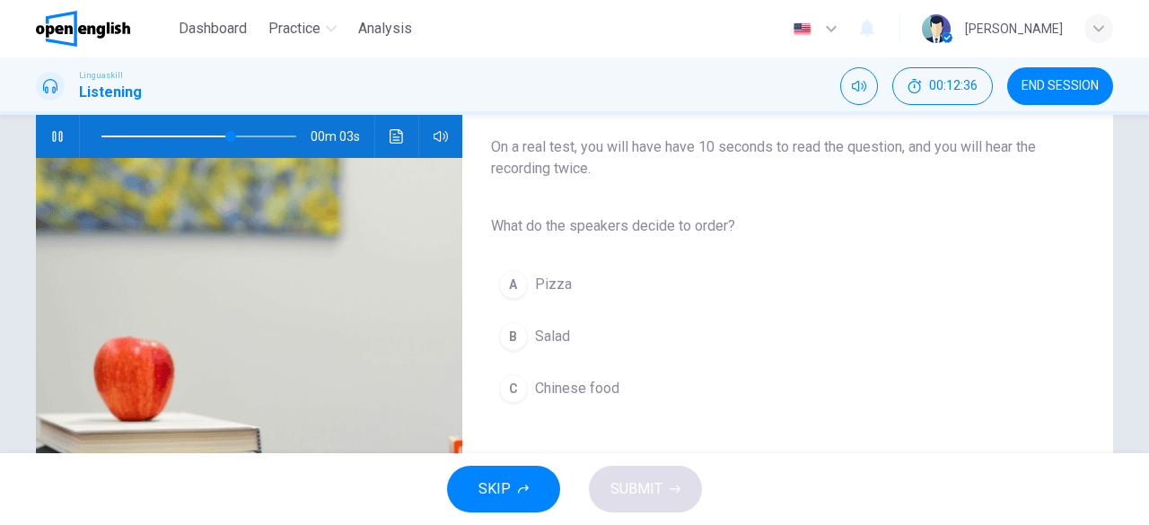
click at [556, 339] on span "Salad" at bounding box center [552, 337] width 35 height 22
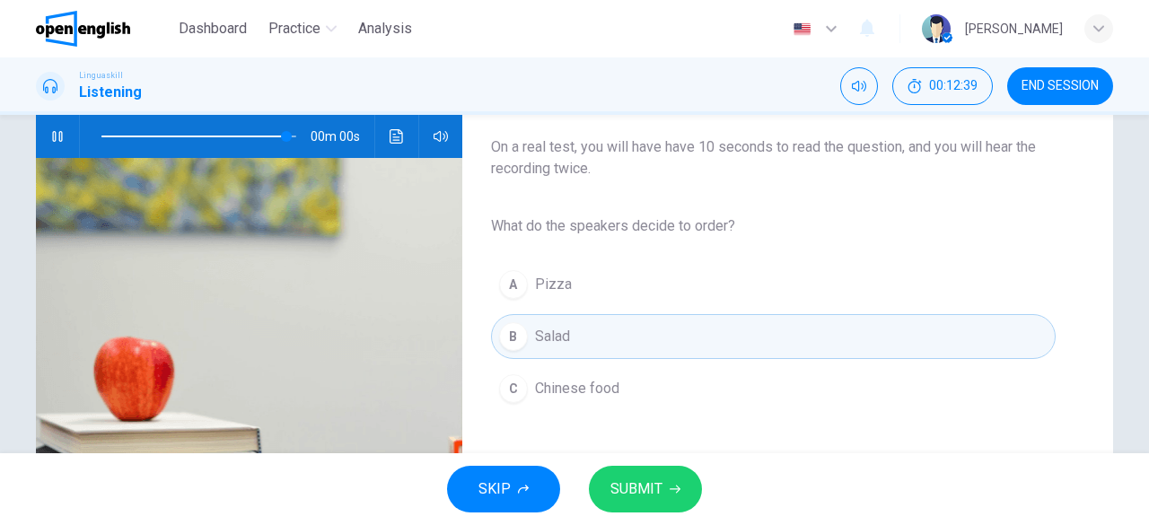
type input "*"
click at [640, 482] on span "SUBMIT" at bounding box center [636, 489] width 52 height 25
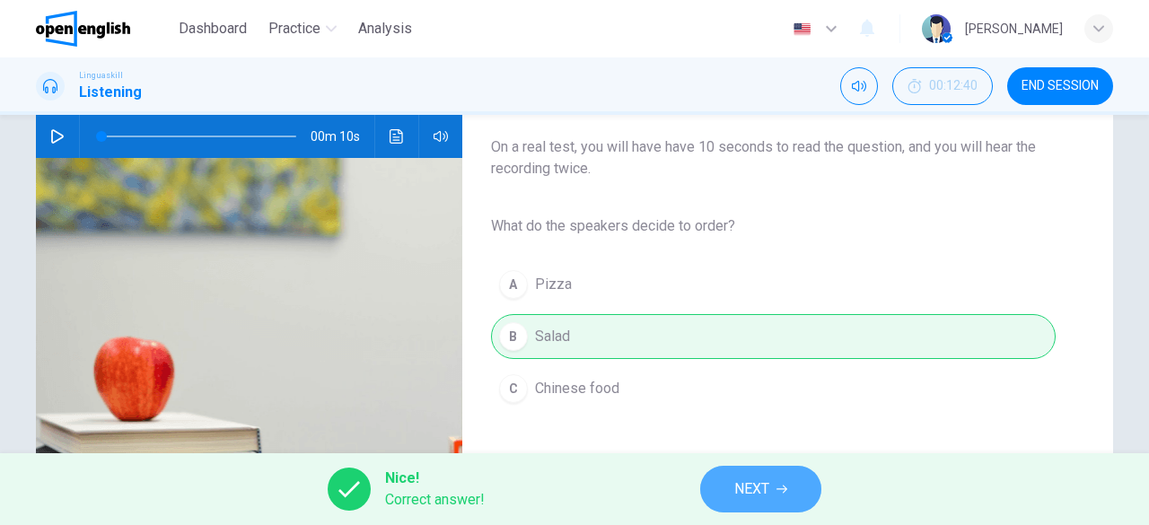
click at [747, 488] on span "NEXT" at bounding box center [751, 489] width 35 height 25
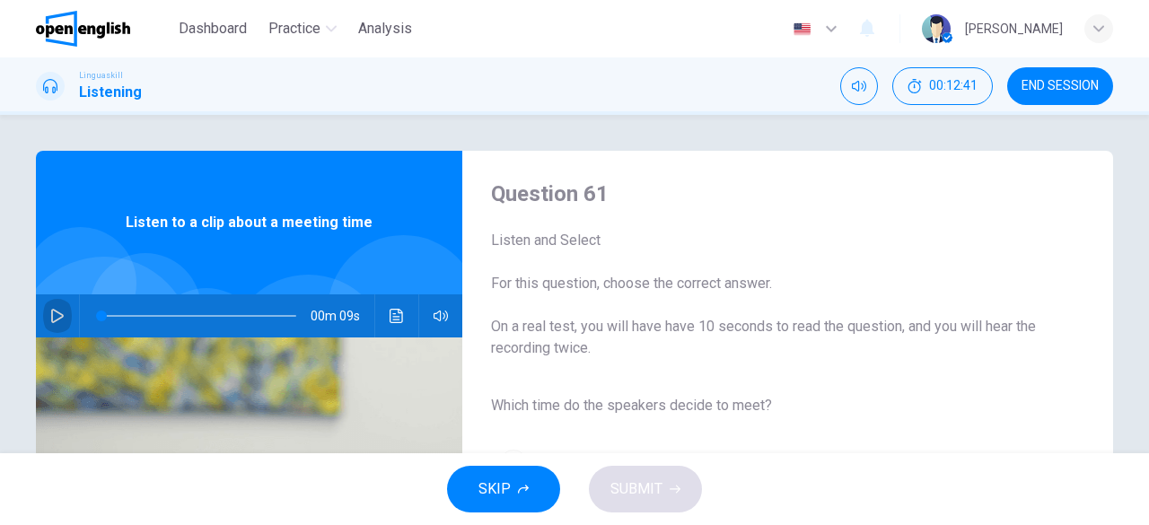
click at [53, 315] on icon "button" at bounding box center [57, 316] width 14 height 14
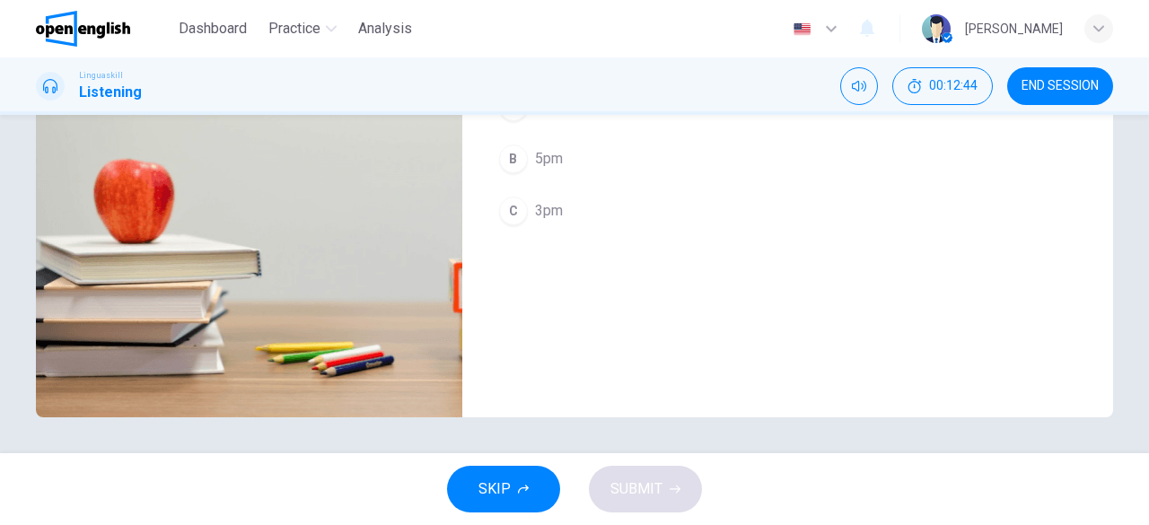
scroll to position [267, 0]
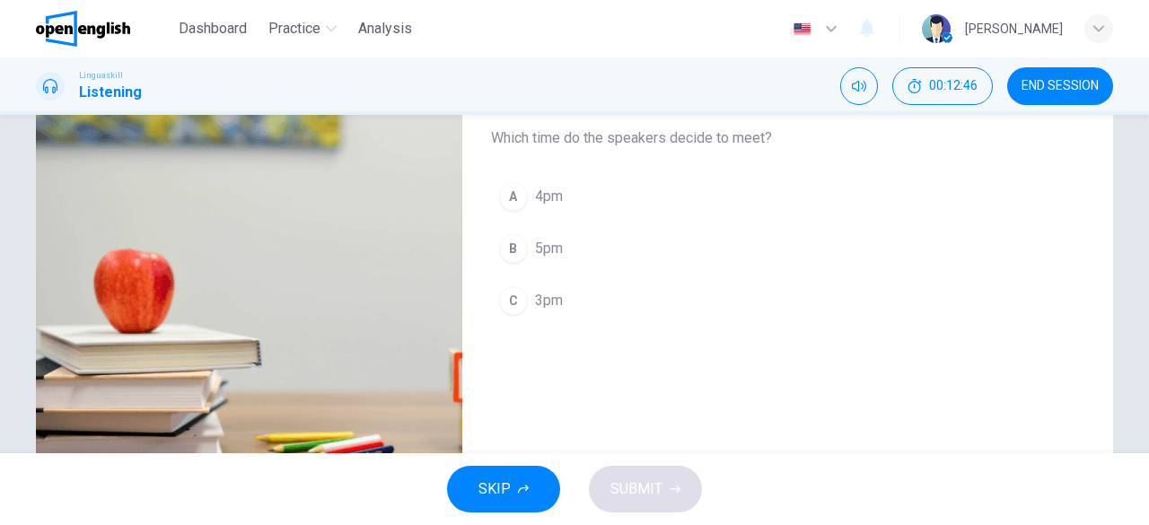
click at [549, 290] on span "3pm" at bounding box center [549, 301] width 28 height 22
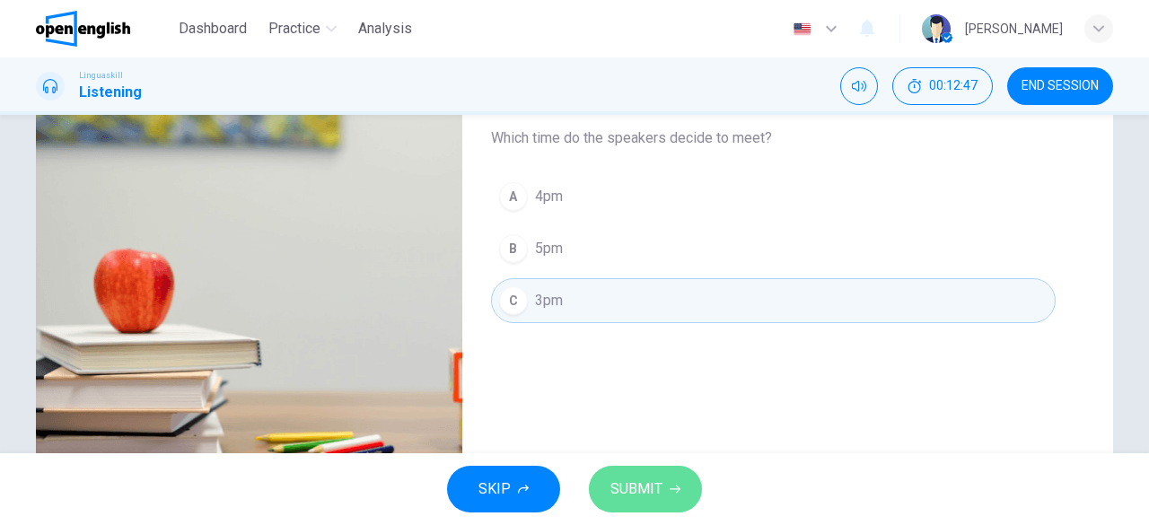
click at [637, 490] on span "SUBMIT" at bounding box center [636, 489] width 52 height 25
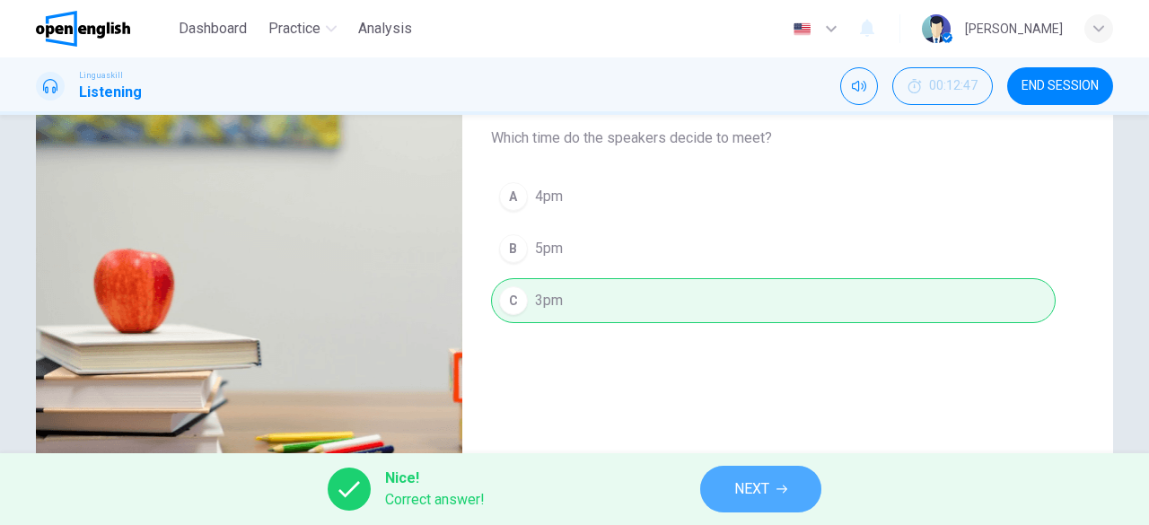
click at [743, 487] on span "NEXT" at bounding box center [751, 489] width 35 height 25
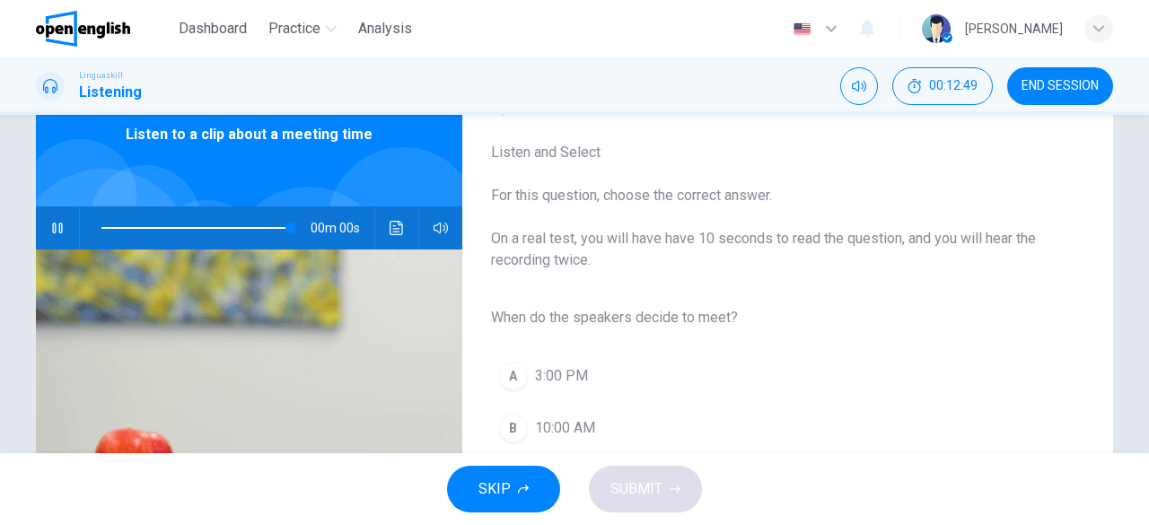
scroll to position [0, 0]
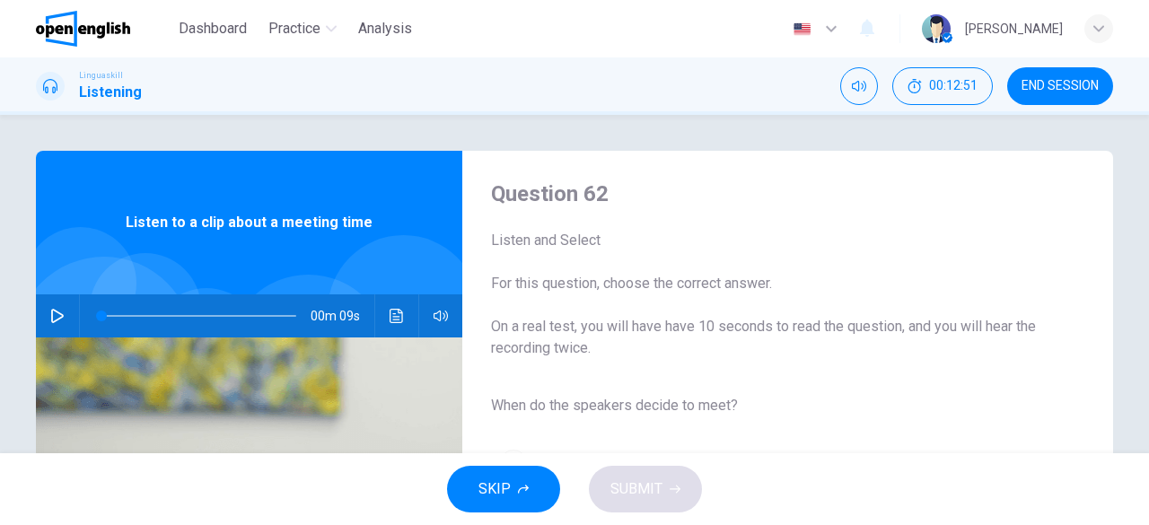
click at [54, 311] on icon "button" at bounding box center [57, 316] width 14 height 14
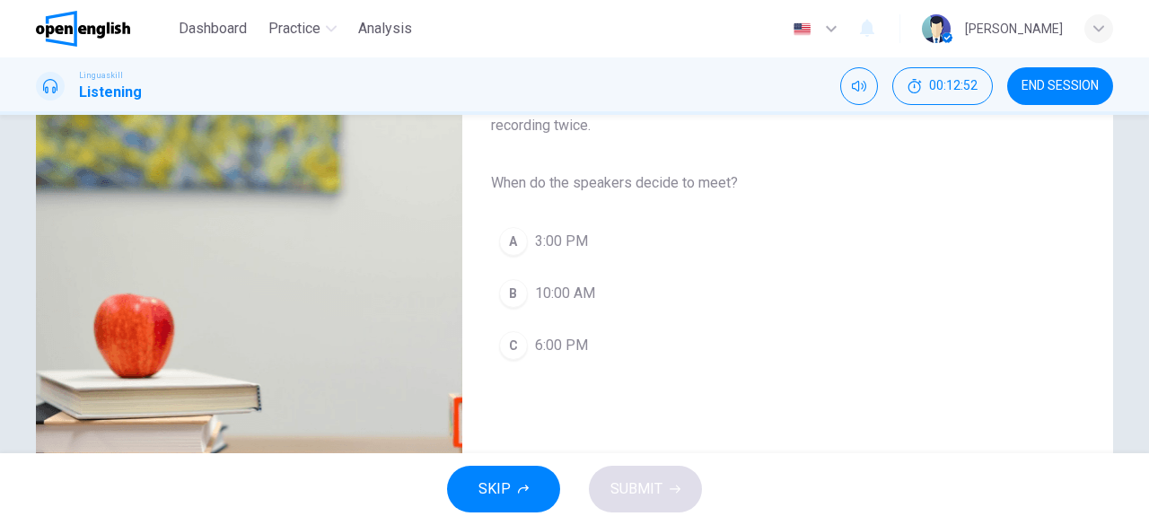
scroll to position [269, 0]
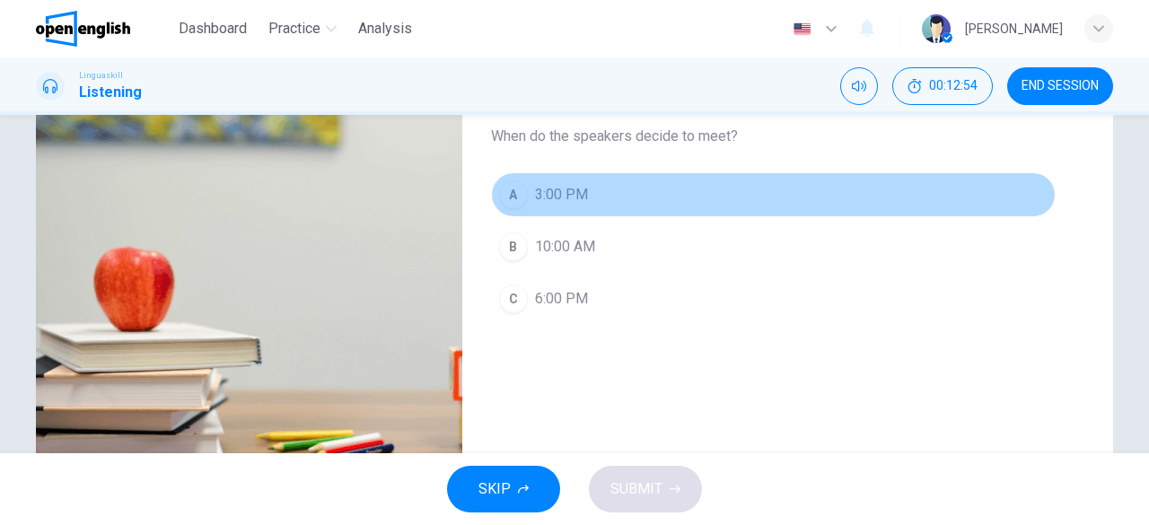
click at [561, 194] on span "3:00 PM" at bounding box center [561, 195] width 53 height 22
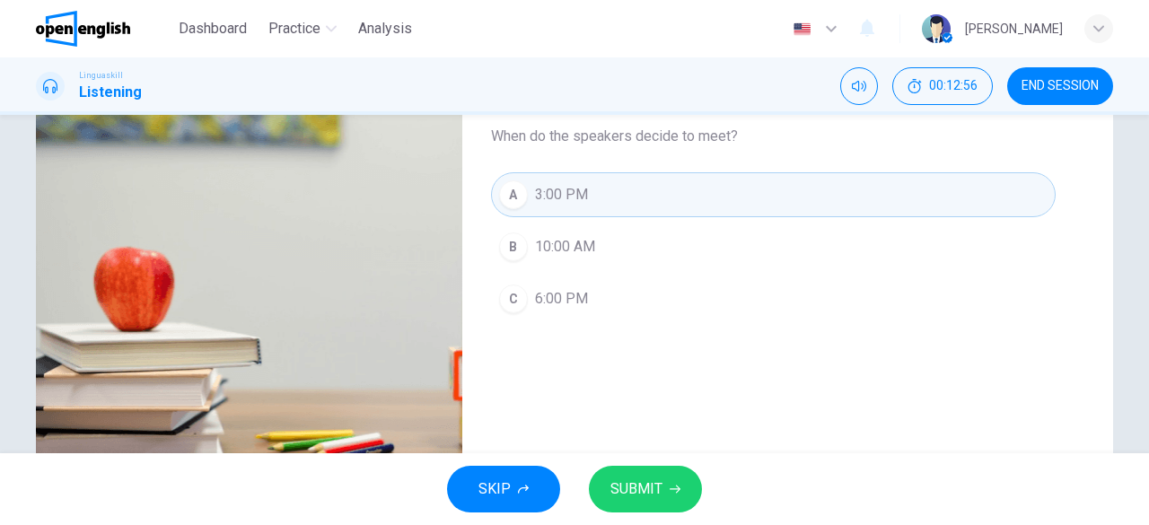
click at [635, 487] on span "SUBMIT" at bounding box center [636, 489] width 52 height 25
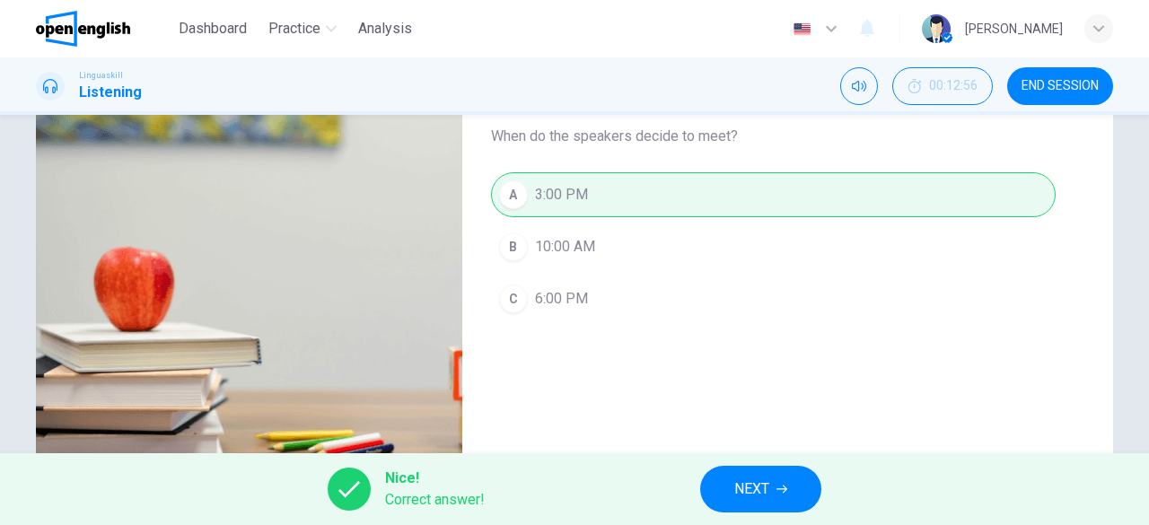
type input "**"
click at [743, 485] on span "NEXT" at bounding box center [751, 489] width 35 height 25
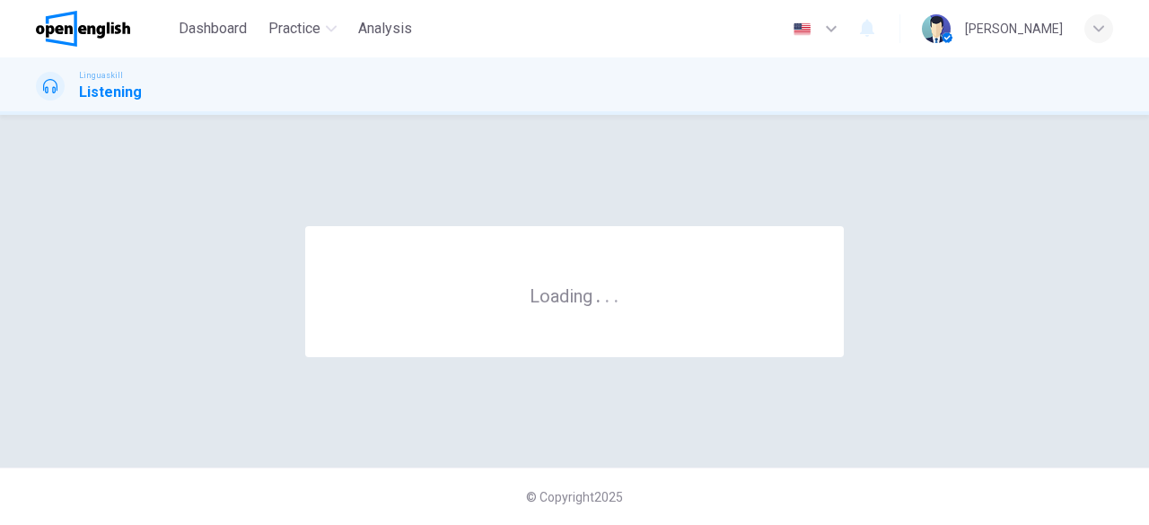
scroll to position [0, 0]
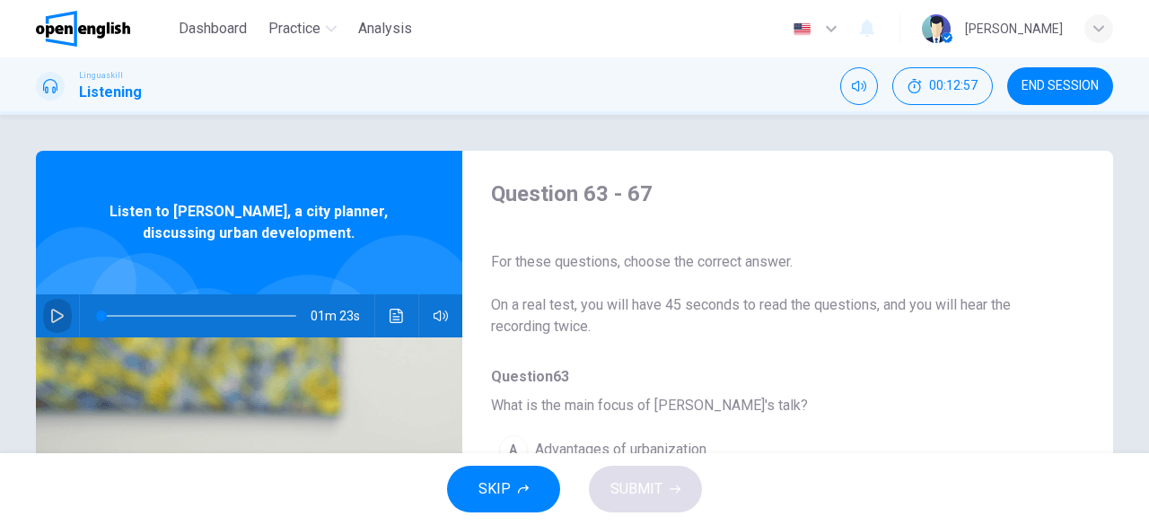
click at [56, 319] on icon "button" at bounding box center [57, 316] width 14 height 14
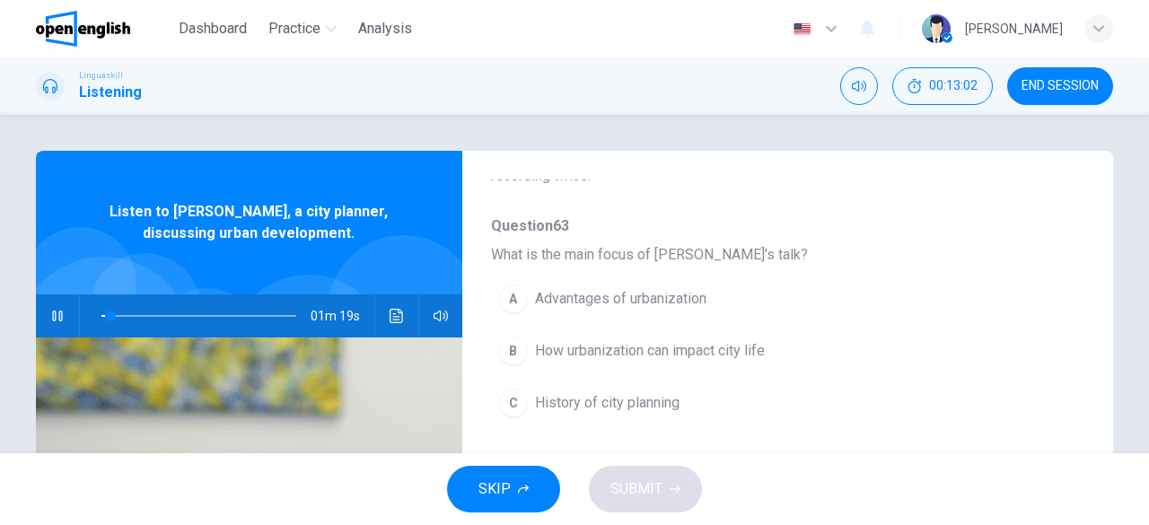
scroll to position [179, 0]
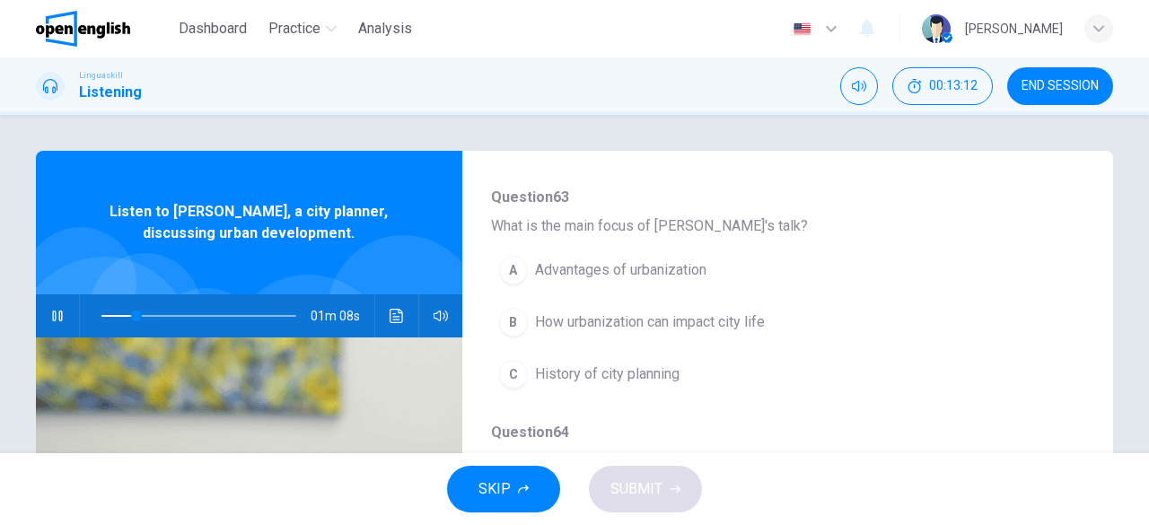
click at [702, 326] on span "How urbanization can impact city life" at bounding box center [650, 322] width 230 height 22
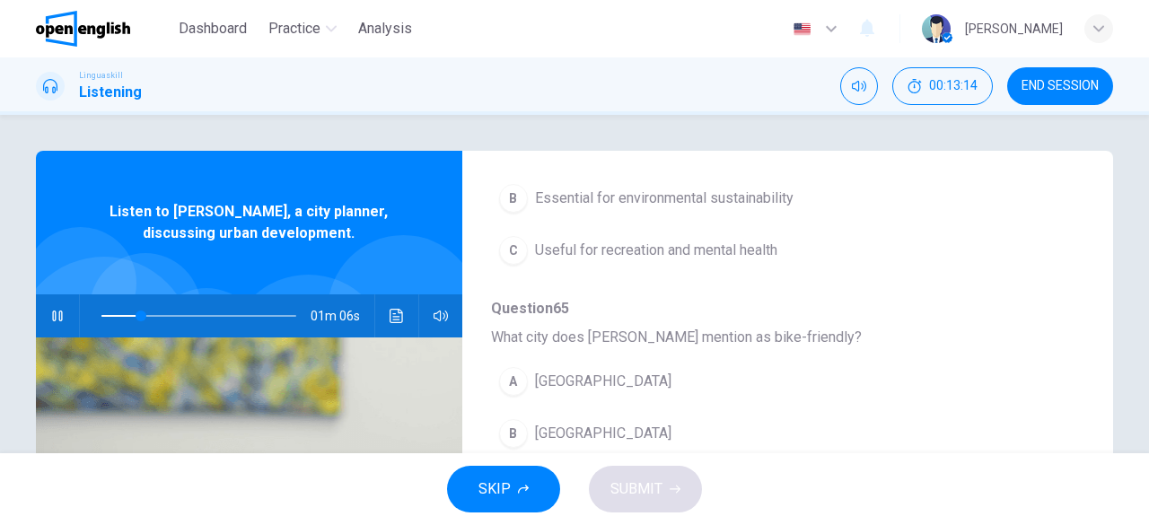
scroll to position [449, 0]
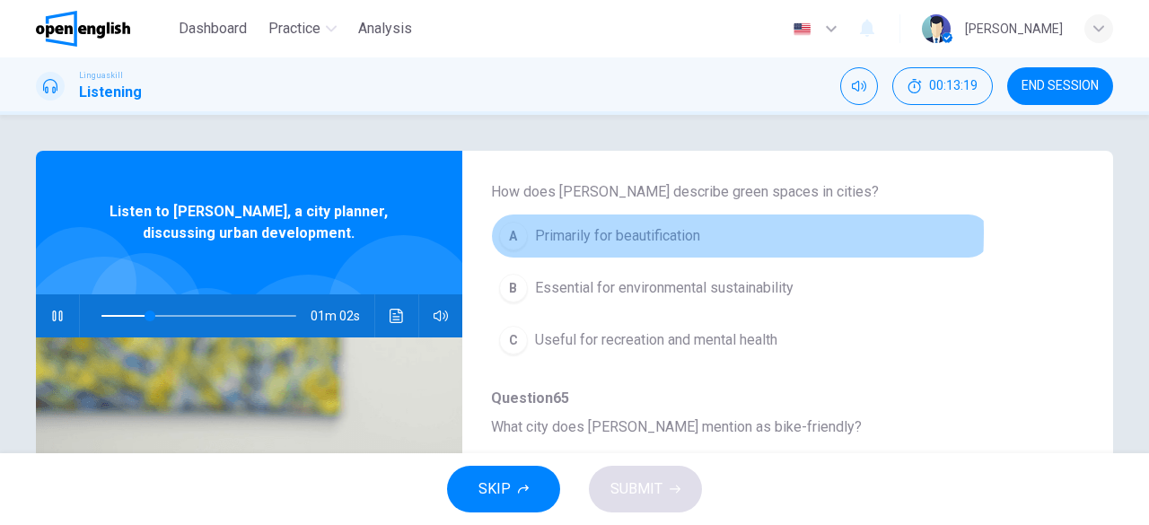
click at [616, 232] on span "Primarily for beautification" at bounding box center [617, 236] width 165 height 22
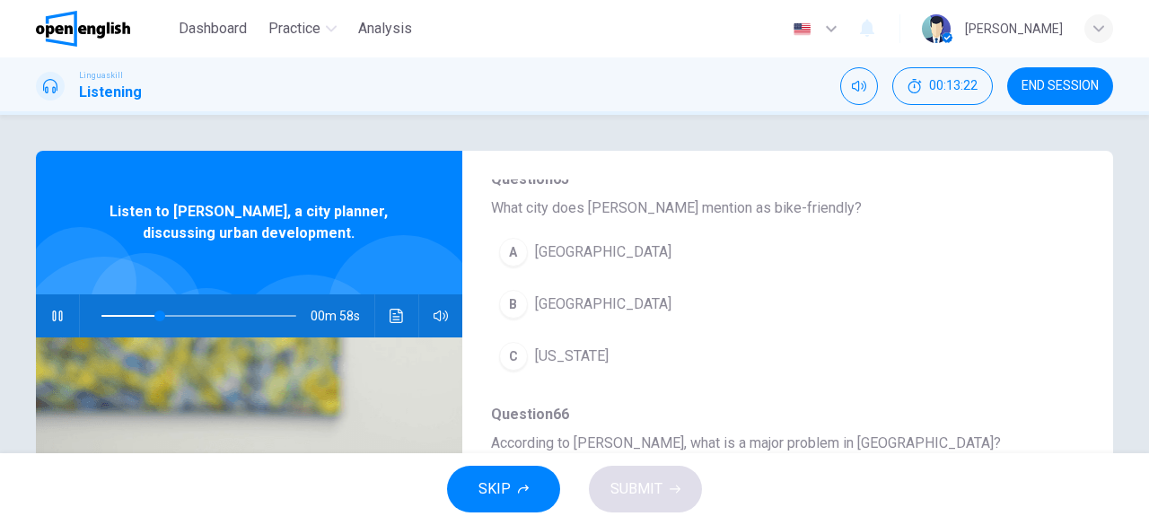
scroll to position [628, 0]
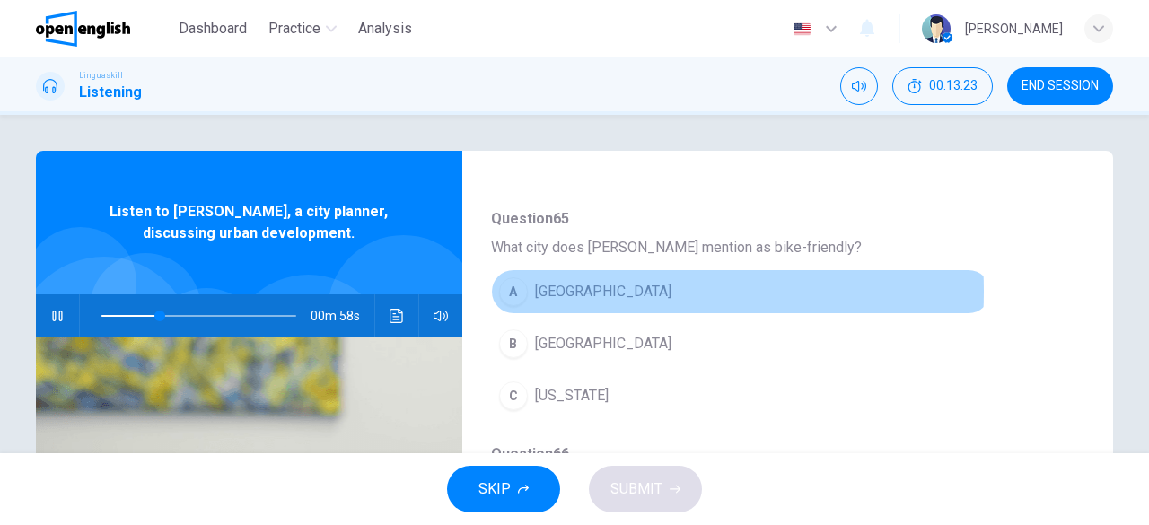
click at [578, 289] on span "[GEOGRAPHIC_DATA]" at bounding box center [603, 292] width 136 height 22
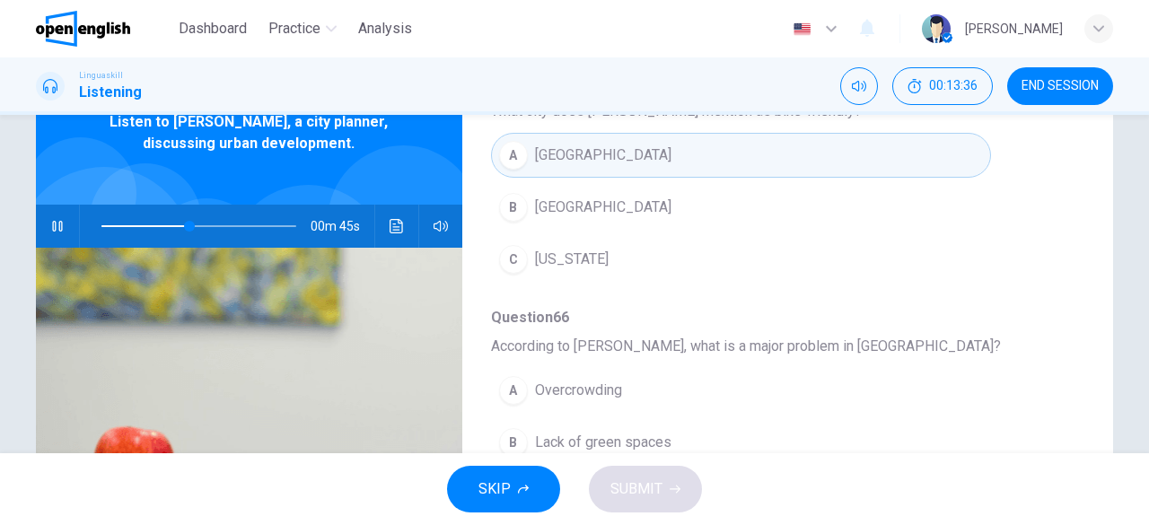
scroll to position [765, 0]
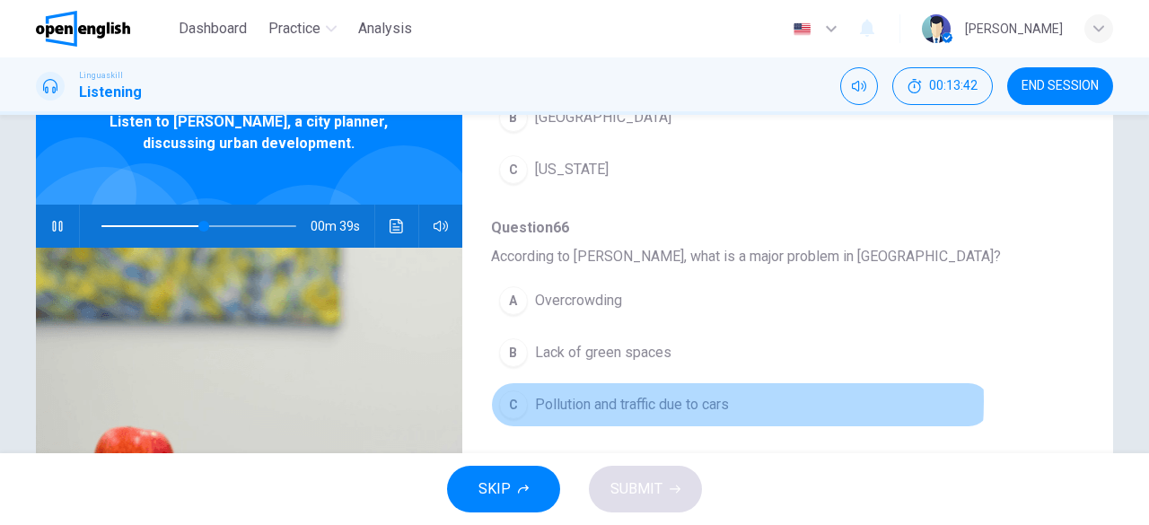
click at [650, 396] on span "Pollution and traffic due to cars" at bounding box center [632, 405] width 194 height 22
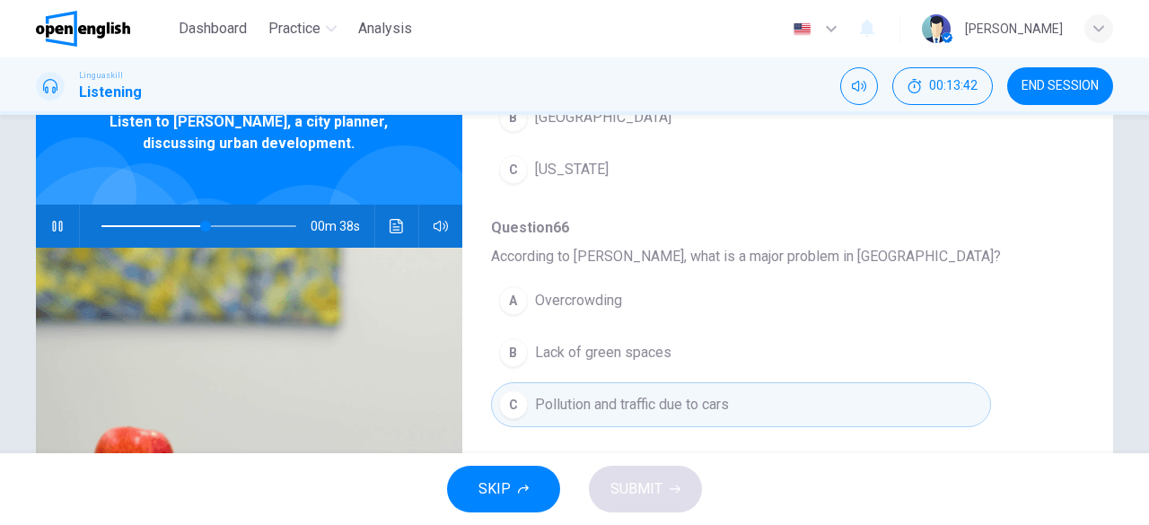
scroll to position [357, 0]
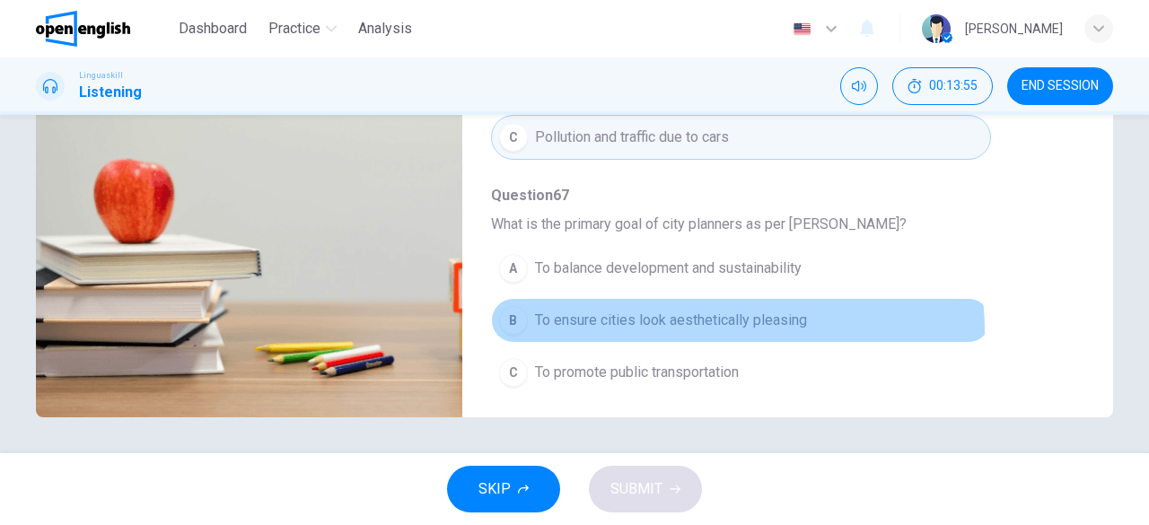
click at [720, 321] on span "To ensure cities look aesthetically pleasing" at bounding box center [671, 321] width 272 height 22
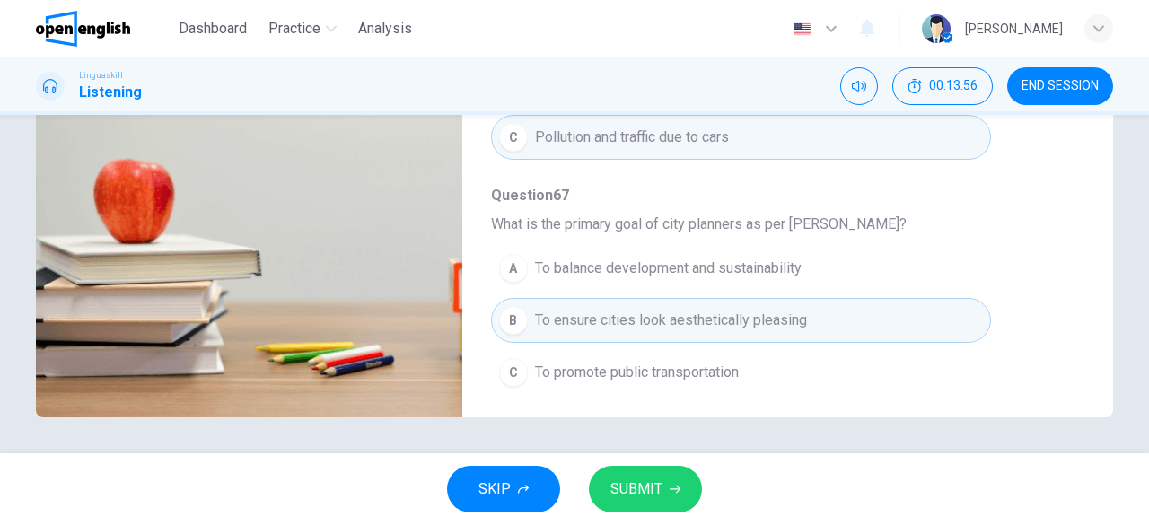
click at [622, 363] on span "To promote public transportation" at bounding box center [637, 373] width 204 height 22
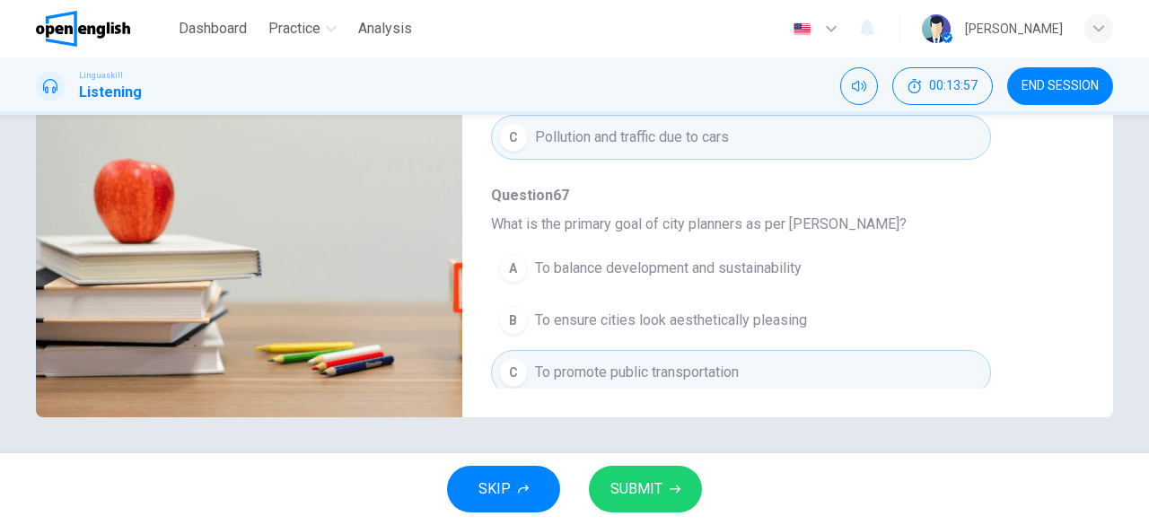
click at [637, 491] on span "SUBMIT" at bounding box center [636, 489] width 52 height 25
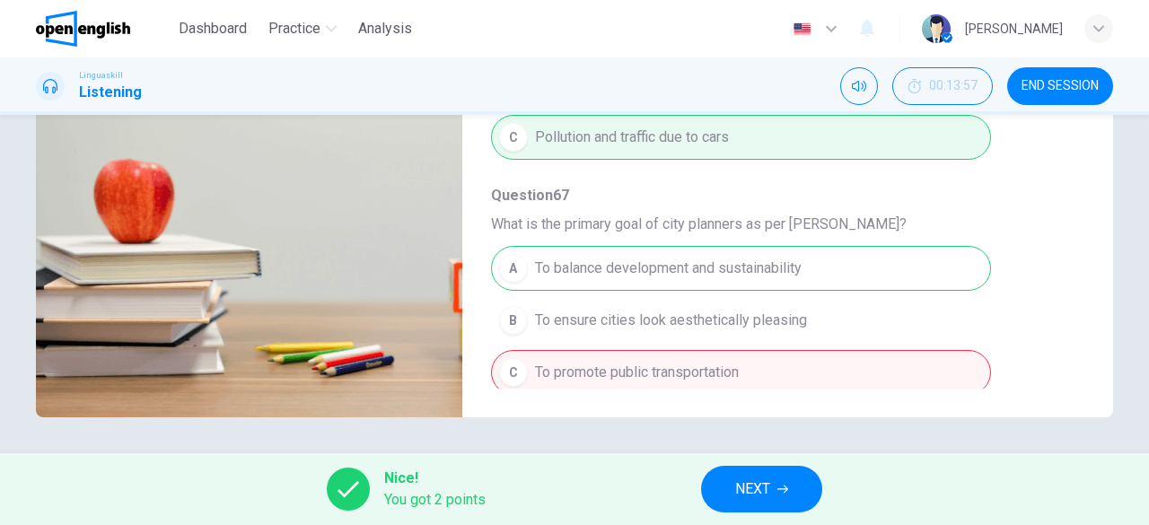
type input "**"
click at [766, 488] on span "NEXT" at bounding box center [752, 489] width 35 height 25
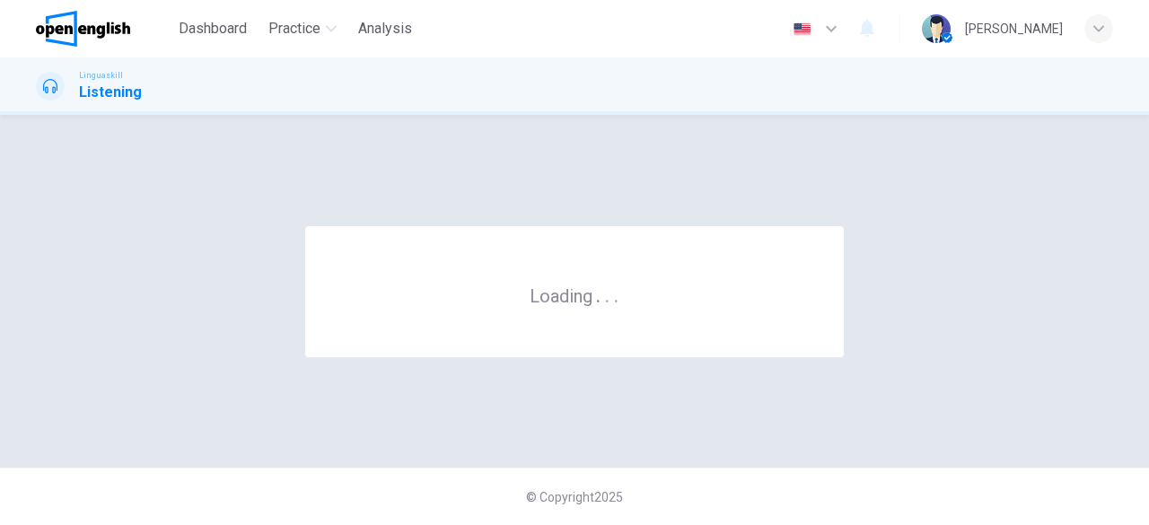
scroll to position [0, 0]
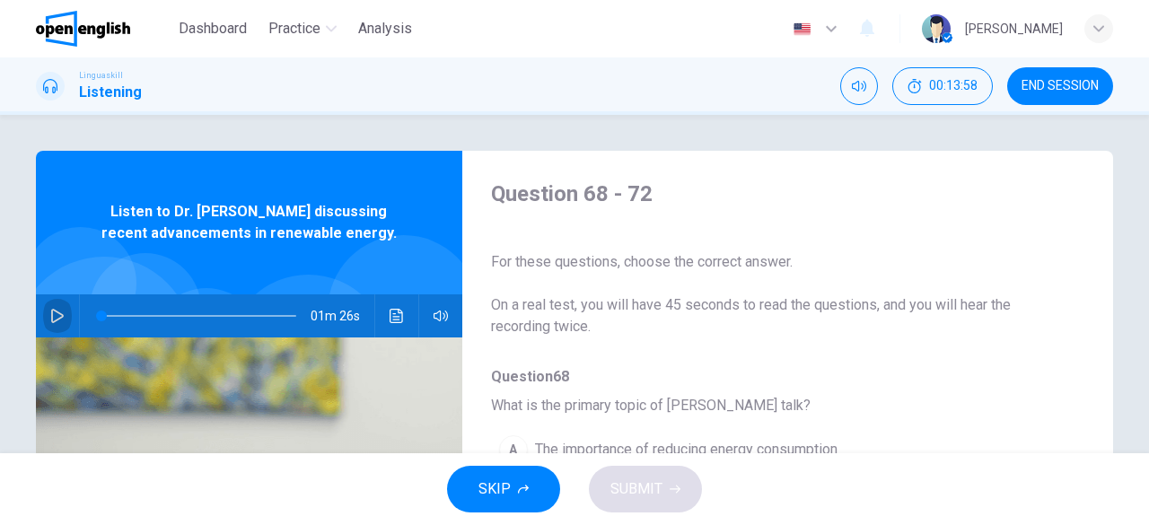
click at [60, 314] on button "button" at bounding box center [57, 315] width 29 height 43
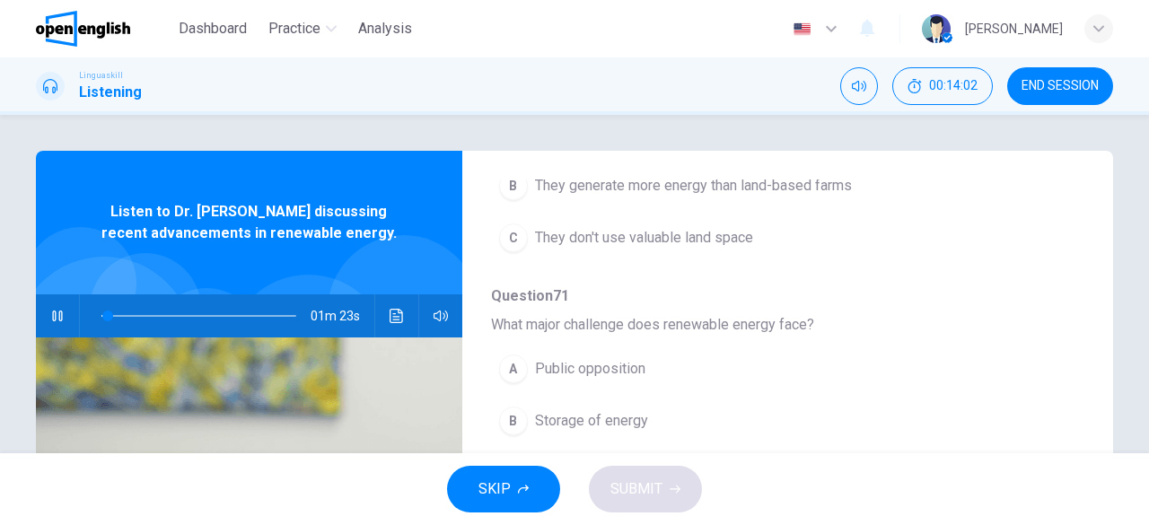
scroll to position [427, 0]
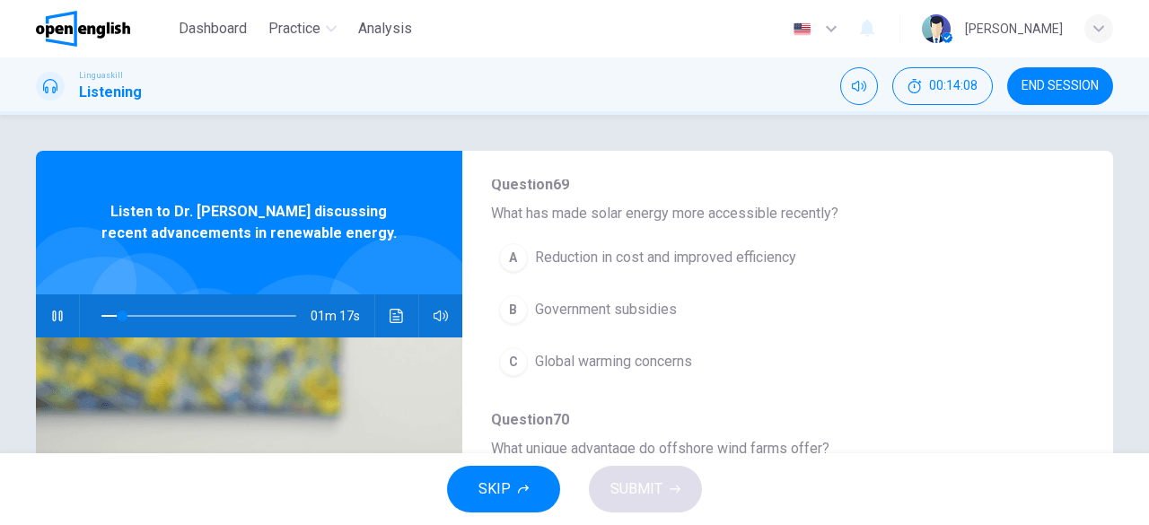
click at [638, 263] on span "Reduction in cost and improved efficiency" at bounding box center [665, 258] width 261 height 22
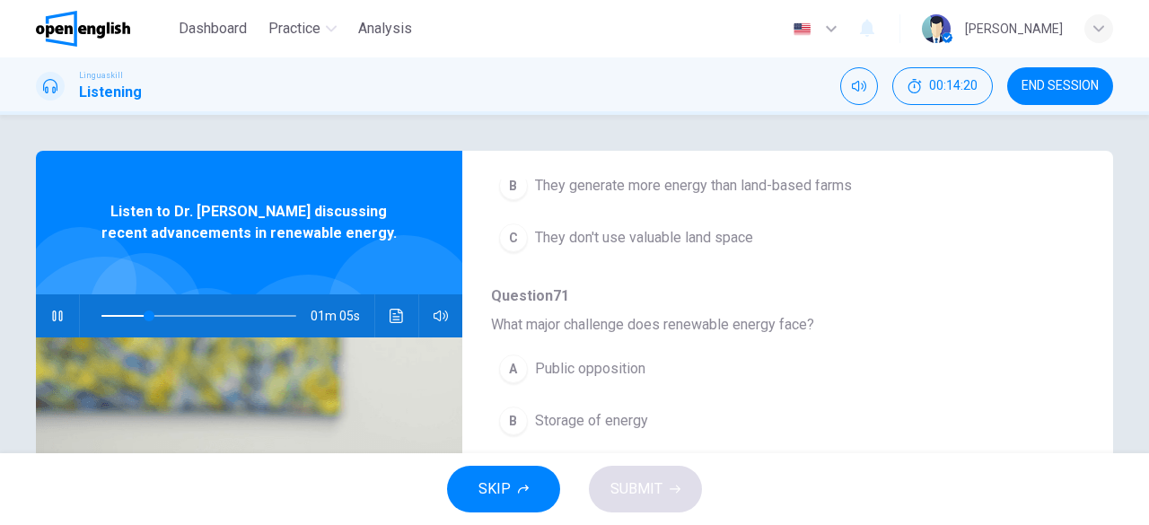
scroll to position [696, 0]
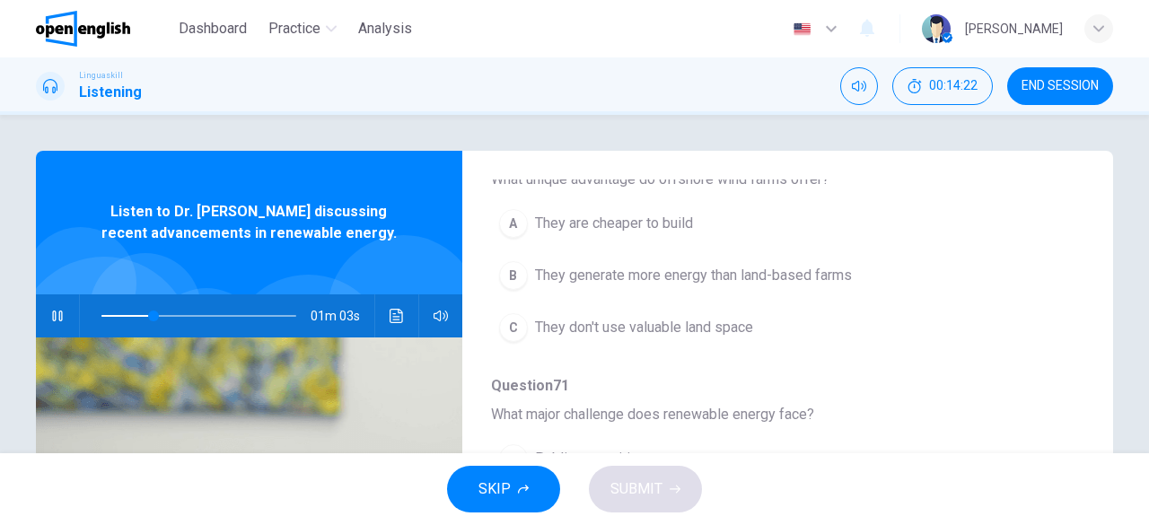
click at [731, 282] on button "B They generate more energy than land-based farms" at bounding box center [741, 275] width 500 height 45
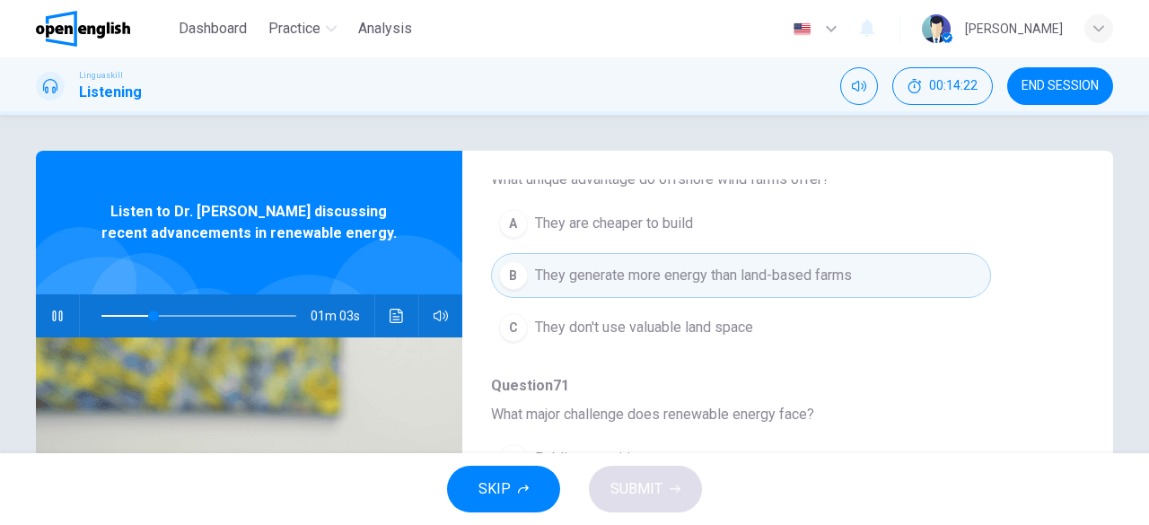
click at [578, 223] on span "They are cheaper to build" at bounding box center [614, 224] width 158 height 22
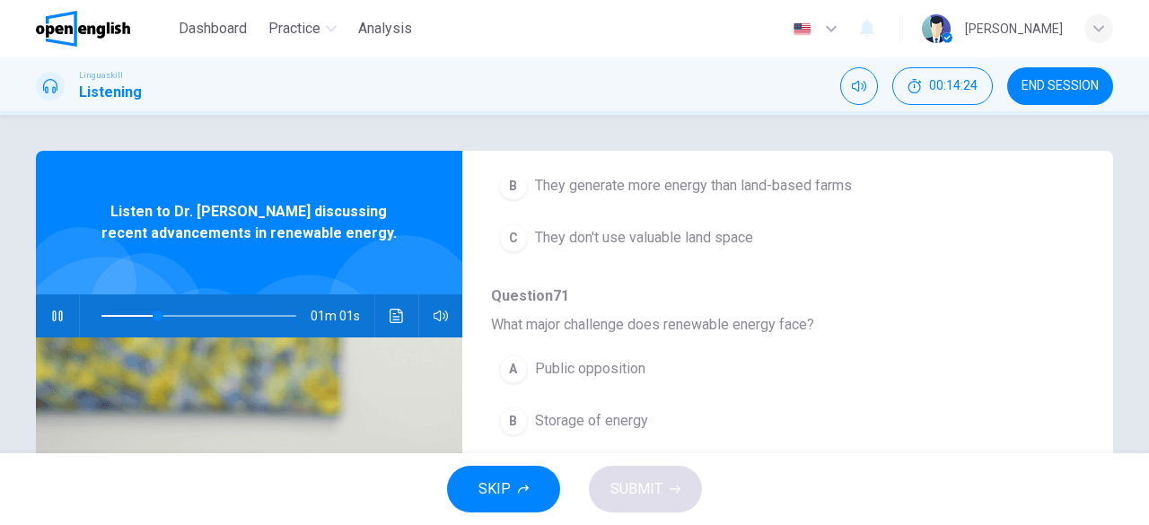
scroll to position [90, 0]
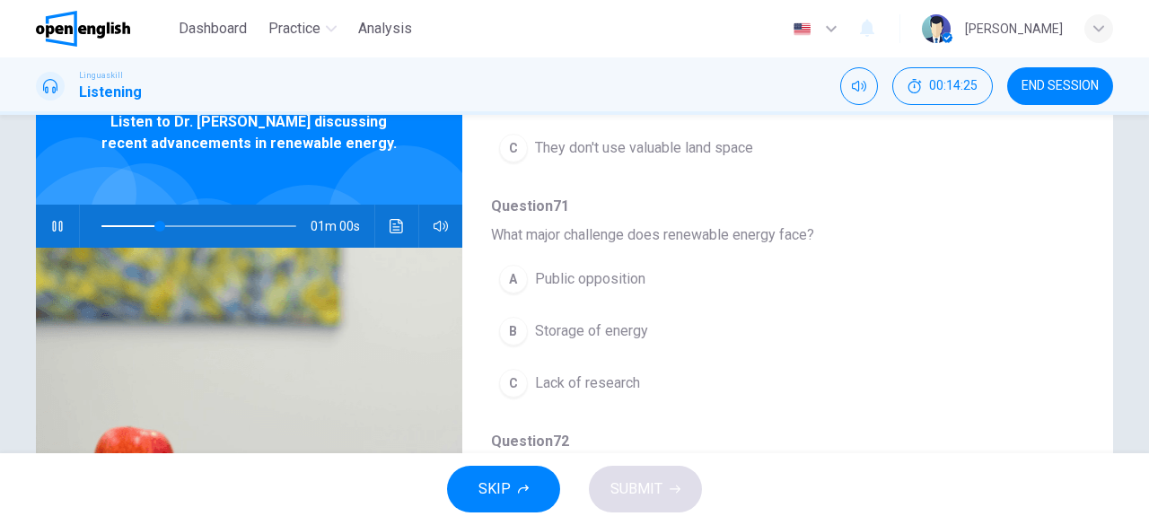
click at [613, 269] on span "Public opposition" at bounding box center [590, 279] width 110 height 22
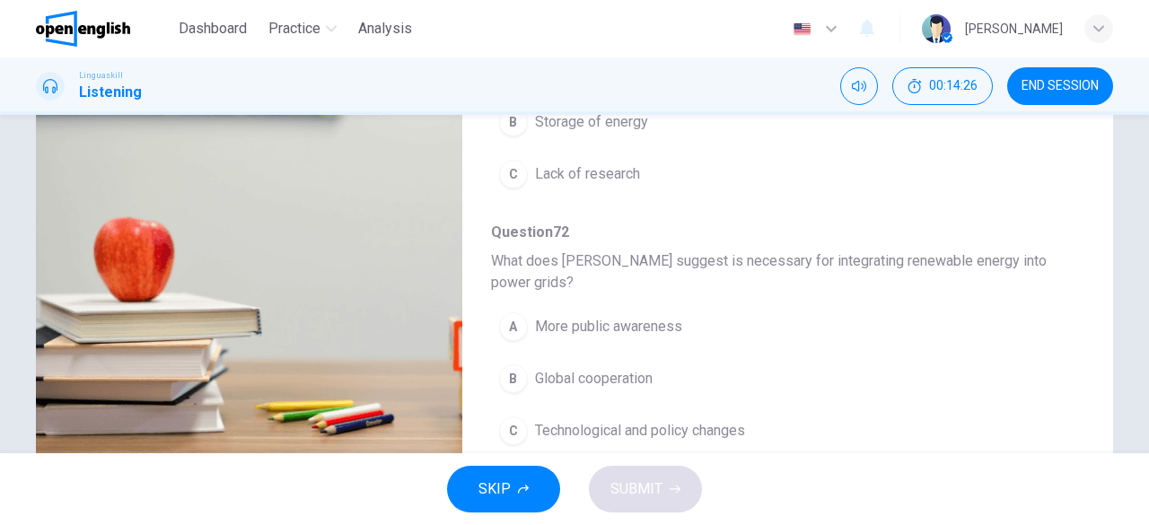
scroll to position [357, 0]
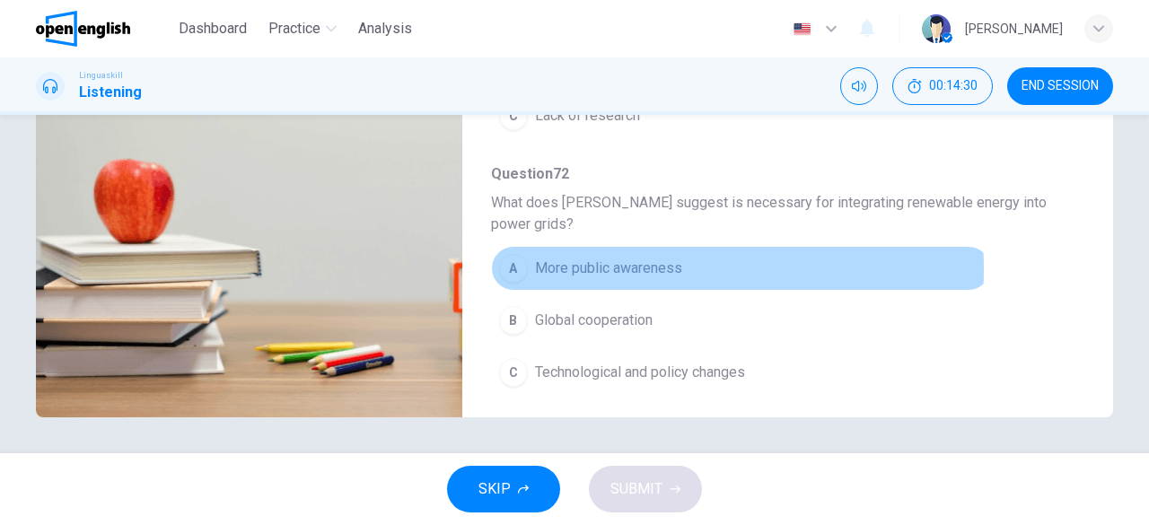
click at [603, 261] on span "More public awareness" at bounding box center [608, 269] width 147 height 22
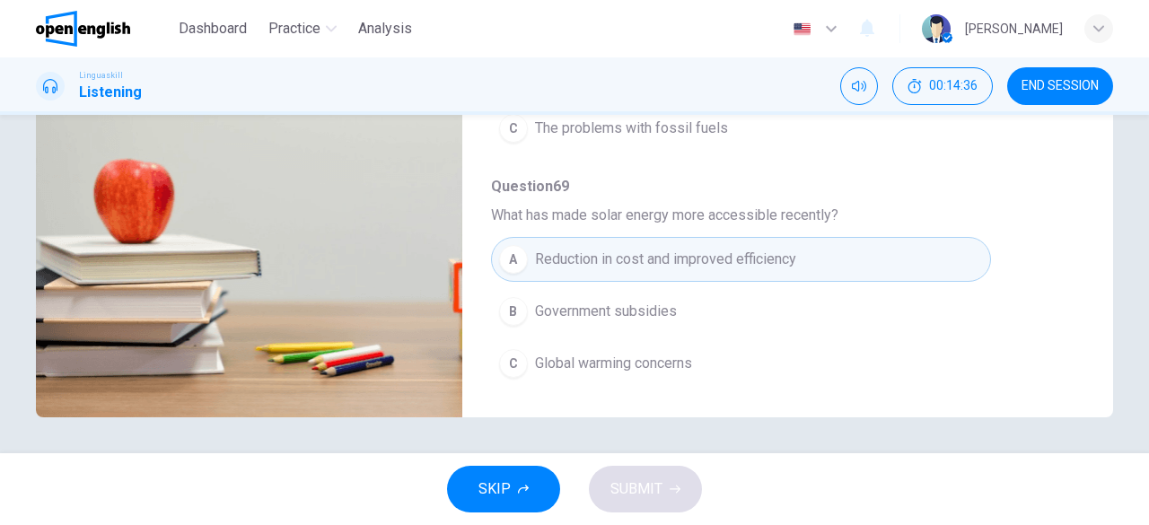
scroll to position [0, 0]
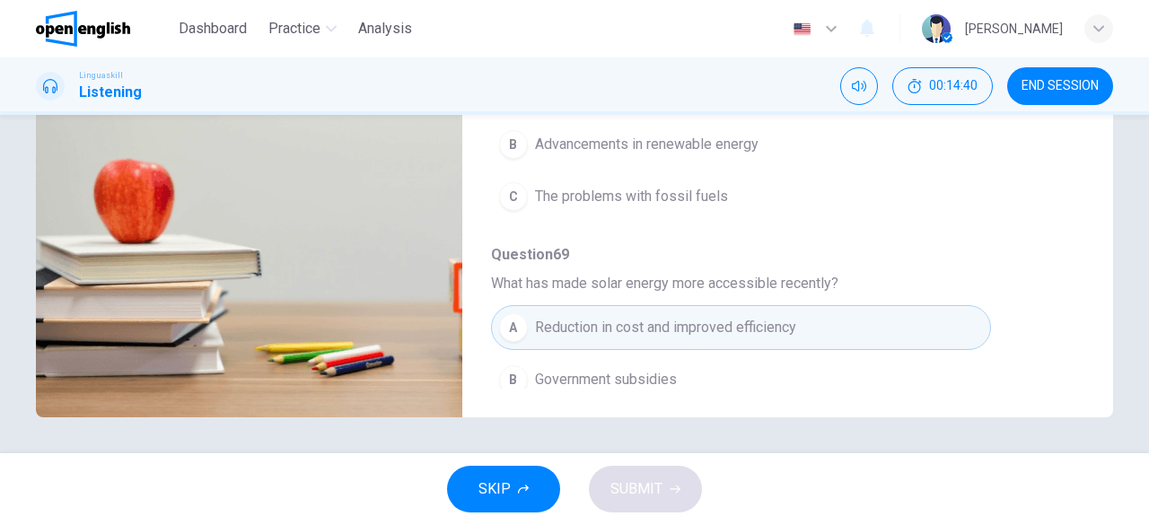
click at [671, 136] on span "Advancements in renewable energy" at bounding box center [646, 145] width 223 height 22
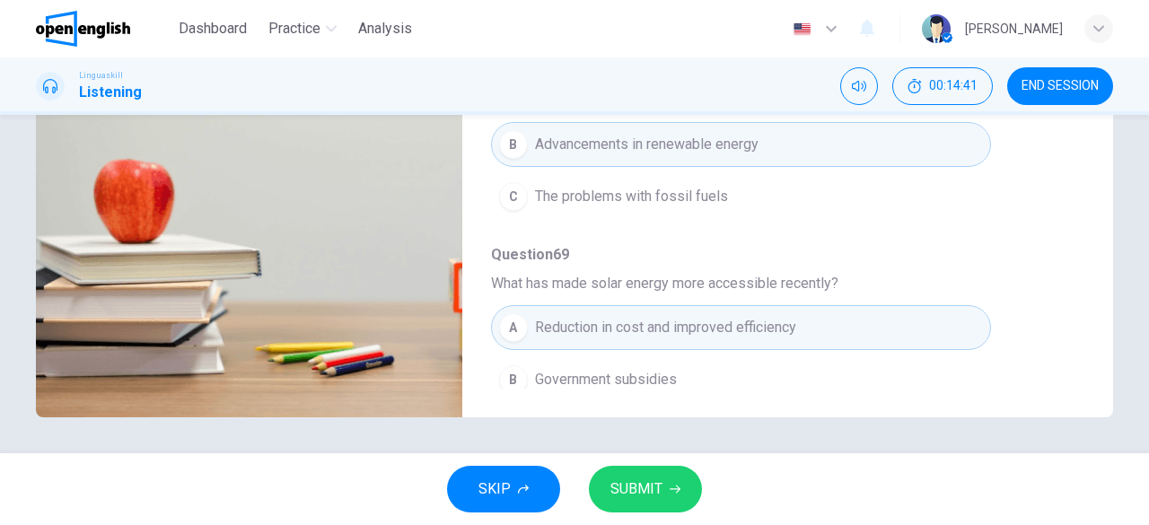
click at [638, 486] on span "SUBMIT" at bounding box center [636, 489] width 52 height 25
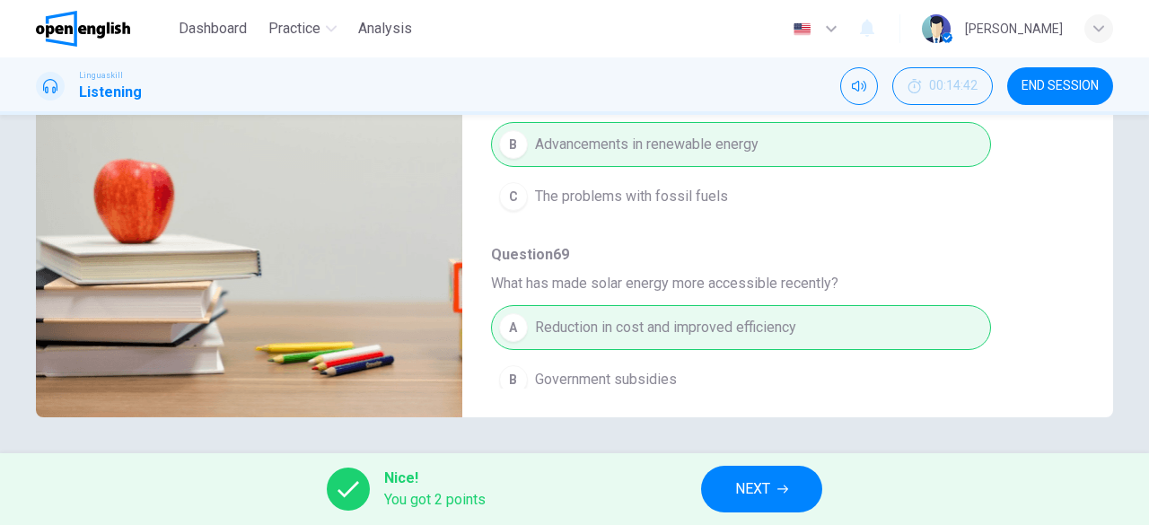
type input "**"
click at [792, 484] on button "NEXT" at bounding box center [761, 489] width 121 height 47
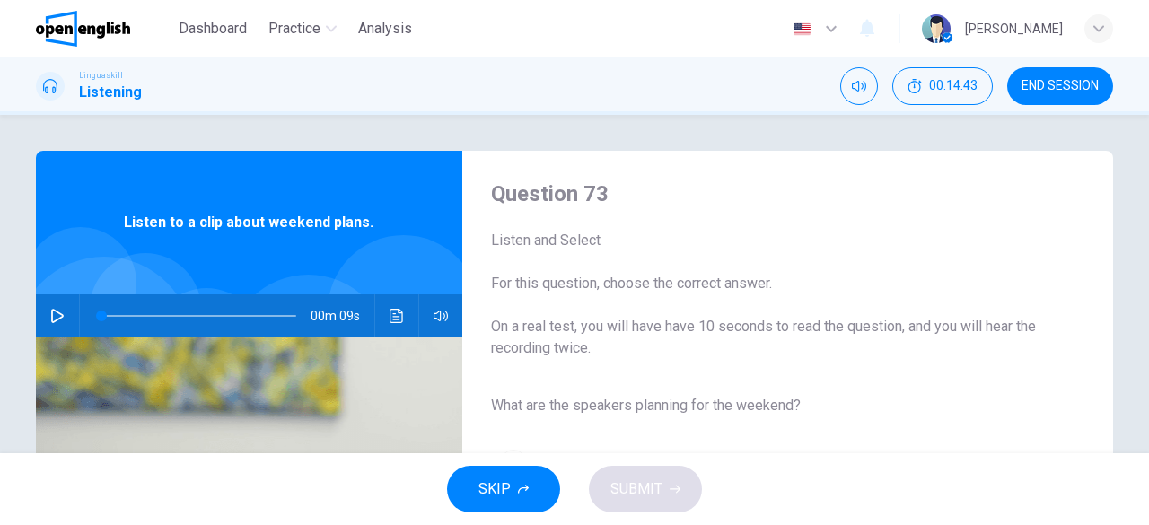
click at [51, 317] on icon "button" at bounding box center [57, 316] width 14 height 14
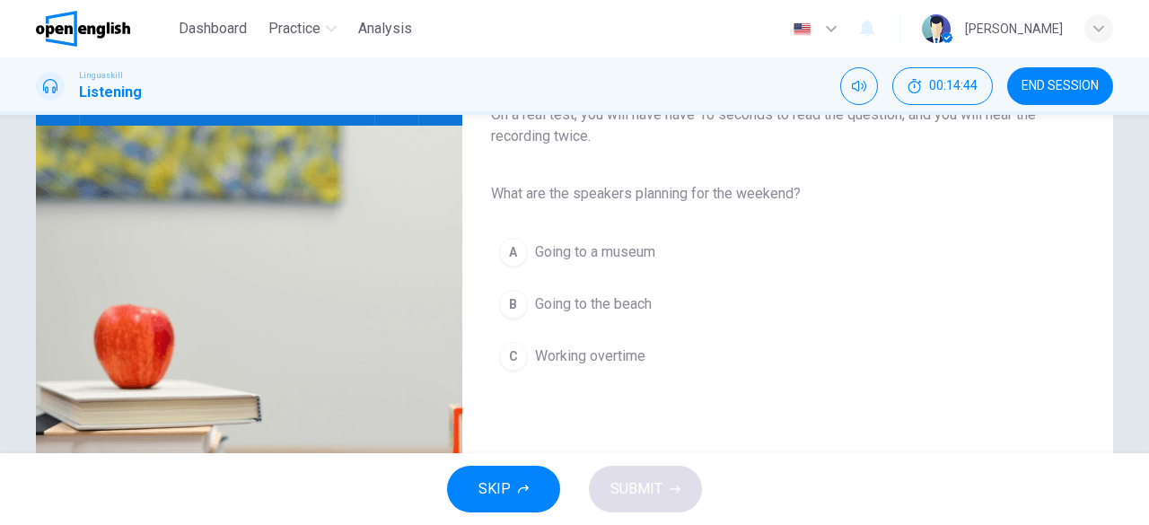
scroll to position [269, 0]
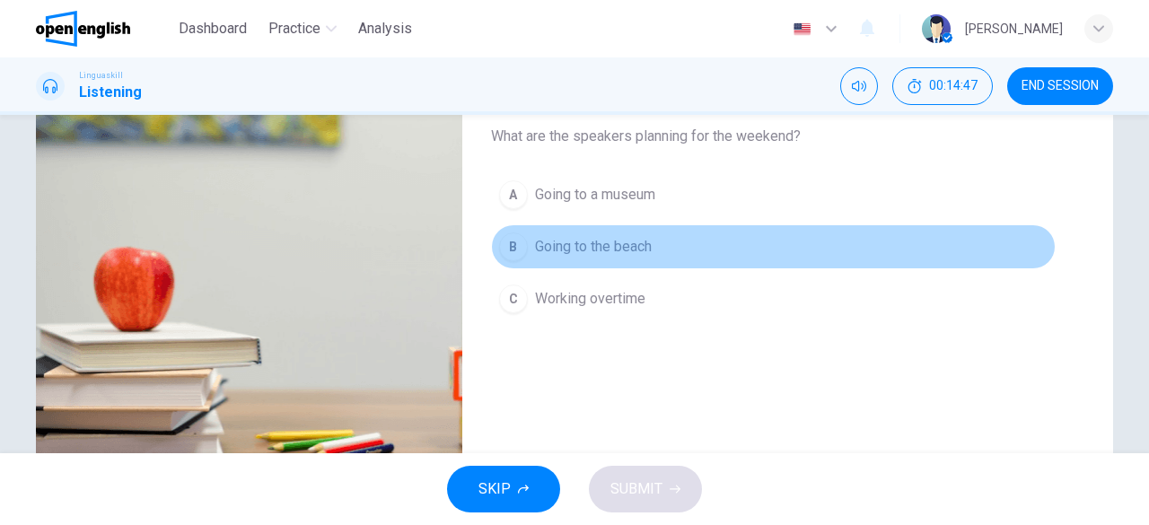
click at [598, 241] on span "Going to the beach" at bounding box center [593, 247] width 117 height 22
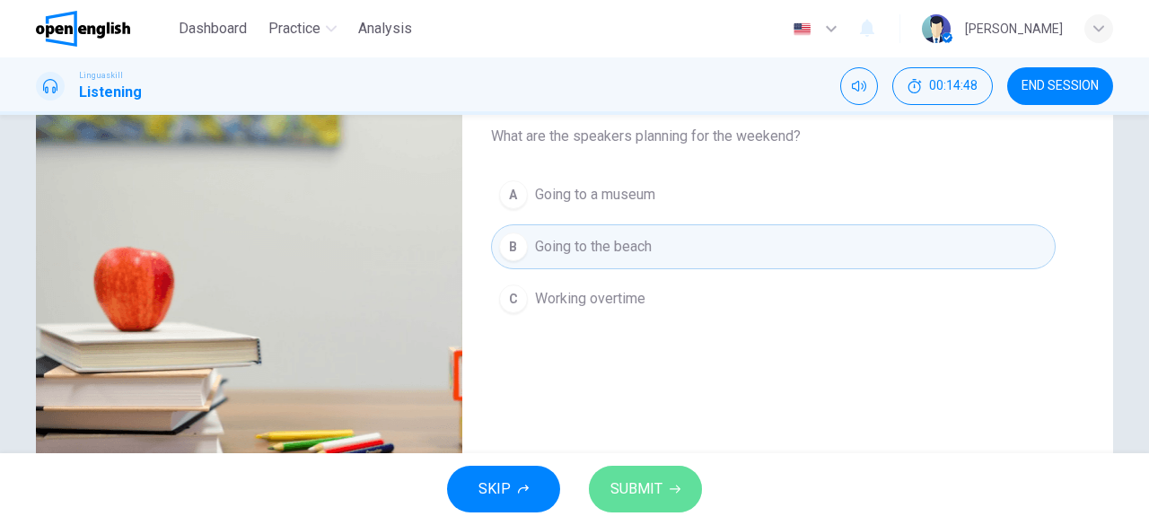
click at [624, 486] on span "SUBMIT" at bounding box center [636, 489] width 52 height 25
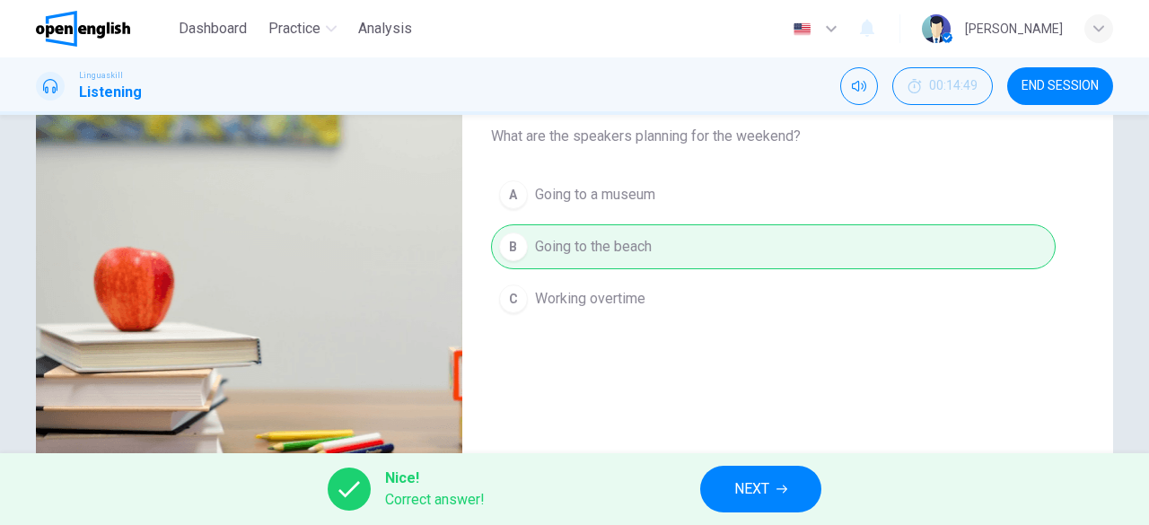
type input "**"
click at [755, 494] on span "NEXT" at bounding box center [751, 489] width 35 height 25
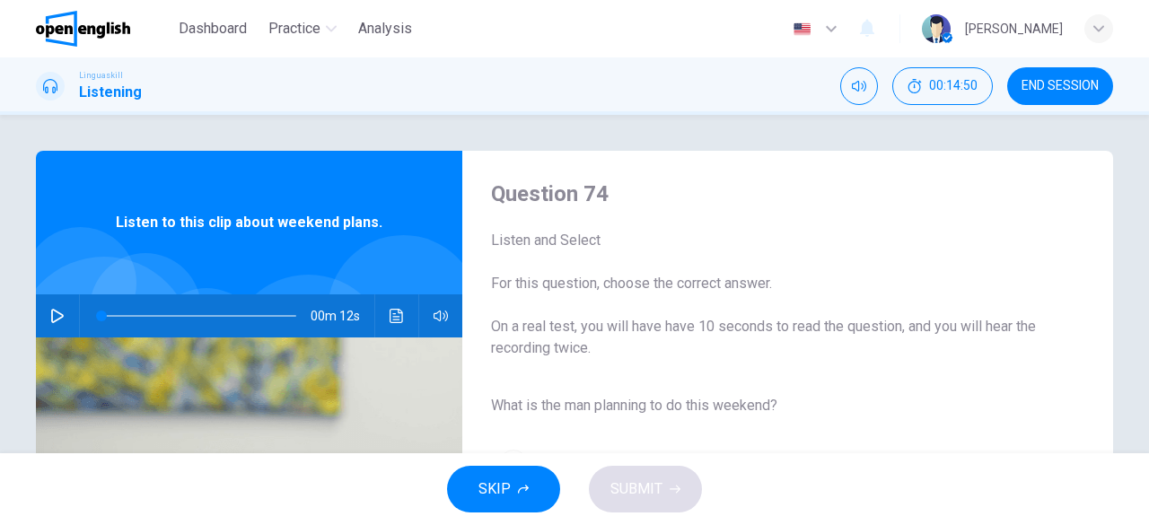
click at [63, 319] on button "button" at bounding box center [57, 315] width 29 height 43
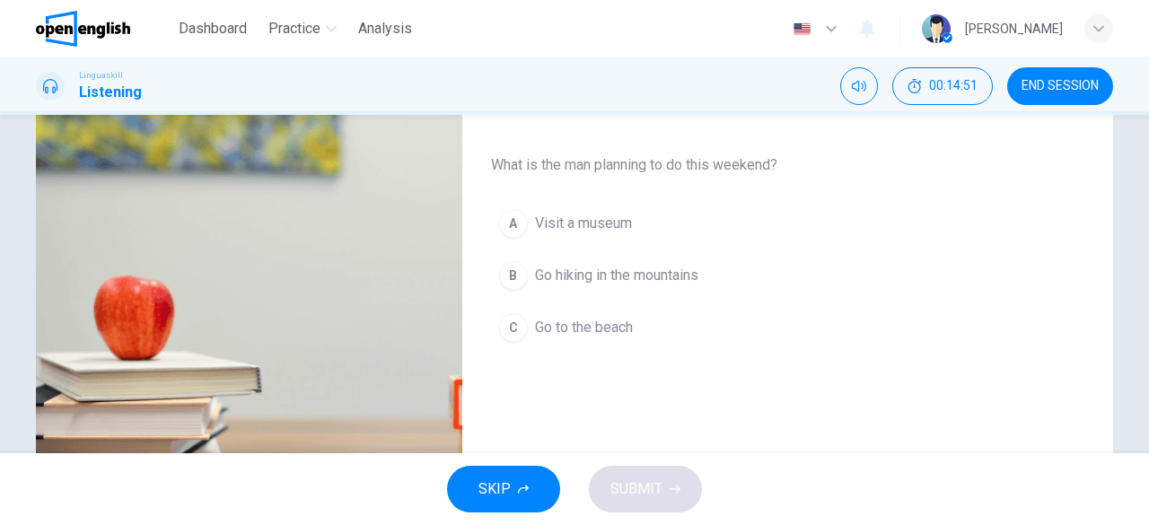
scroll to position [269, 0]
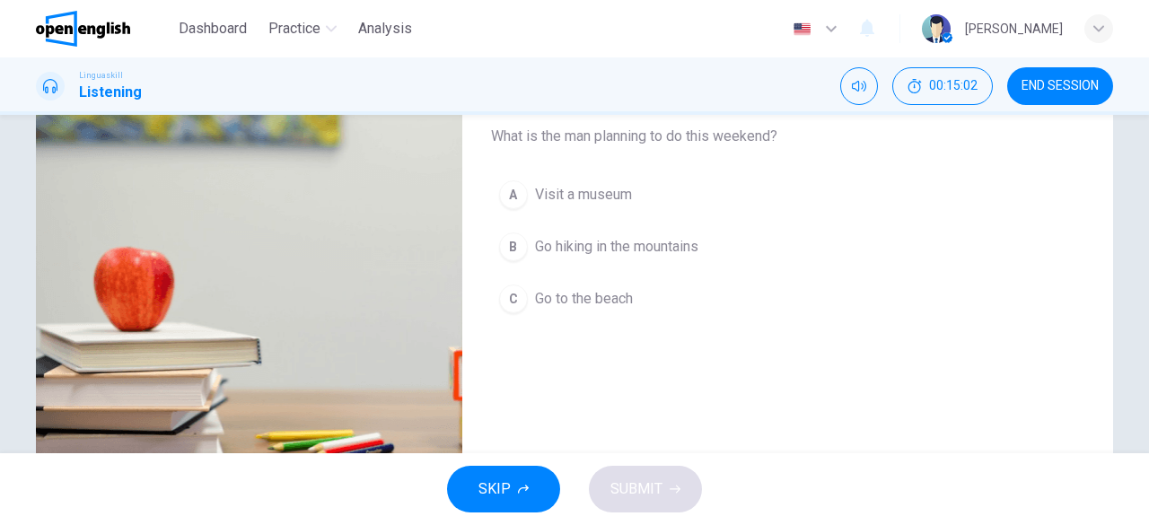
type input "*"
click at [656, 246] on span "Go hiking in the mountains" at bounding box center [616, 247] width 163 height 22
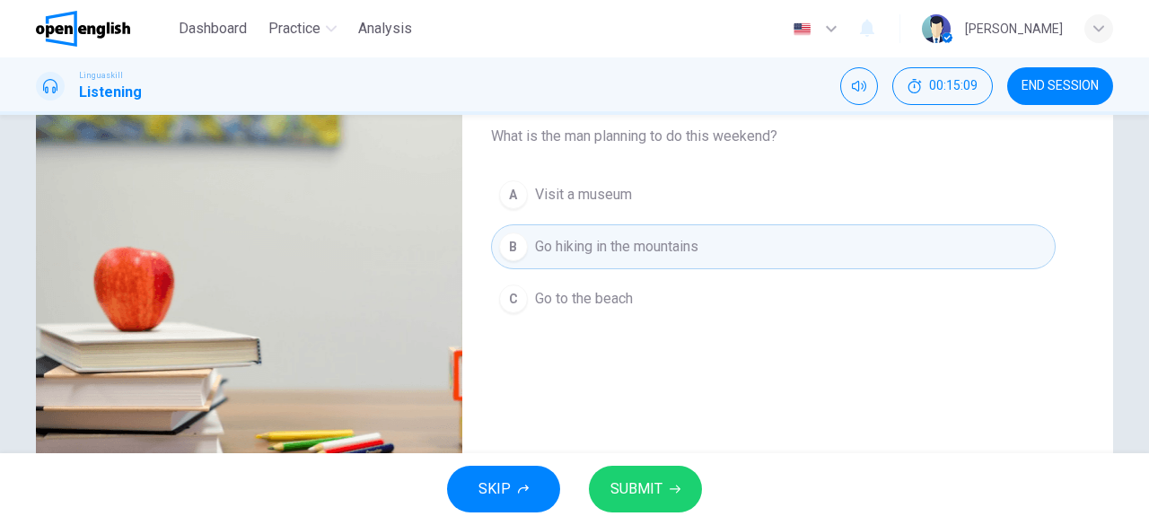
click at [648, 481] on span "SUBMIT" at bounding box center [636, 489] width 52 height 25
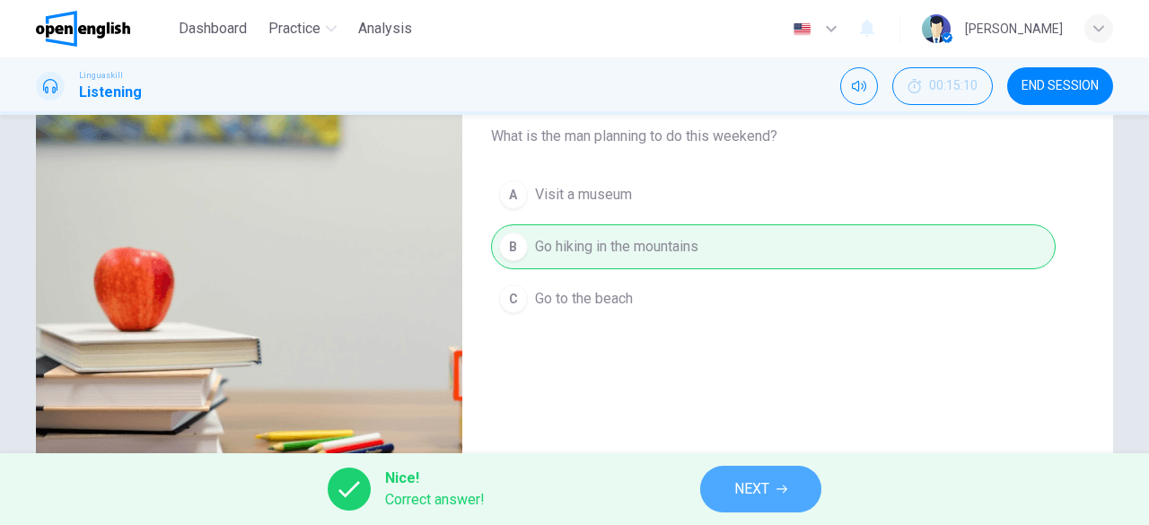
click at [735, 495] on span "NEXT" at bounding box center [751, 489] width 35 height 25
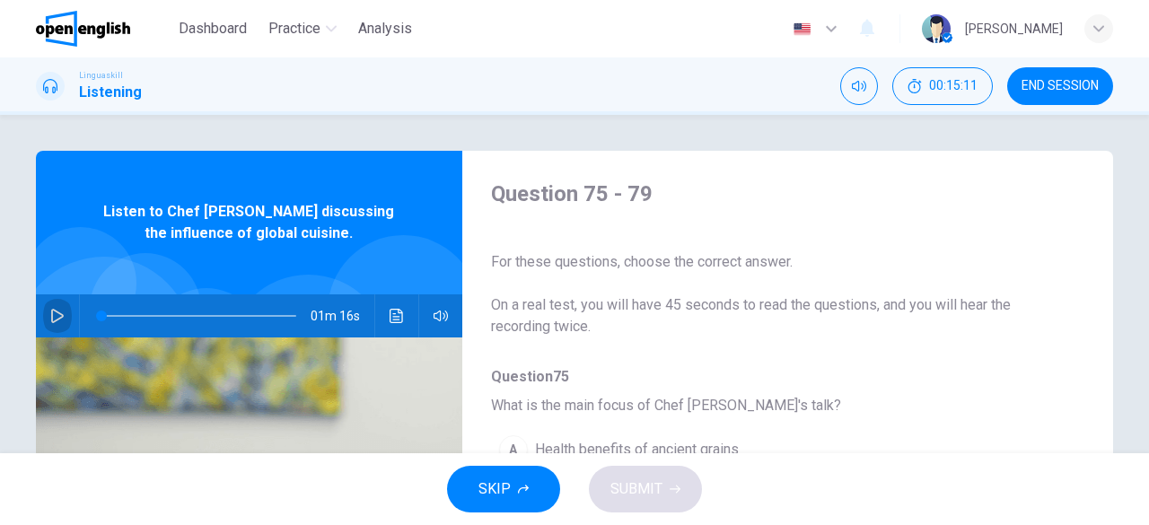
click at [45, 313] on button "button" at bounding box center [57, 315] width 29 height 43
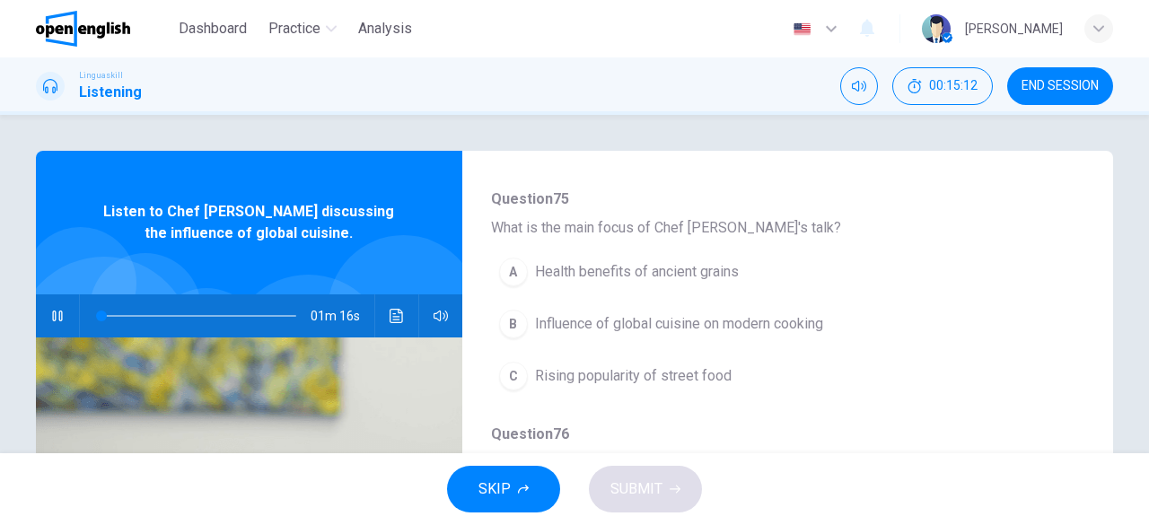
scroll to position [179, 0]
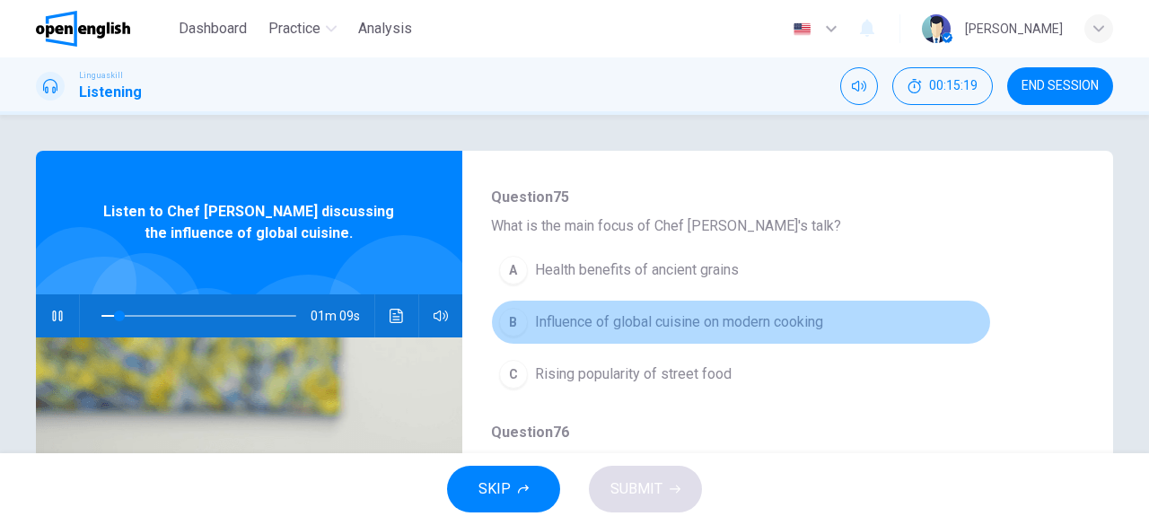
click at [741, 326] on span "Influence of global cuisine on modern cooking" at bounding box center [679, 322] width 288 height 22
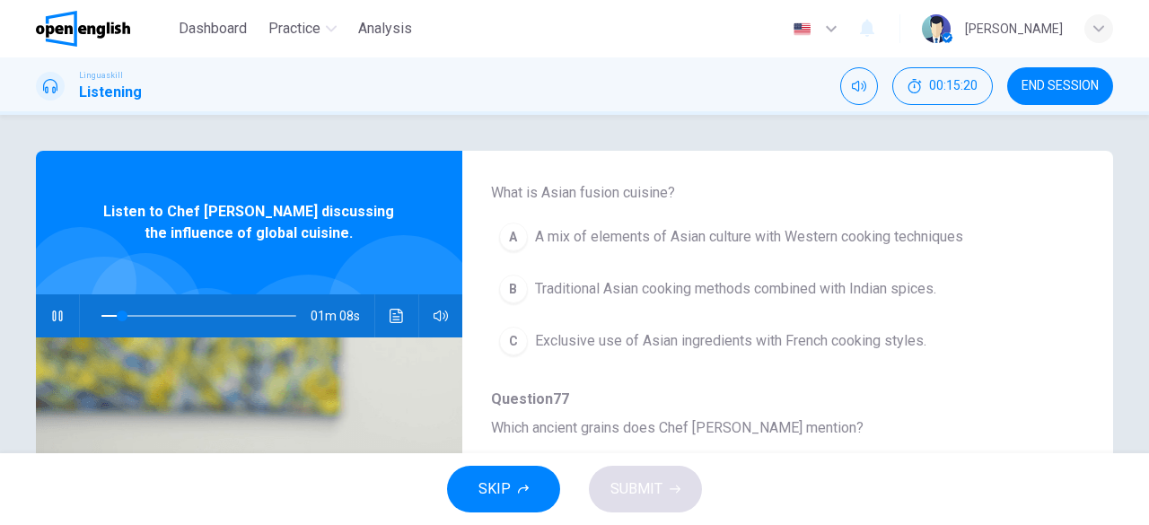
scroll to position [449, 0]
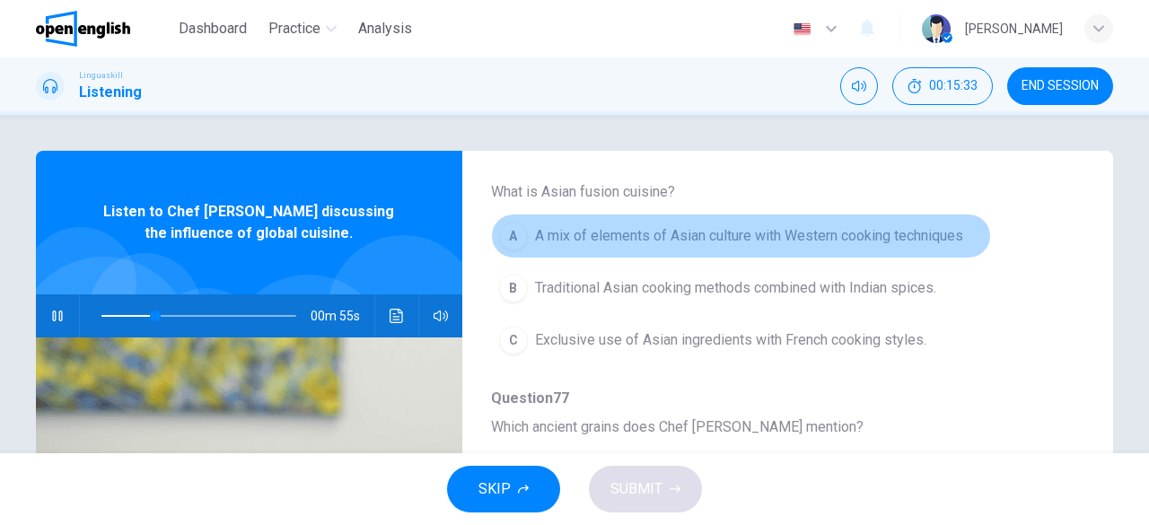
click at [887, 240] on span "A mix of elements of Asian culture with Western cooking techniques" at bounding box center [749, 236] width 428 height 22
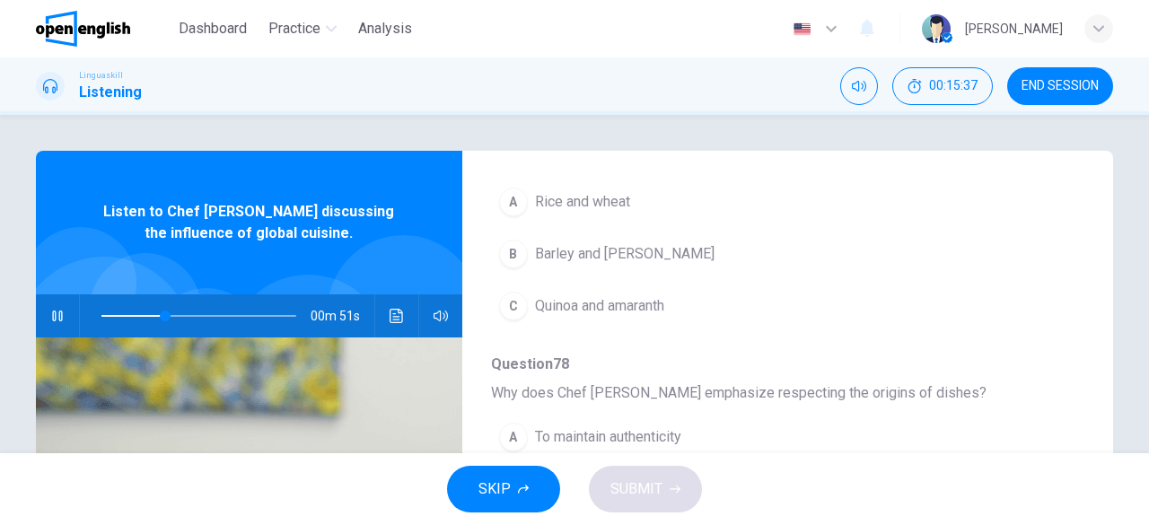
scroll to position [628, 0]
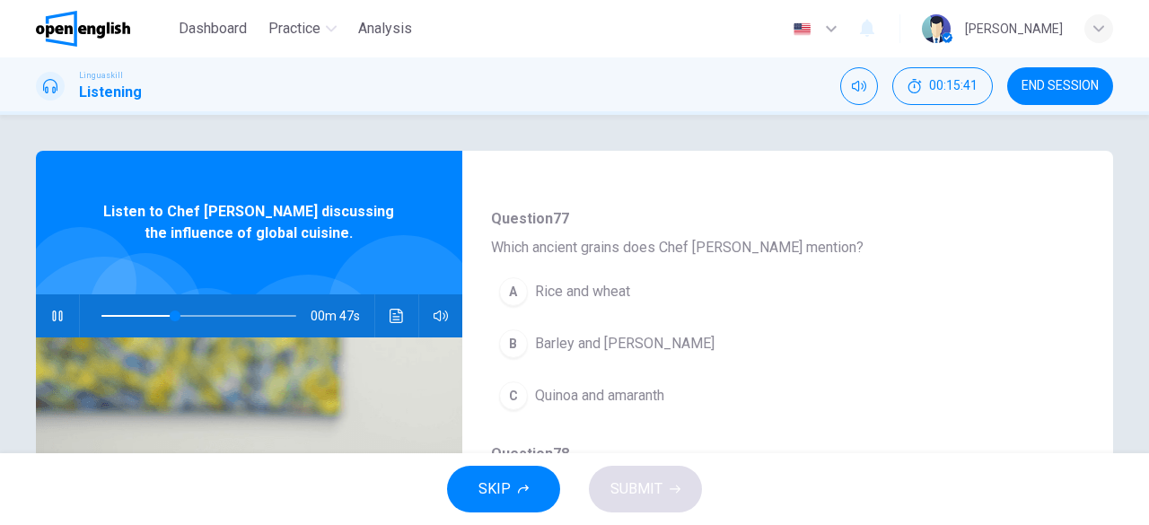
click at [600, 397] on span "Quinoa and amaranth" at bounding box center [599, 396] width 129 height 22
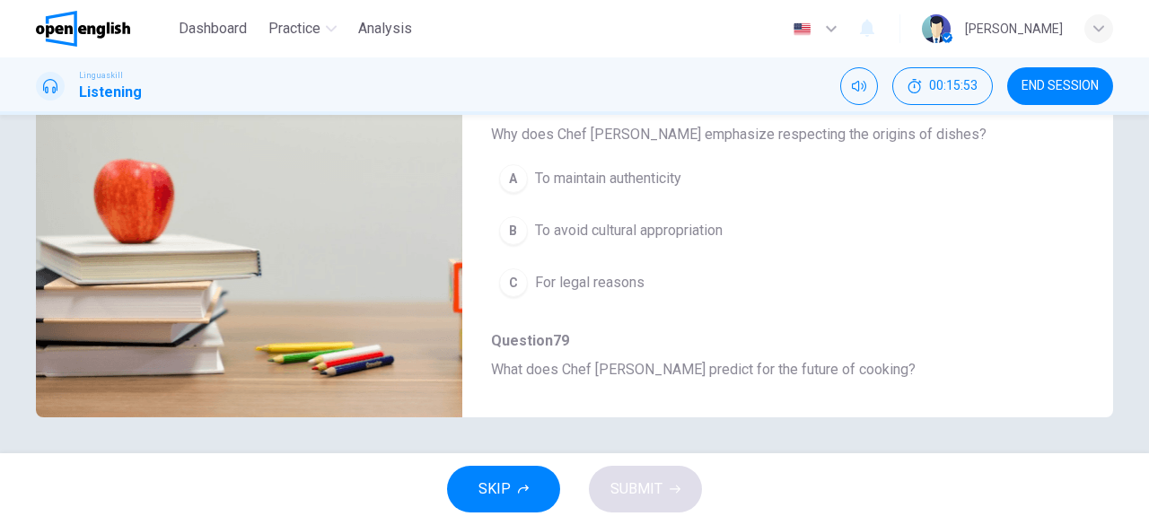
scroll to position [585, 0]
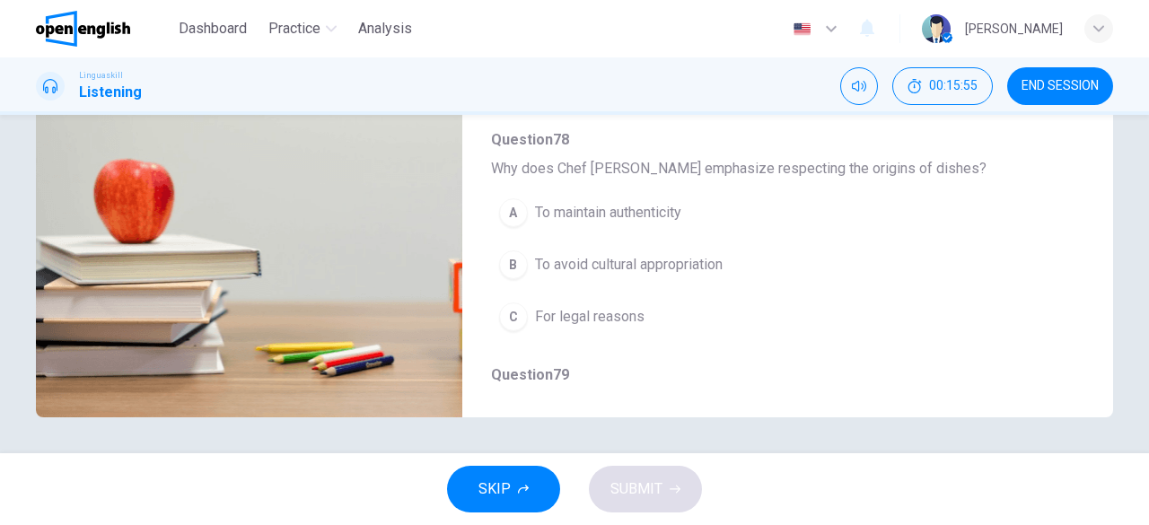
click at [587, 263] on span "To avoid cultural appropriation" at bounding box center [629, 265] width 188 height 22
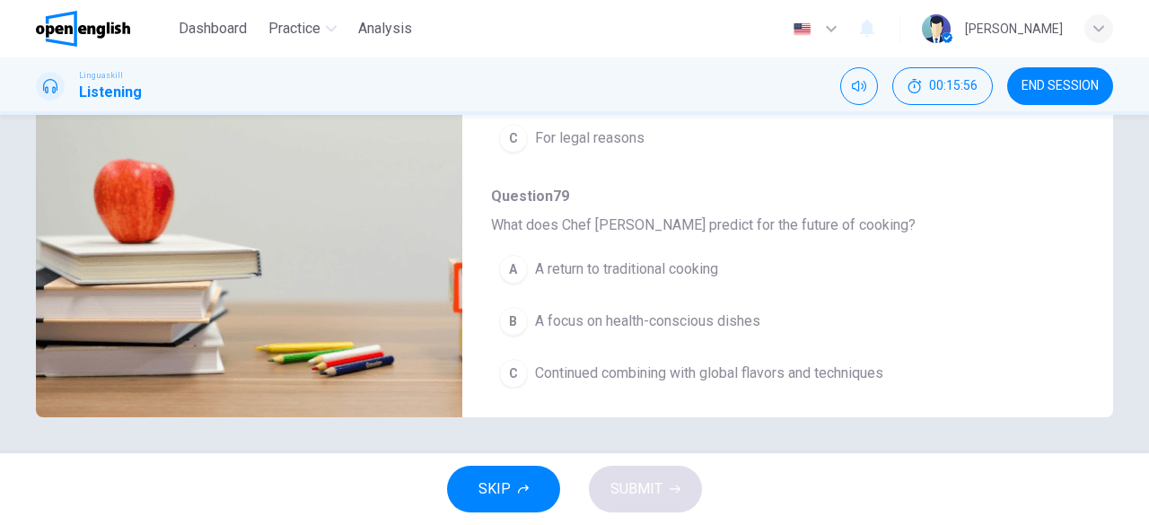
scroll to position [765, 0]
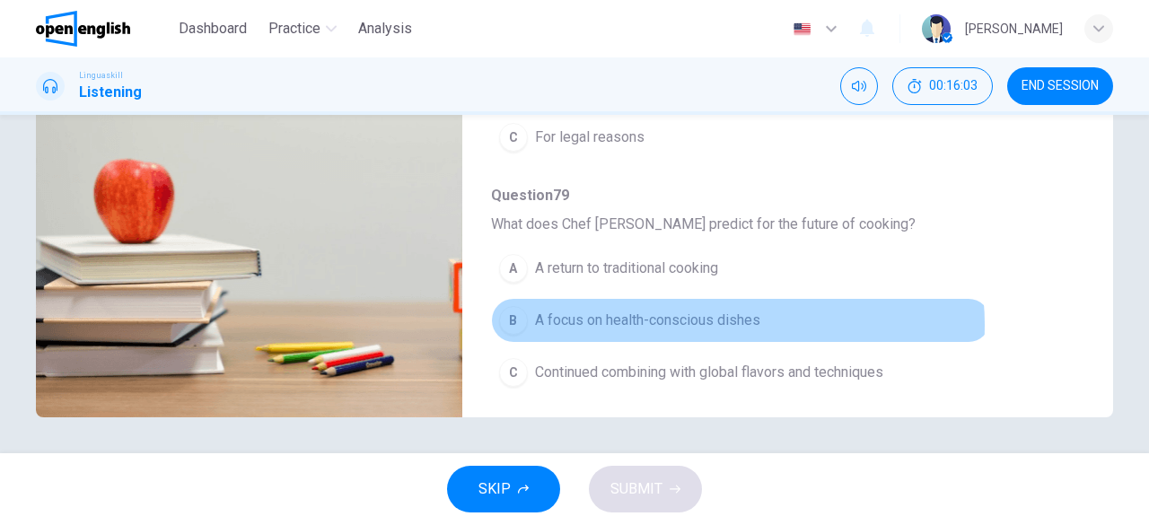
click at [722, 316] on span "A focus on health-conscious dishes" at bounding box center [647, 321] width 225 height 22
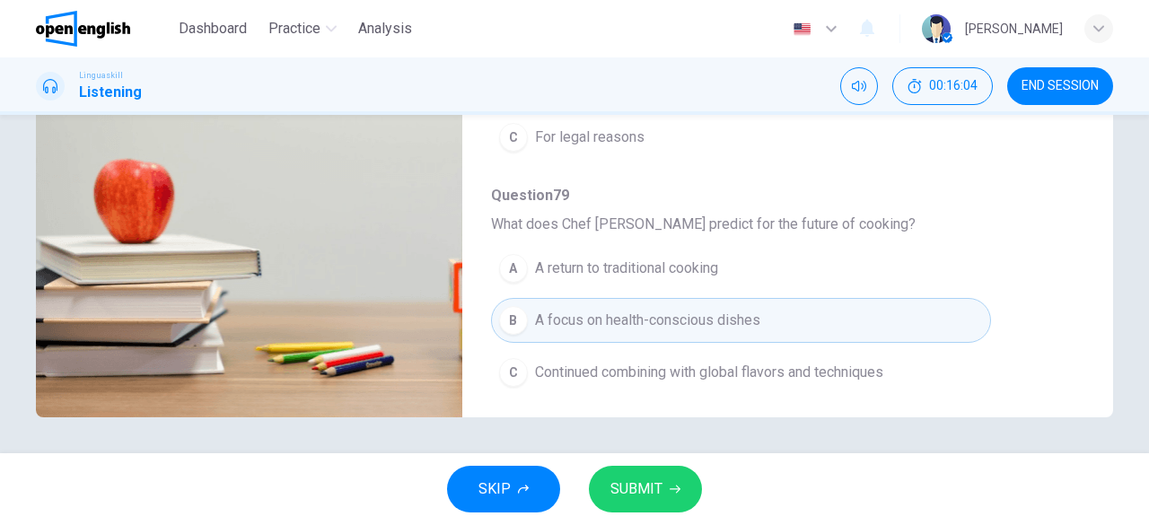
click at [657, 486] on span "SUBMIT" at bounding box center [636, 489] width 52 height 25
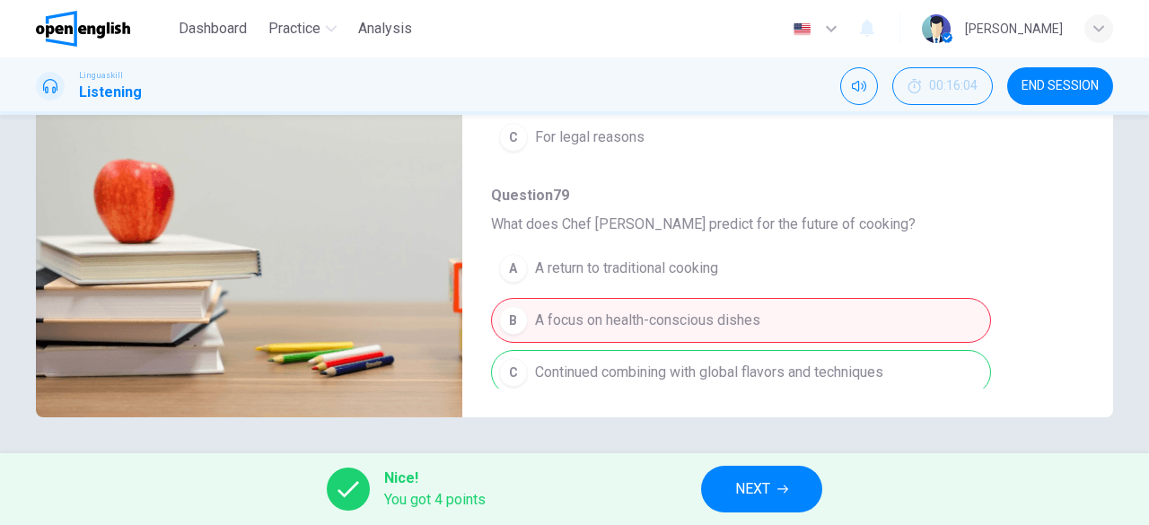
type input "**"
click at [782, 490] on icon "button" at bounding box center [782, 489] width 11 height 11
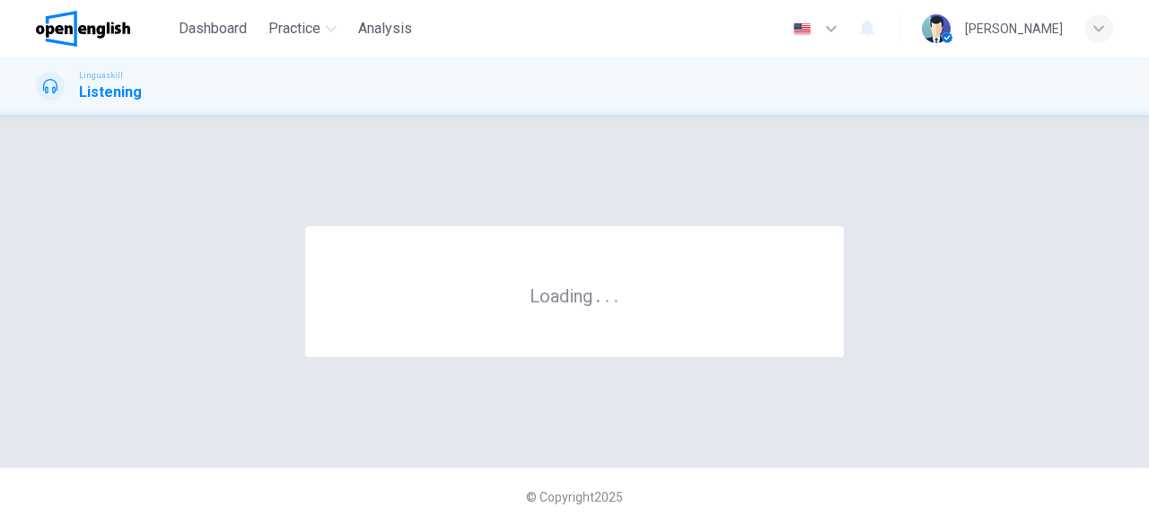
scroll to position [0, 0]
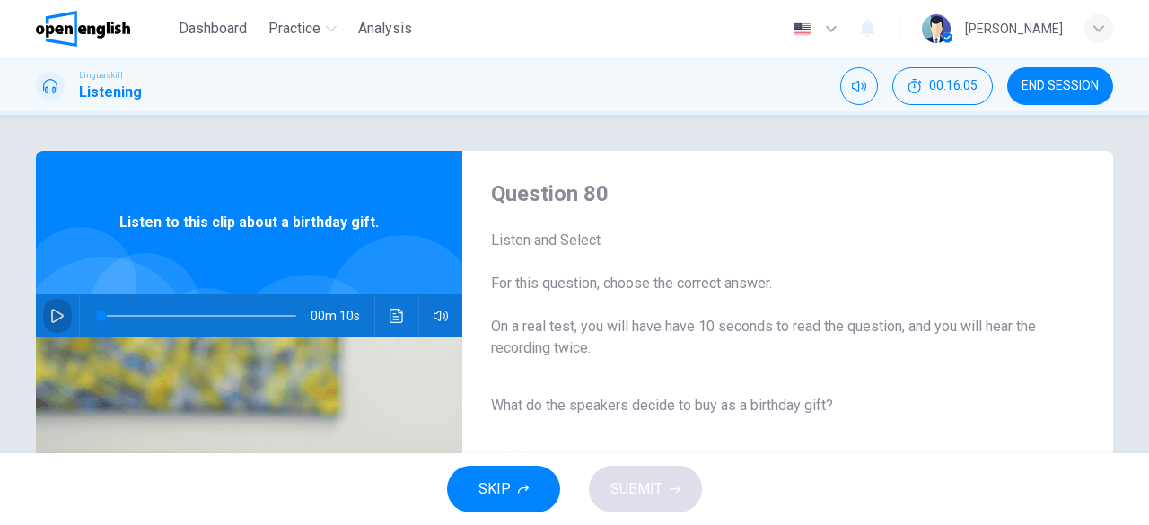
click at [56, 313] on icon "button" at bounding box center [57, 316] width 14 height 14
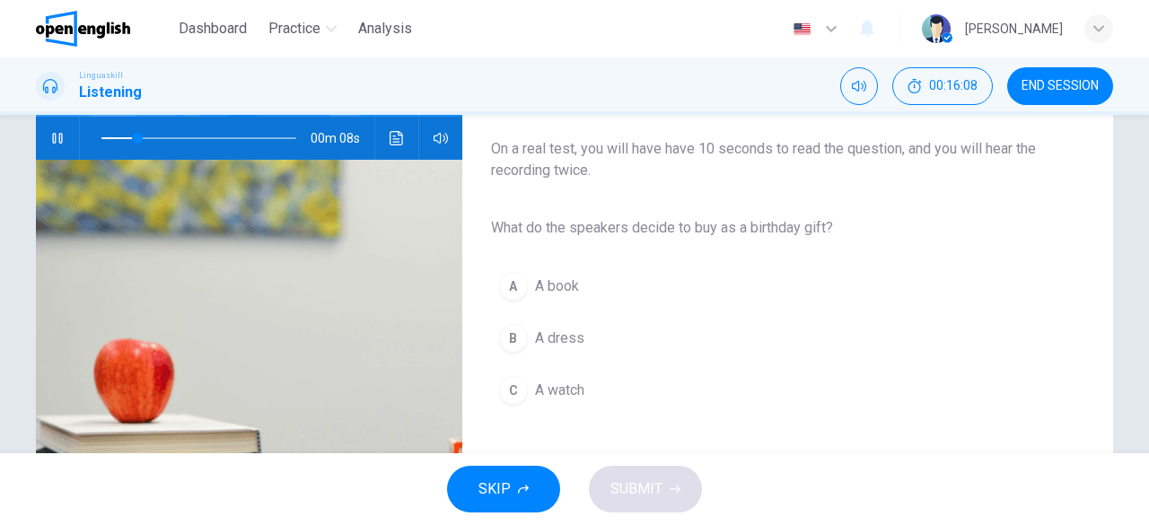
scroll to position [179, 0]
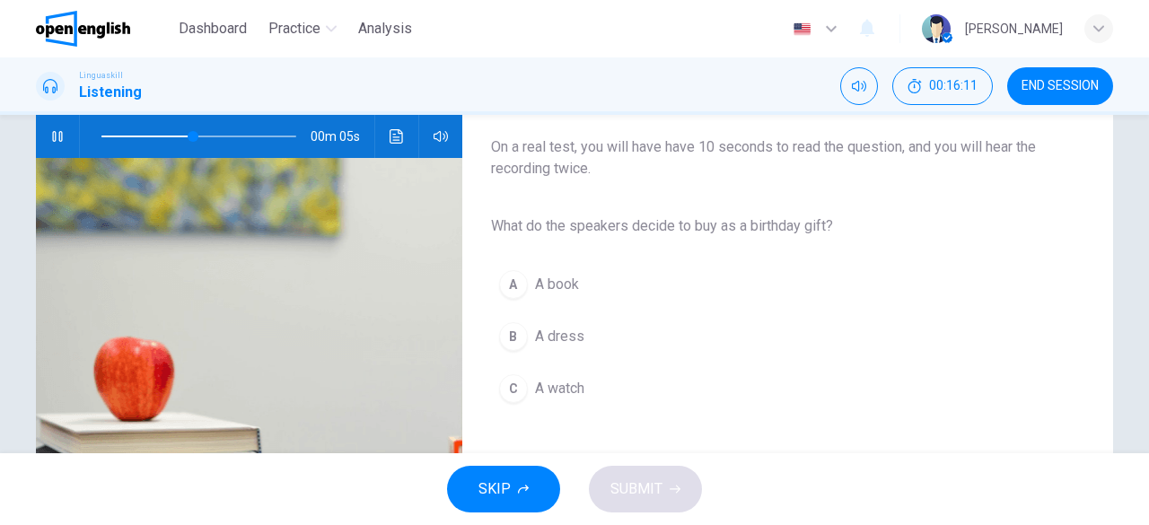
click at [554, 276] on span "A book" at bounding box center [557, 285] width 44 height 22
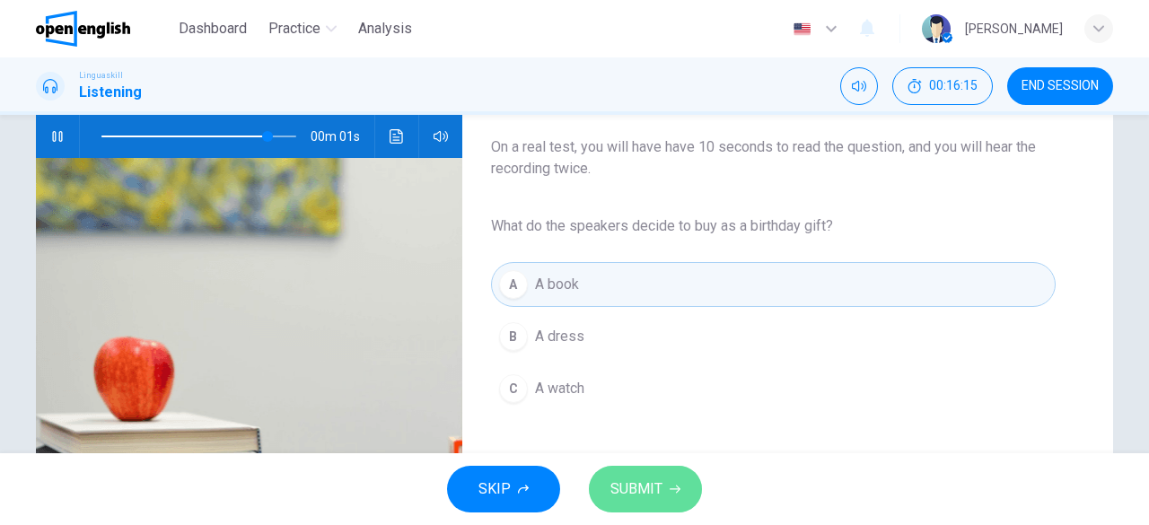
click at [643, 484] on span "SUBMIT" at bounding box center [636, 489] width 52 height 25
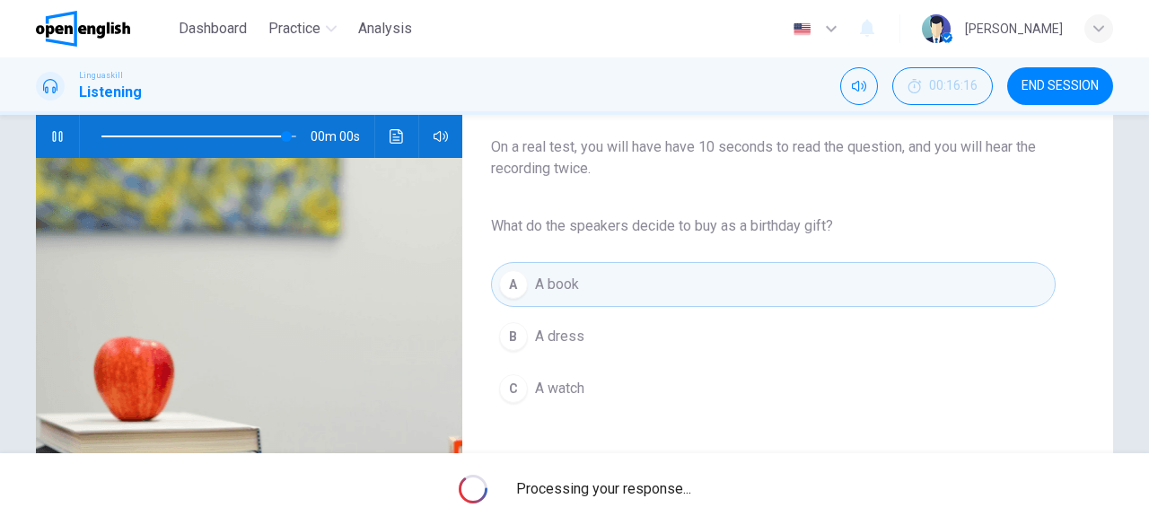
type input "*"
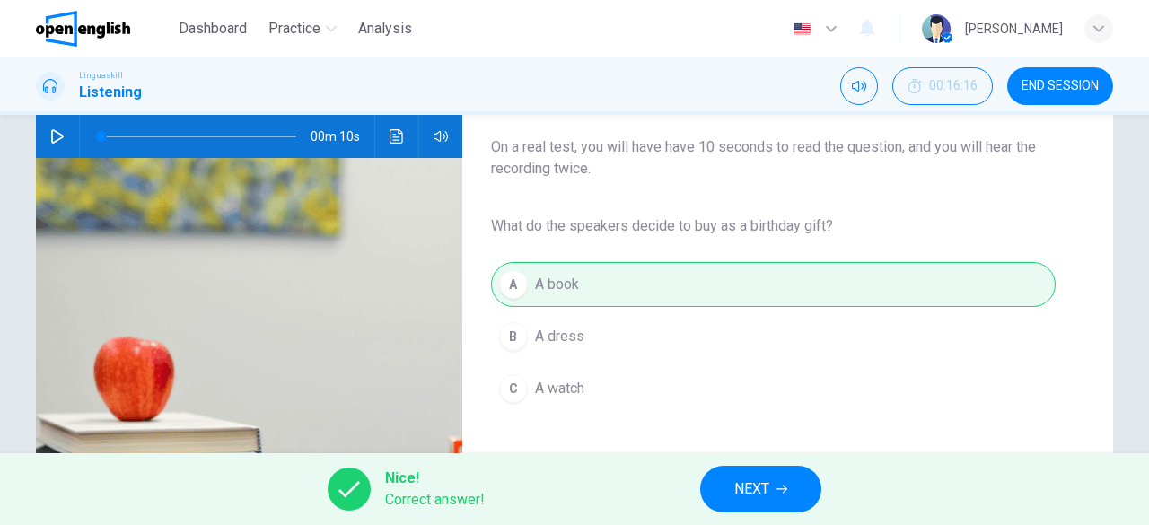
click at [756, 493] on span "NEXT" at bounding box center [751, 489] width 35 height 25
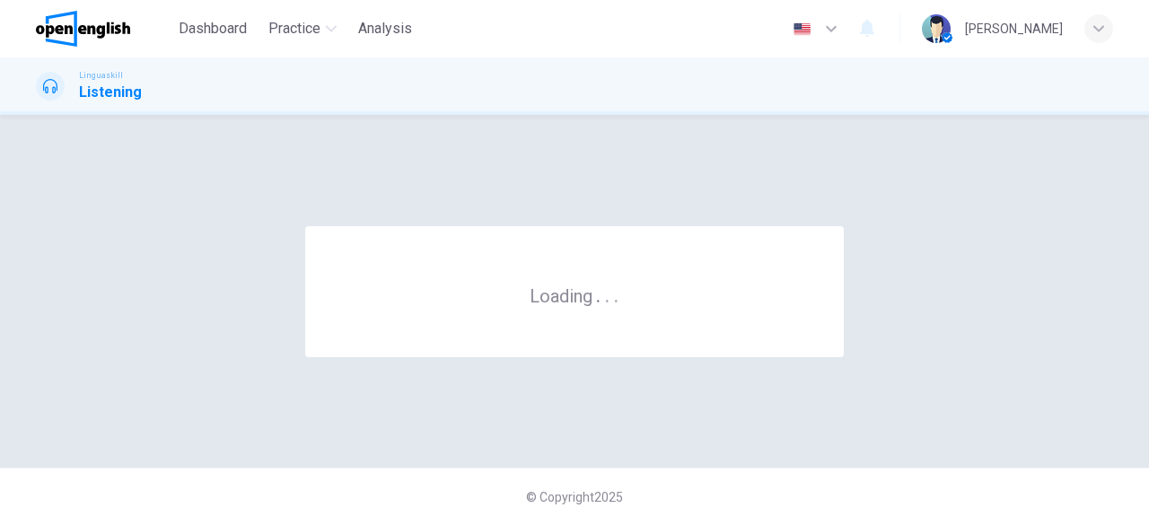
scroll to position [0, 0]
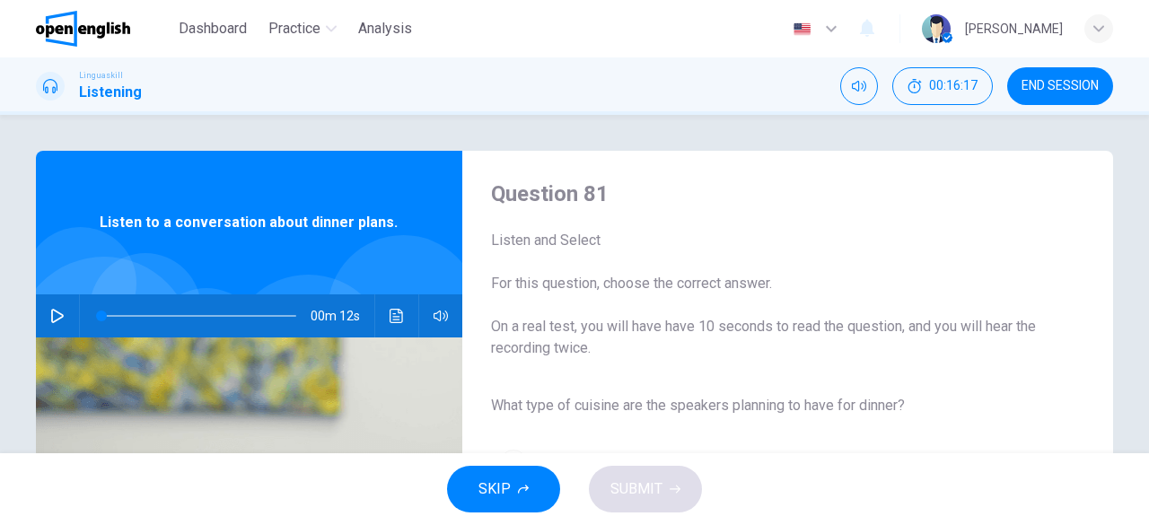
click at [63, 306] on button "button" at bounding box center [57, 315] width 29 height 43
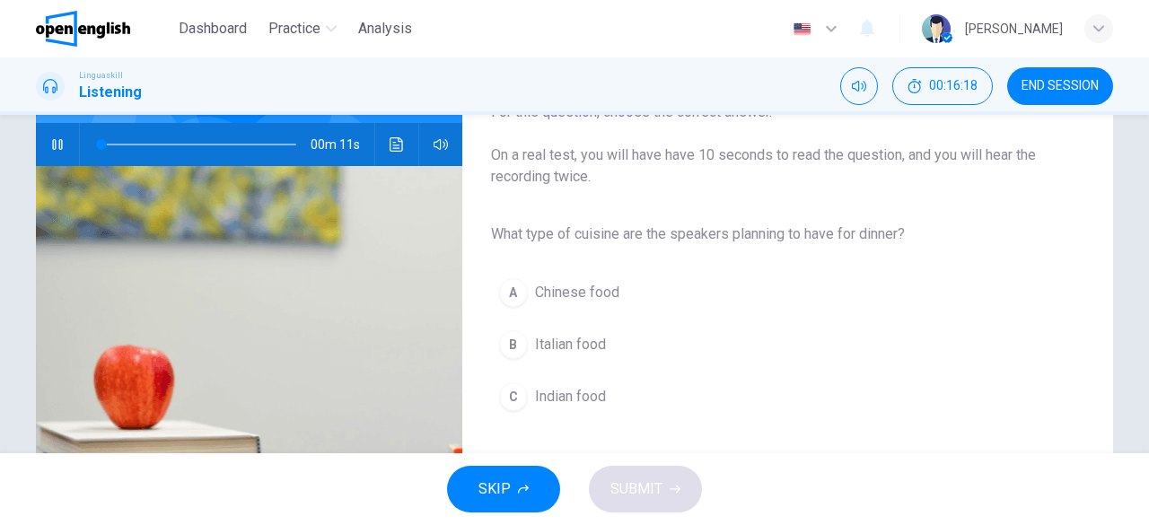
scroll to position [179, 0]
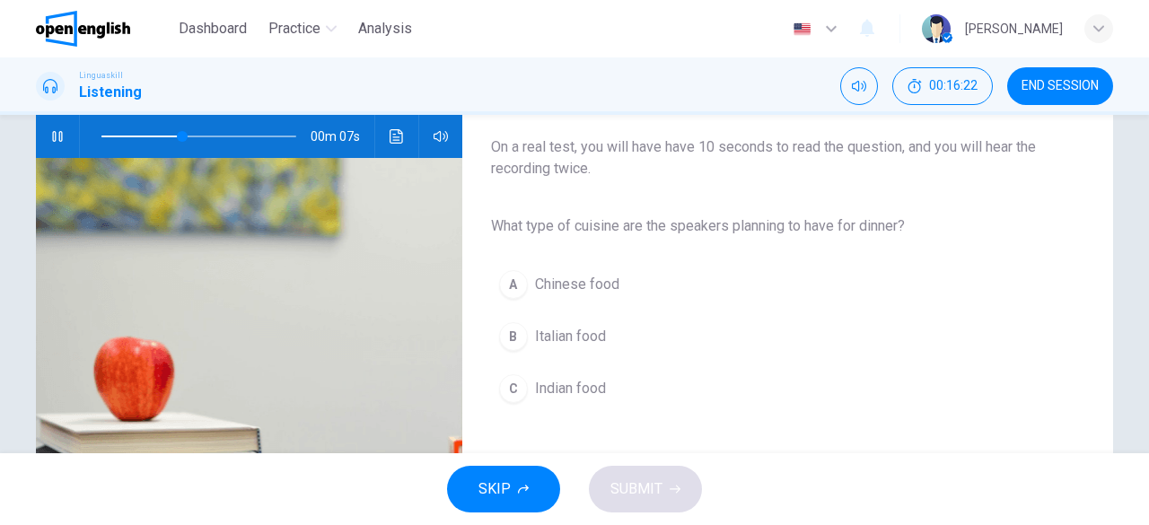
click at [538, 337] on span "Italian food" at bounding box center [570, 337] width 71 height 22
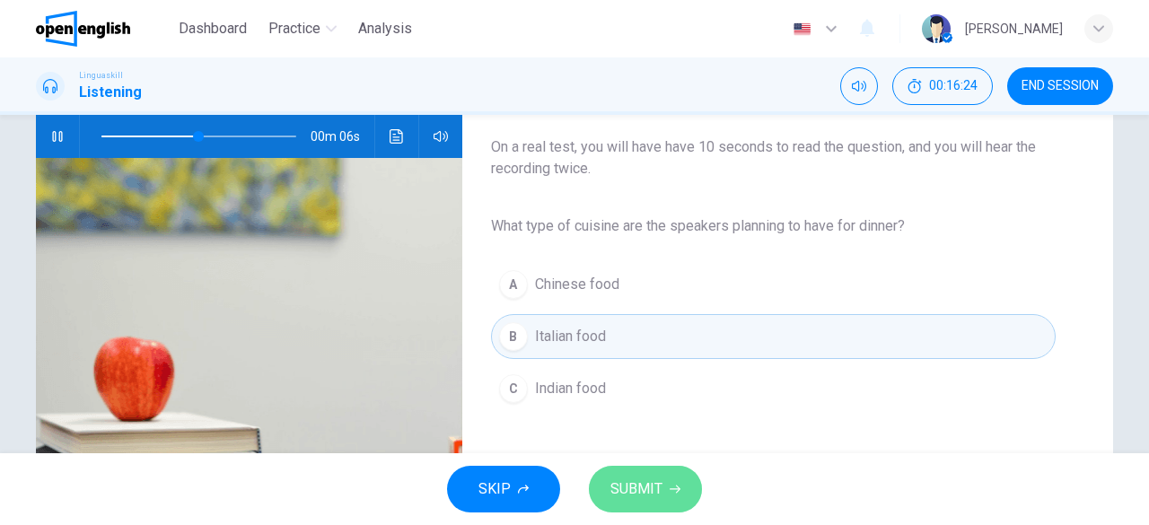
click at [667, 489] on button "SUBMIT" at bounding box center [645, 489] width 113 height 47
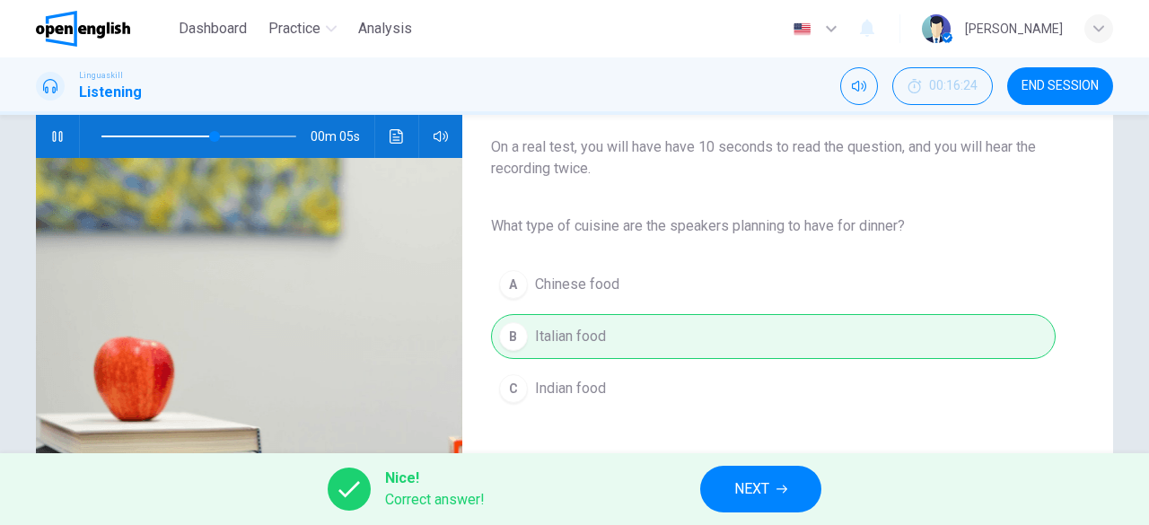
type input "**"
click at [769, 477] on span "NEXT" at bounding box center [751, 489] width 35 height 25
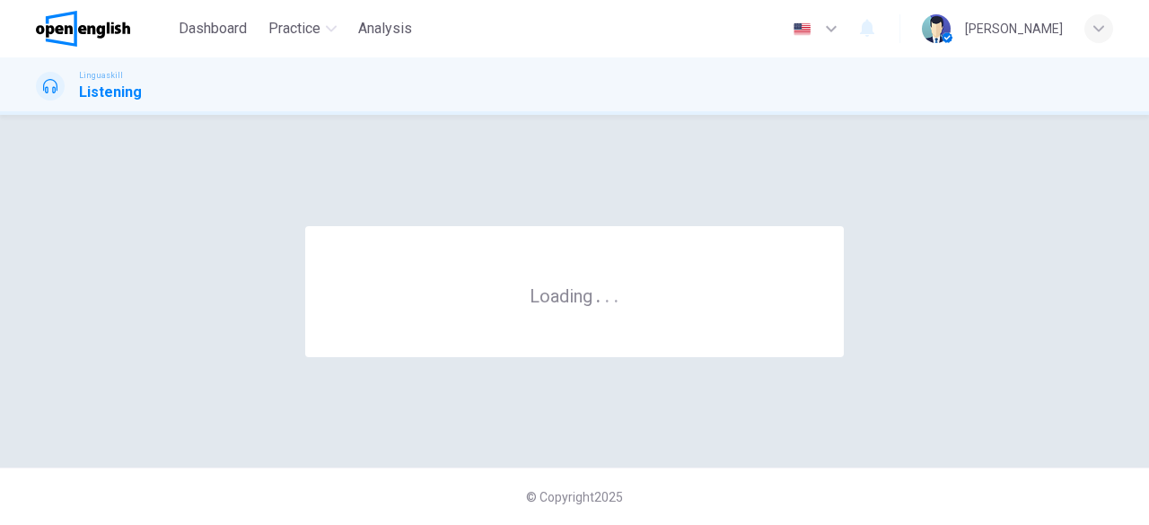
scroll to position [0, 0]
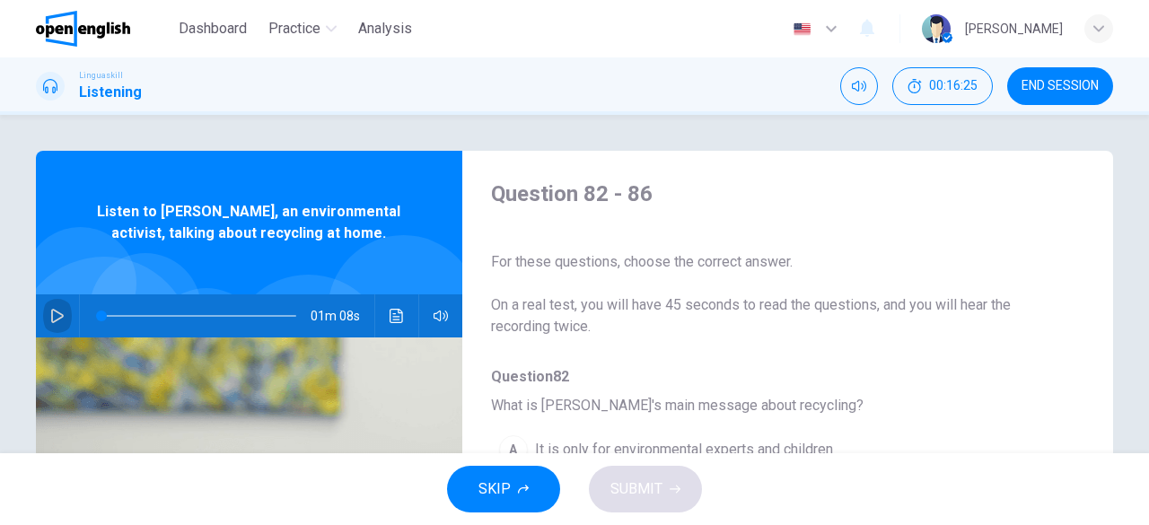
click at [57, 311] on icon "button" at bounding box center [57, 316] width 14 height 14
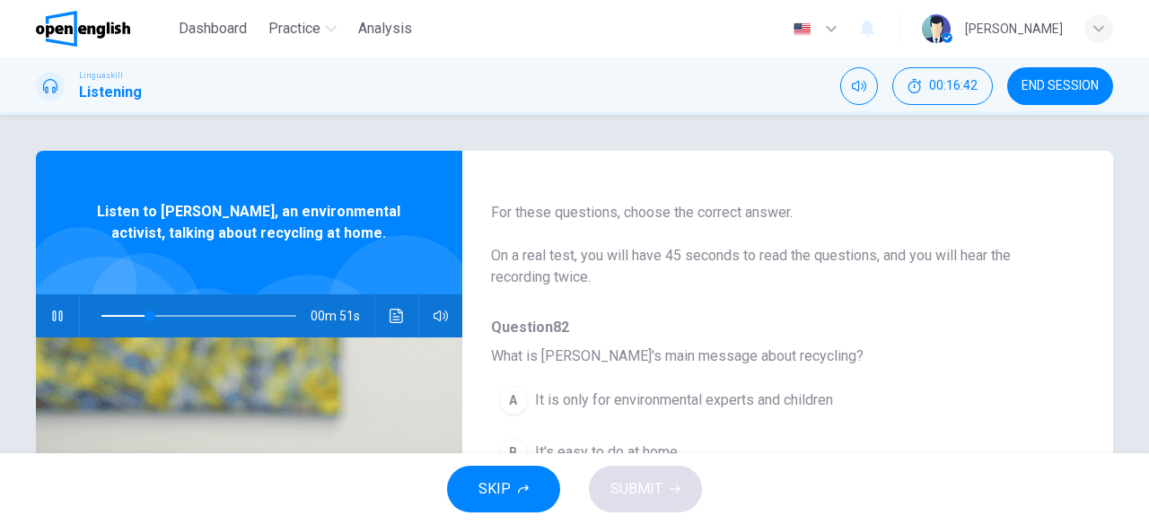
scroll to position [179, 0]
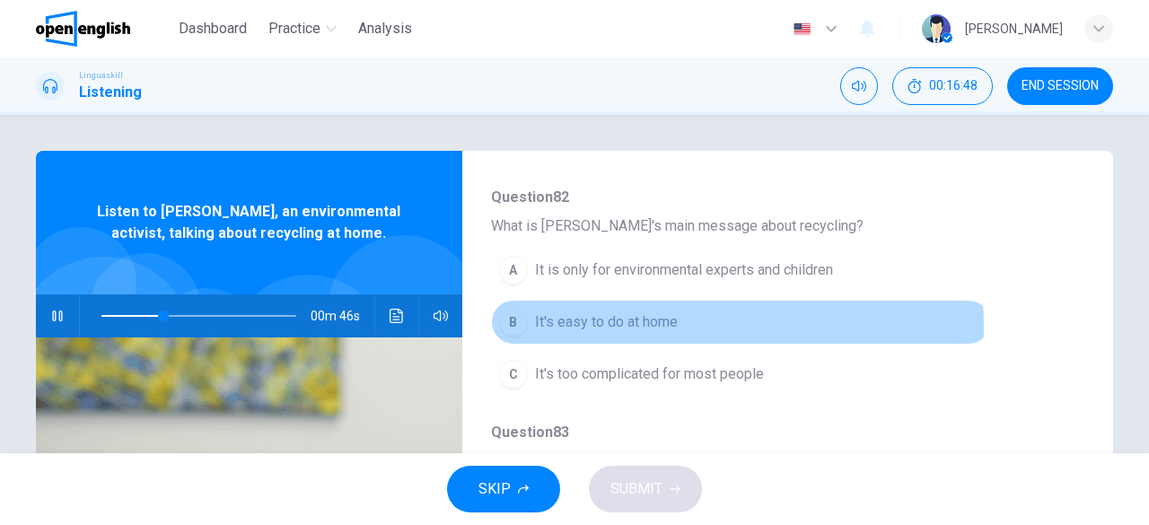
click at [607, 324] on span "It's easy to do at home" at bounding box center [606, 322] width 143 height 22
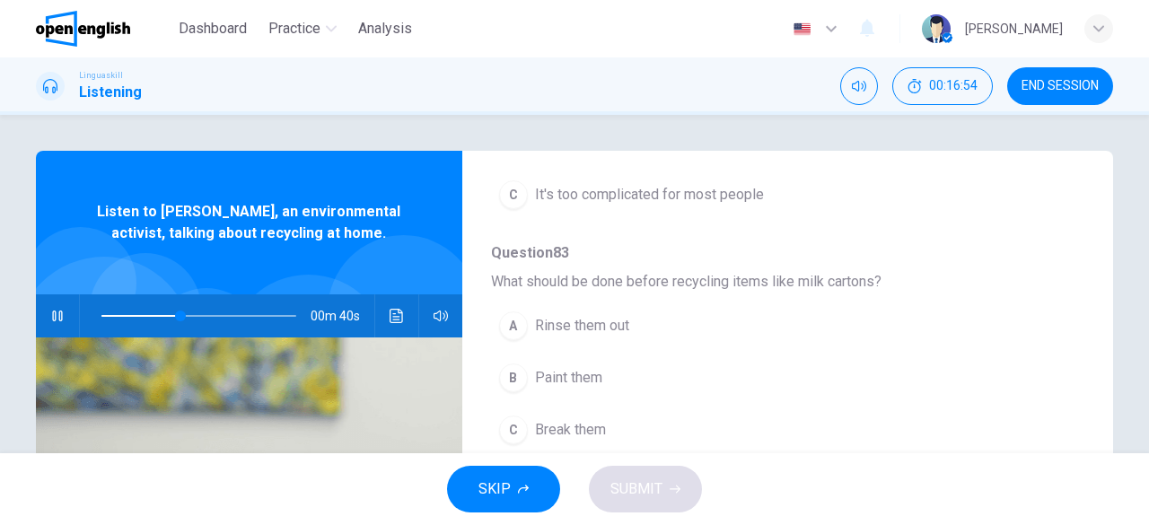
scroll to position [269, 0]
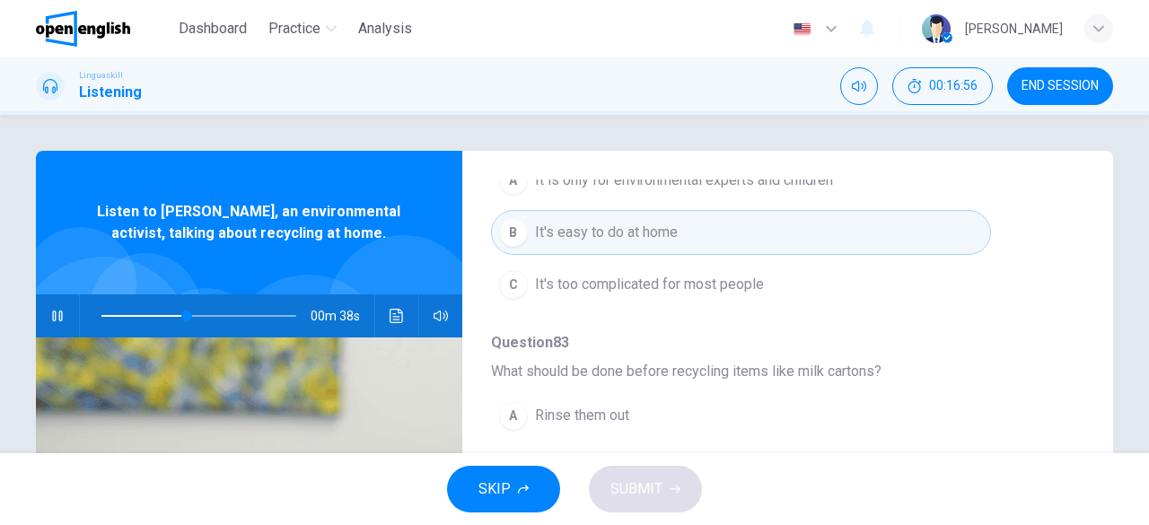
click at [595, 412] on span "Rinse them out" at bounding box center [582, 416] width 94 height 22
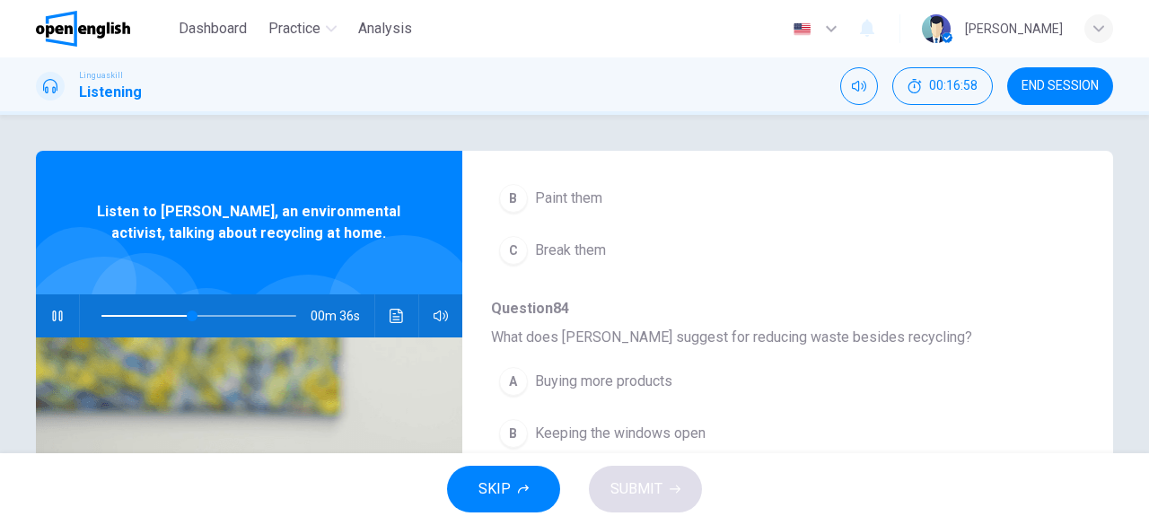
scroll to position [628, 0]
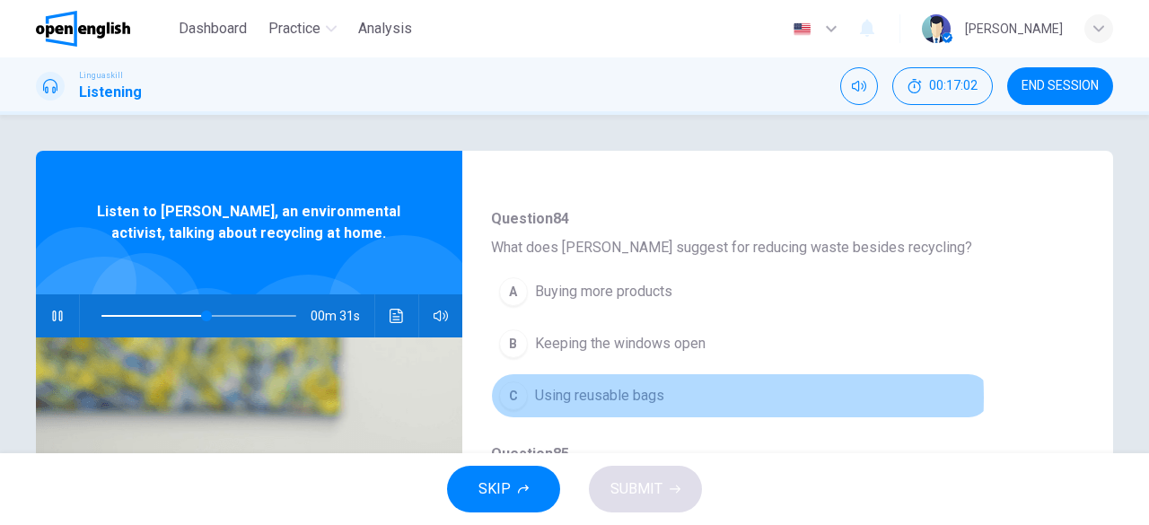
click at [638, 392] on span "Using reusable bags" at bounding box center [599, 396] width 129 height 22
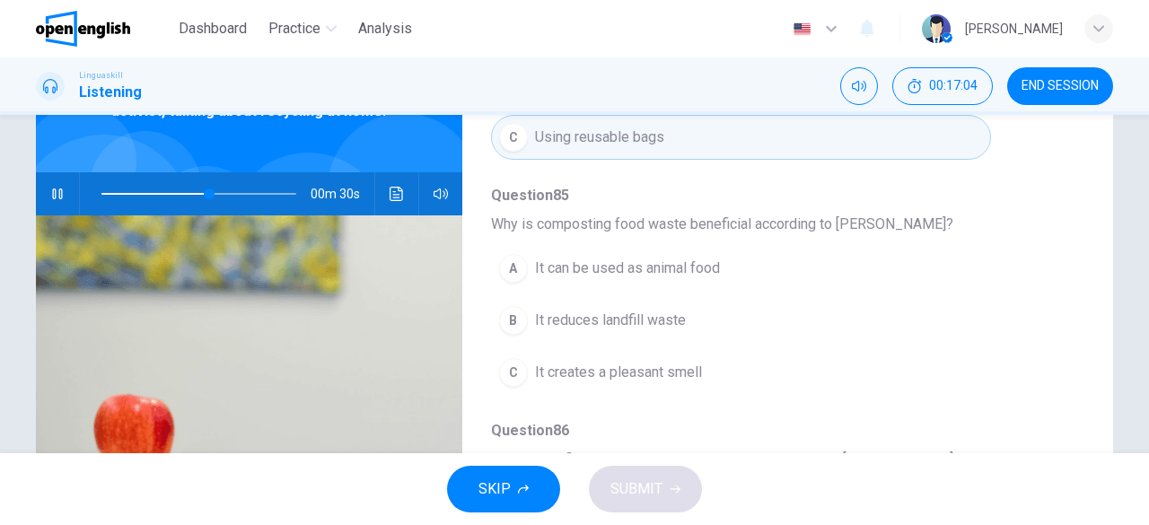
scroll to position [179, 0]
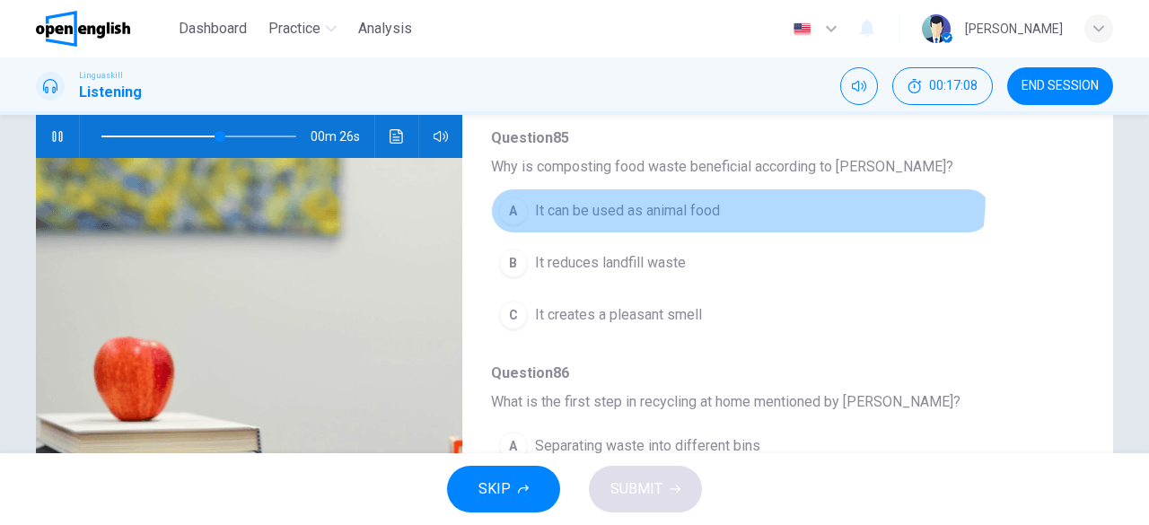
click at [677, 188] on button "A It can be used as animal food" at bounding box center [741, 210] width 500 height 45
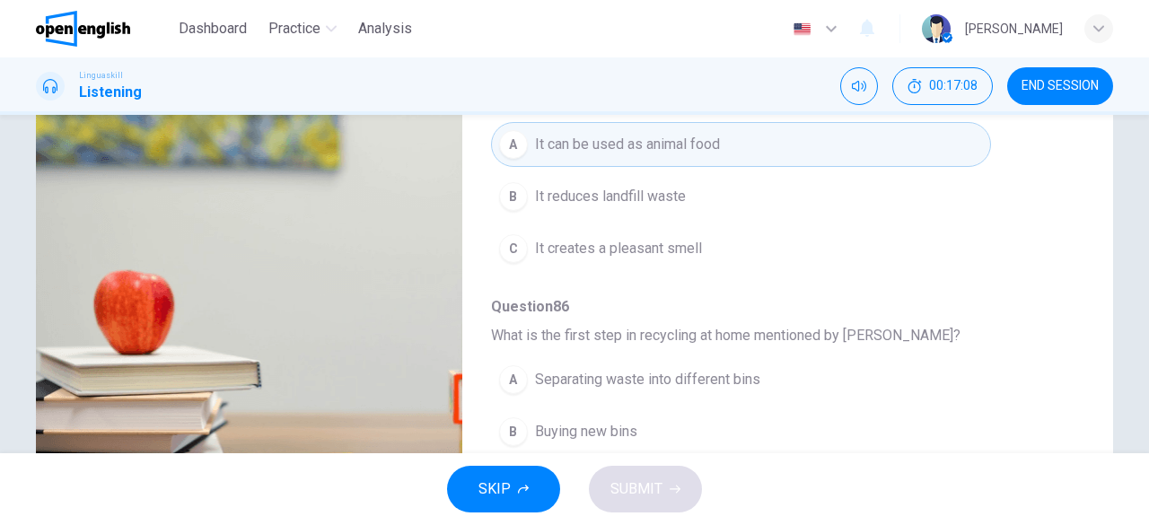
scroll to position [357, 0]
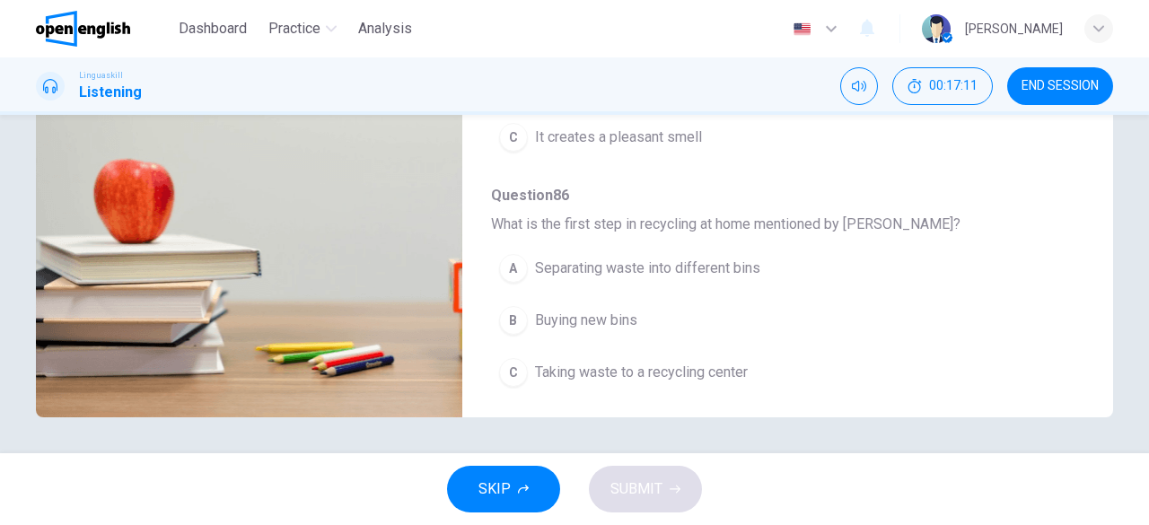
click at [644, 362] on span "Taking waste to a recycling center" at bounding box center [641, 373] width 213 height 22
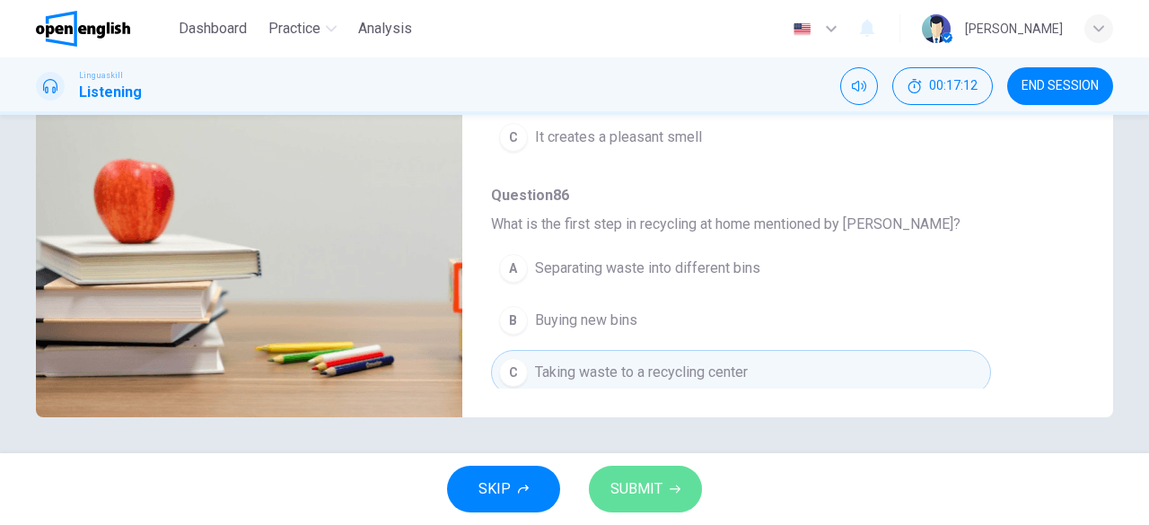
click at [649, 468] on button "SUBMIT" at bounding box center [645, 489] width 113 height 47
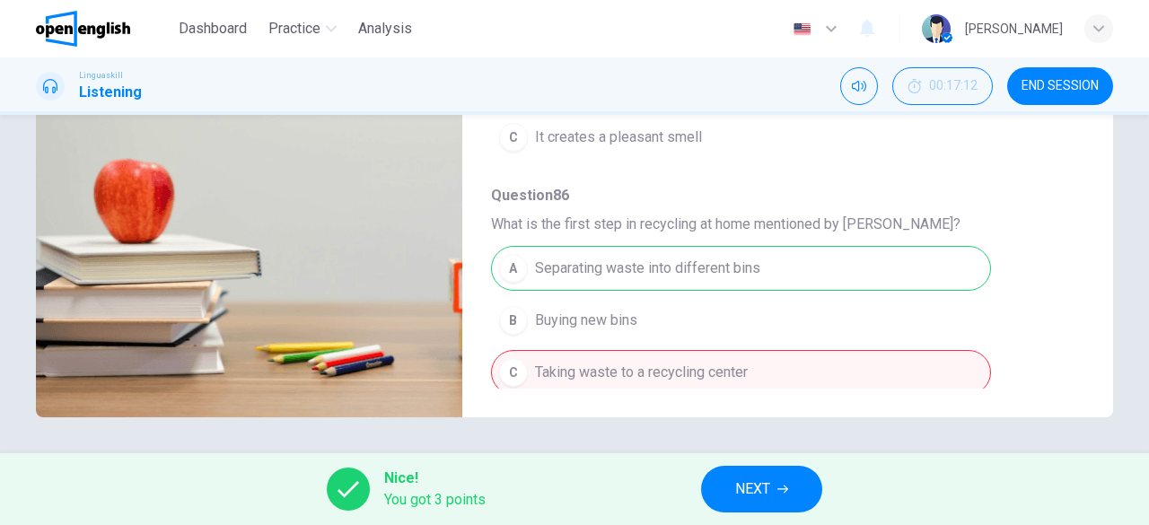
type input "**"
click at [748, 500] on span "NEXT" at bounding box center [752, 489] width 35 height 25
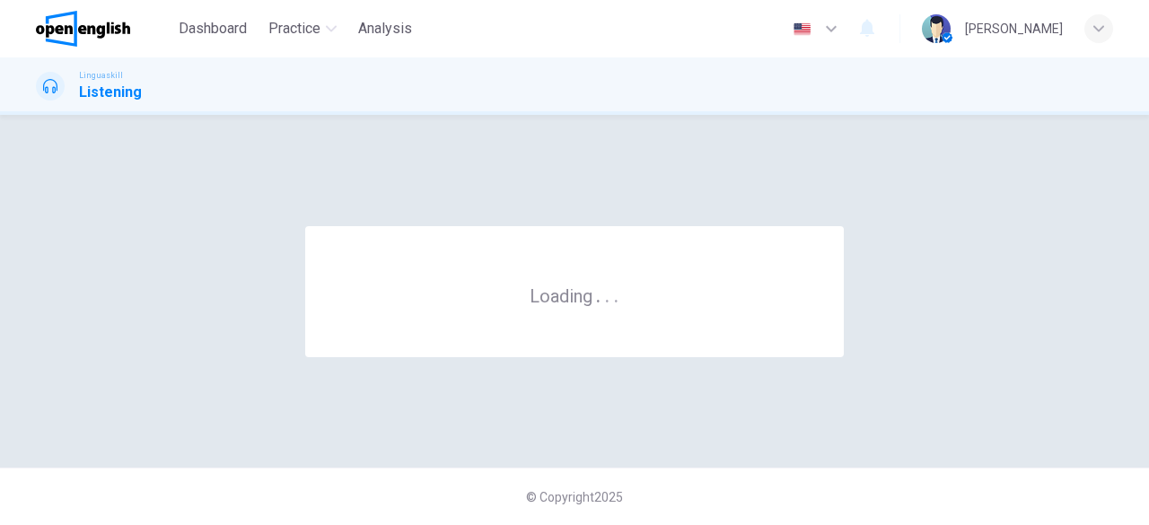
scroll to position [0, 0]
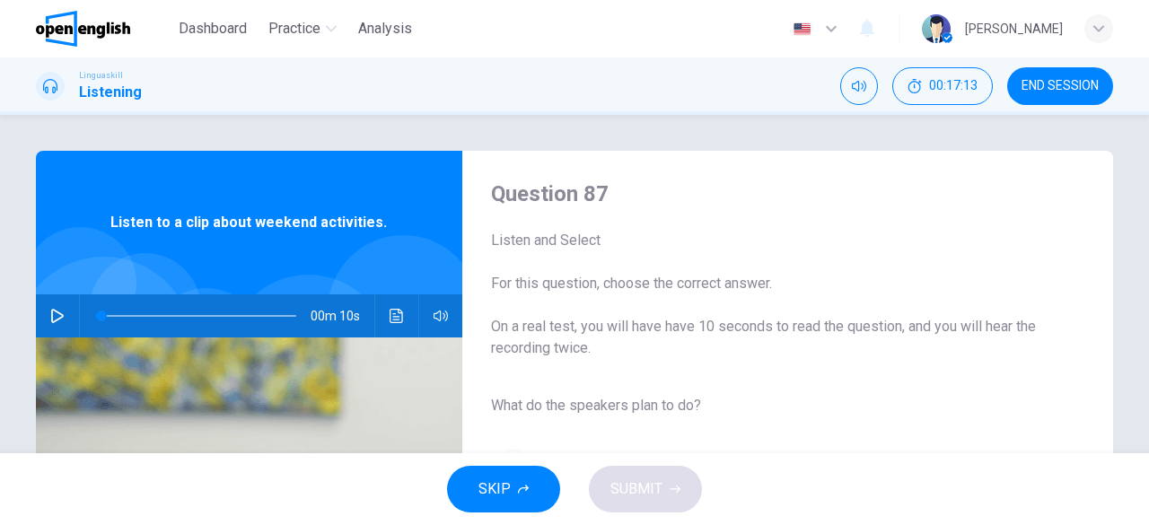
click at [65, 324] on button "button" at bounding box center [57, 315] width 29 height 43
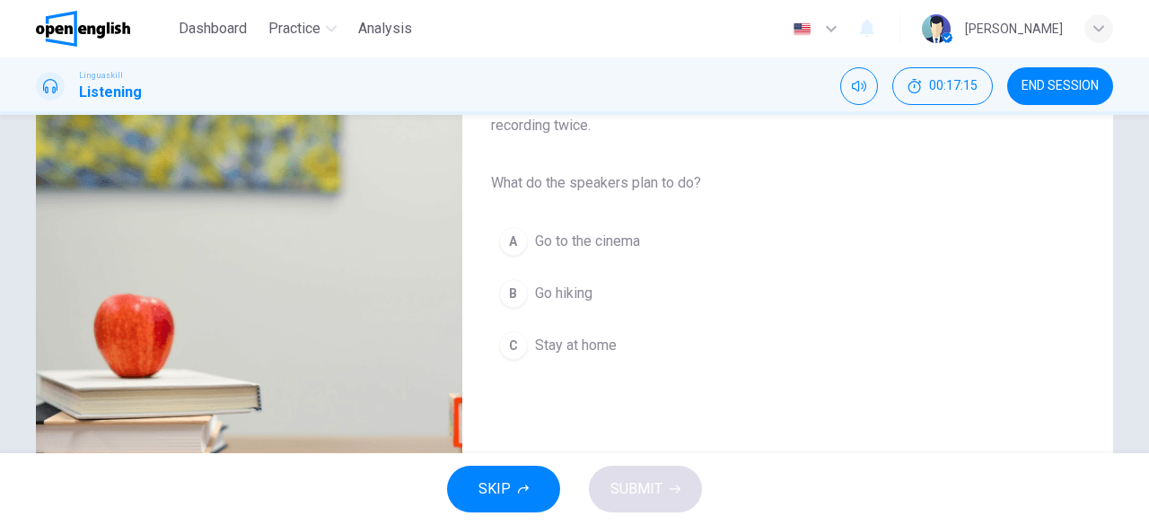
scroll to position [269, 0]
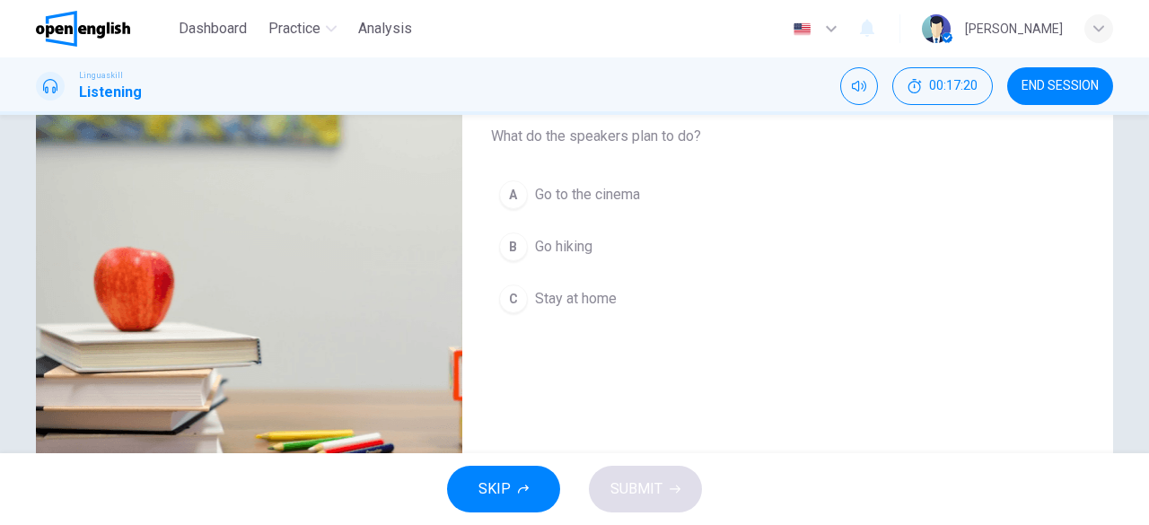
click at [551, 349] on div "Question 87 Listen and Select For this question, choose the correct answer. On …" at bounding box center [773, 193] width 622 height 566
type input "*"
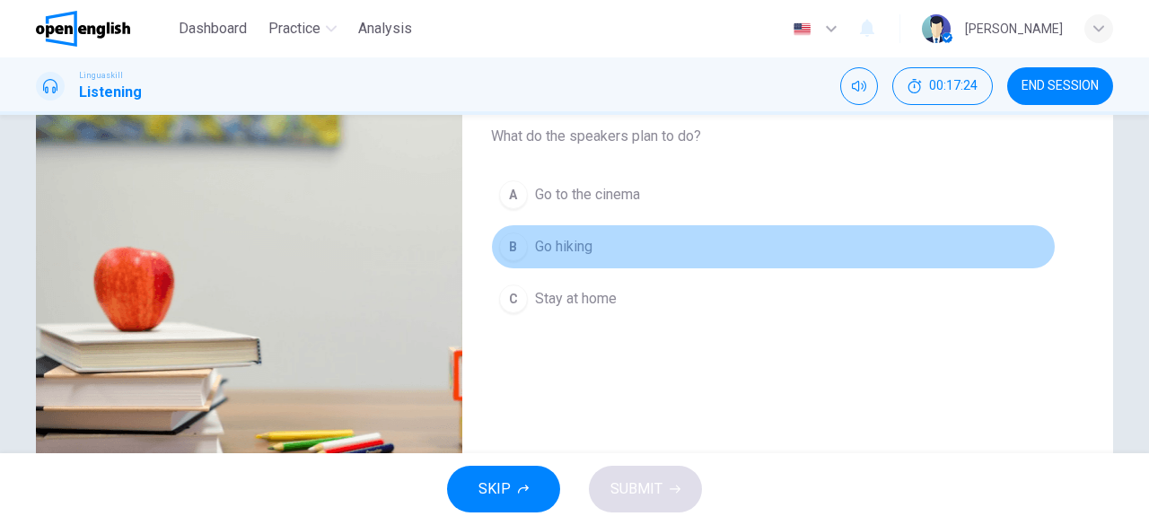
click at [583, 245] on span "Go hiking" at bounding box center [563, 247] width 57 height 22
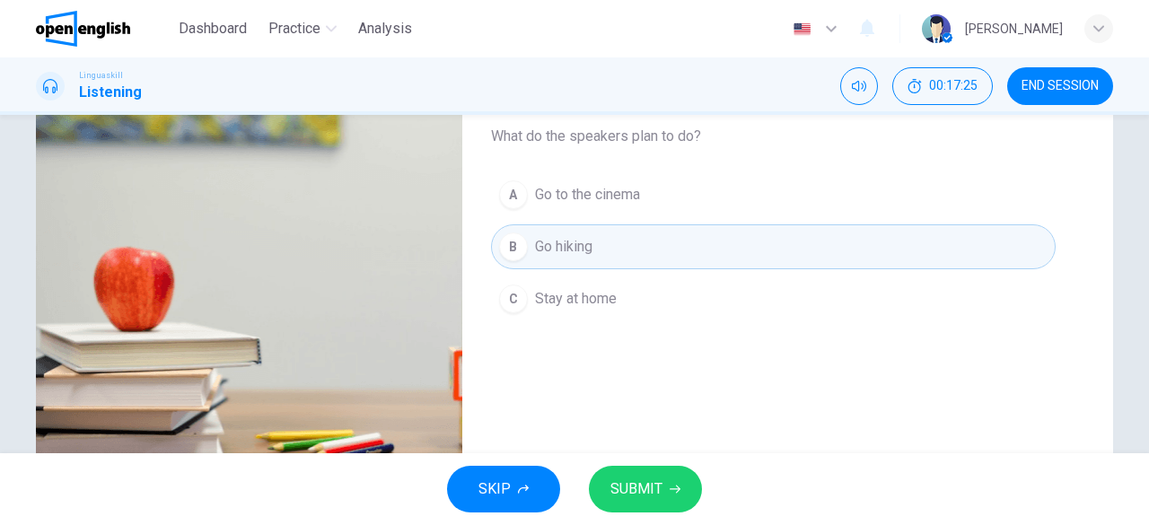
click at [660, 478] on span "SUBMIT" at bounding box center [636, 489] width 52 height 25
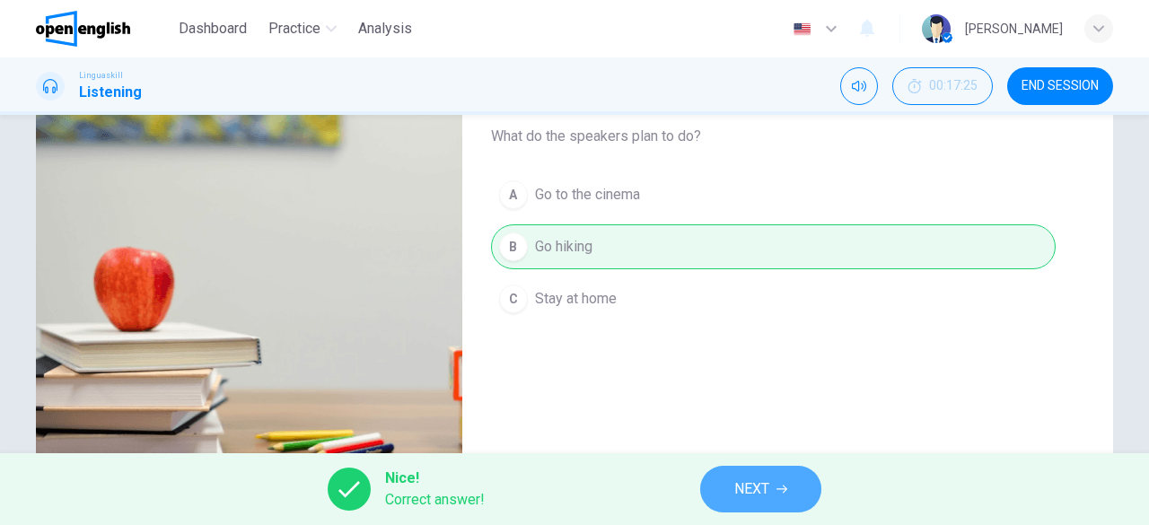
click at [772, 488] on button "NEXT" at bounding box center [760, 489] width 121 height 47
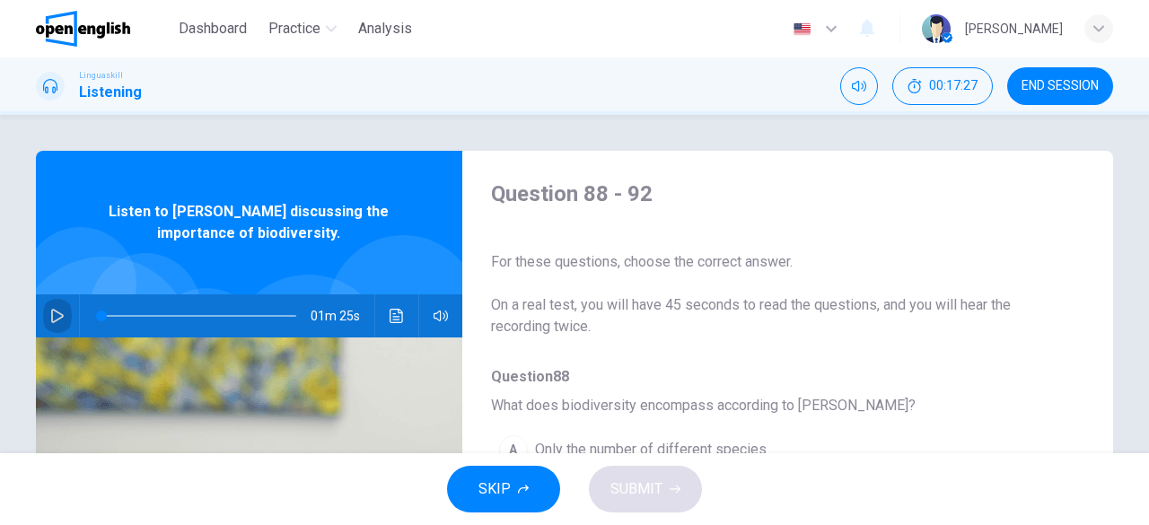
click at [54, 311] on icon "button" at bounding box center [57, 316] width 14 height 14
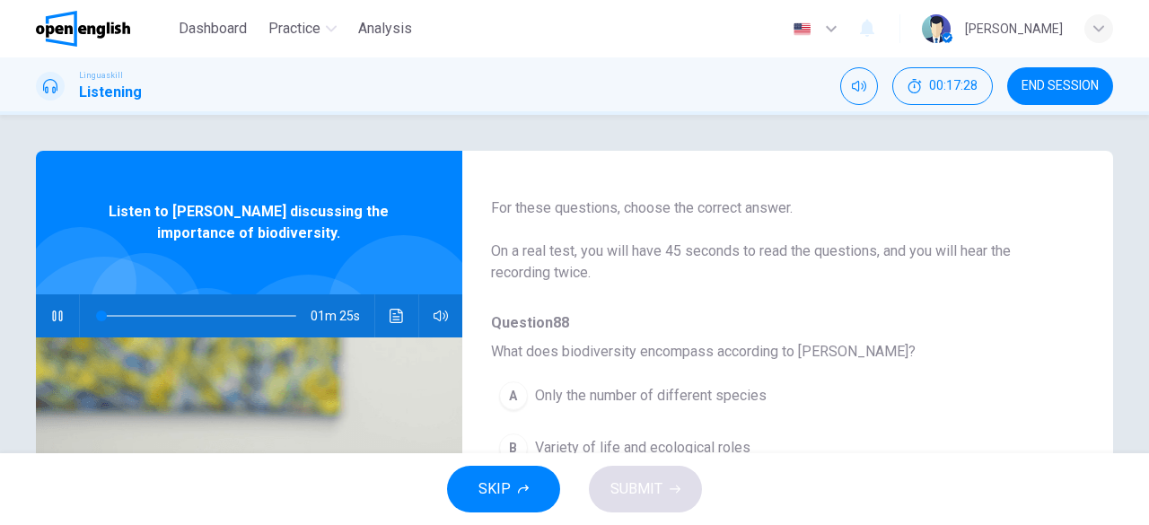
scroll to position [179, 0]
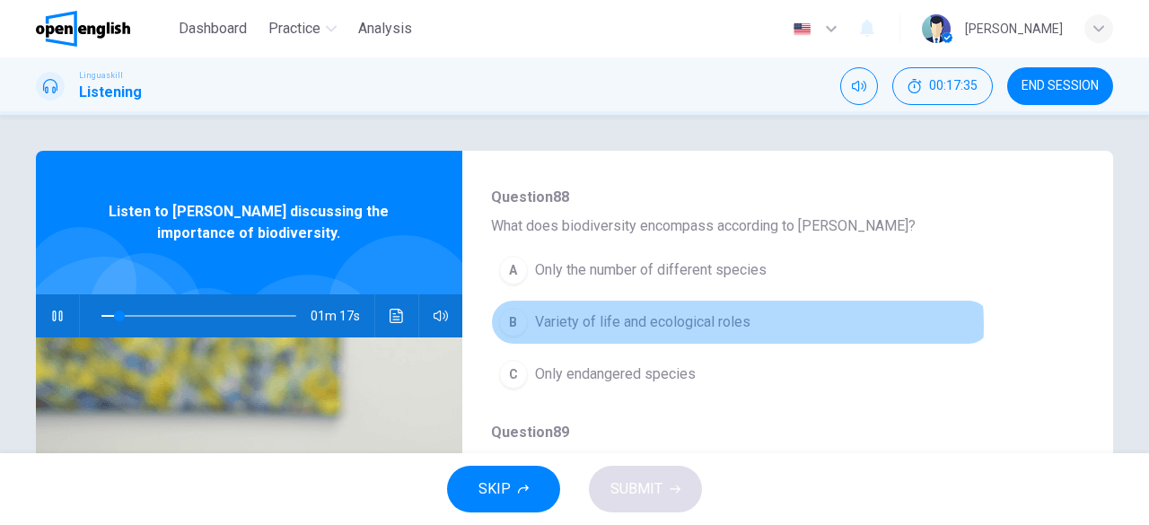
click at [723, 324] on span "Variety of life and ecological roles" at bounding box center [642, 322] width 215 height 22
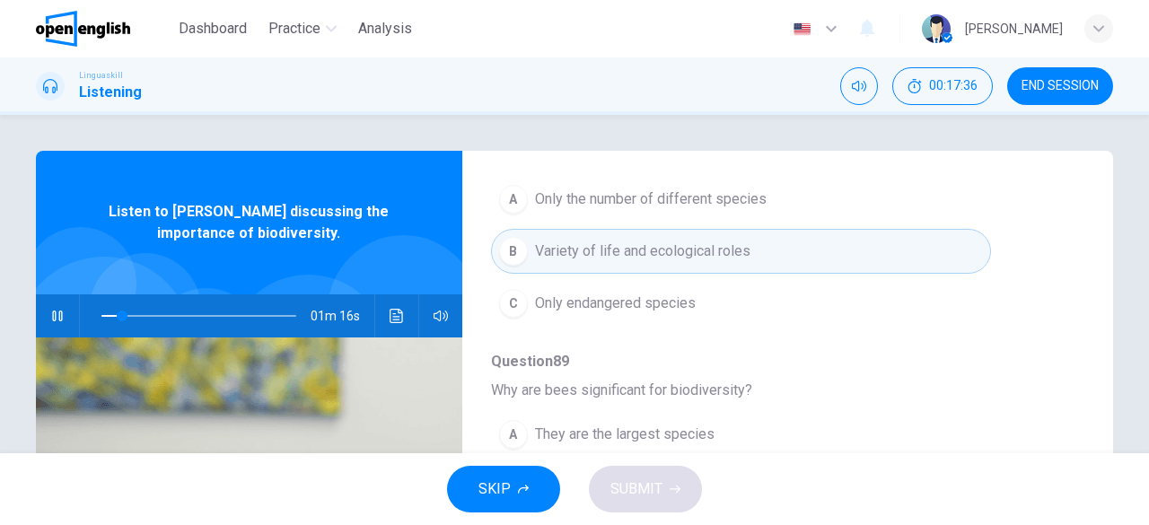
scroll to position [449, 0]
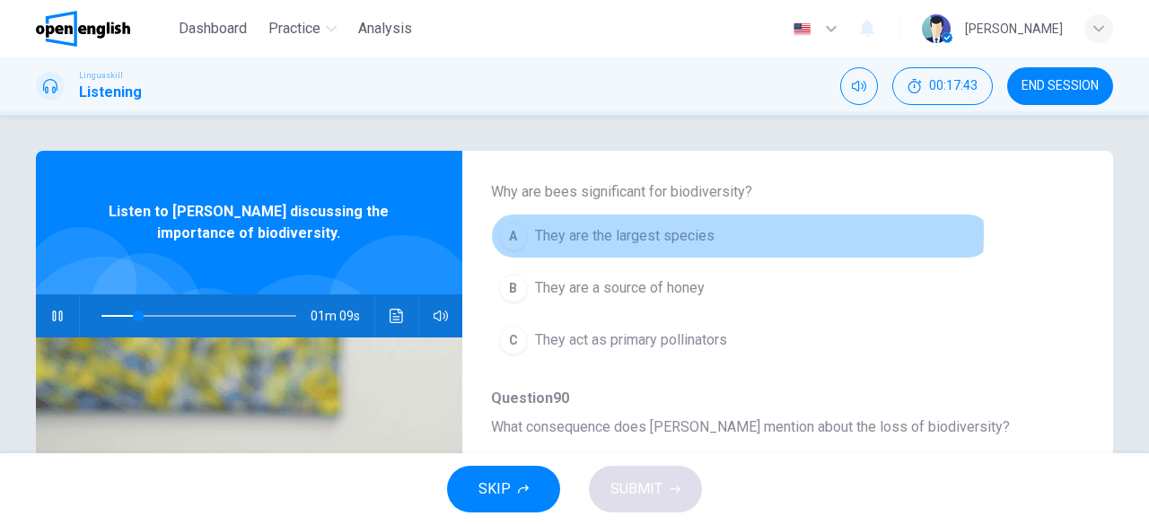
click at [676, 232] on span "They are the largest species" at bounding box center [624, 236] width 179 height 22
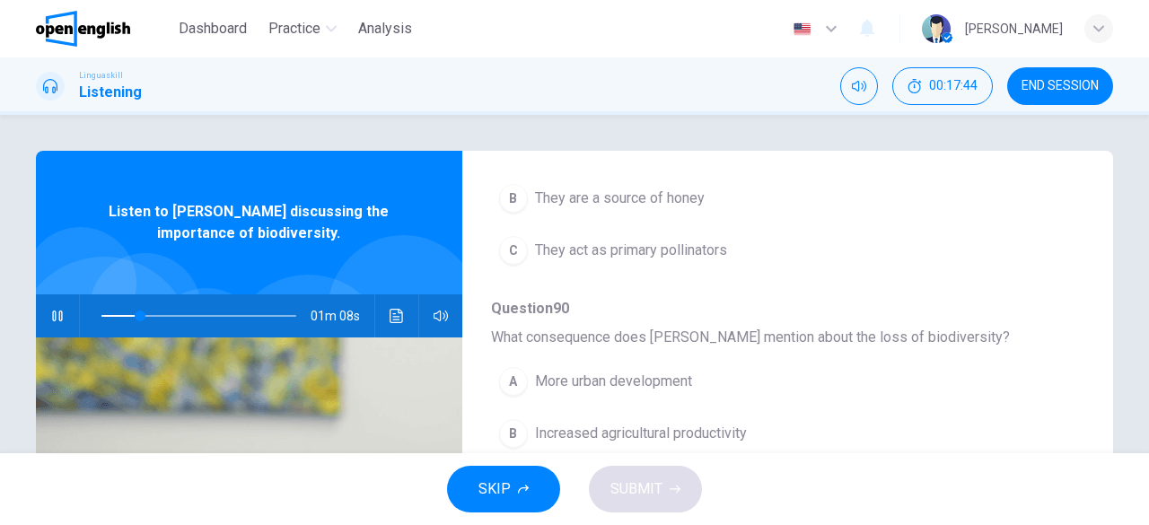
scroll to position [628, 0]
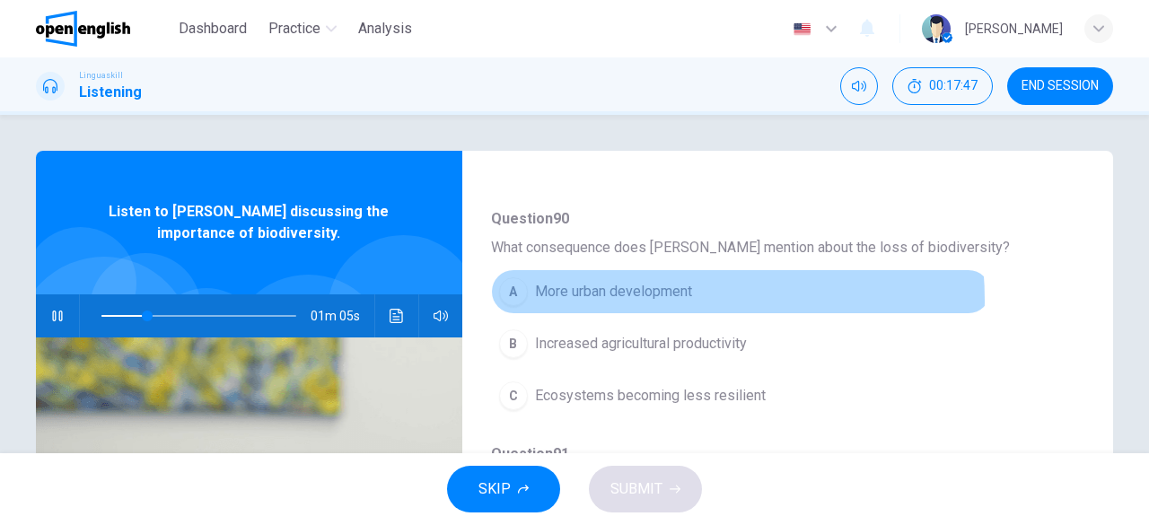
click at [626, 297] on span "More urban development" at bounding box center [613, 292] width 157 height 22
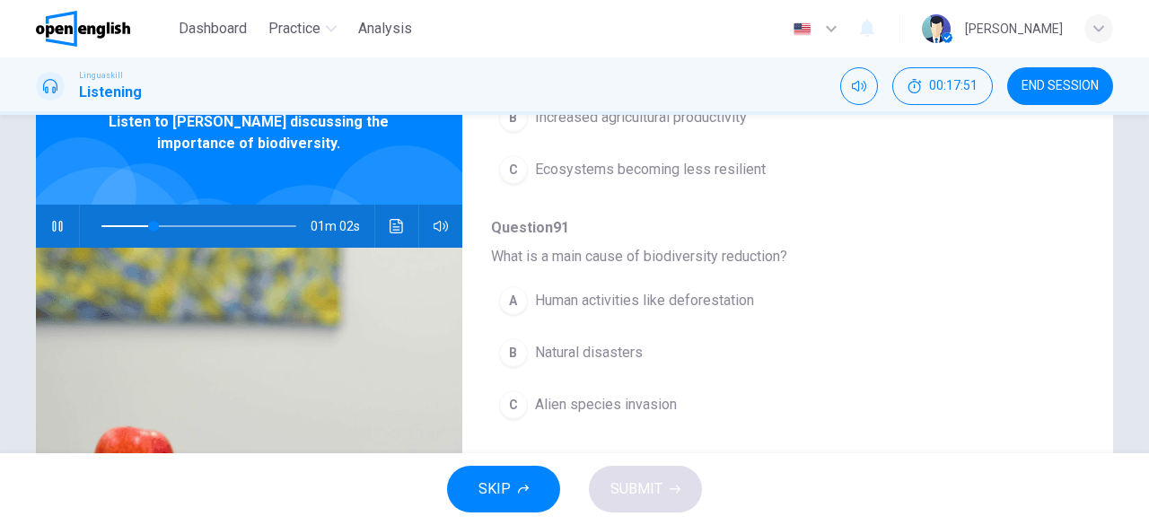
scroll to position [179, 0]
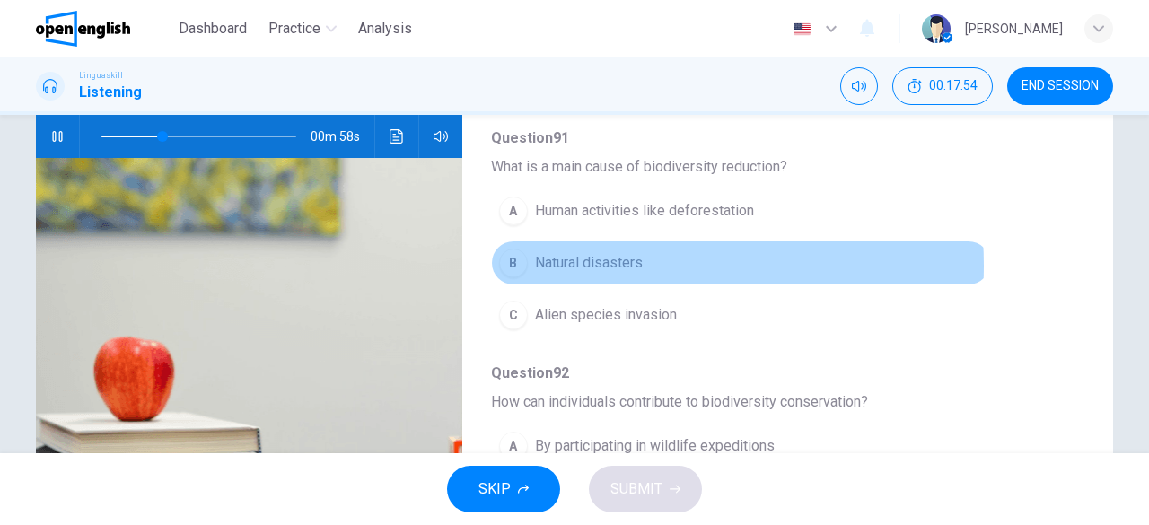
click at [581, 258] on span "Natural disasters" at bounding box center [589, 263] width 108 height 22
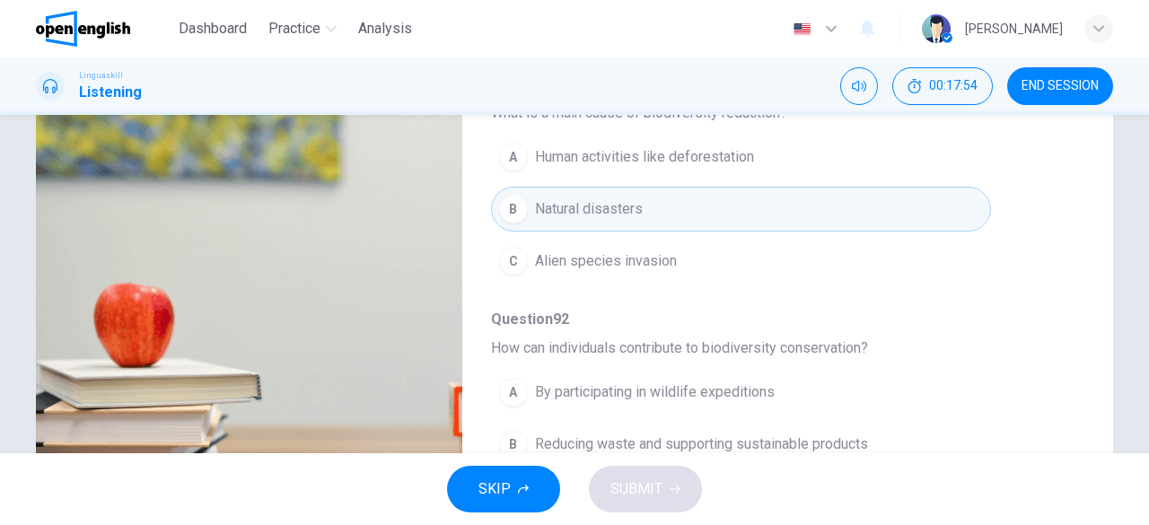
scroll to position [357, 0]
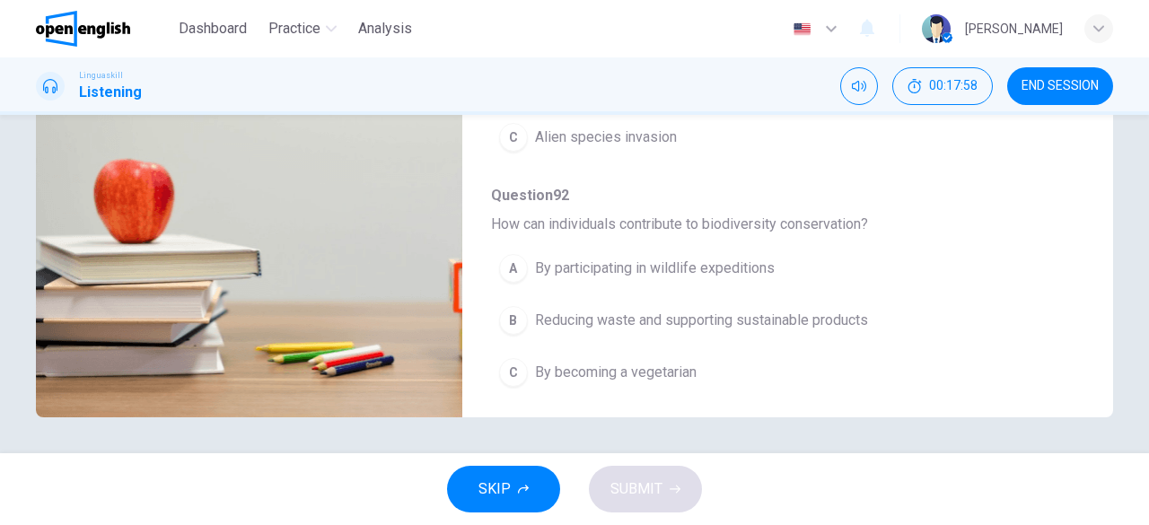
click at [687, 315] on span "Reducing waste and supporting sustainable products" at bounding box center [701, 321] width 333 height 22
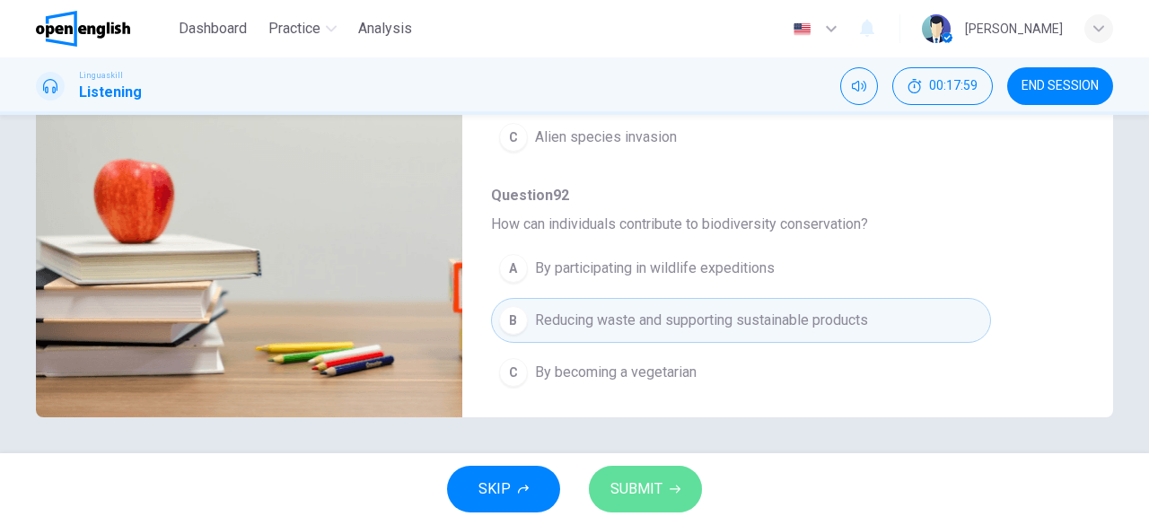
click at [663, 495] on button "SUBMIT" at bounding box center [645, 489] width 113 height 47
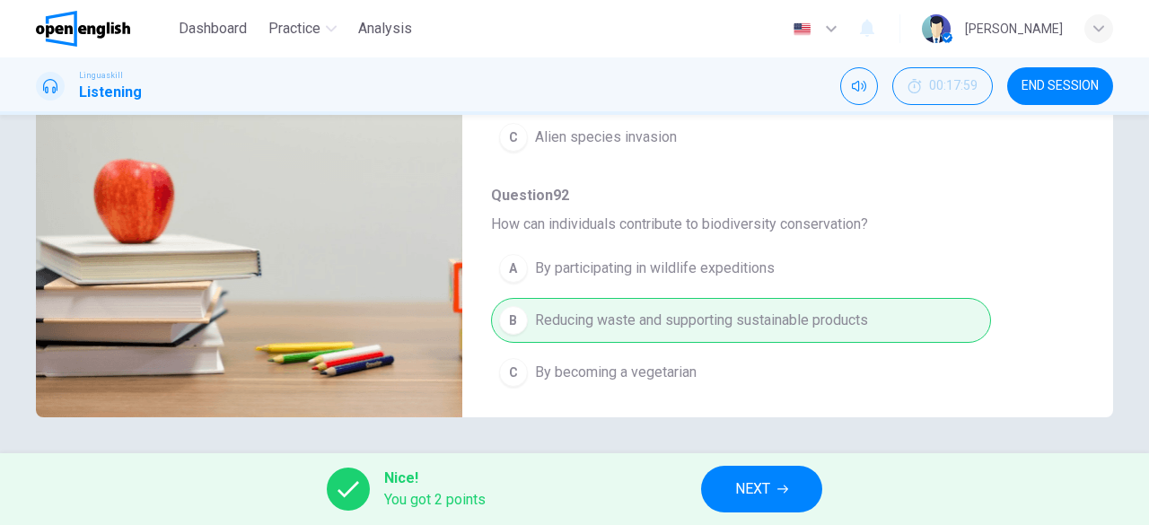
type input "**"
click at [776, 491] on button "NEXT" at bounding box center [761, 489] width 121 height 47
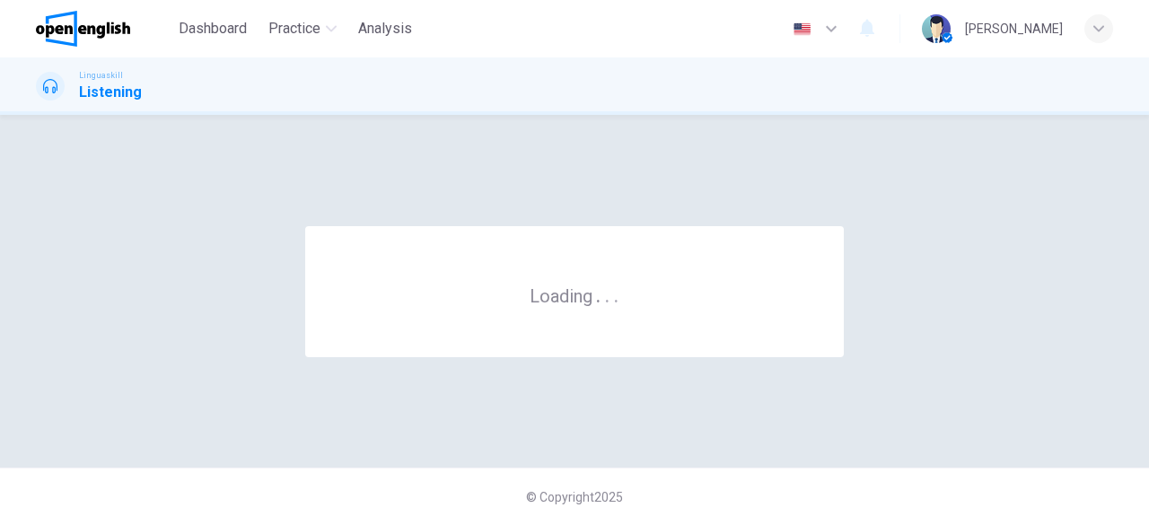
scroll to position [0, 0]
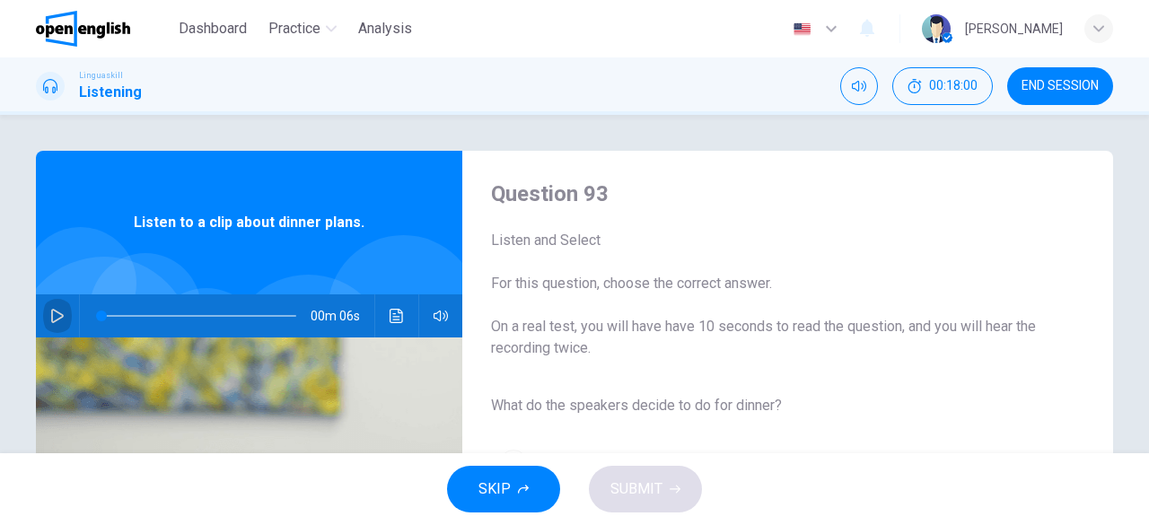
click at [51, 310] on icon "button" at bounding box center [57, 316] width 13 height 14
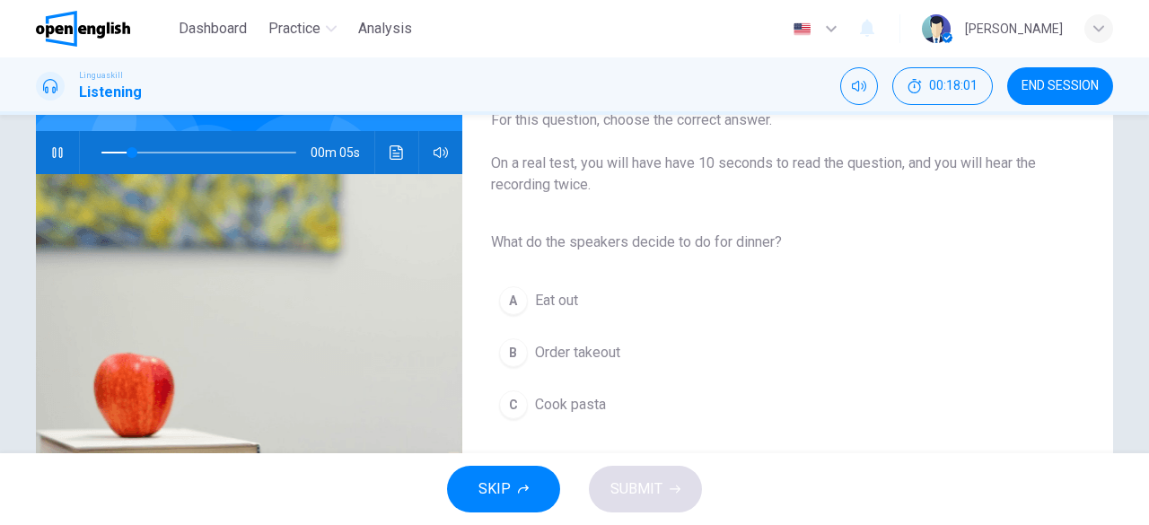
scroll to position [179, 0]
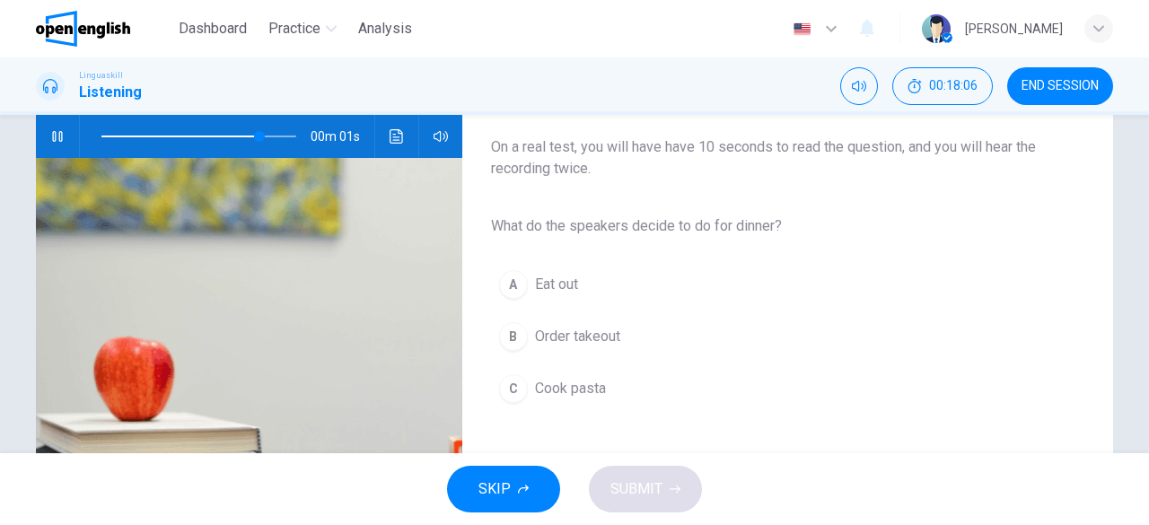
click at [578, 395] on span "Cook pasta" at bounding box center [570, 389] width 71 height 22
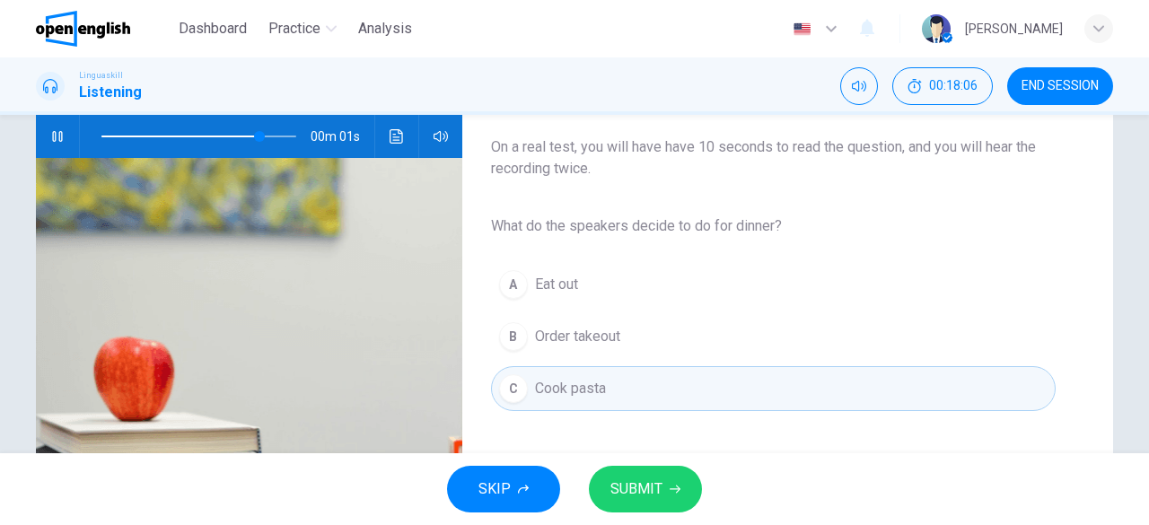
type input "*"
click at [686, 502] on button "SUBMIT" at bounding box center [645, 489] width 113 height 47
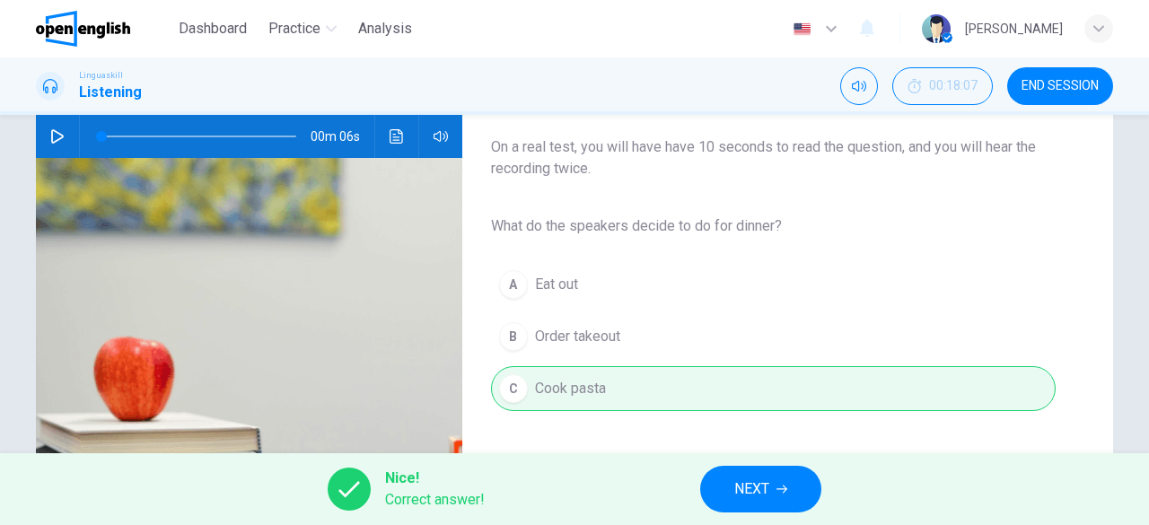
click at [781, 480] on button "NEXT" at bounding box center [760, 489] width 121 height 47
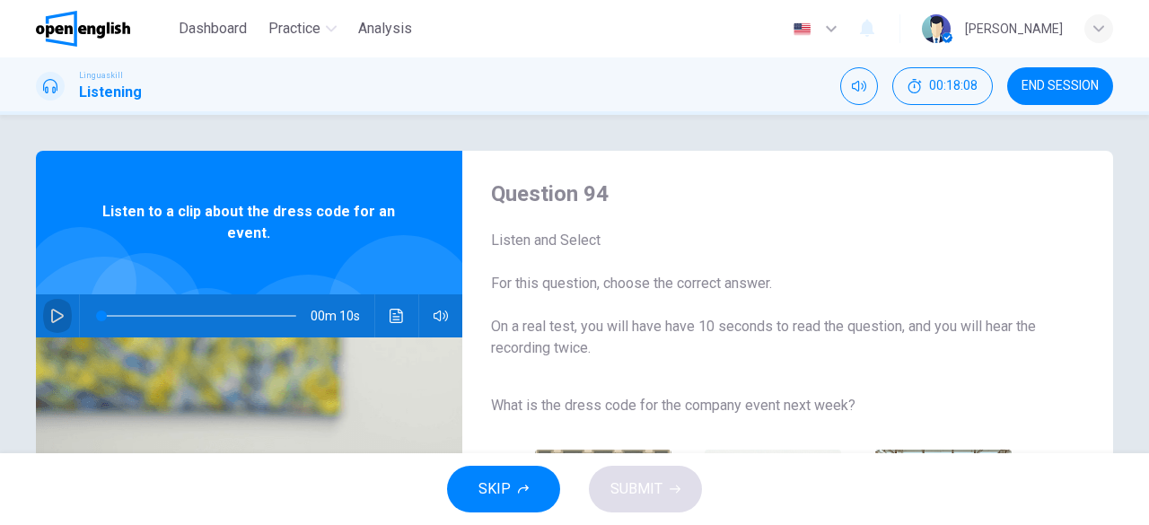
click at [60, 313] on button "button" at bounding box center [57, 315] width 29 height 43
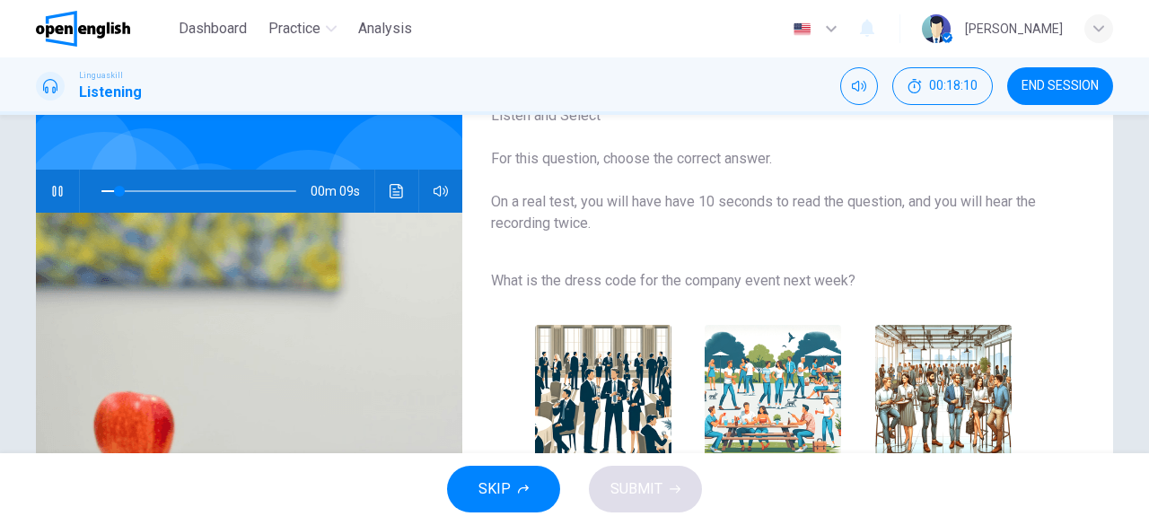
scroll to position [179, 0]
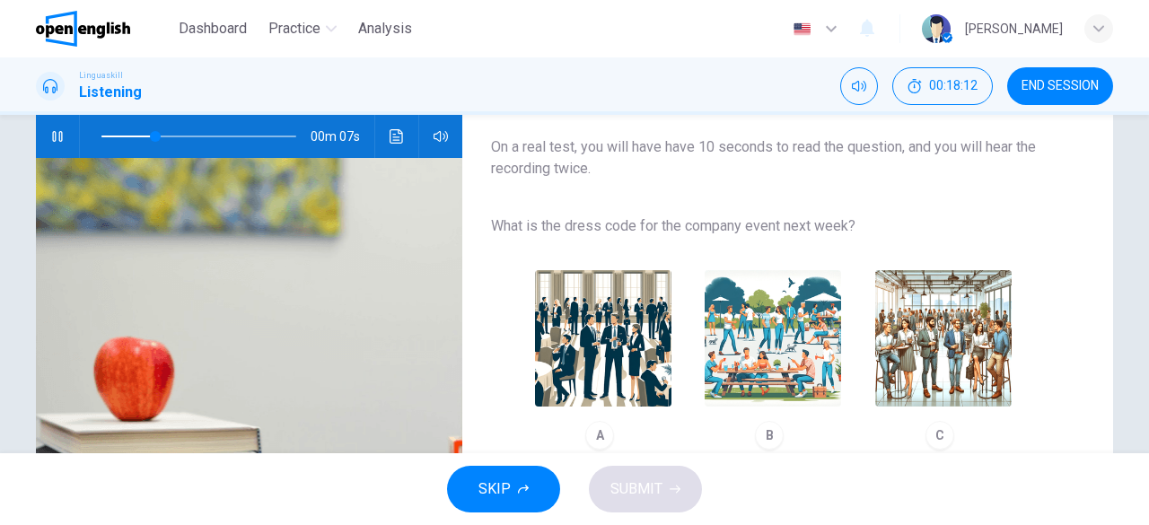
click at [609, 340] on img "button" at bounding box center [603, 338] width 136 height 136
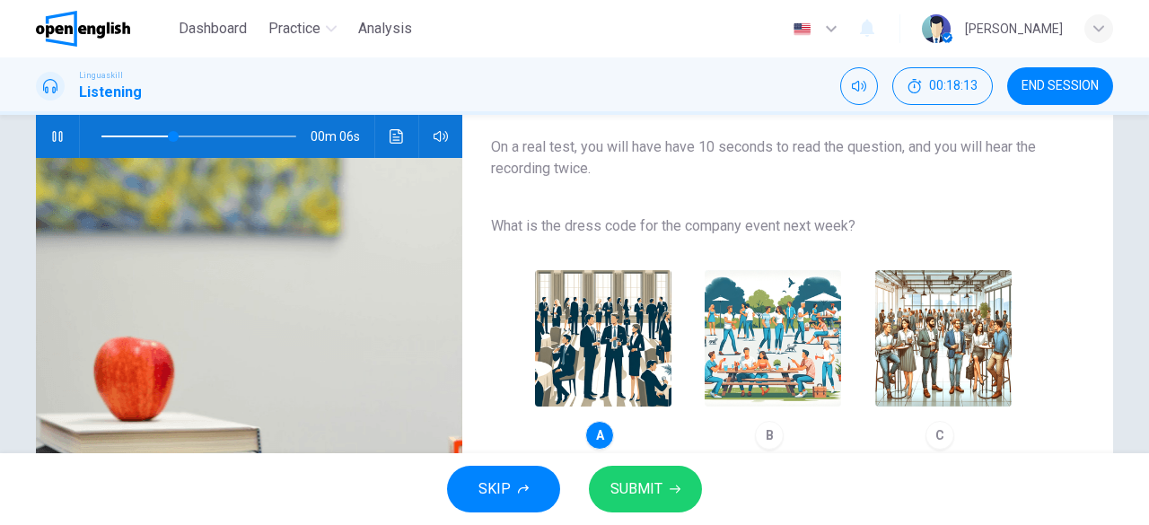
click at [643, 482] on span "SUBMIT" at bounding box center [636, 489] width 52 height 25
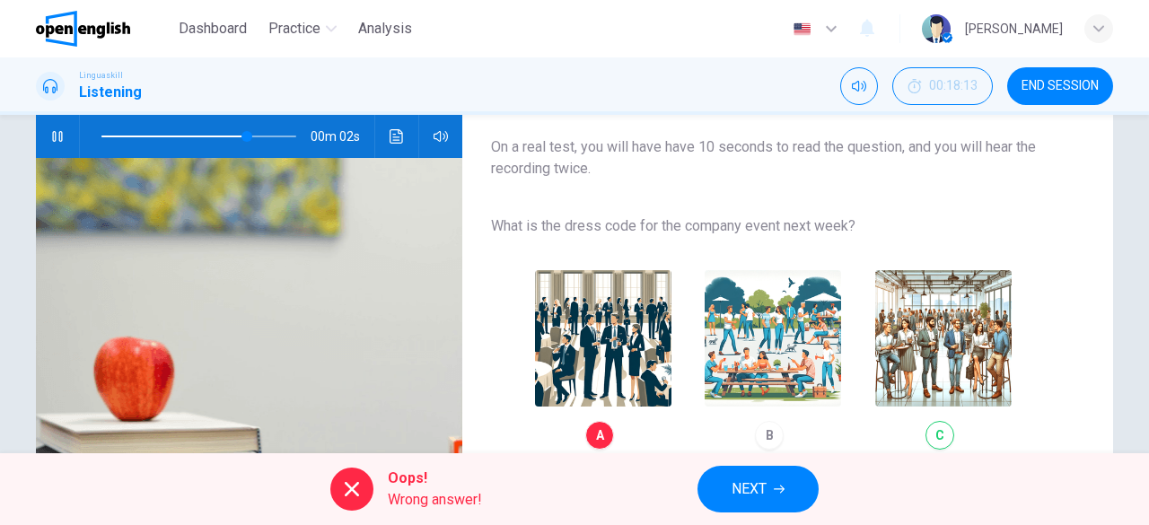
type input "**"
click at [770, 493] on button "NEXT" at bounding box center [757, 489] width 121 height 47
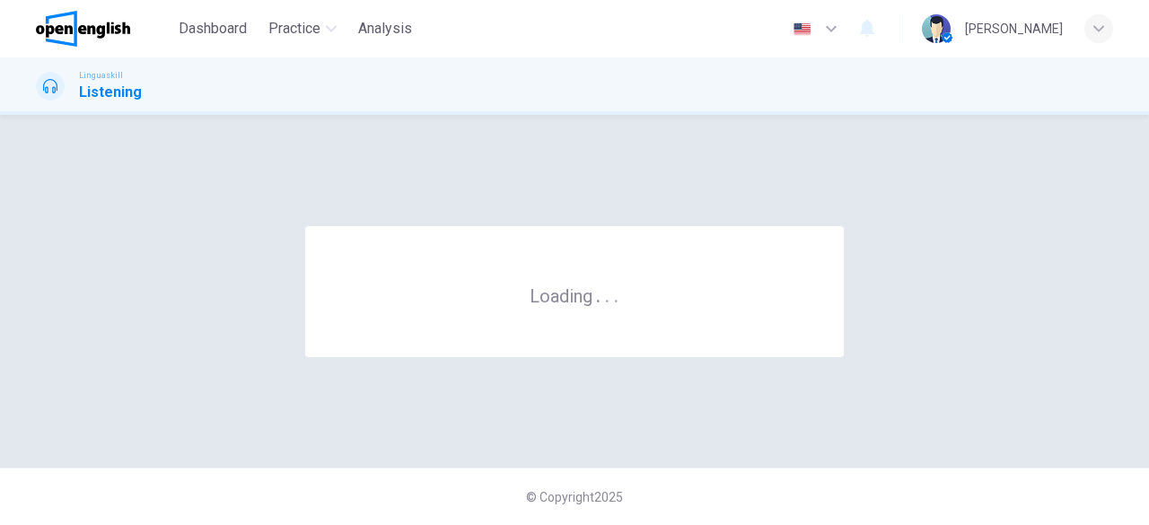
scroll to position [0, 0]
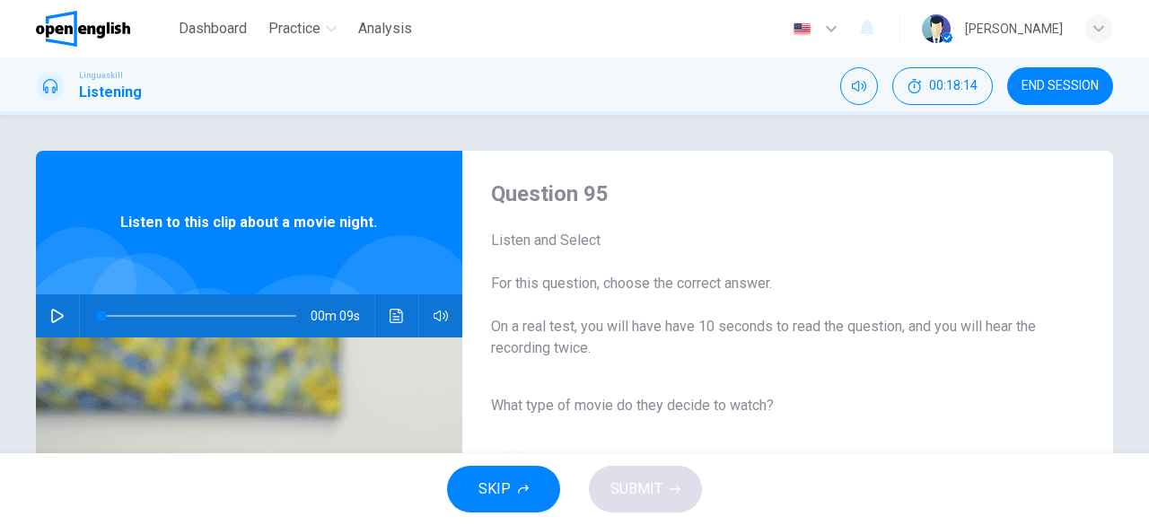
click at [64, 311] on button "button" at bounding box center [57, 315] width 29 height 43
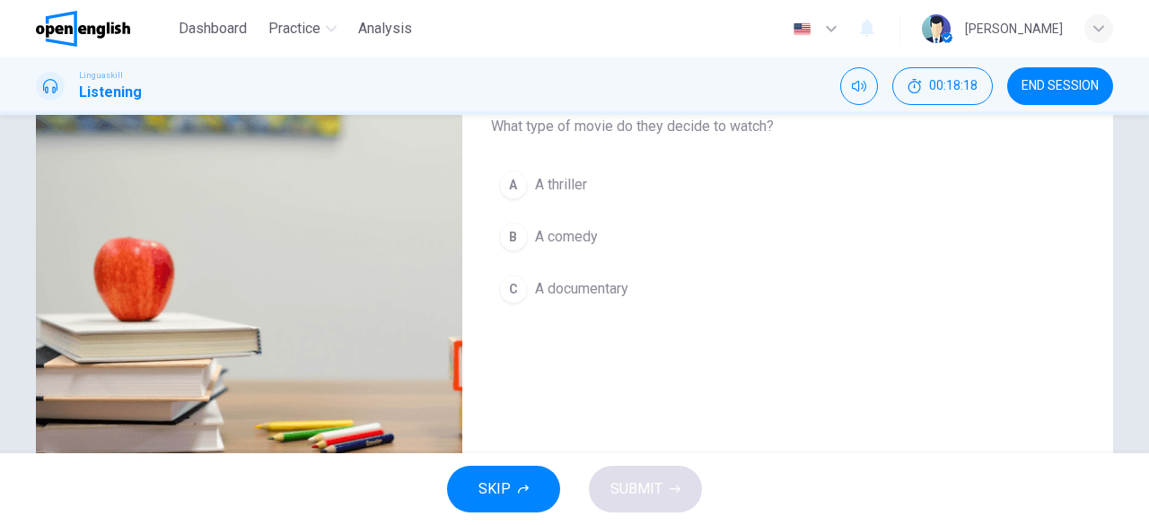
scroll to position [178, 0]
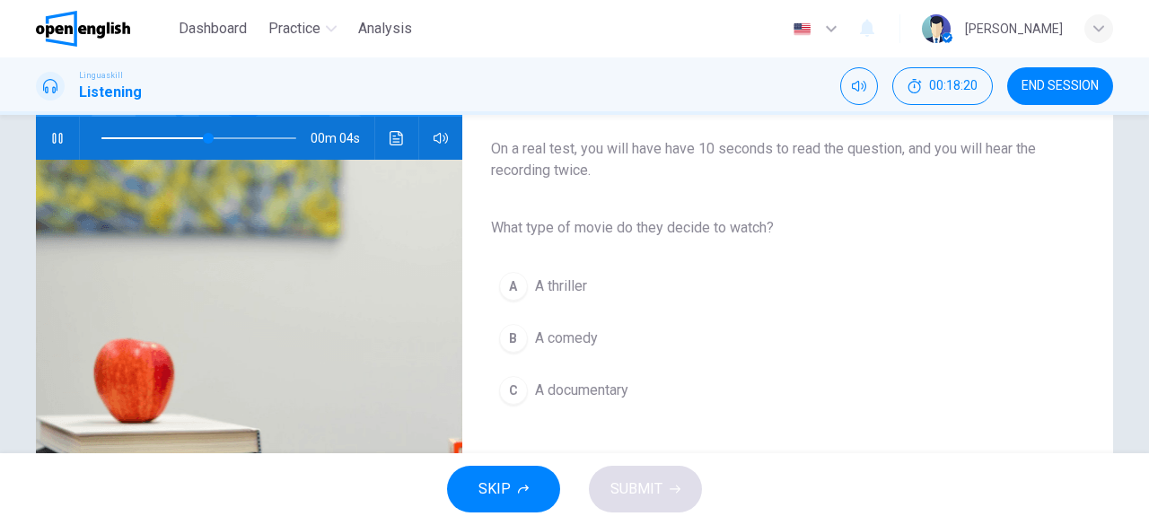
click at [564, 331] on span "A comedy" at bounding box center [566, 339] width 63 height 22
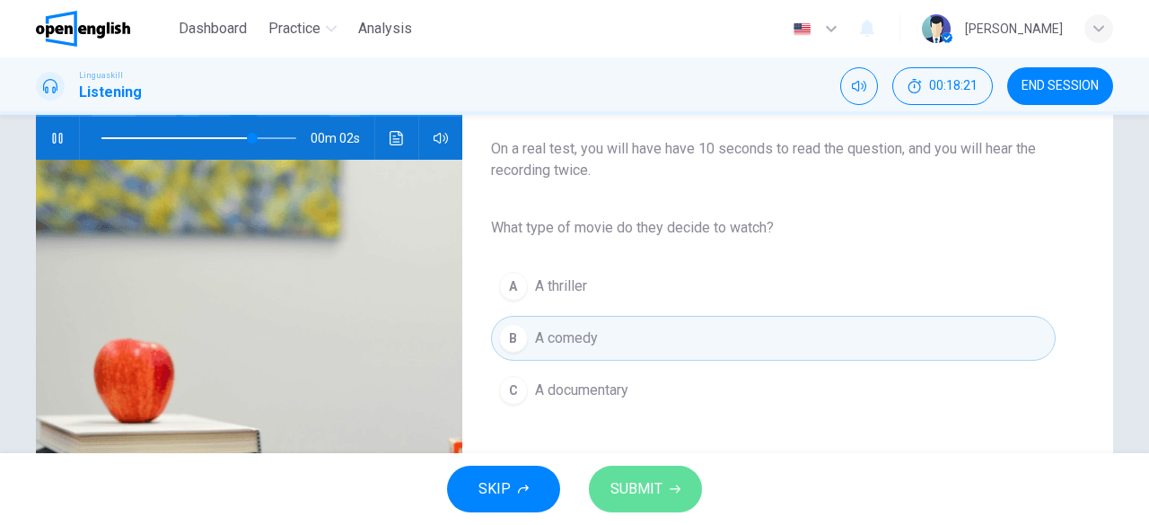
click at [652, 477] on span "SUBMIT" at bounding box center [636, 489] width 52 height 25
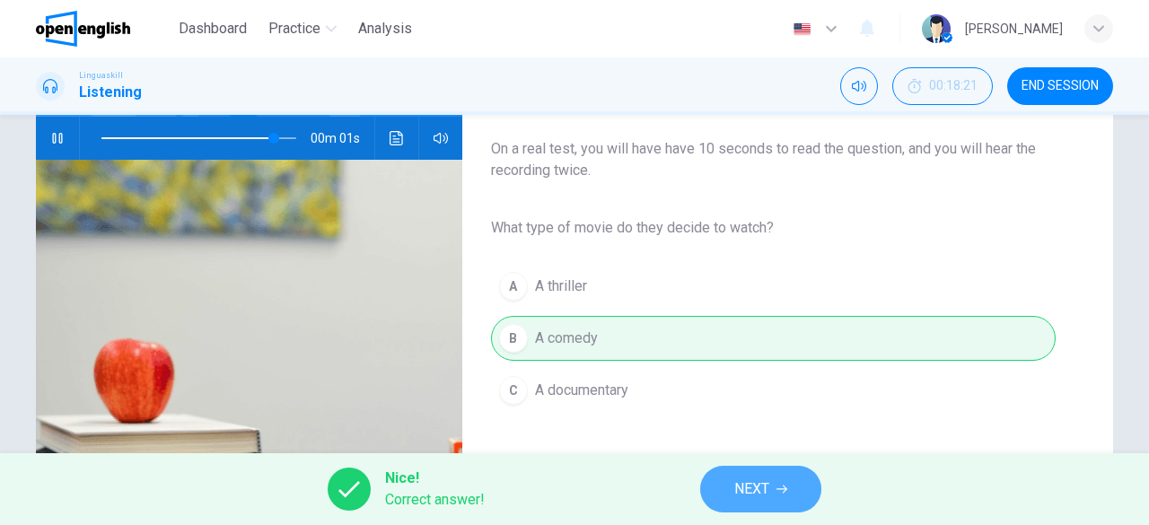
type input "***"
click at [775, 493] on button "NEXT" at bounding box center [760, 489] width 121 height 47
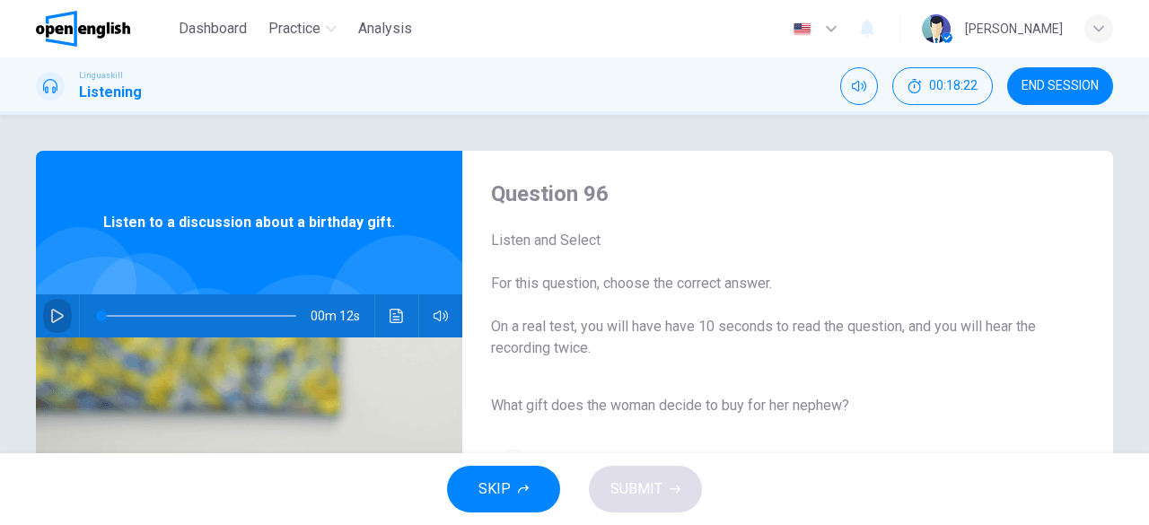
click at [50, 320] on icon "button" at bounding box center [57, 316] width 14 height 14
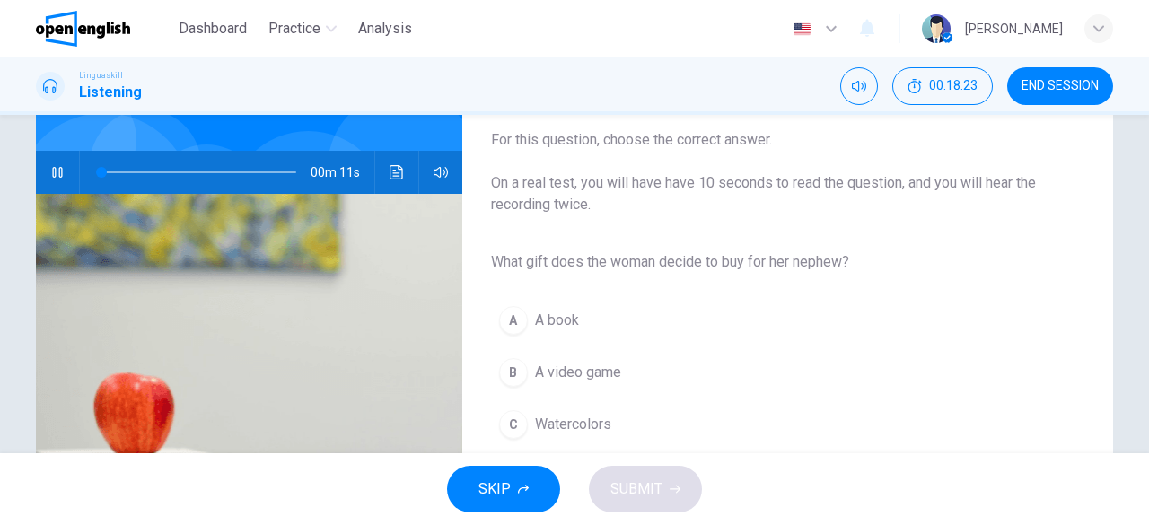
scroll to position [179, 0]
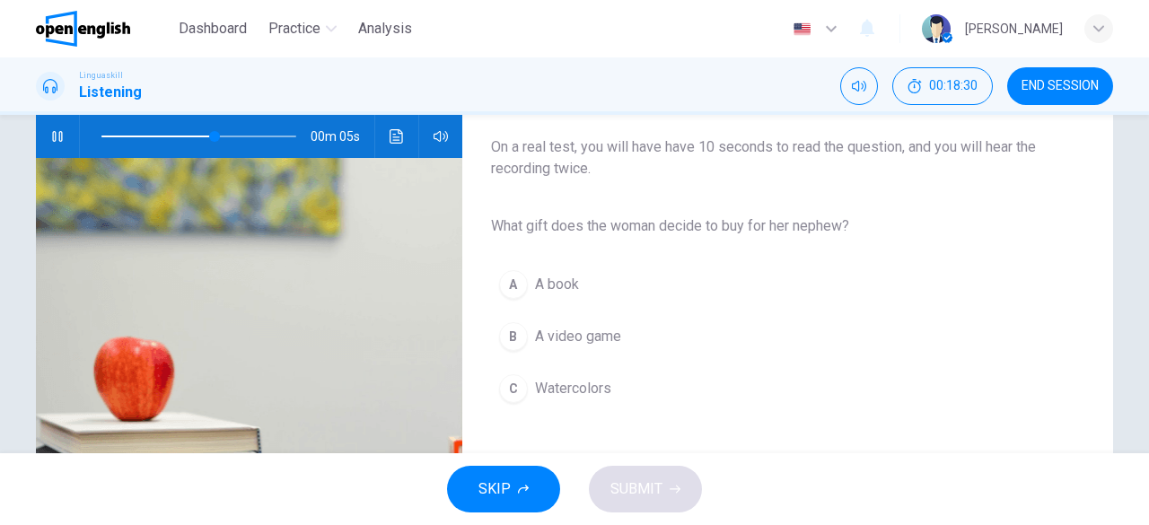
click at [587, 394] on span "Watercolors" at bounding box center [573, 389] width 76 height 22
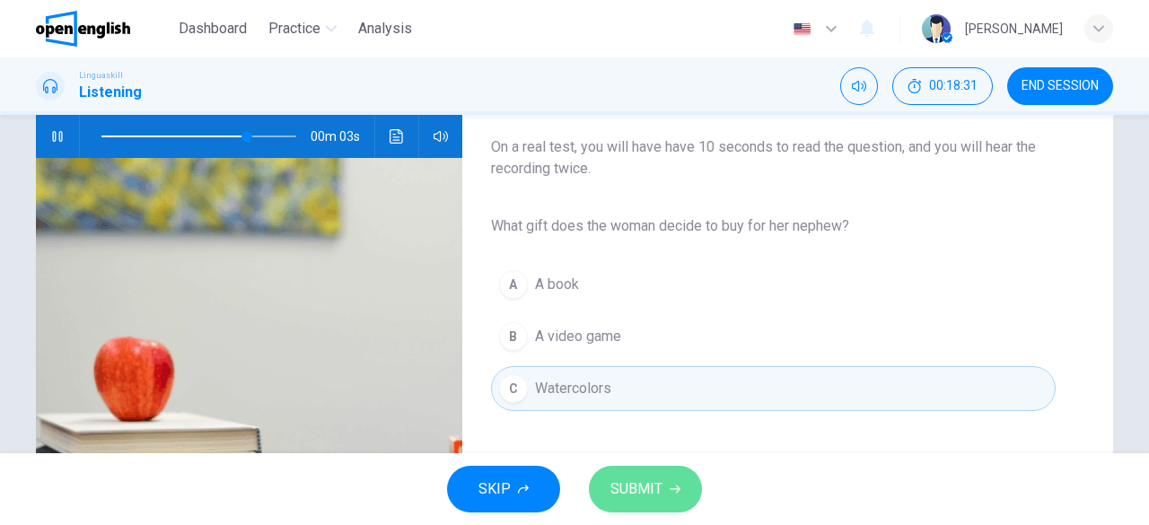
click at [652, 493] on span "SUBMIT" at bounding box center [636, 489] width 52 height 25
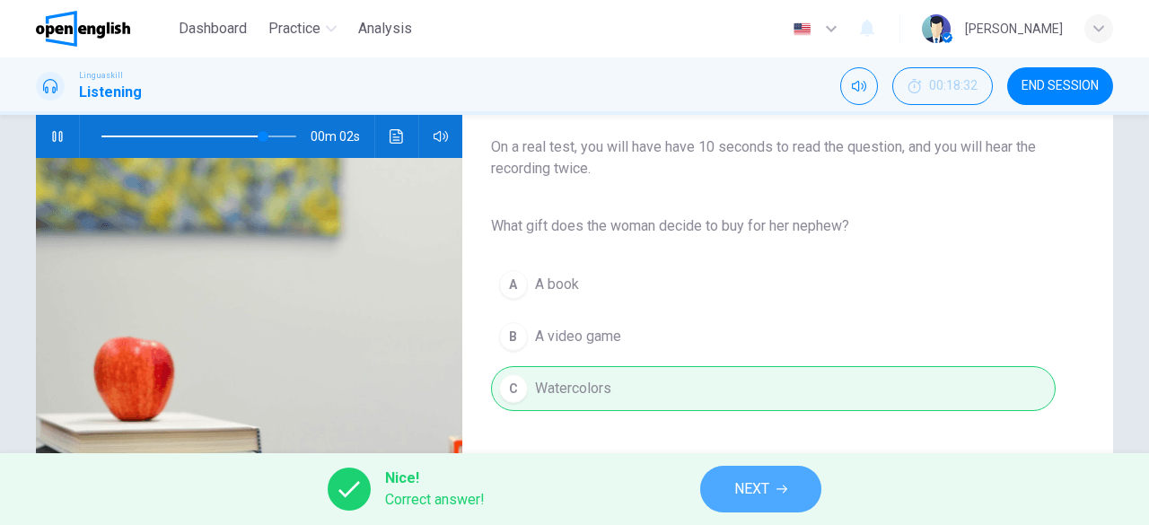
type input "**"
click at [732, 488] on button "NEXT" at bounding box center [760, 489] width 121 height 47
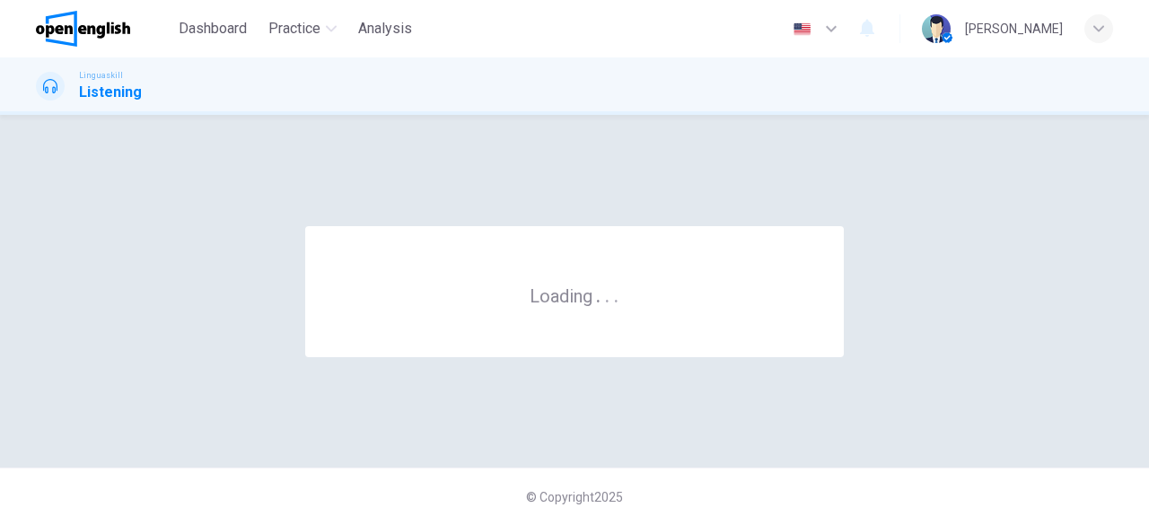
scroll to position [0, 0]
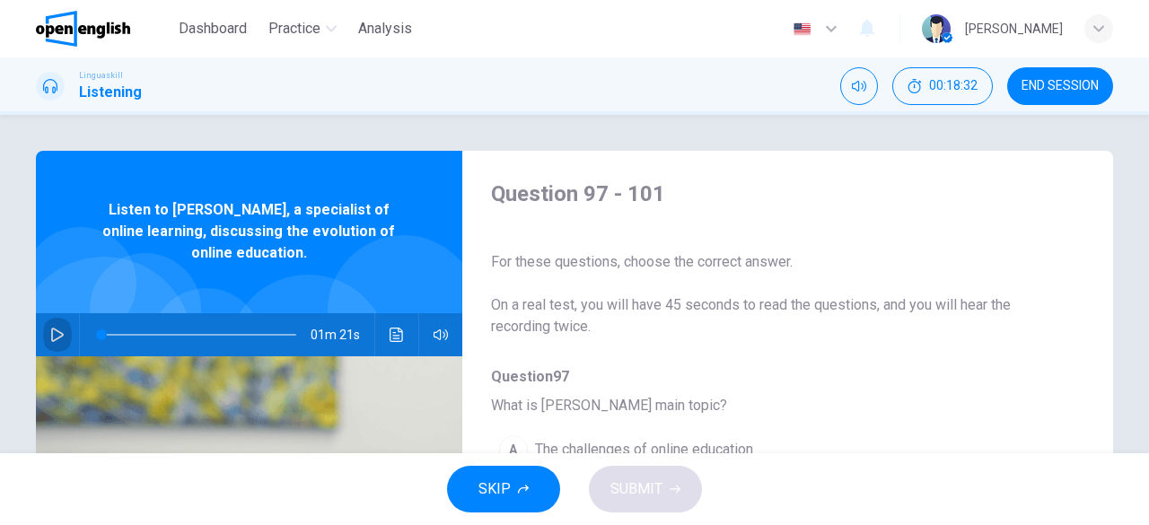
click at [63, 327] on button "button" at bounding box center [57, 334] width 29 height 43
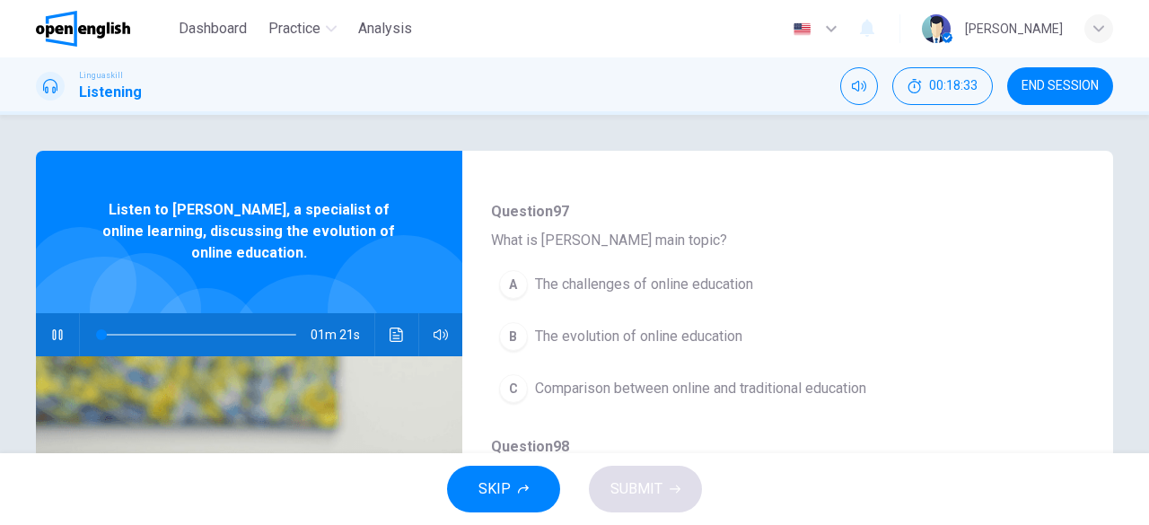
scroll to position [179, 0]
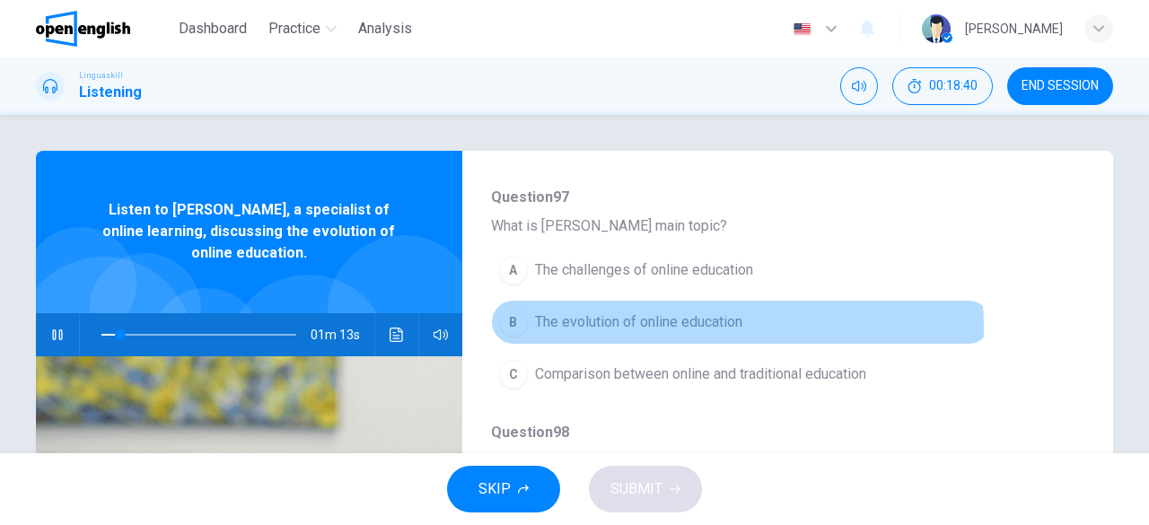
click at [654, 327] on span "The evolution of online education" at bounding box center [638, 322] width 207 height 22
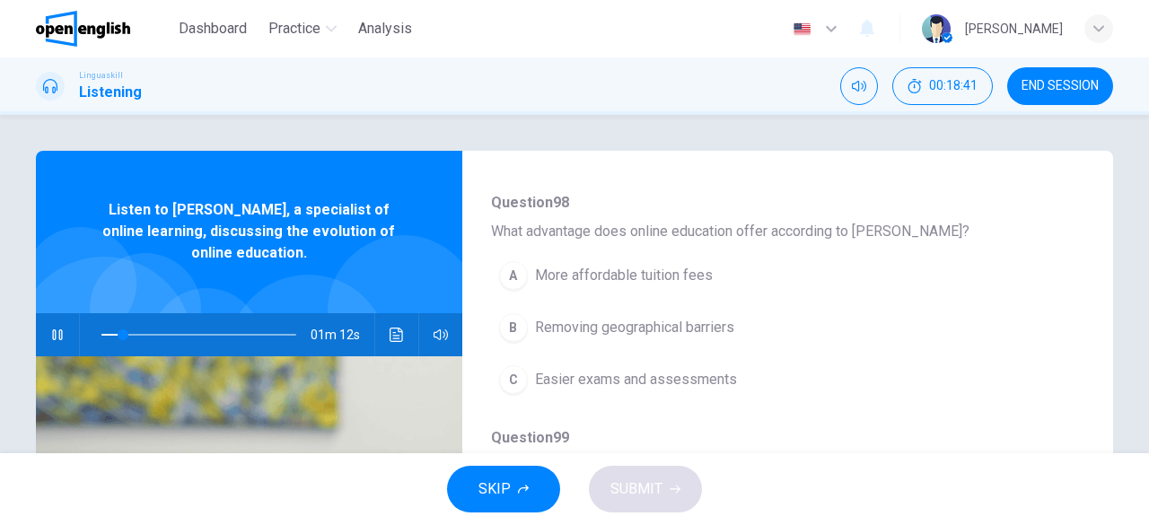
scroll to position [449, 0]
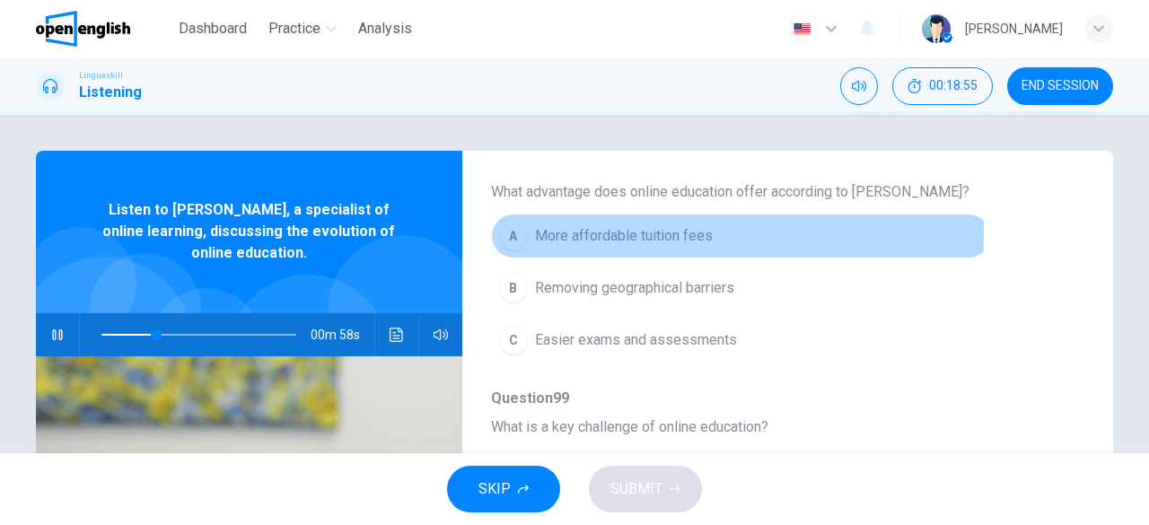
click at [596, 232] on span "More affordable tuition fees" at bounding box center [624, 236] width 178 height 22
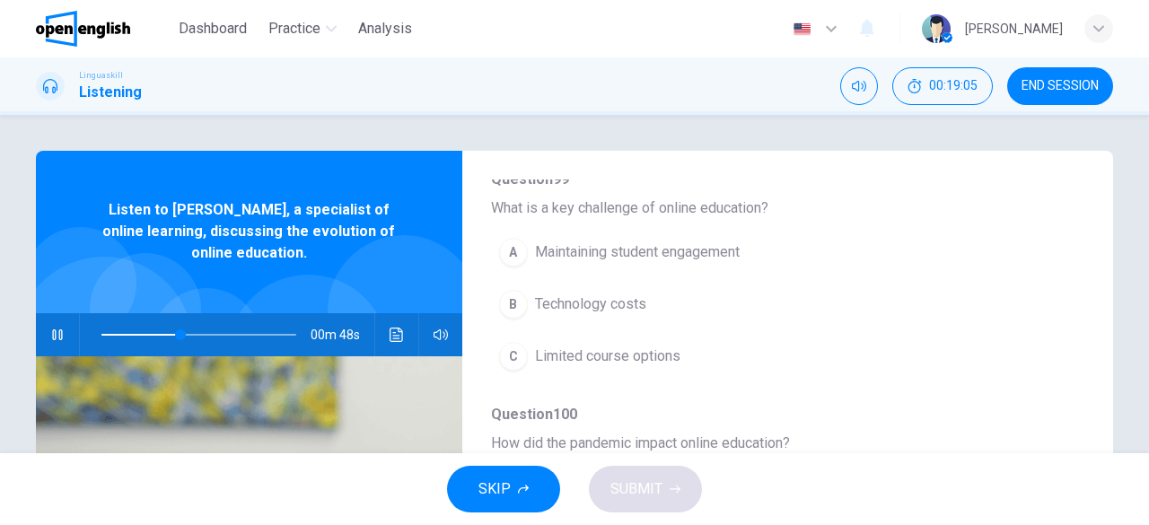
scroll to position [628, 0]
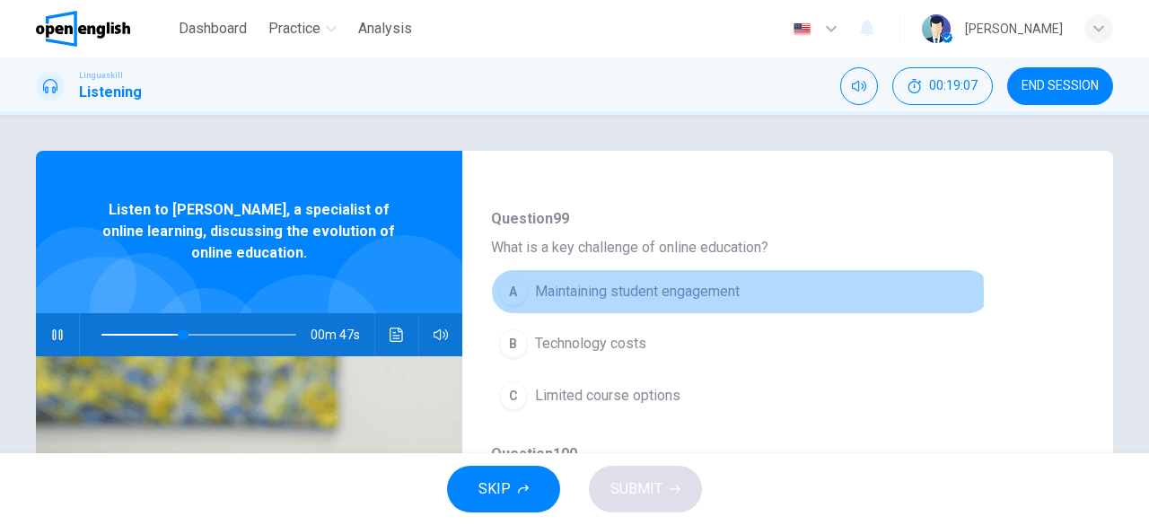
click at [610, 290] on span "Maintaining student engagement" at bounding box center [637, 292] width 205 height 22
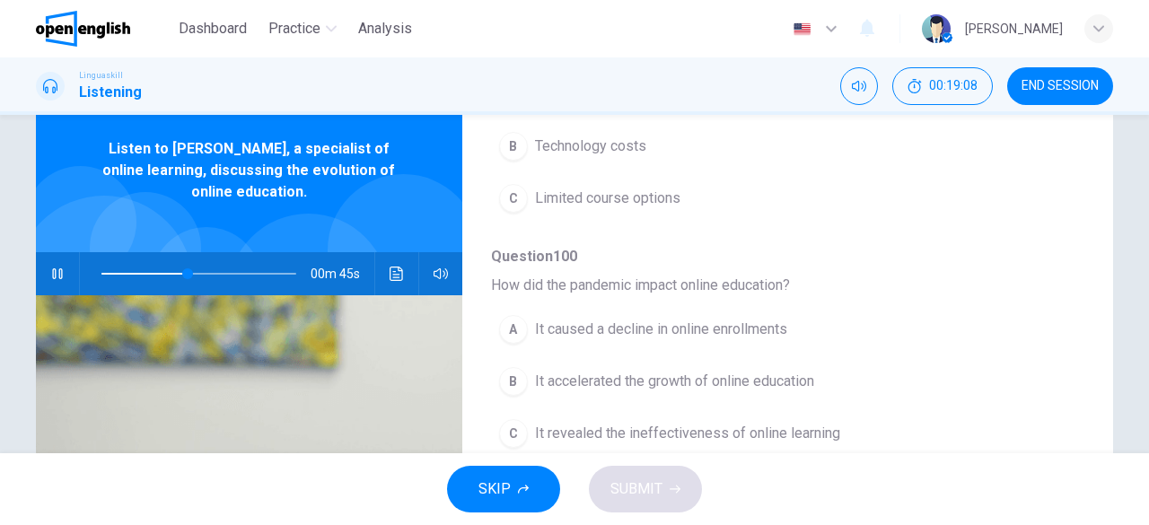
scroll to position [90, 0]
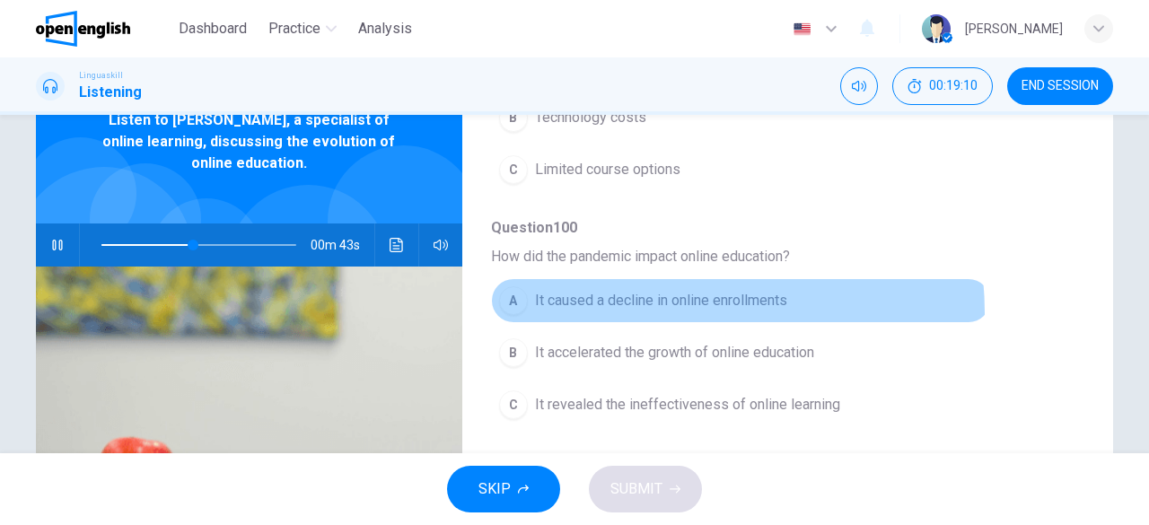
click at [657, 306] on button "A It caused a decline in online enrollments" at bounding box center [741, 300] width 500 height 45
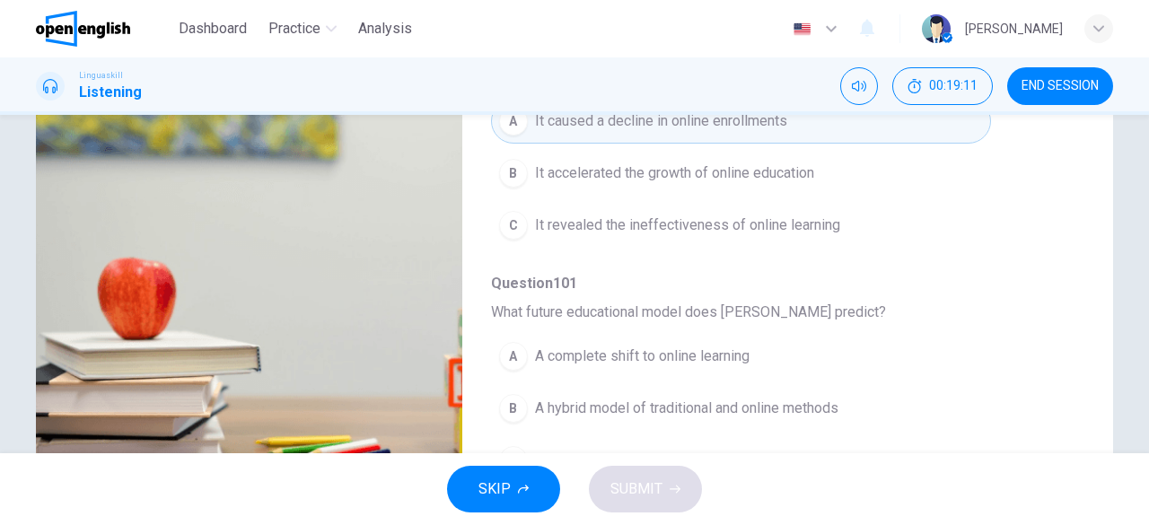
scroll to position [357, 0]
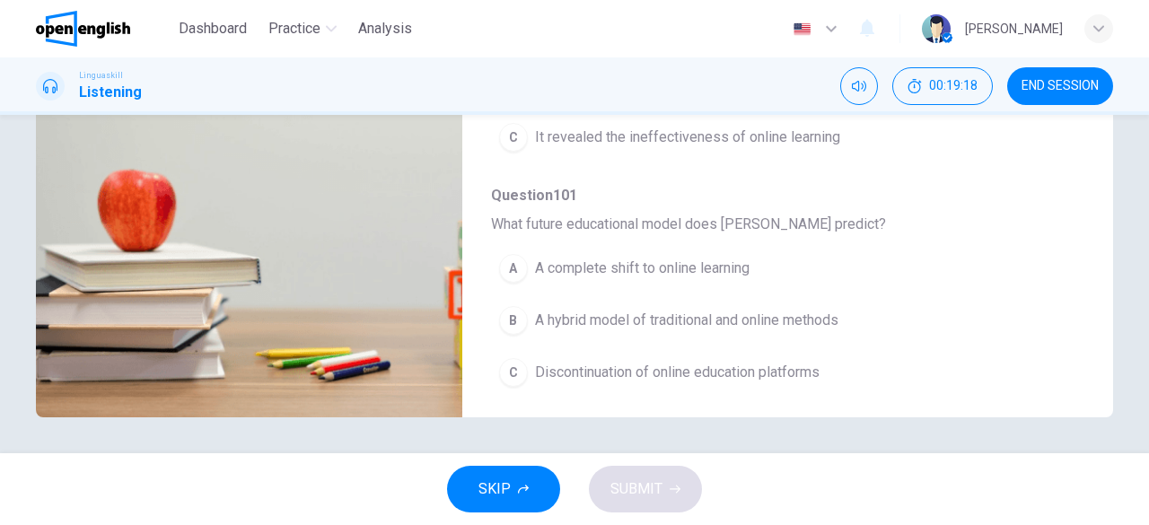
click at [628, 313] on span "A hybrid model of traditional and online methods" at bounding box center [686, 321] width 303 height 22
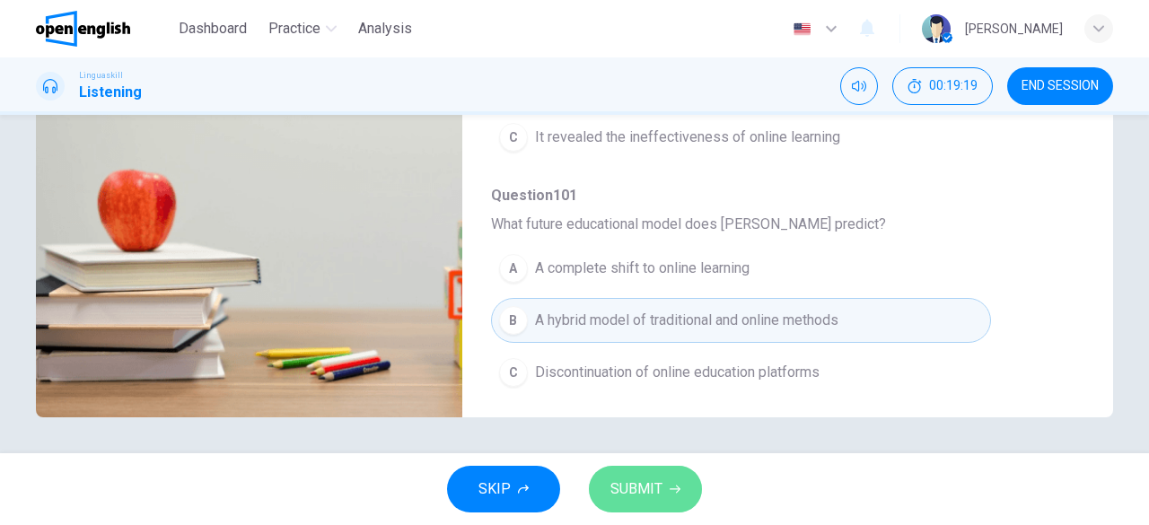
click at [670, 484] on icon "button" at bounding box center [675, 489] width 11 height 11
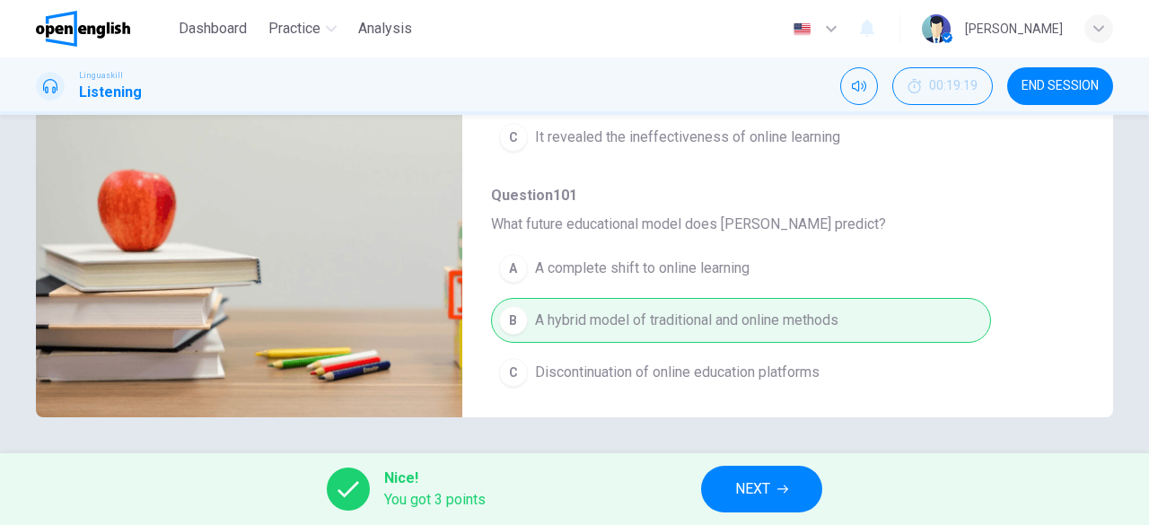
type input "**"
click at [782, 502] on button "NEXT" at bounding box center [761, 489] width 121 height 47
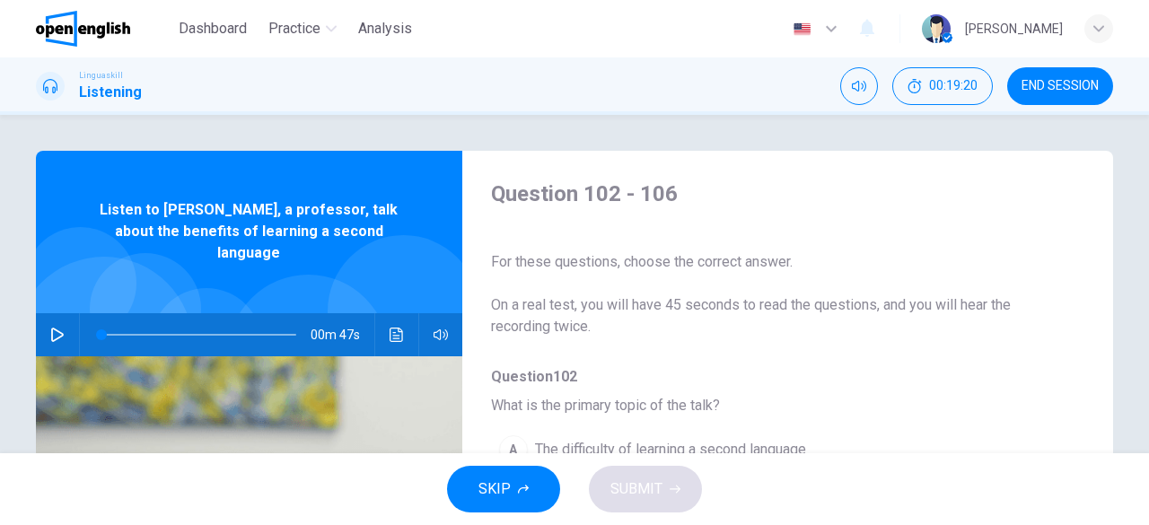
click at [50, 328] on icon "button" at bounding box center [57, 335] width 14 height 14
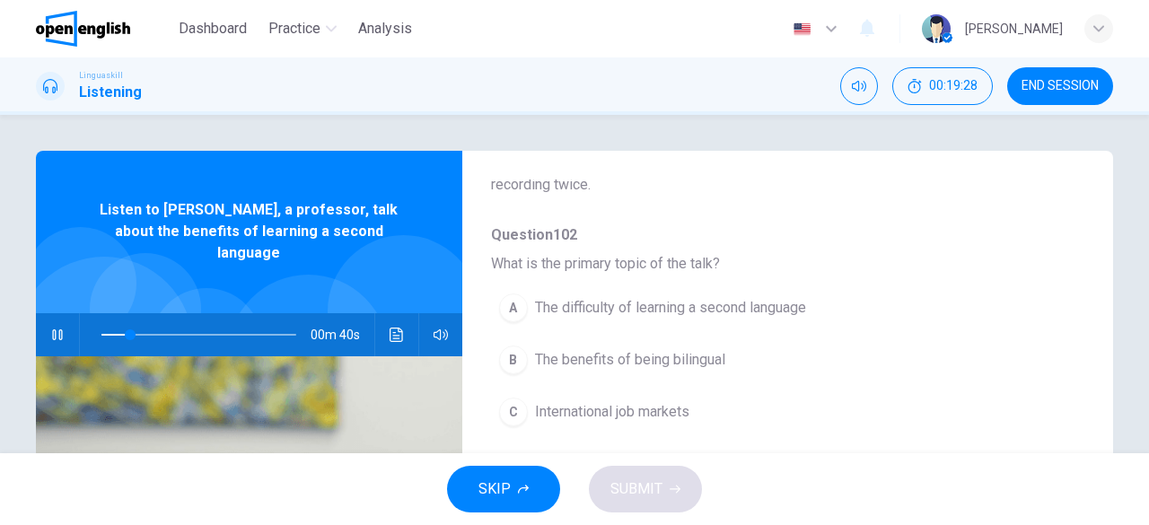
scroll to position [179, 0]
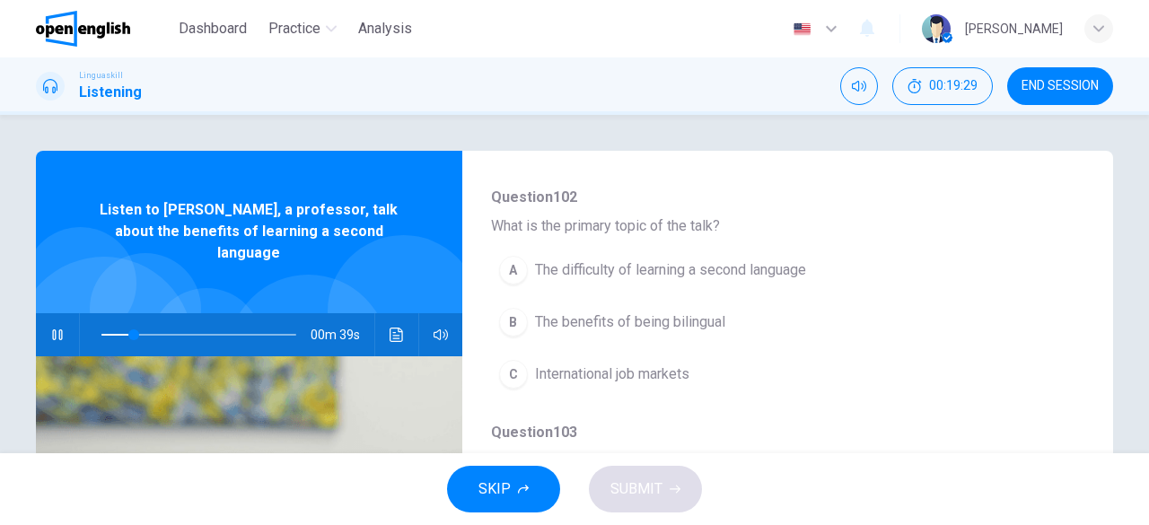
click at [694, 328] on span "The benefits of being bilingual" at bounding box center [630, 322] width 190 height 22
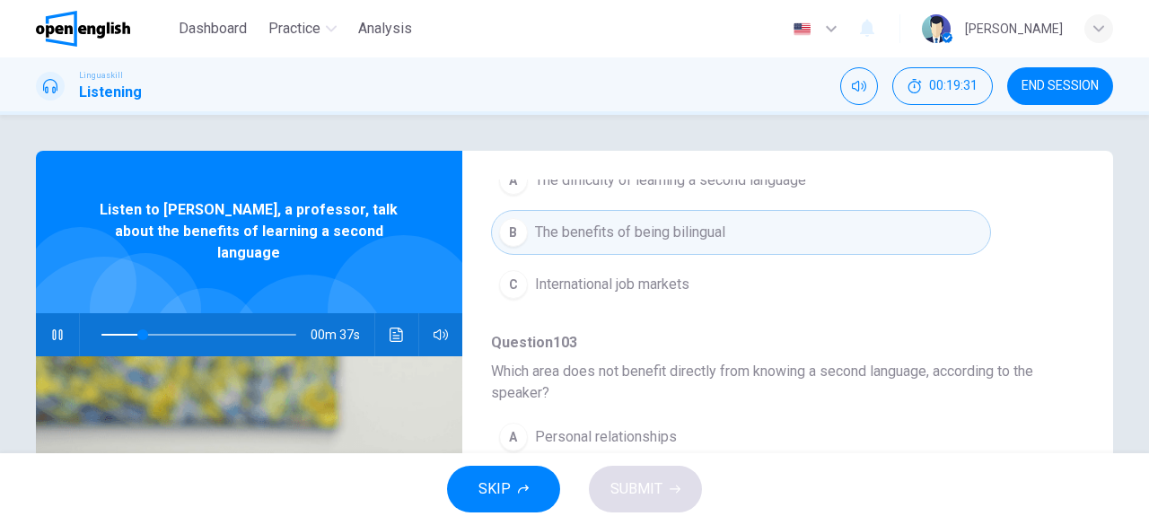
scroll to position [359, 0]
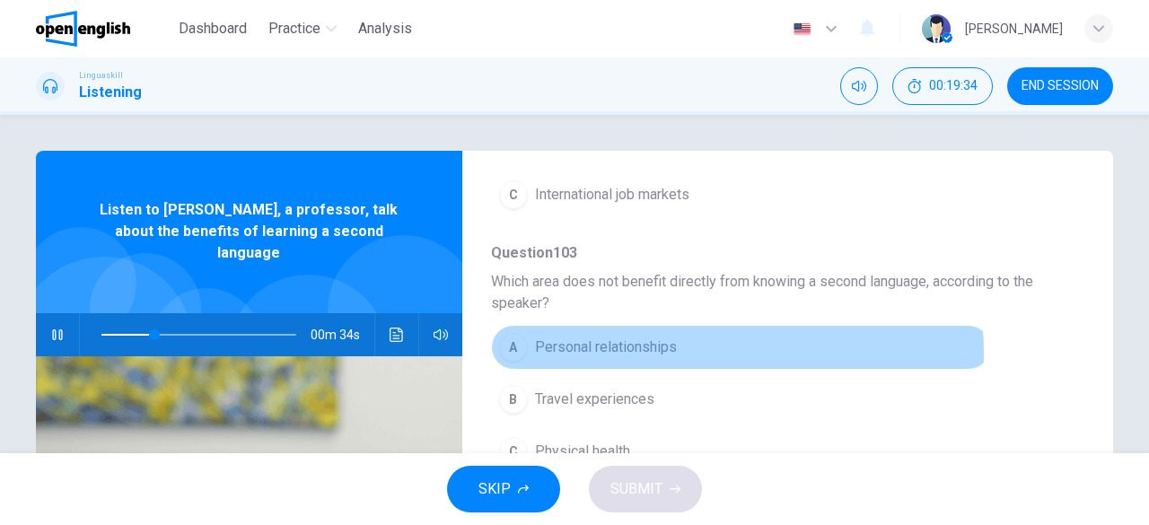
click at [664, 351] on span "Personal relationships" at bounding box center [606, 348] width 142 height 22
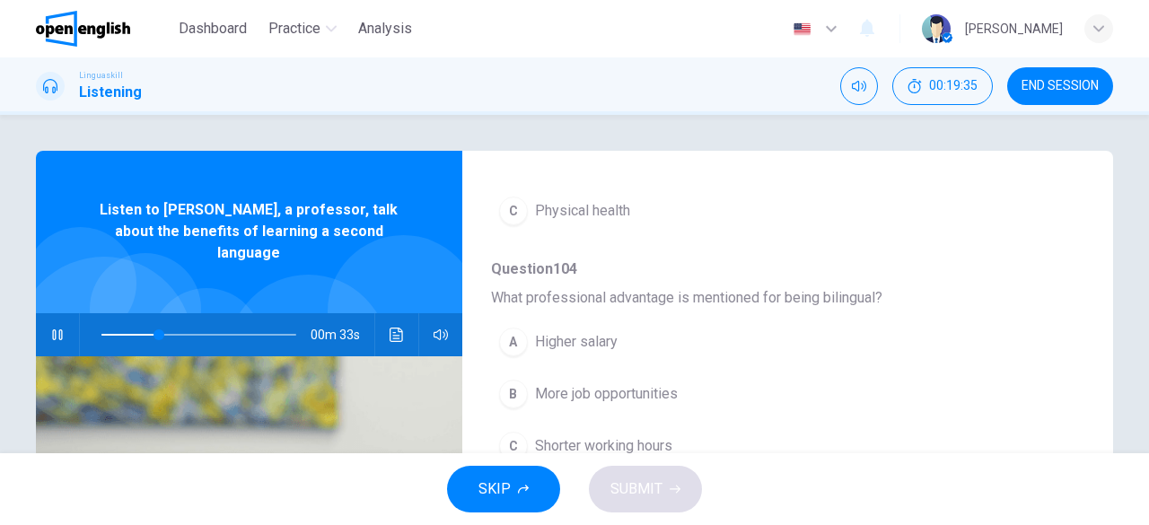
scroll to position [628, 0]
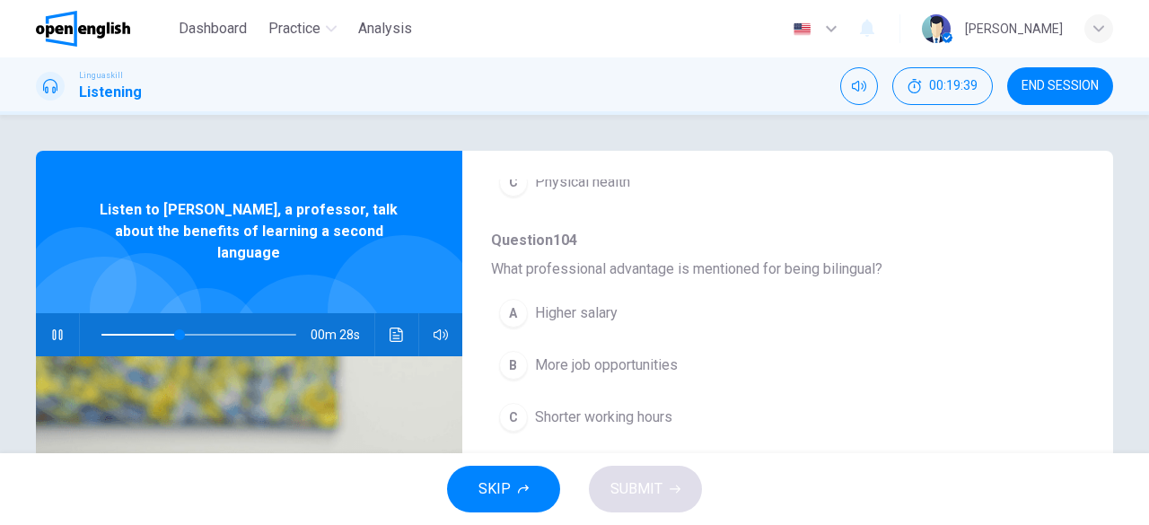
click at [649, 362] on span "More job opportunities" at bounding box center [606, 366] width 143 height 22
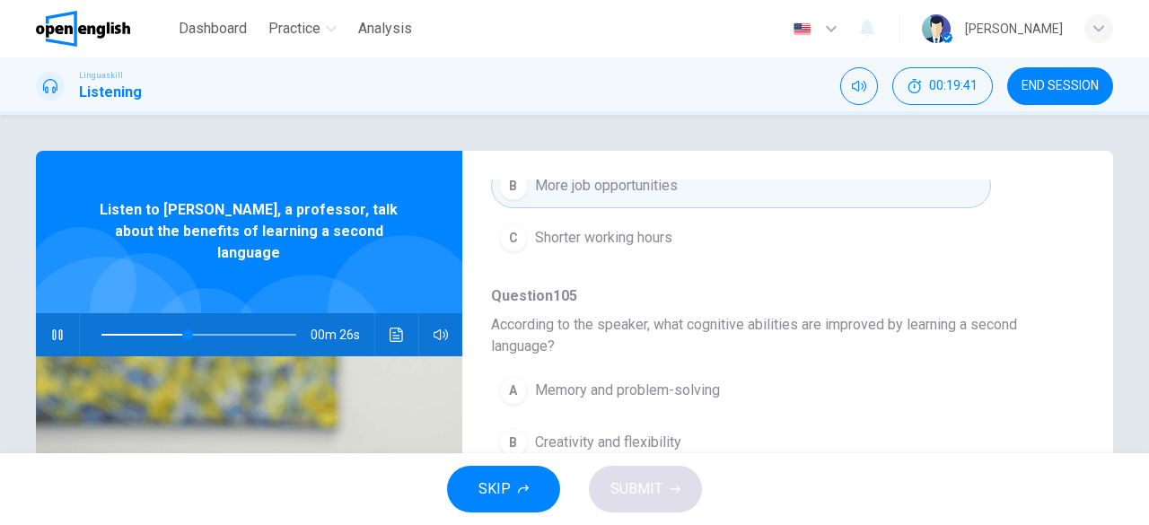
scroll to position [90, 0]
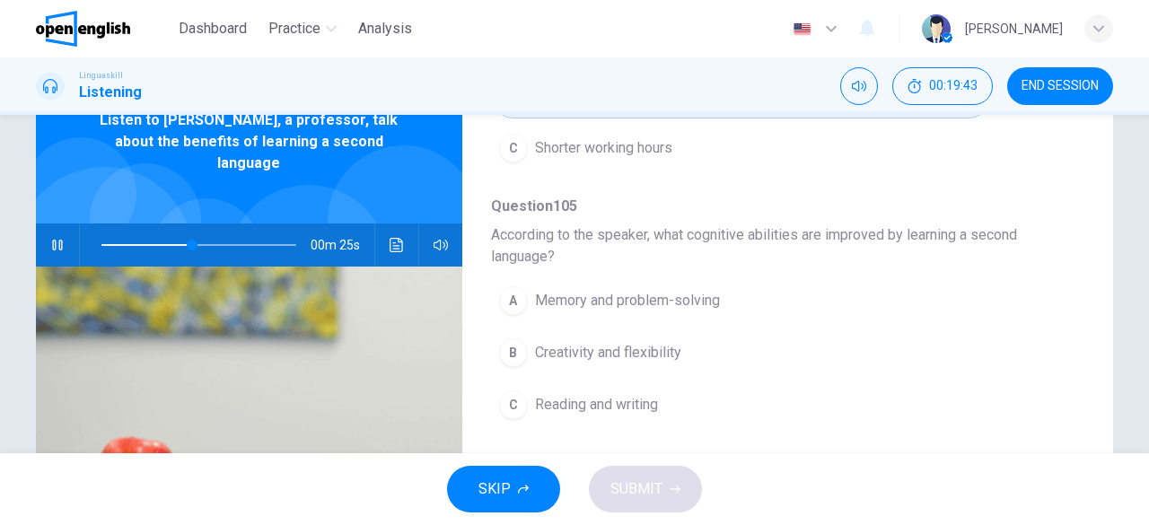
click at [633, 410] on button "C Reading and writing" at bounding box center [741, 404] width 500 height 45
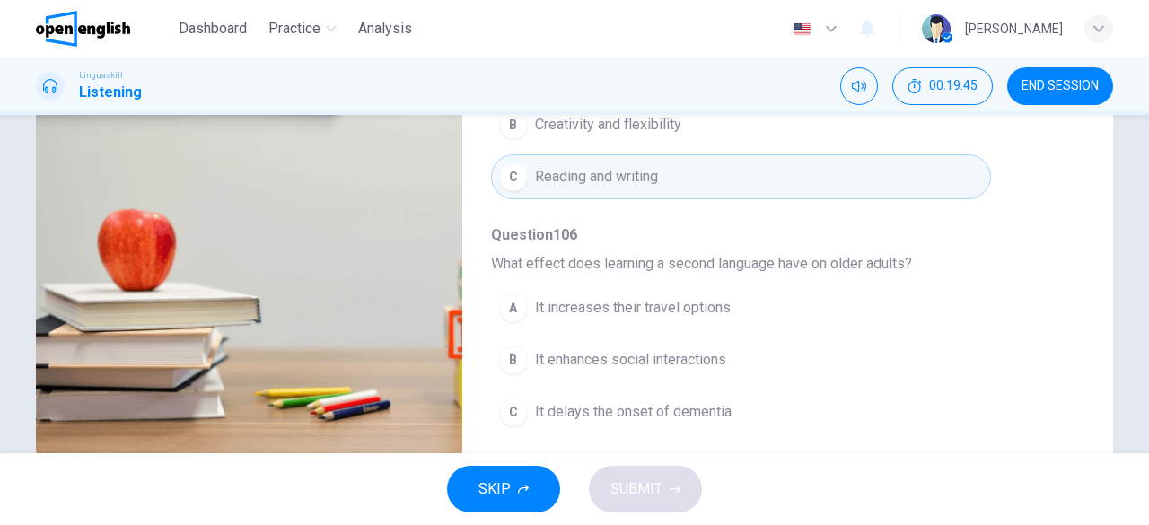
scroll to position [357, 0]
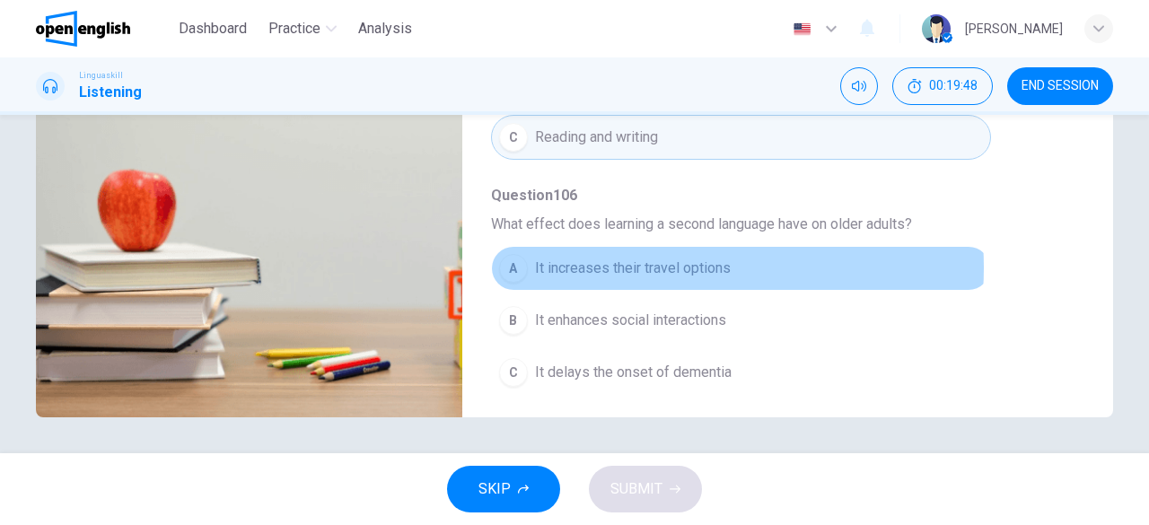
click at [635, 259] on span "It increases their travel options" at bounding box center [633, 269] width 196 height 22
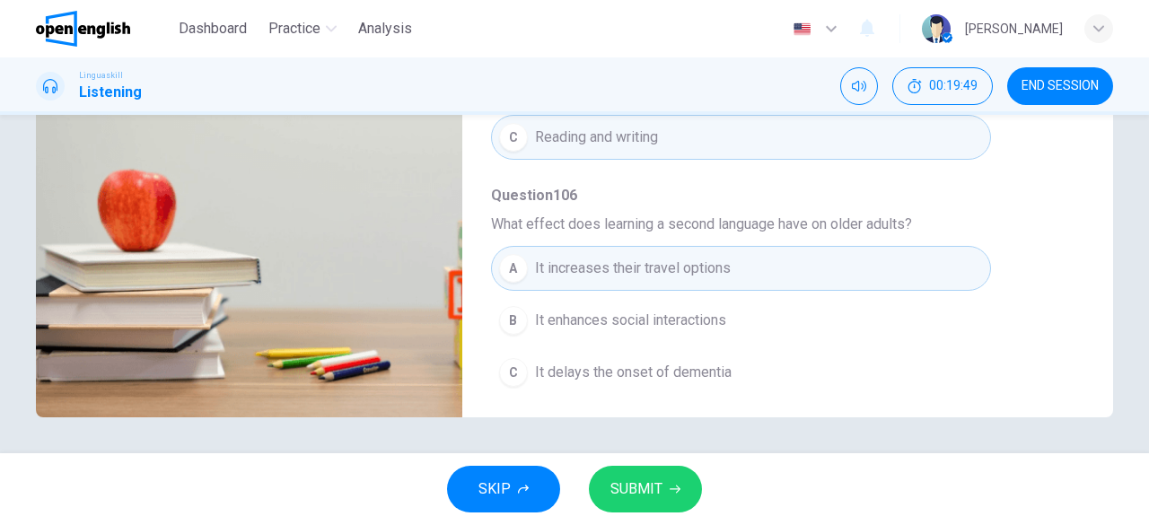
click at [662, 496] on button "SUBMIT" at bounding box center [645, 489] width 113 height 47
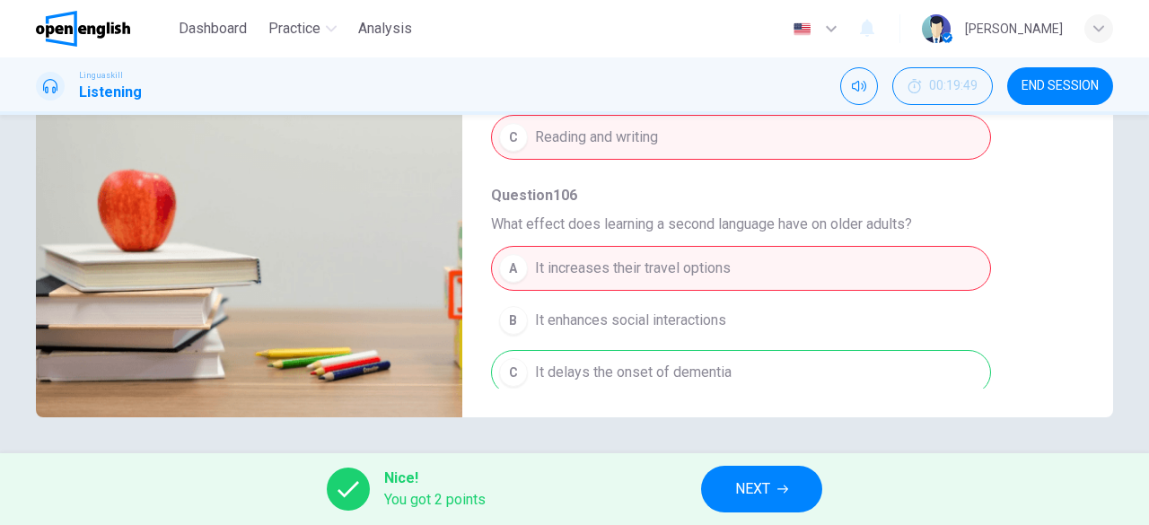
type input "**"
click at [766, 503] on button "NEXT" at bounding box center [761, 489] width 121 height 47
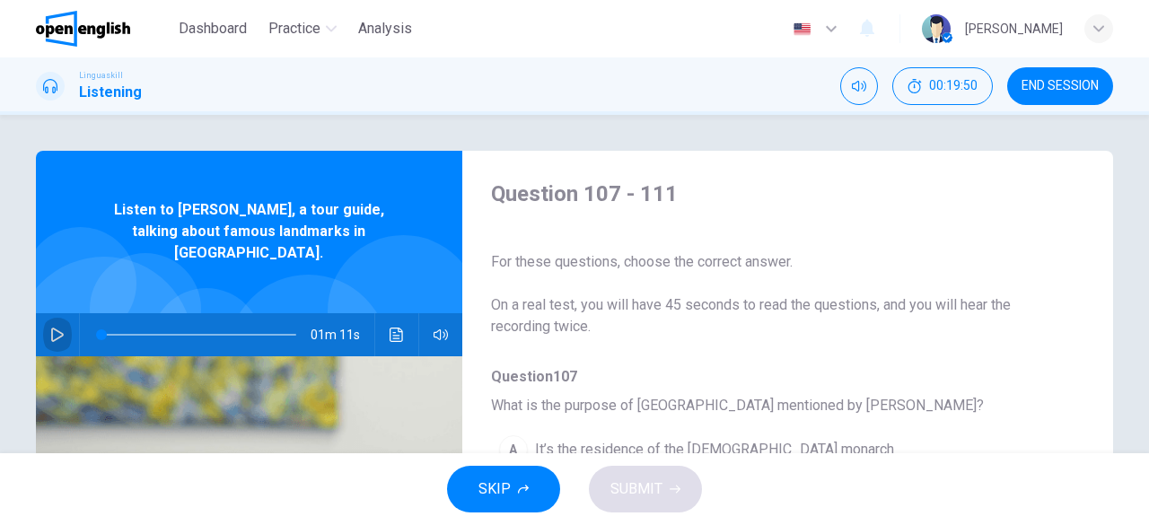
click at [52, 328] on icon "button" at bounding box center [57, 335] width 13 height 14
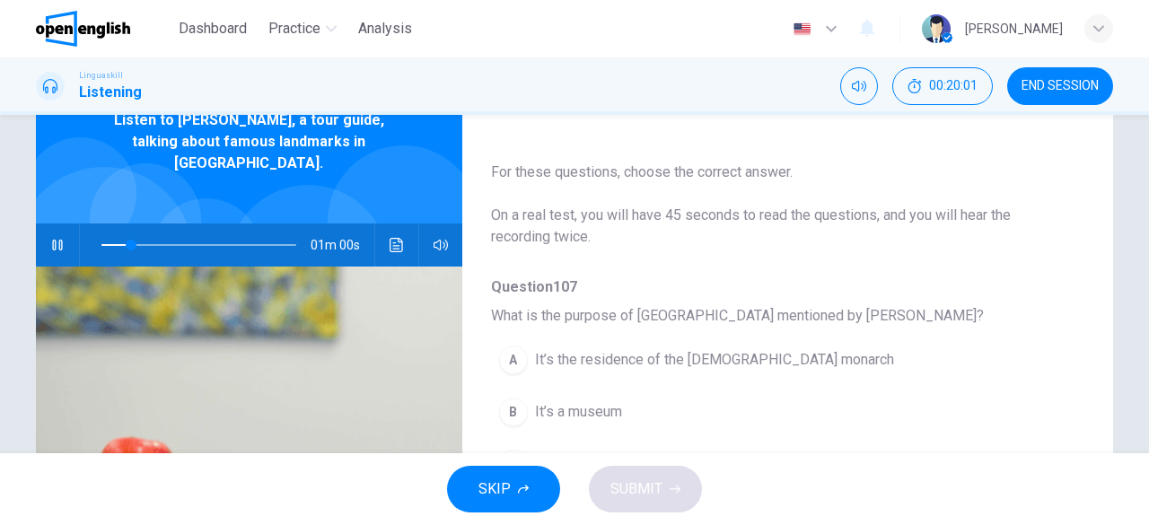
scroll to position [90, 0]
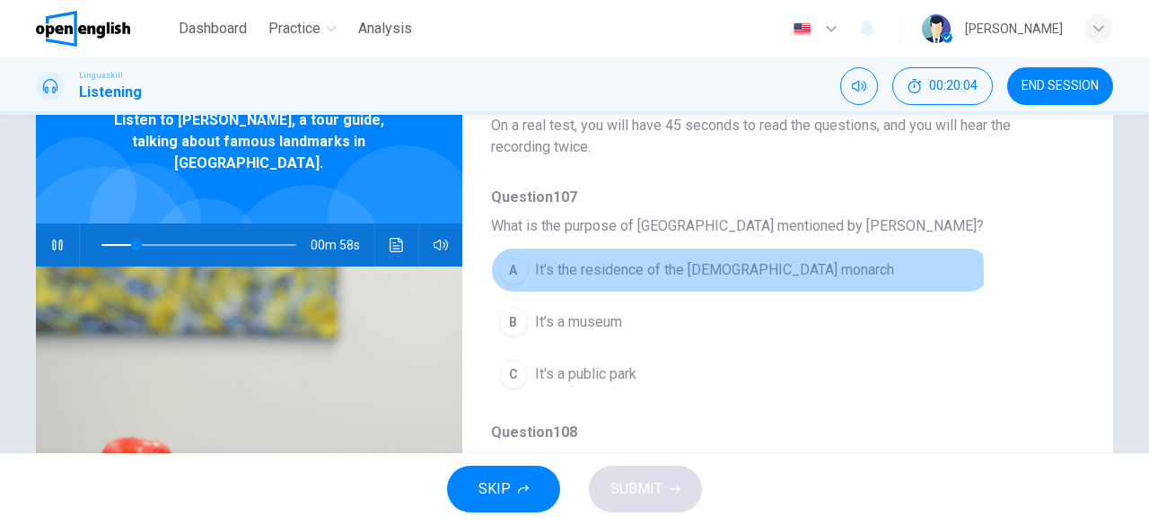
click at [706, 274] on span "It’s the residence of the [DEMOGRAPHIC_DATA] monarch" at bounding box center [714, 270] width 359 height 22
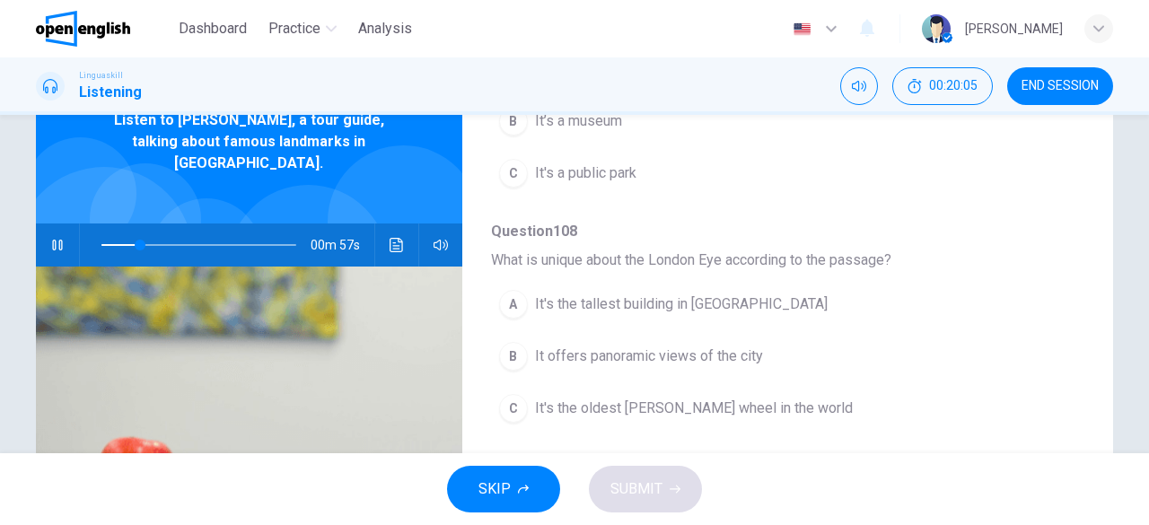
scroll to position [359, 0]
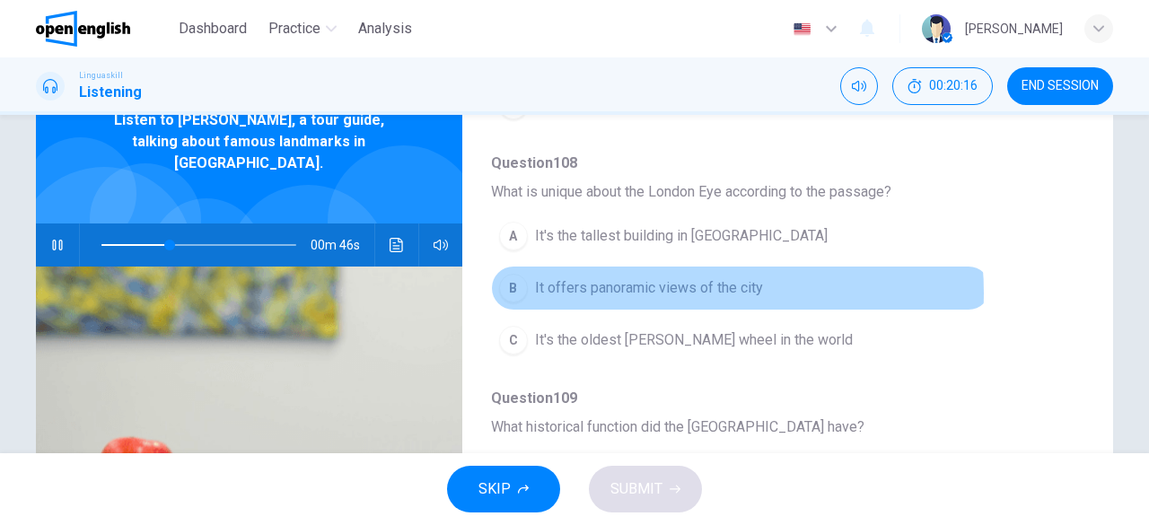
click at [672, 290] on span "It offers panoramic views of the city" at bounding box center [649, 288] width 228 height 22
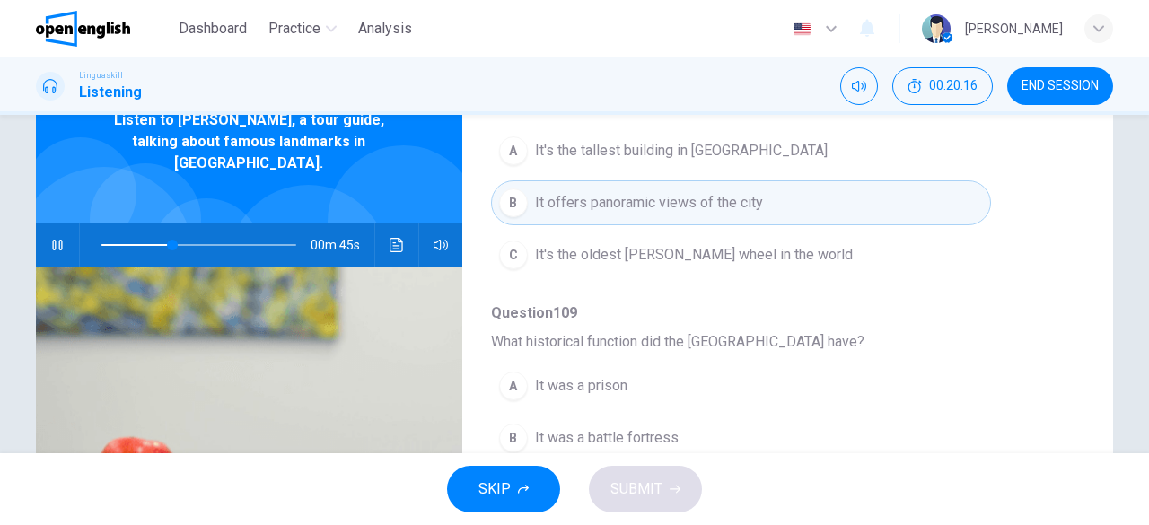
scroll to position [628, 0]
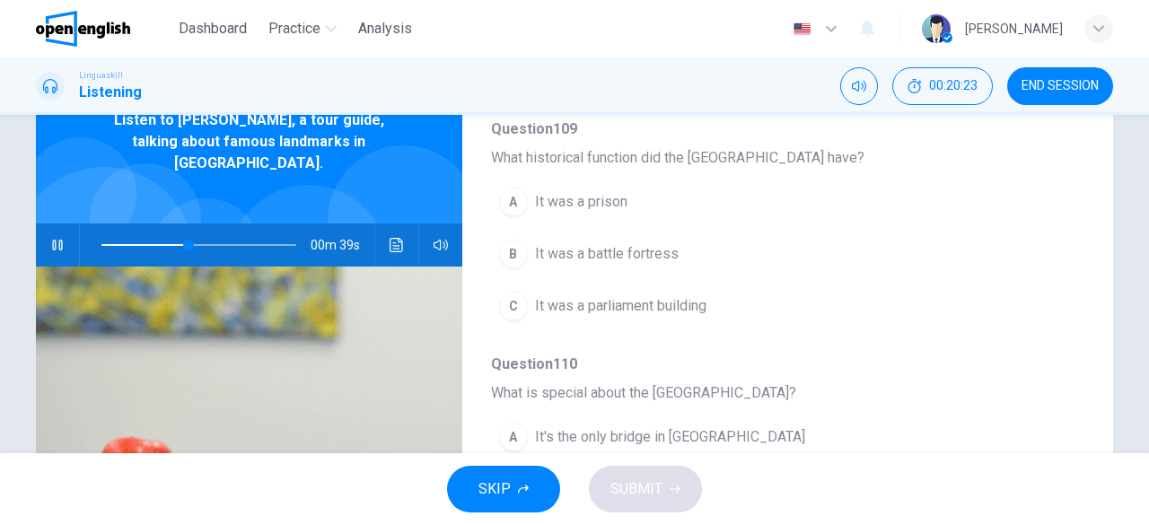
click at [634, 301] on span "It was a parliament building" at bounding box center [620, 306] width 171 height 22
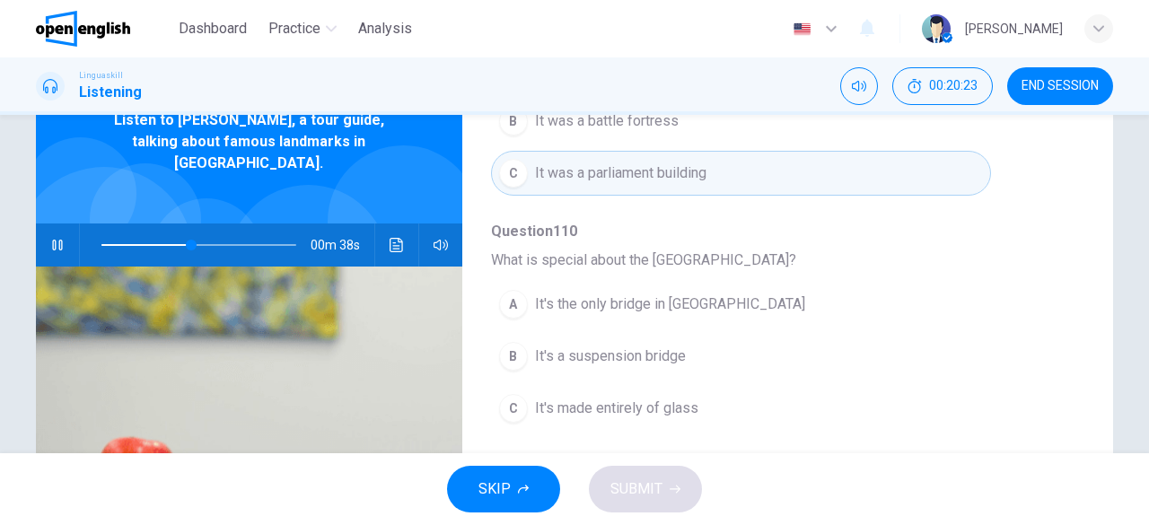
scroll to position [765, 0]
click at [613, 331] on button "B It's a suspension bridge" at bounding box center [741, 352] width 500 height 45
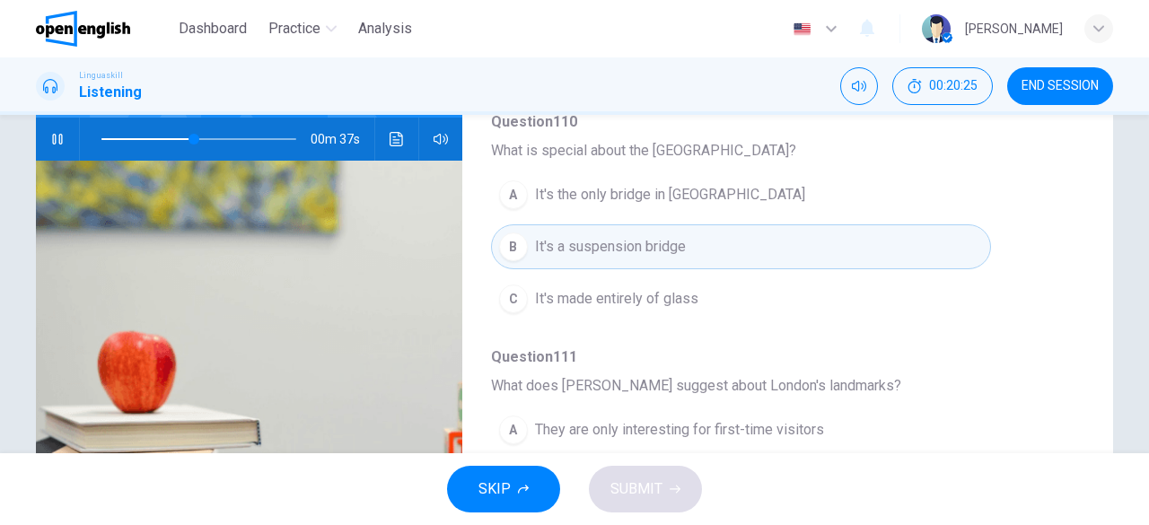
scroll to position [357, 0]
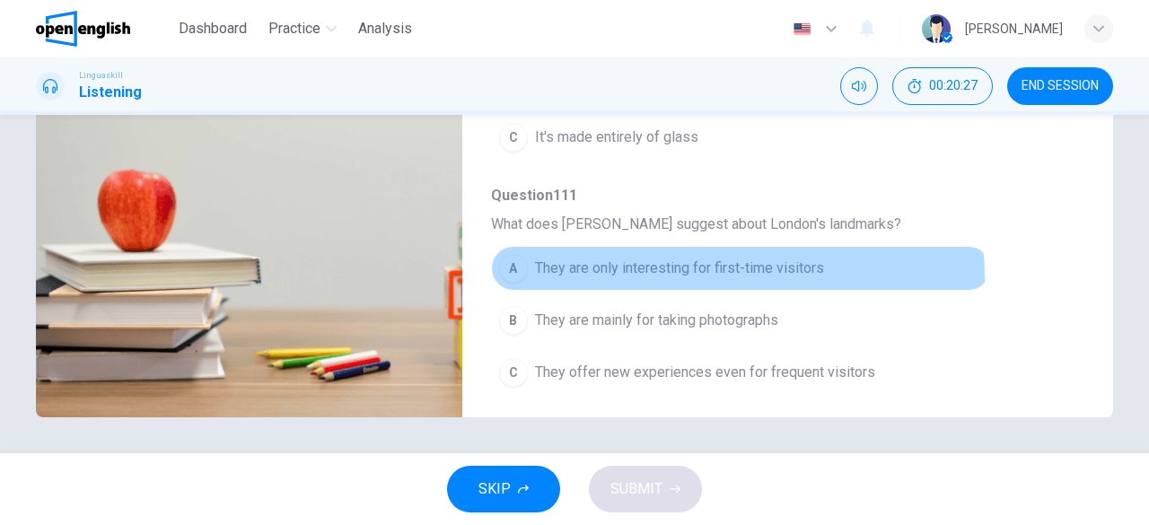
click at [657, 271] on button "A They are only interesting for first-time visitors" at bounding box center [741, 268] width 500 height 45
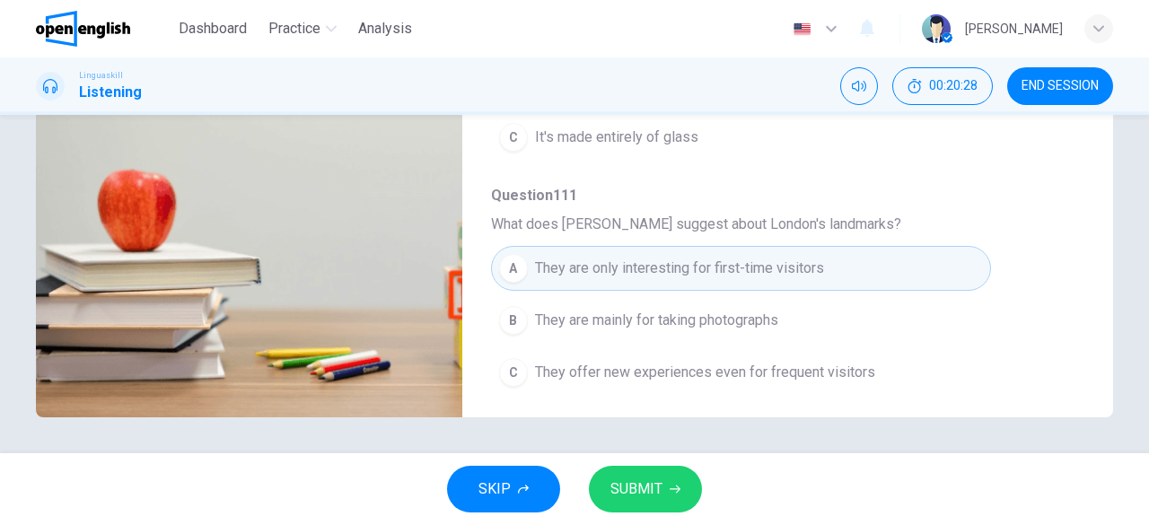
click at [683, 496] on button "SUBMIT" at bounding box center [645, 489] width 113 height 47
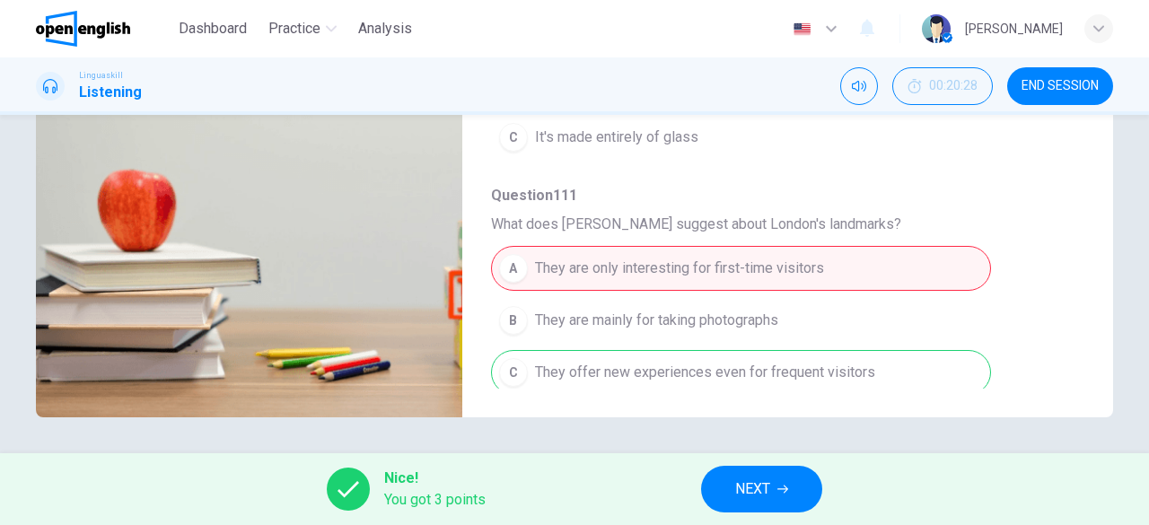
type input "**"
click at [764, 494] on span "NEXT" at bounding box center [752, 489] width 35 height 25
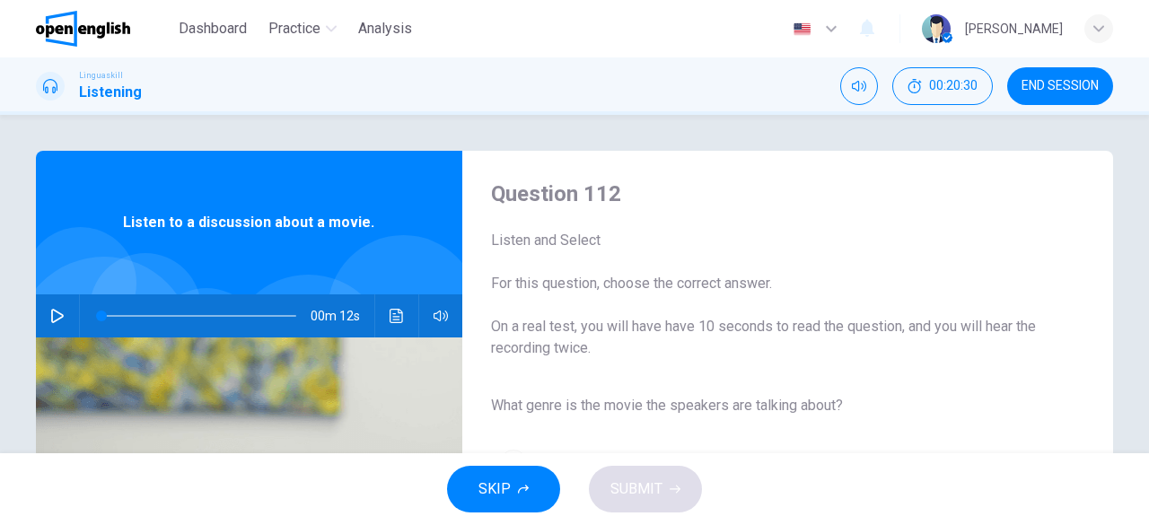
click at [1045, 89] on span "END SESSION" at bounding box center [1059, 86] width 77 height 14
